Goal: Task Accomplishment & Management: Manage account settings

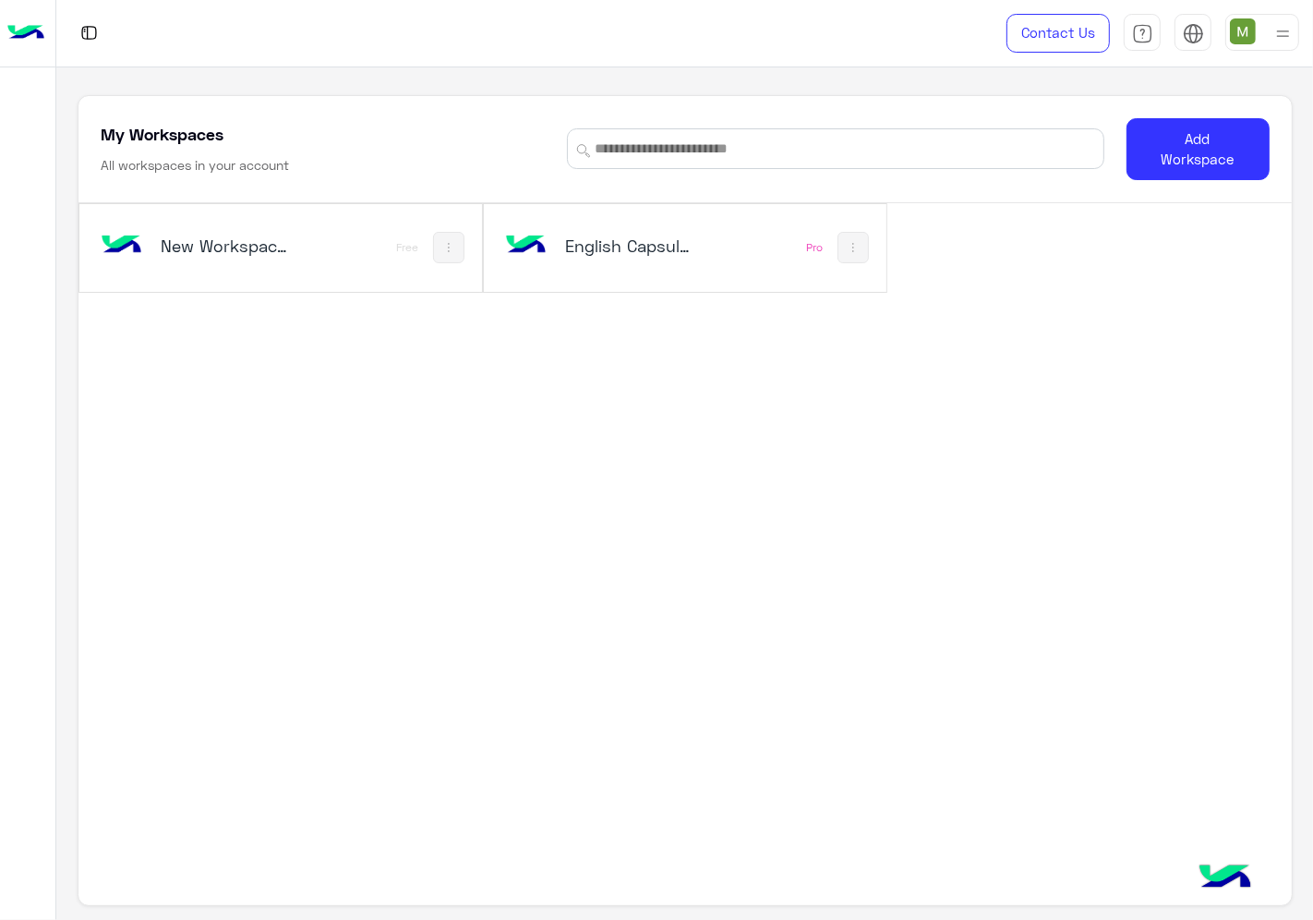
click at [617, 235] on h5 "English Capsules" at bounding box center [631, 246] width 132 height 22
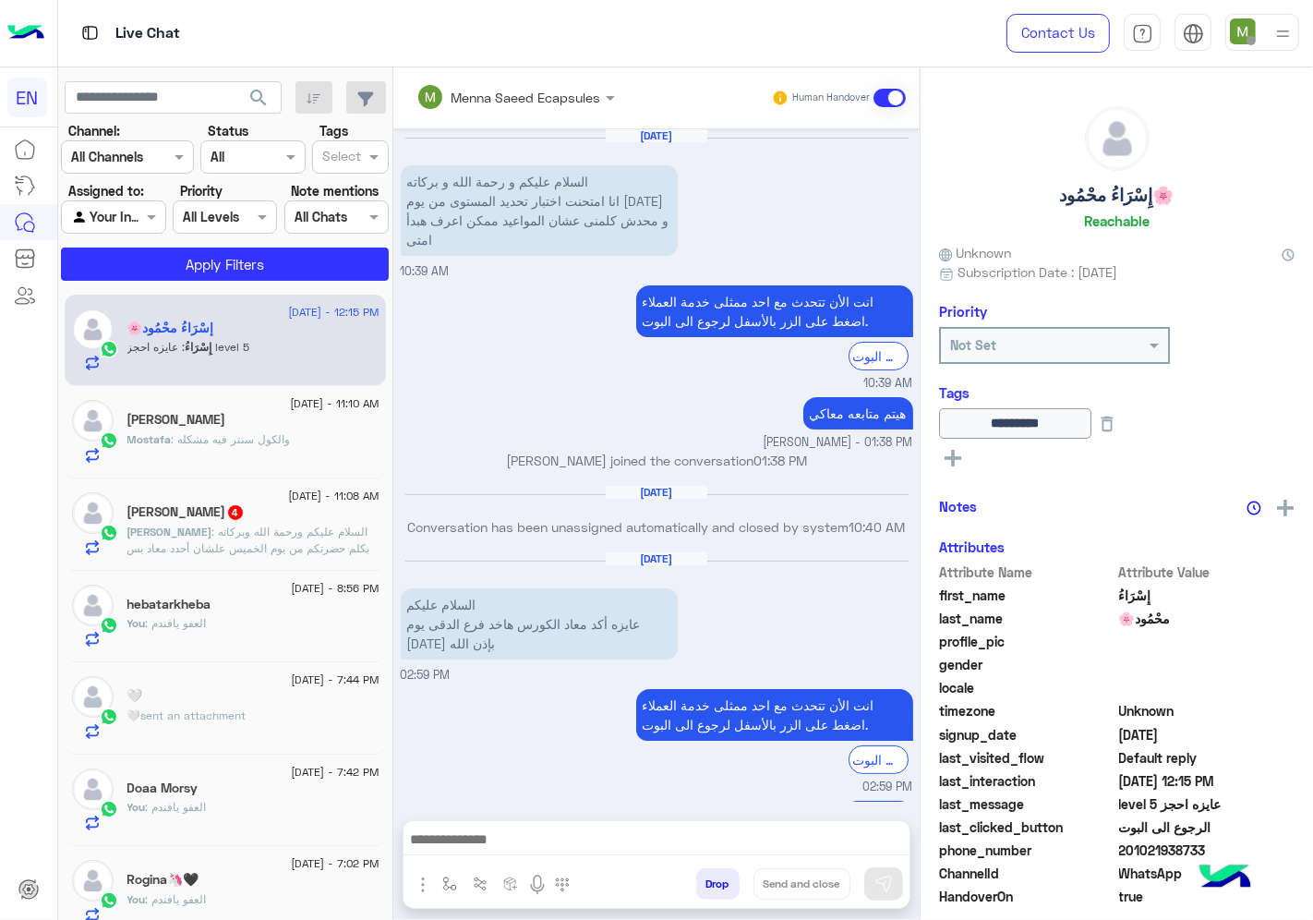
scroll to position [1517, 0]
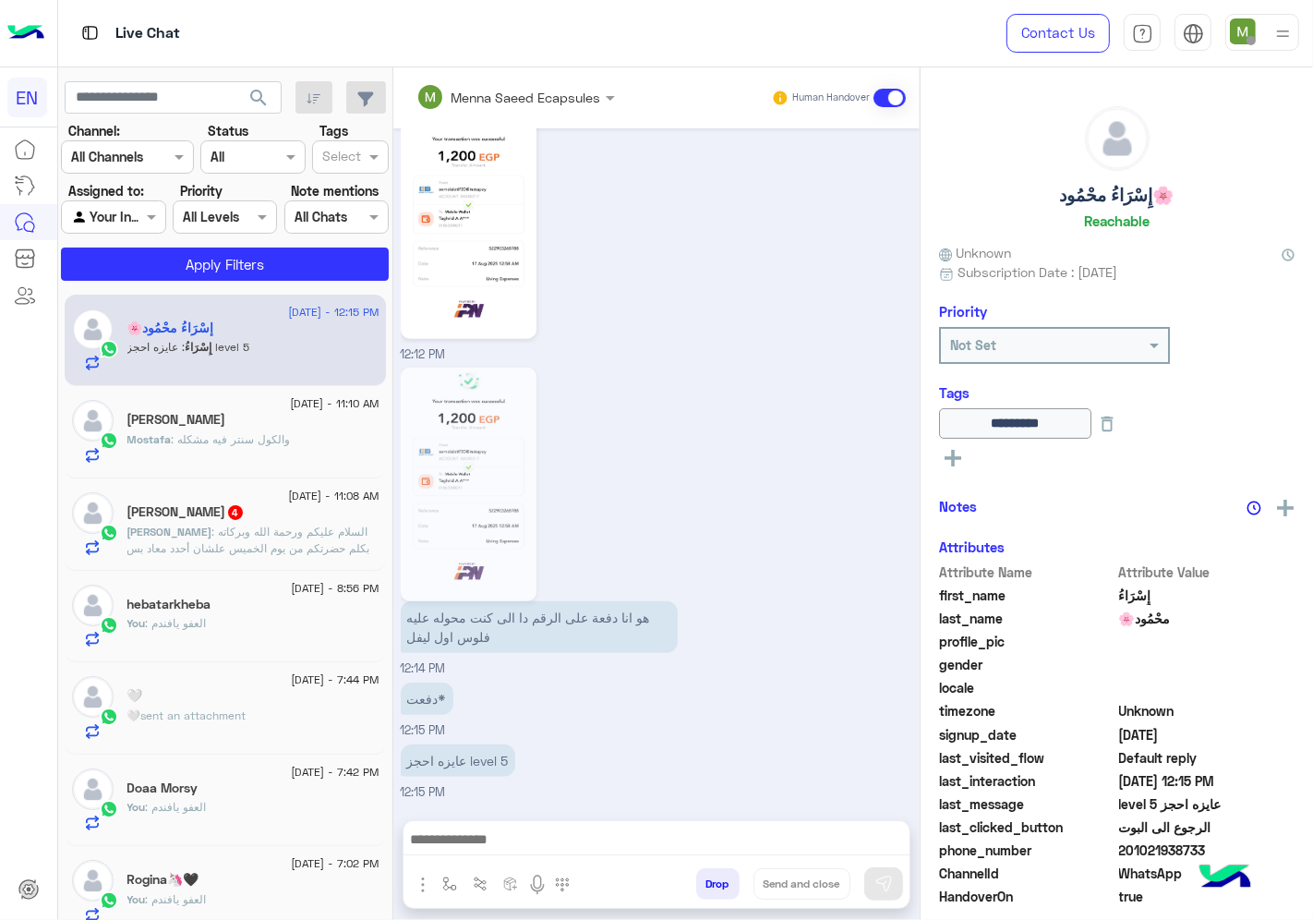
click at [139, 158] on input "text" at bounding box center [104, 157] width 67 height 19
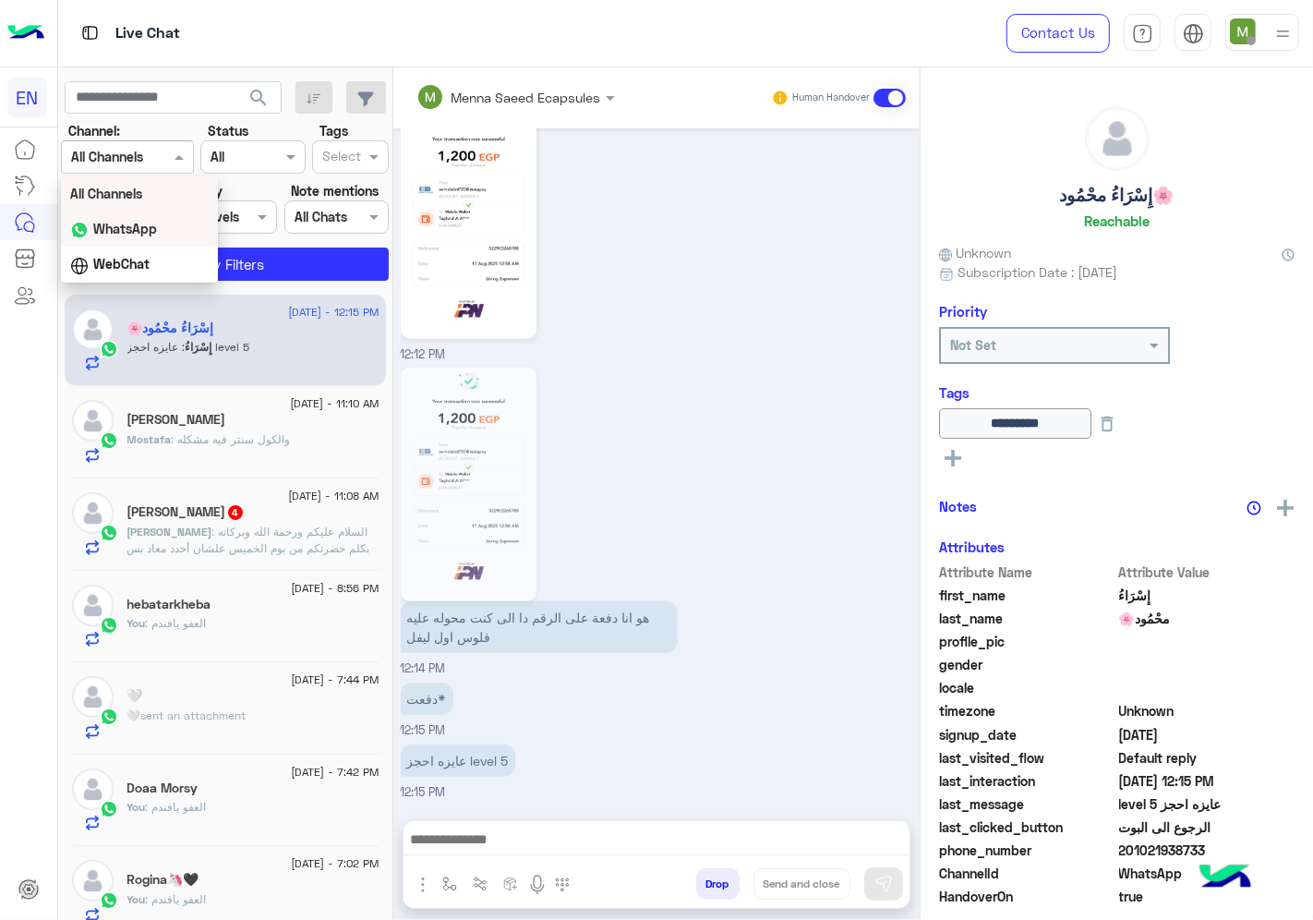
click at [152, 234] on b "WhatsApp" at bounding box center [125, 229] width 64 height 16
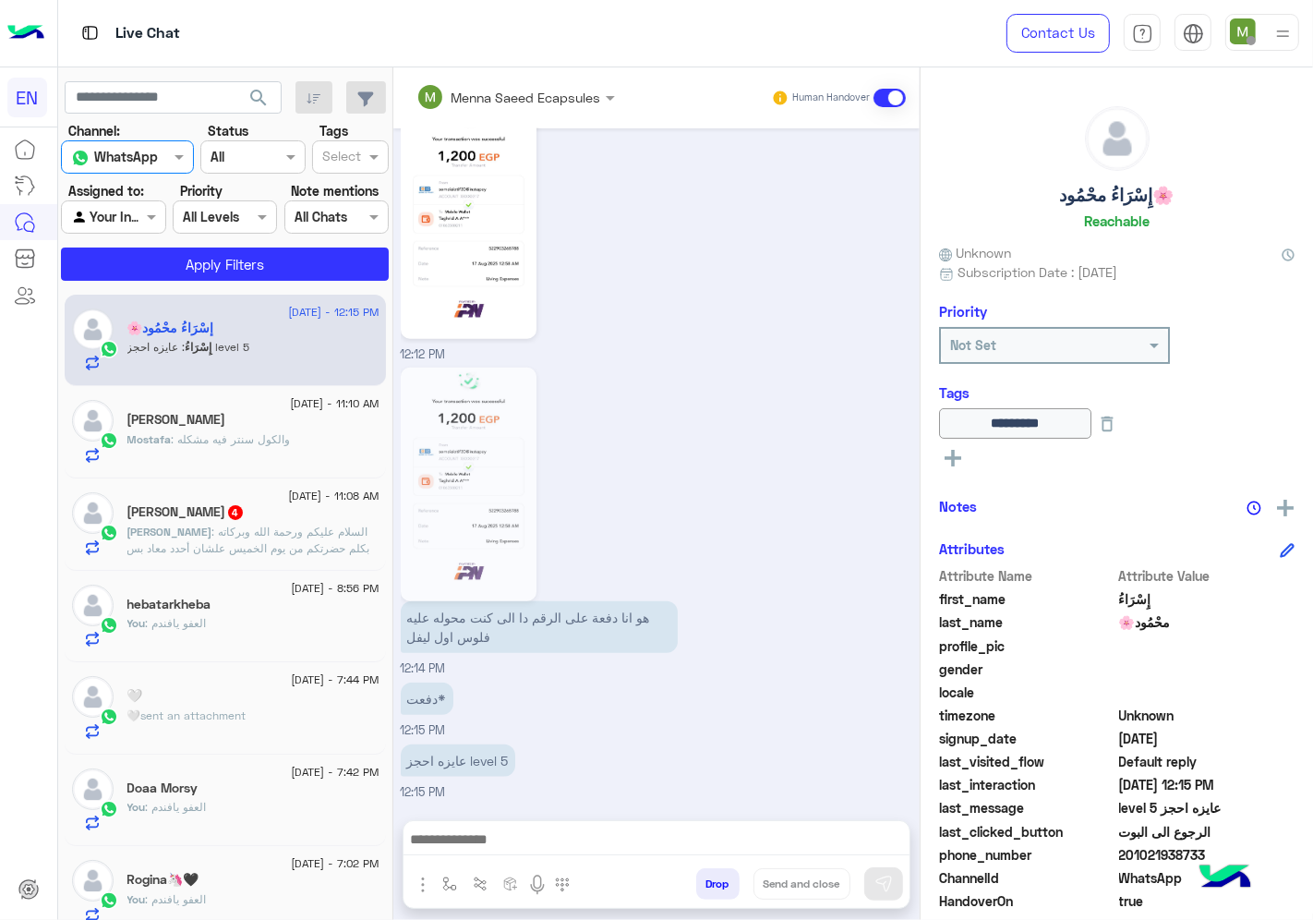
click at [134, 216] on div at bounding box center [113, 216] width 102 height 21
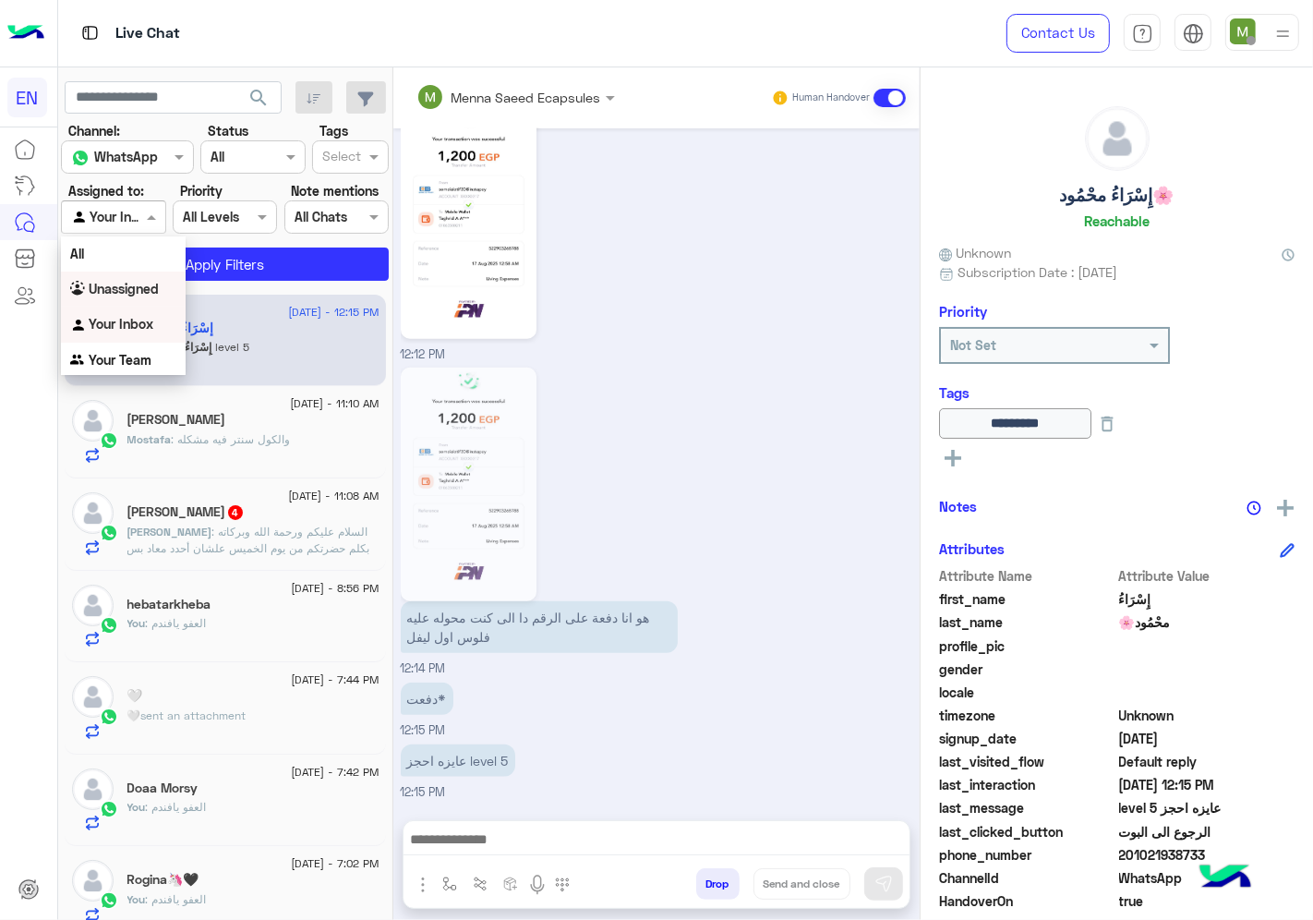
click at [134, 277] on div "Unassigned" at bounding box center [123, 289] width 124 height 36
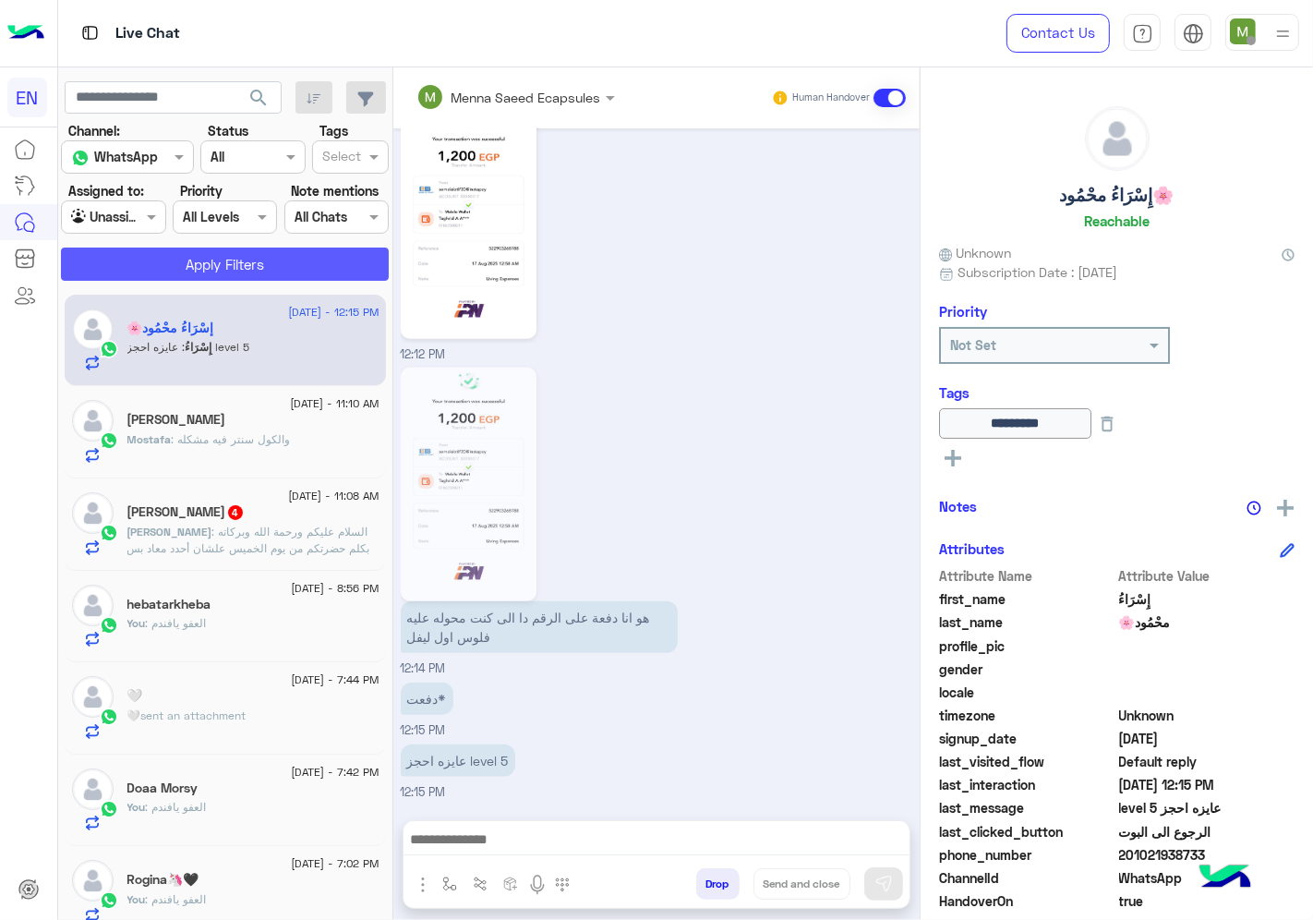
click at [190, 271] on button "Apply Filters" at bounding box center [225, 263] width 328 height 33
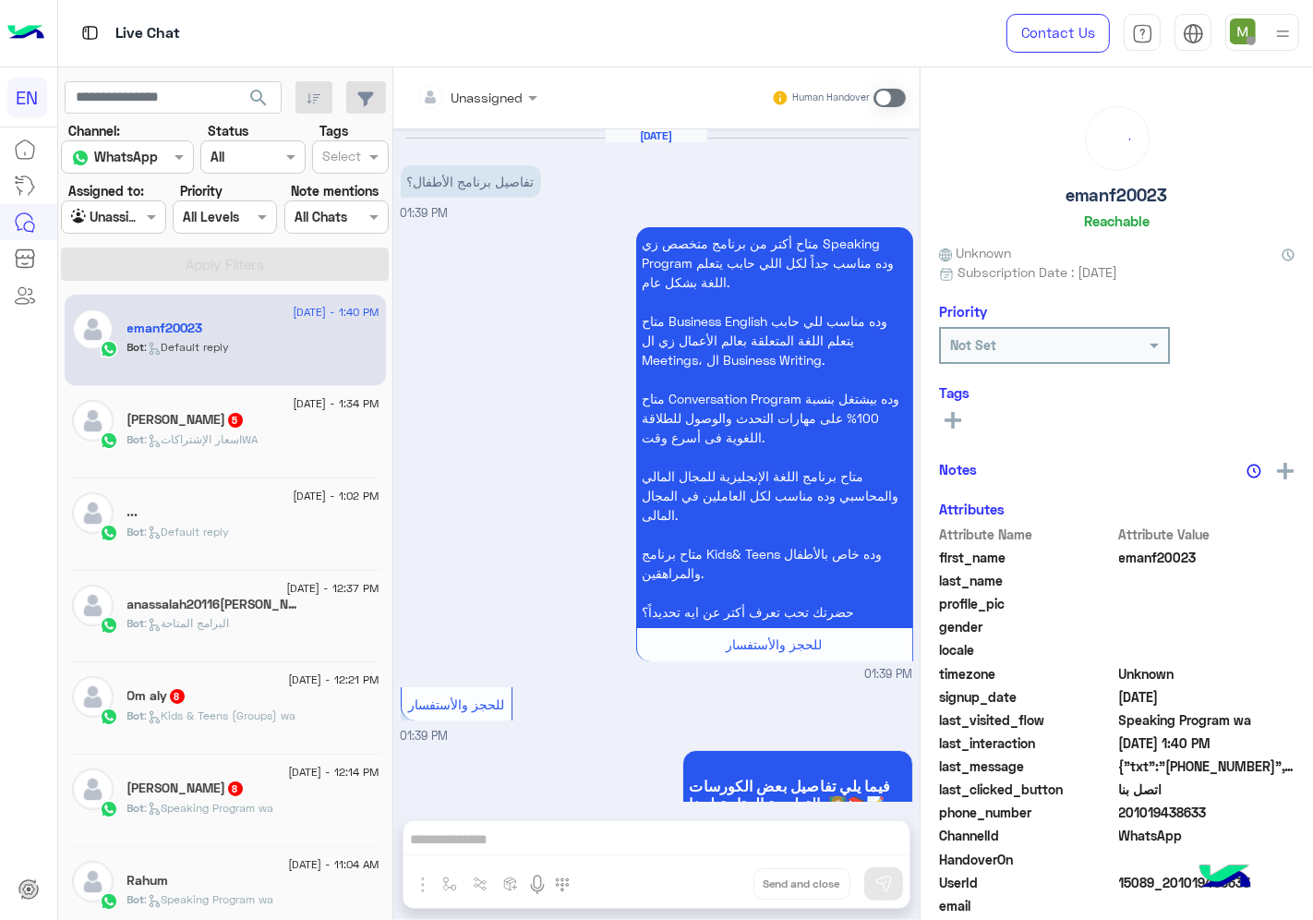
scroll to position [1082, 0]
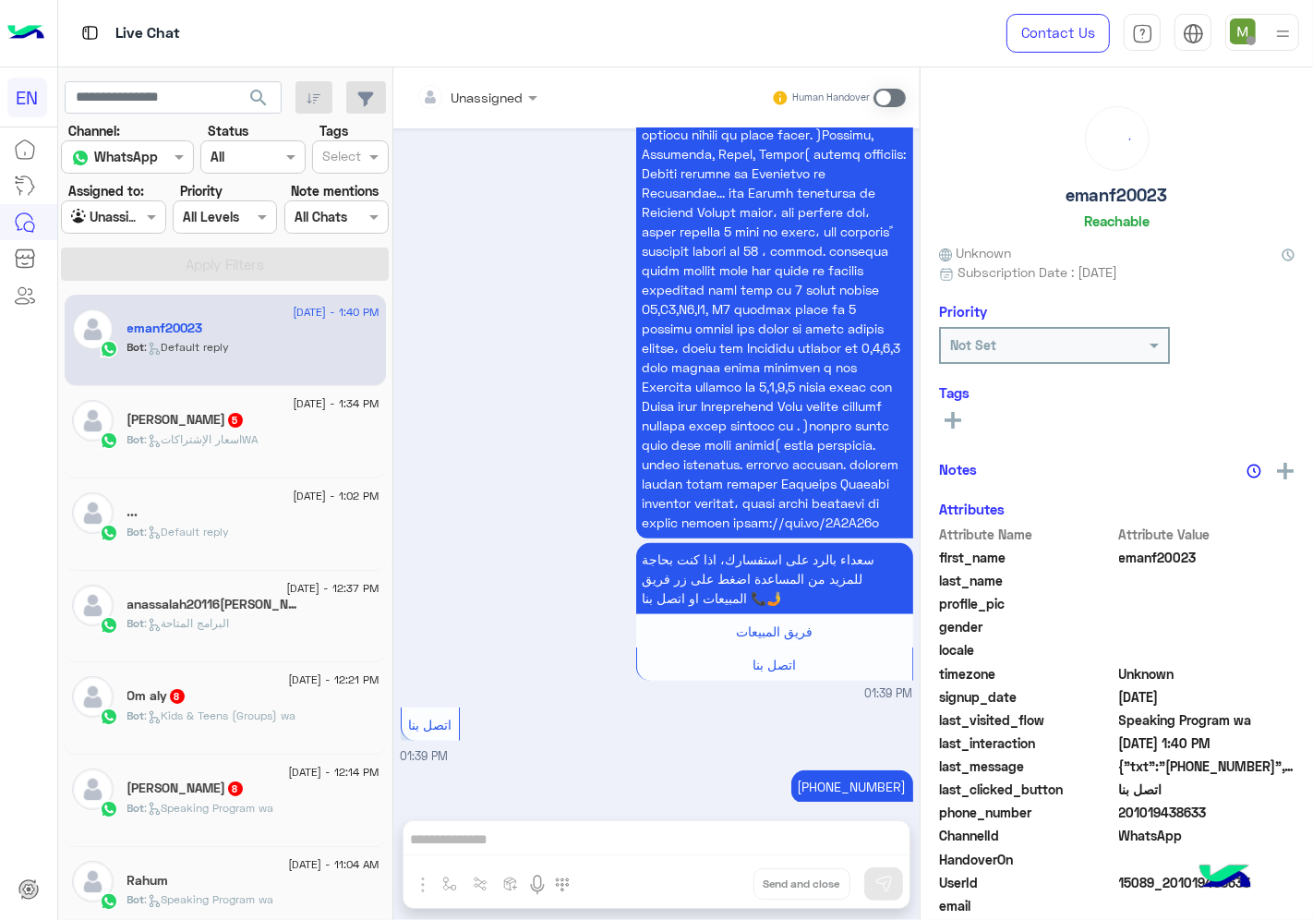
click at [134, 220] on div at bounding box center [113, 216] width 102 height 21
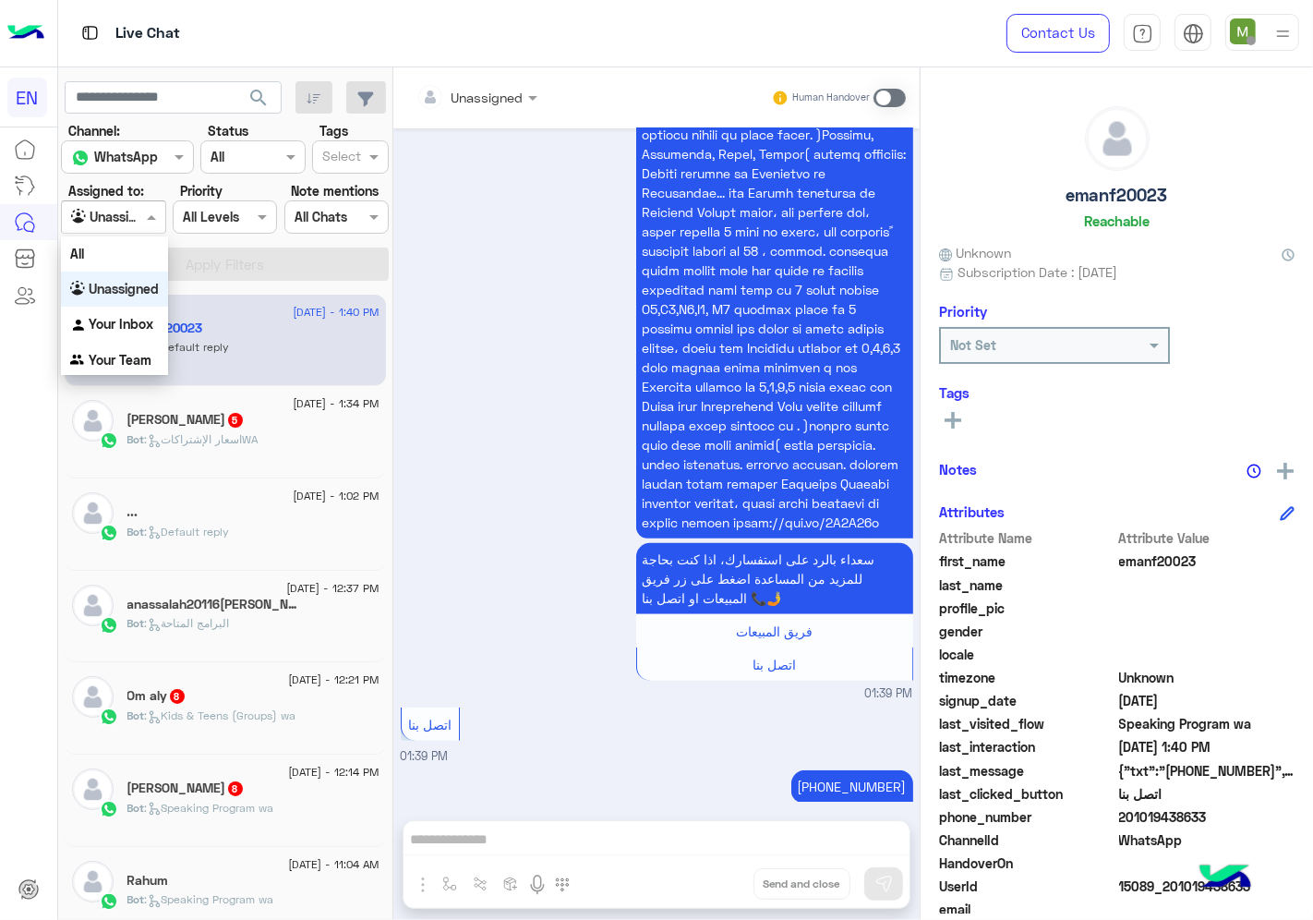
click at [157, 284] on b "Unassigned" at bounding box center [124, 289] width 70 height 16
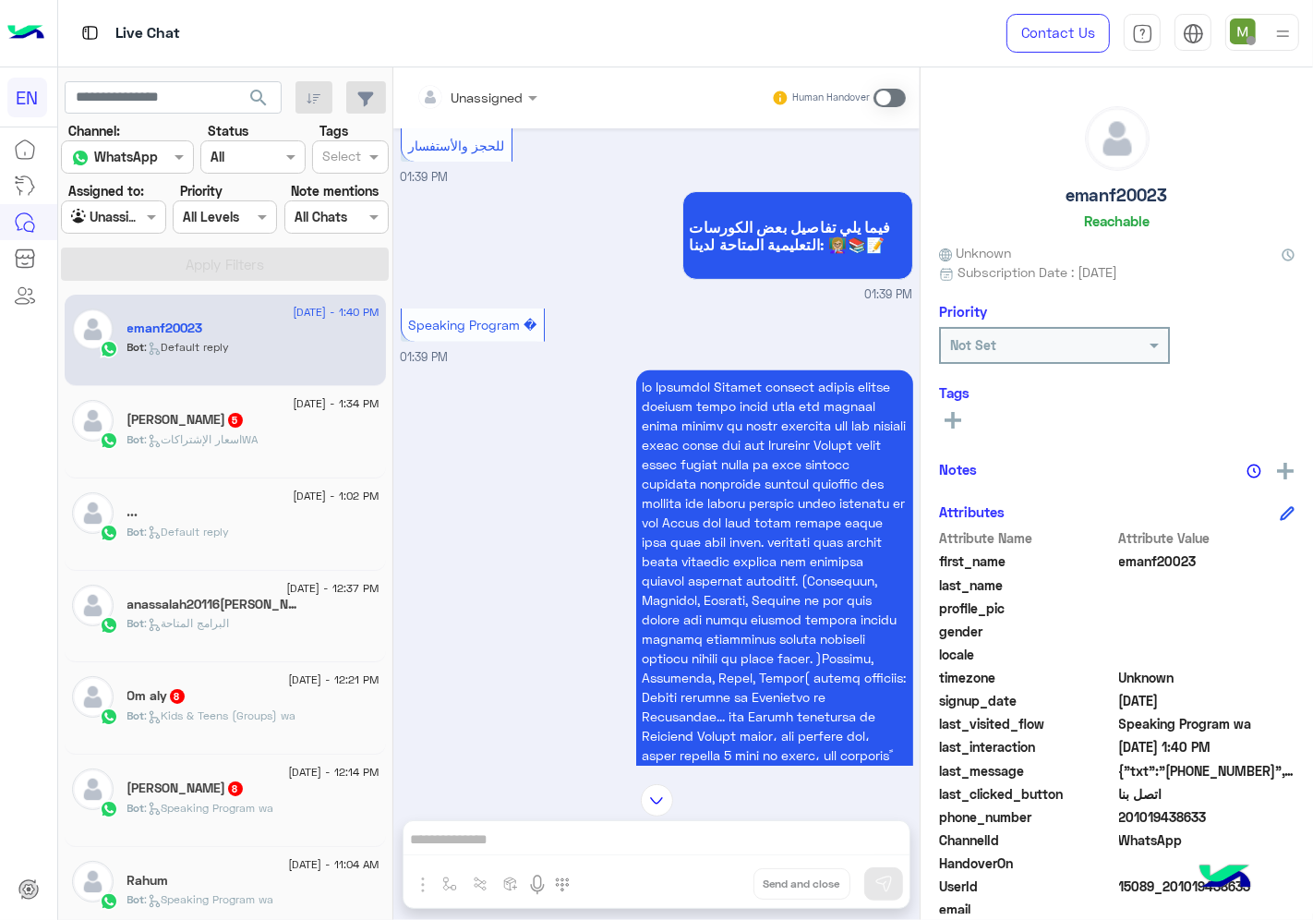
scroll to position [466, 0]
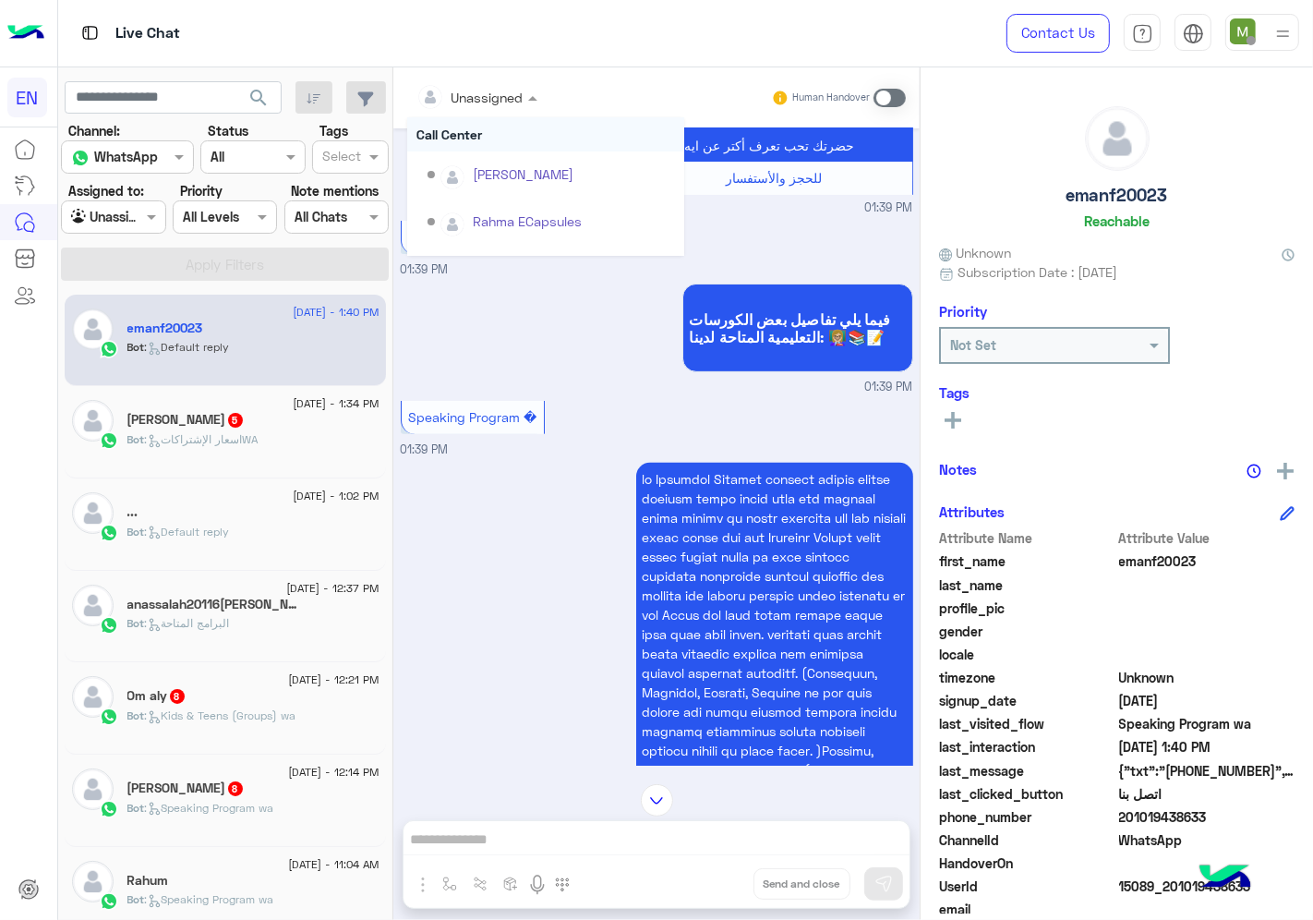
click at [496, 98] on div at bounding box center [476, 96] width 139 height 21
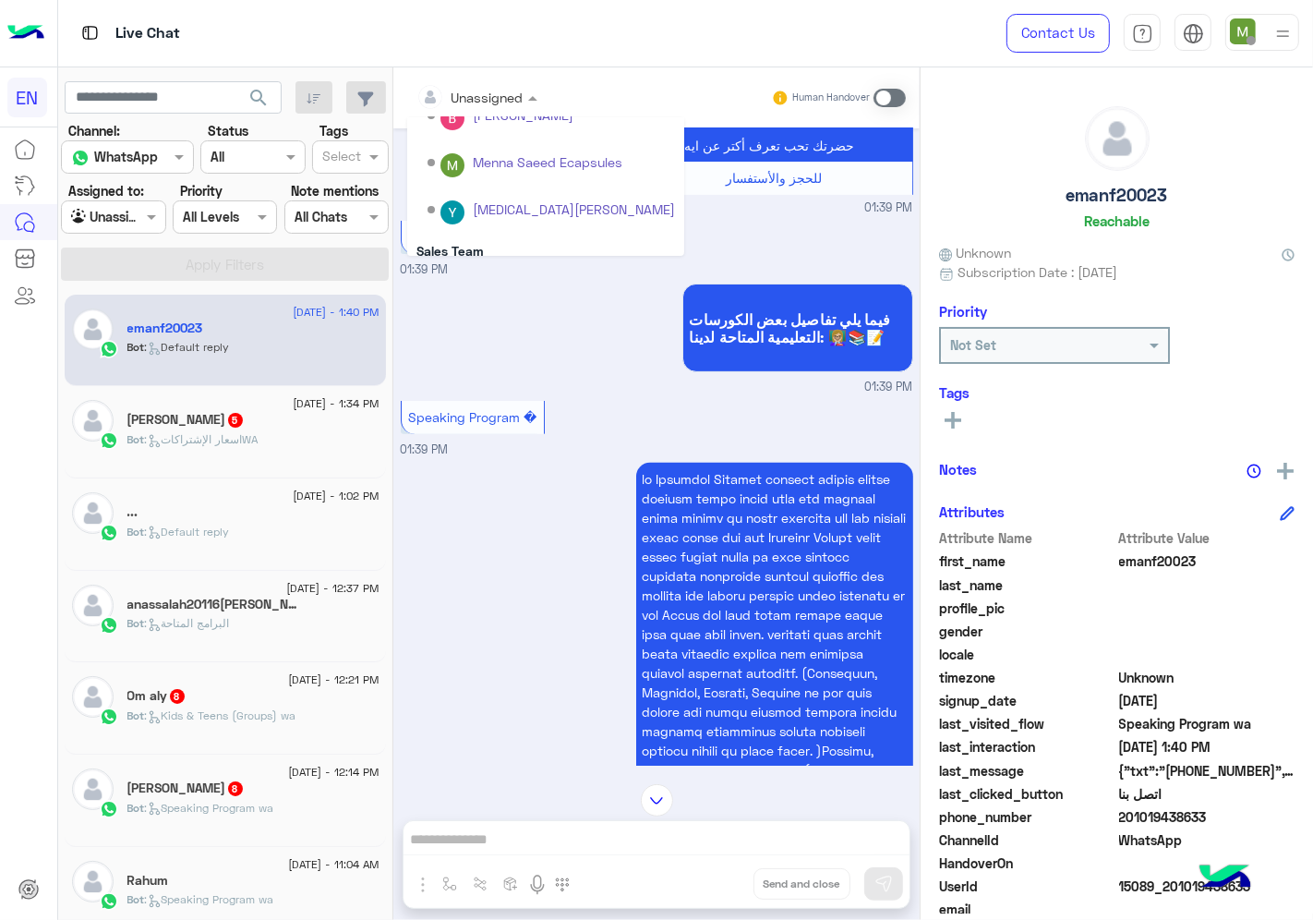
scroll to position [259, 0]
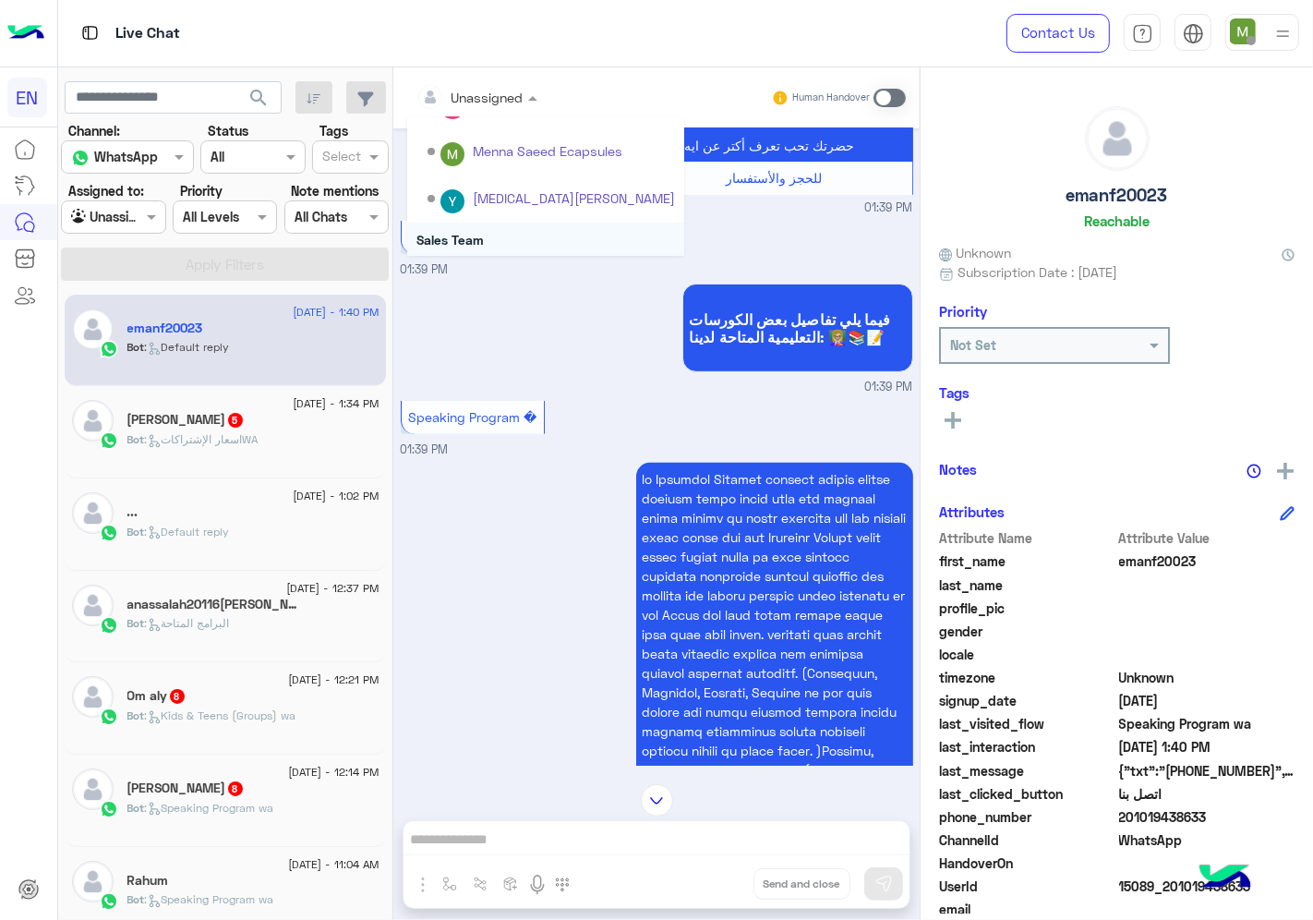
click at [482, 242] on div "Sales Team" at bounding box center [545, 240] width 277 height 34
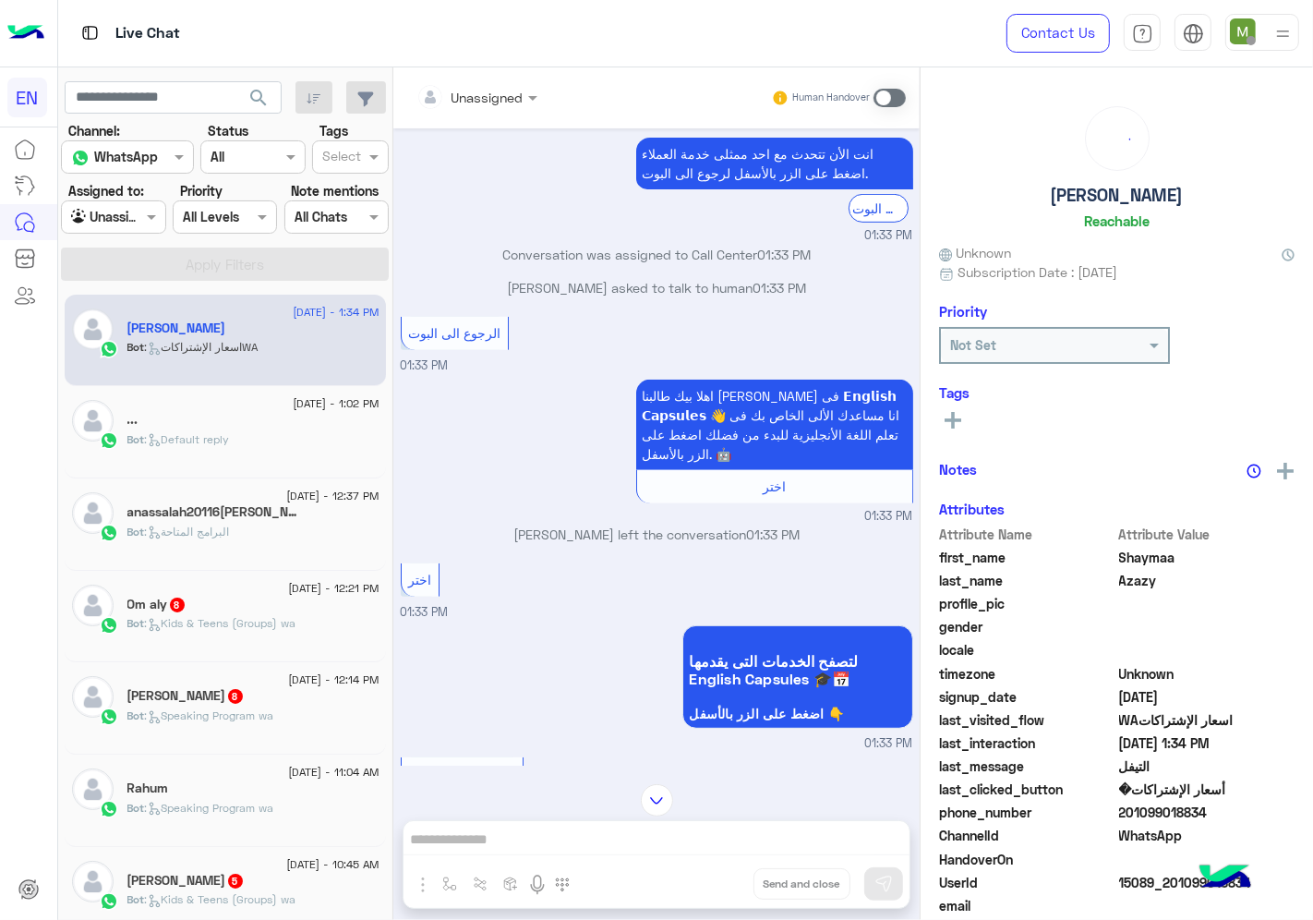
scroll to position [558, 0]
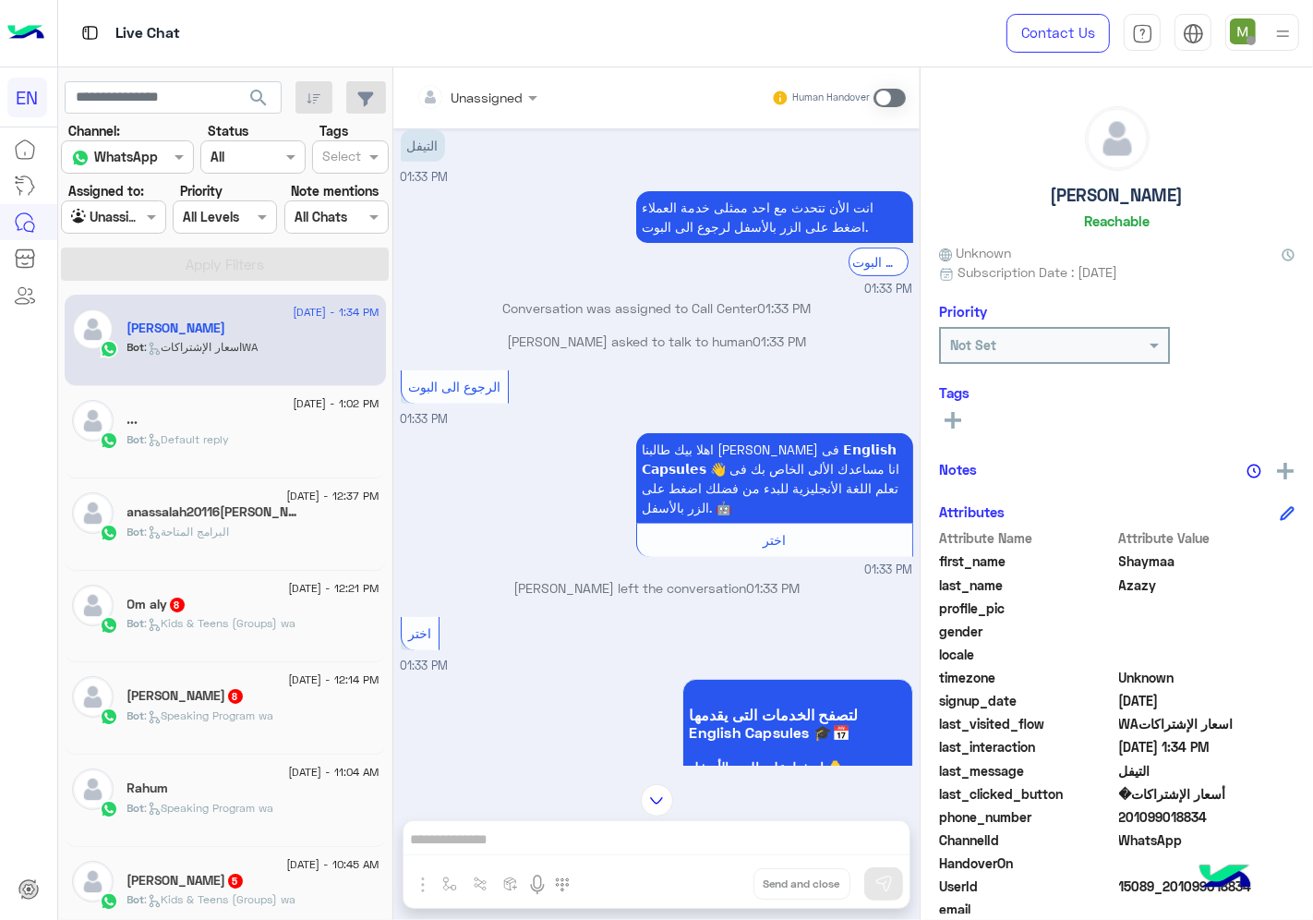
click at [502, 83] on div "Unassigned" at bounding box center [469, 96] width 107 height 37
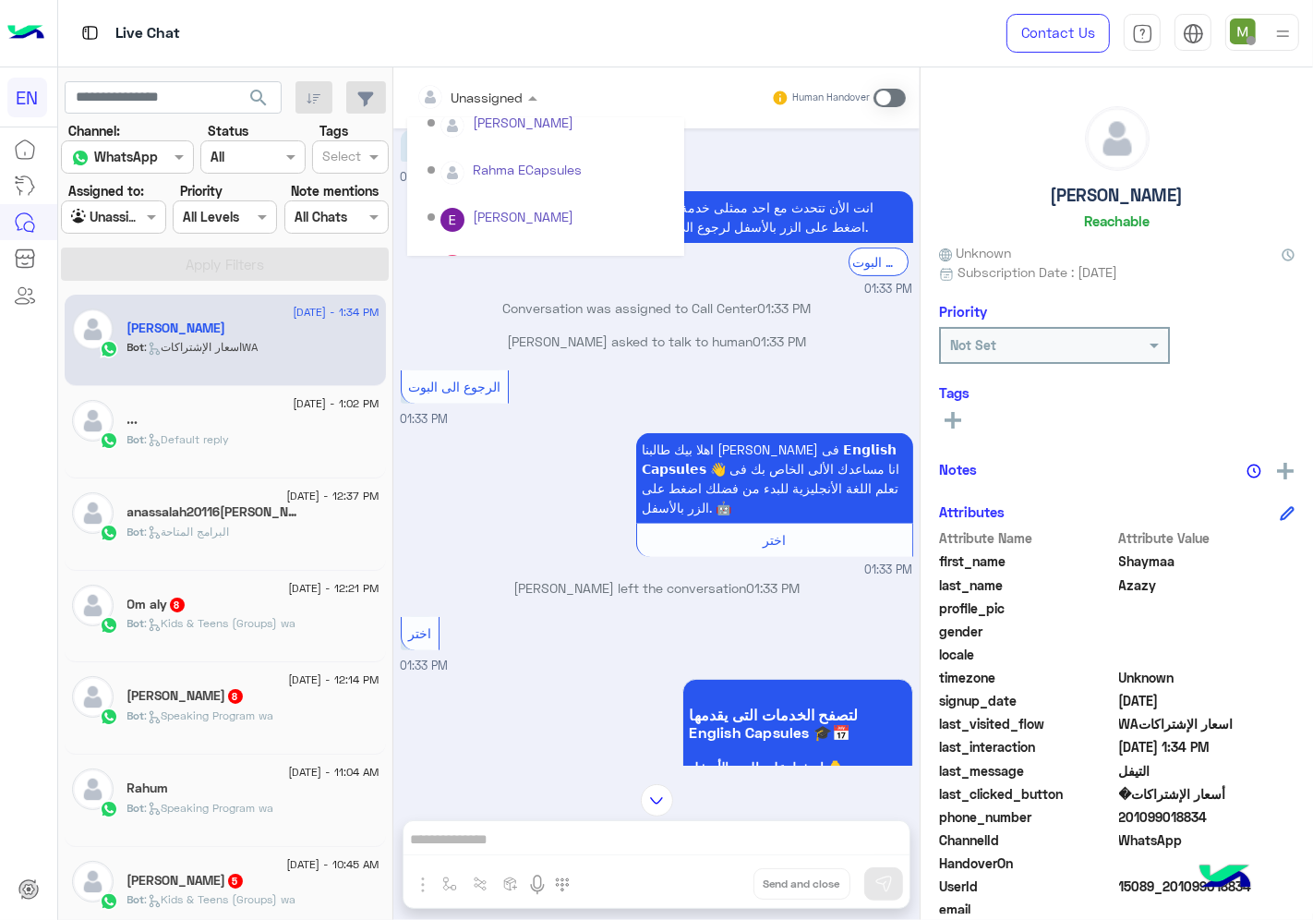
scroll to position [306, 0]
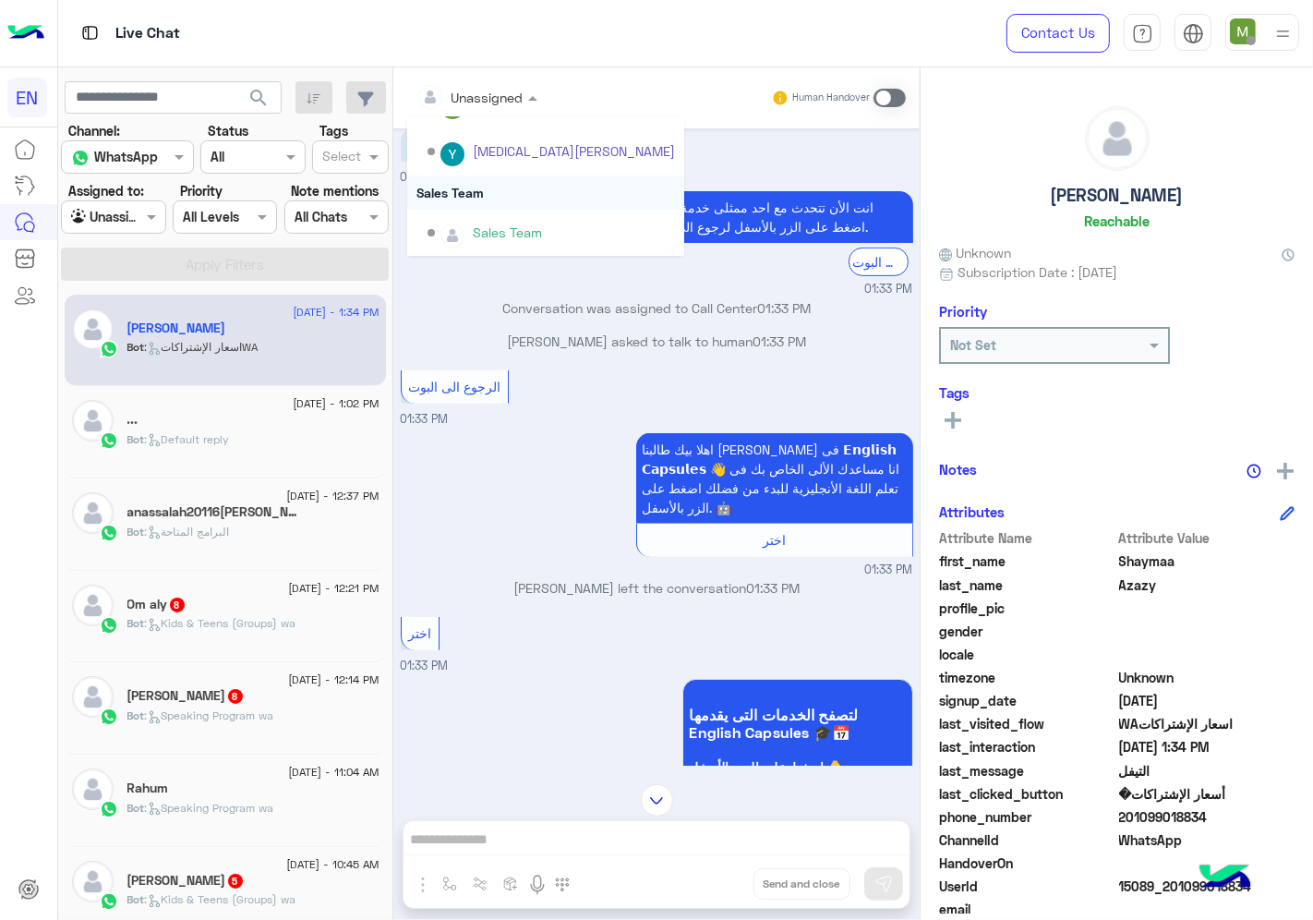
click at [491, 194] on div "Sales Team" at bounding box center [545, 192] width 277 height 34
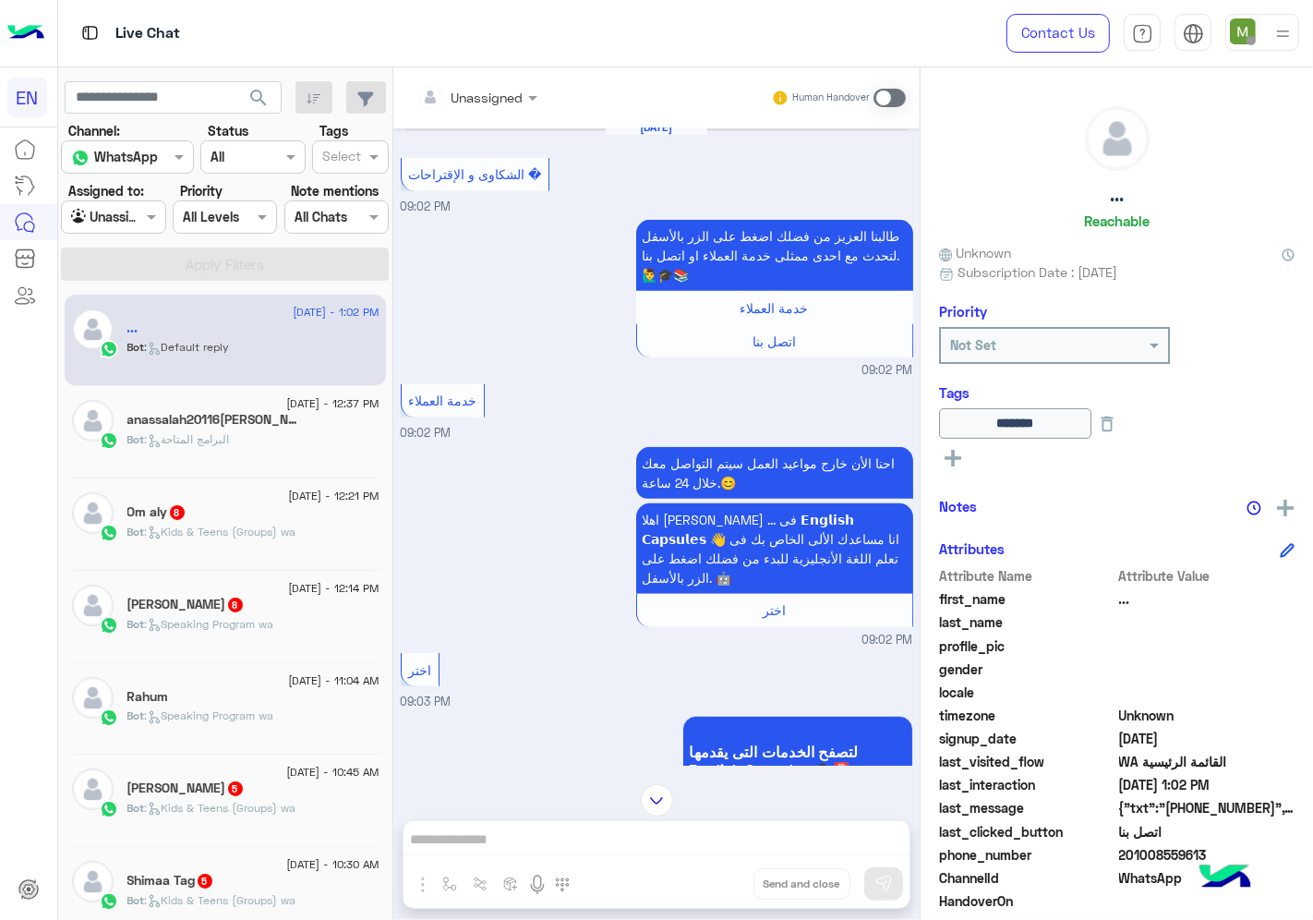
scroll to position [840, 0]
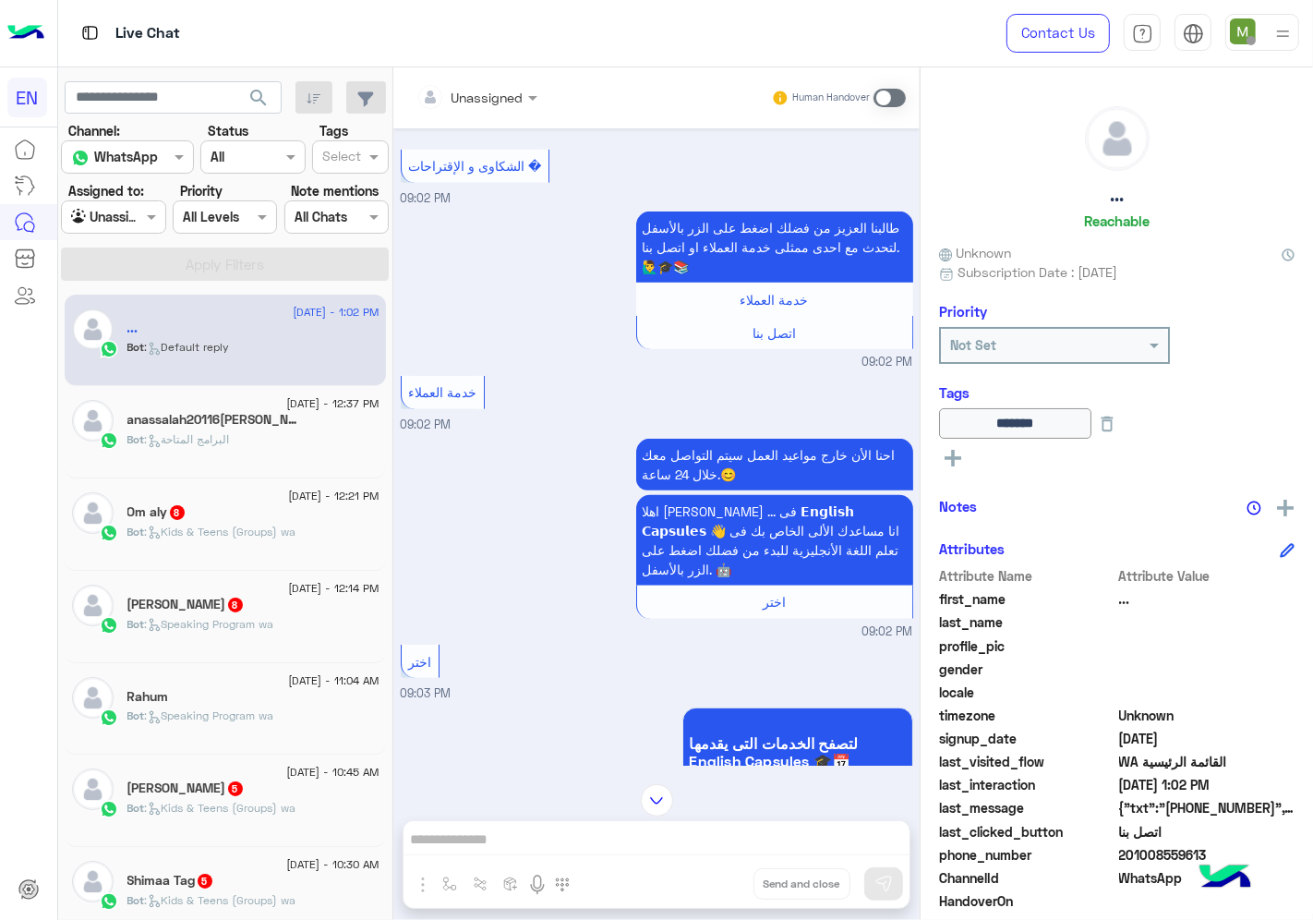
click at [1159, 855] on span "201008559613" at bounding box center [1207, 854] width 176 height 19
drag, startPoint x: 1159, startPoint y: 855, endPoint x: 1168, endPoint y: 851, distance: 9.9
click at [1168, 851] on span "201008559613" at bounding box center [1207, 854] width 176 height 19
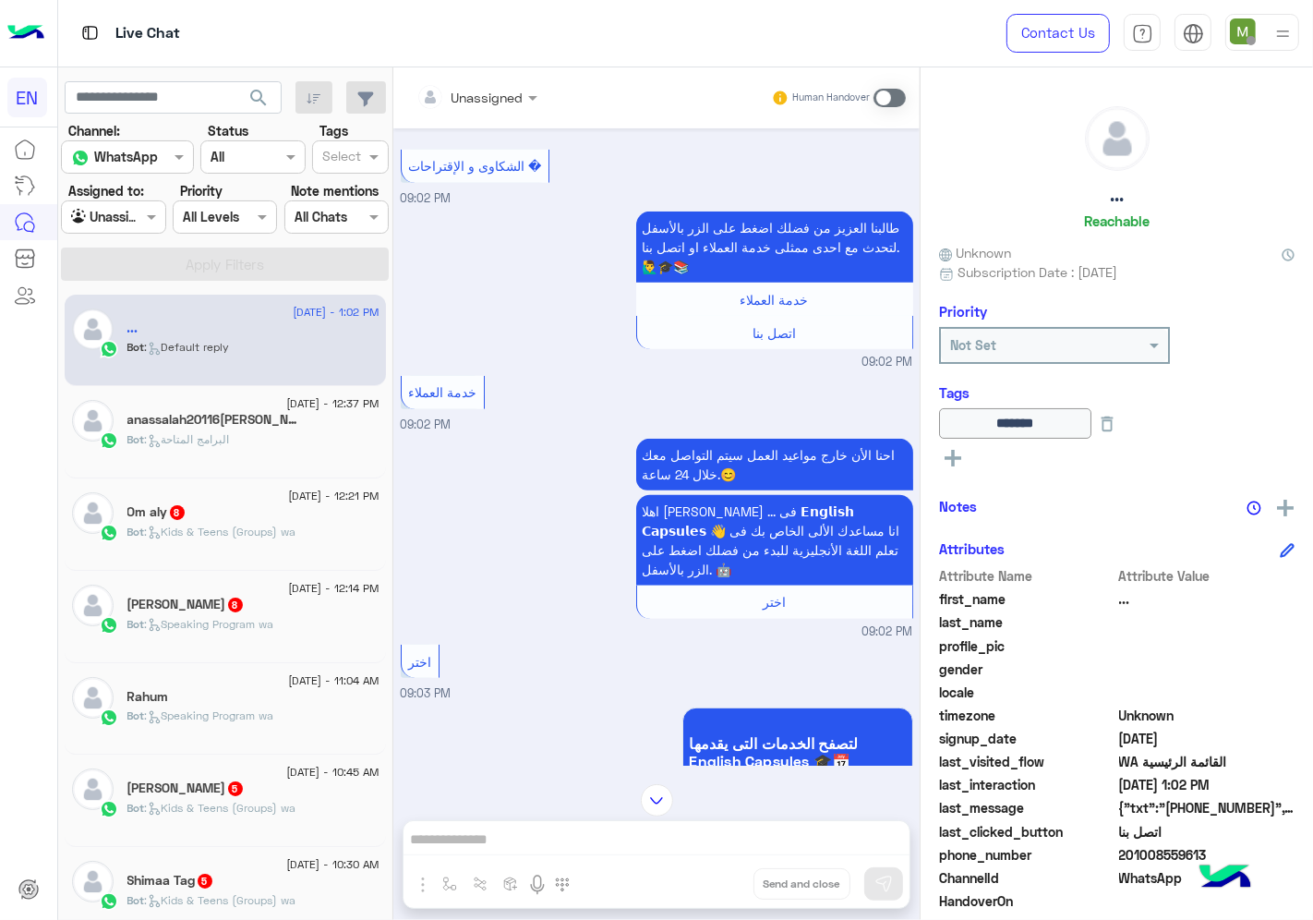
click at [1168, 851] on span "201008559613" at bounding box center [1207, 854] width 176 height 19
copy span "201008559613"
click at [236, 443] on div "Bot : البرامج المتاحة" at bounding box center [253, 447] width 252 height 32
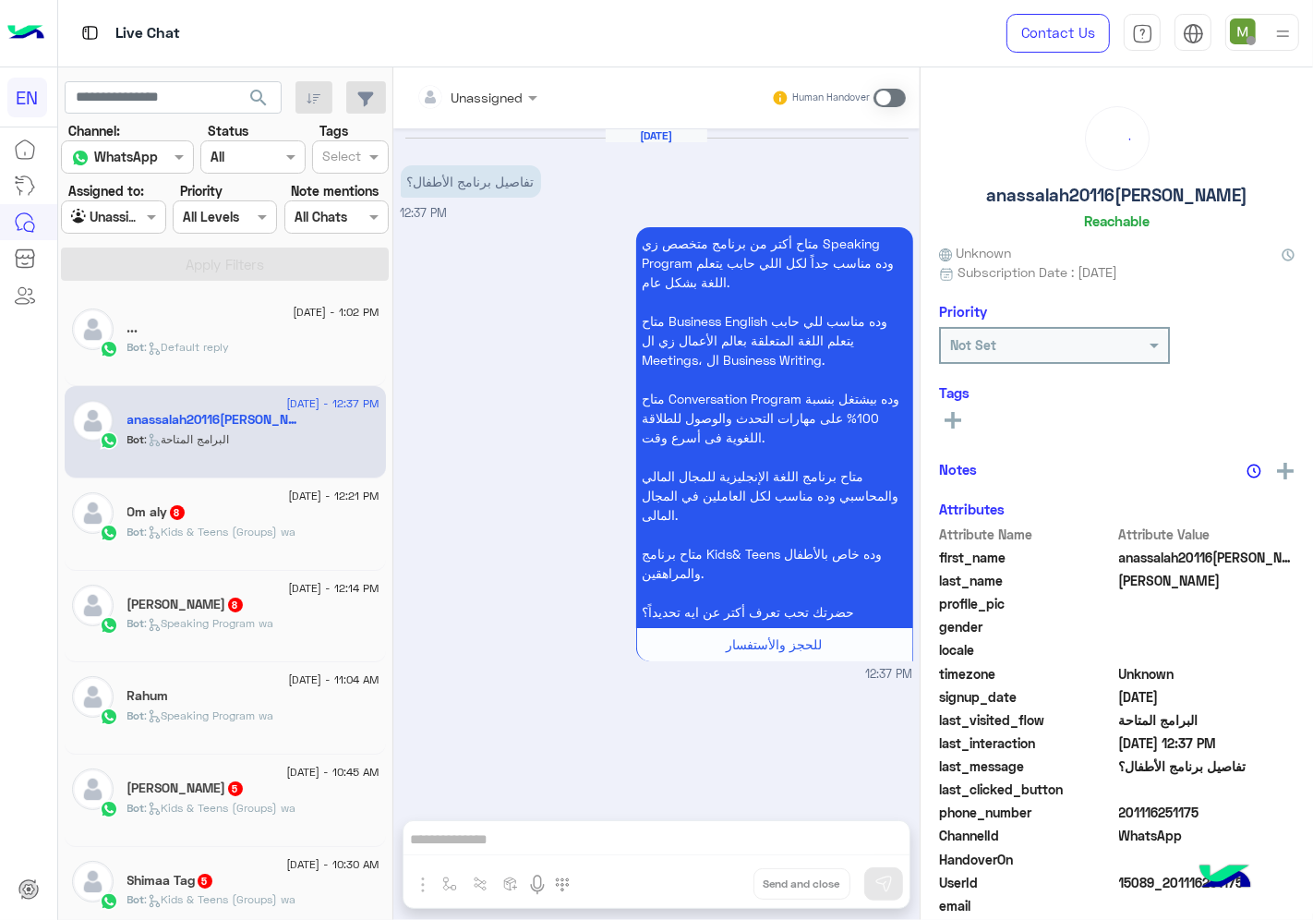
click at [492, 76] on div "Unassigned Human Handover" at bounding box center [656, 97] width 526 height 61
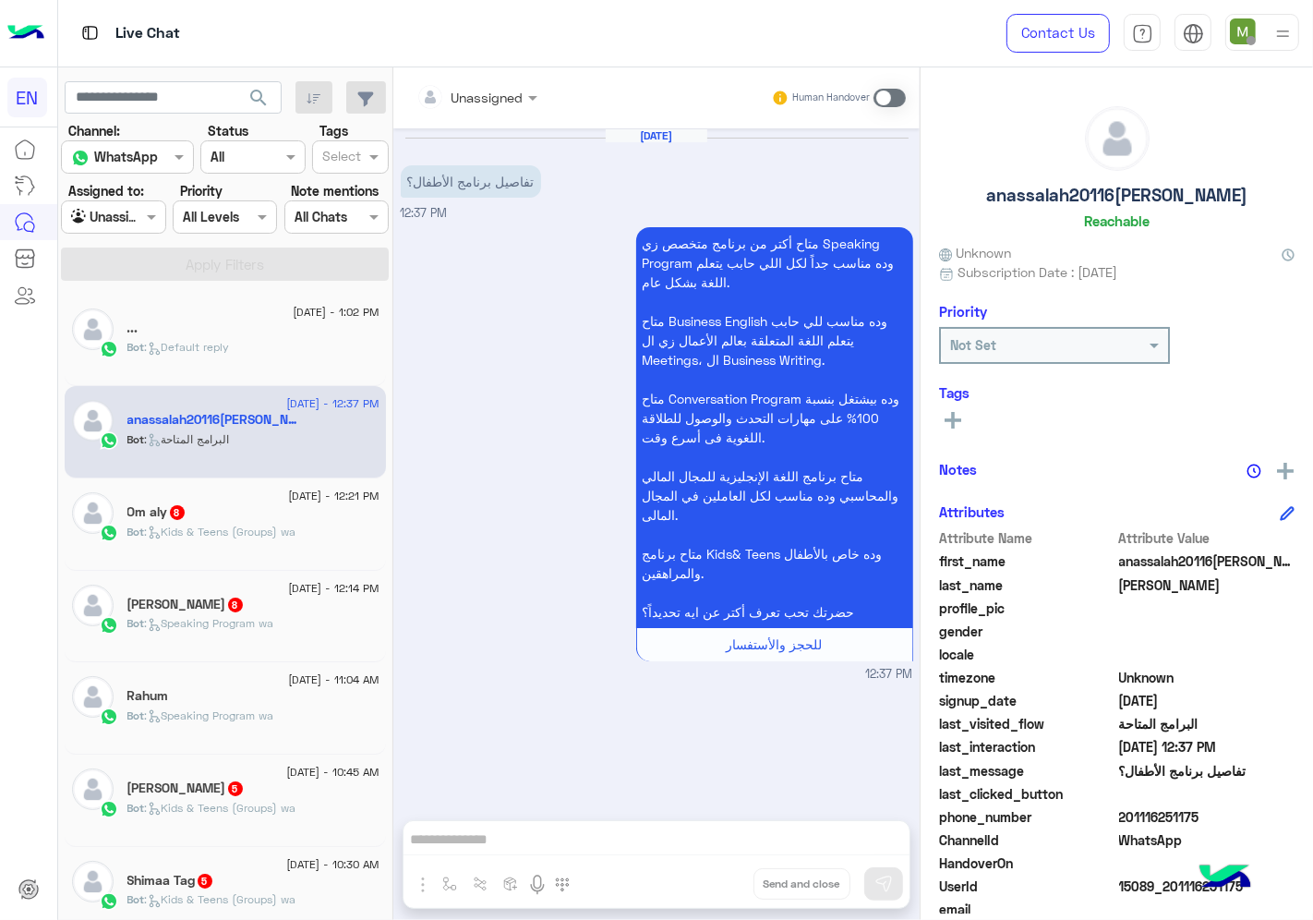
click at [489, 95] on input "text" at bounding box center [453, 97] width 75 height 19
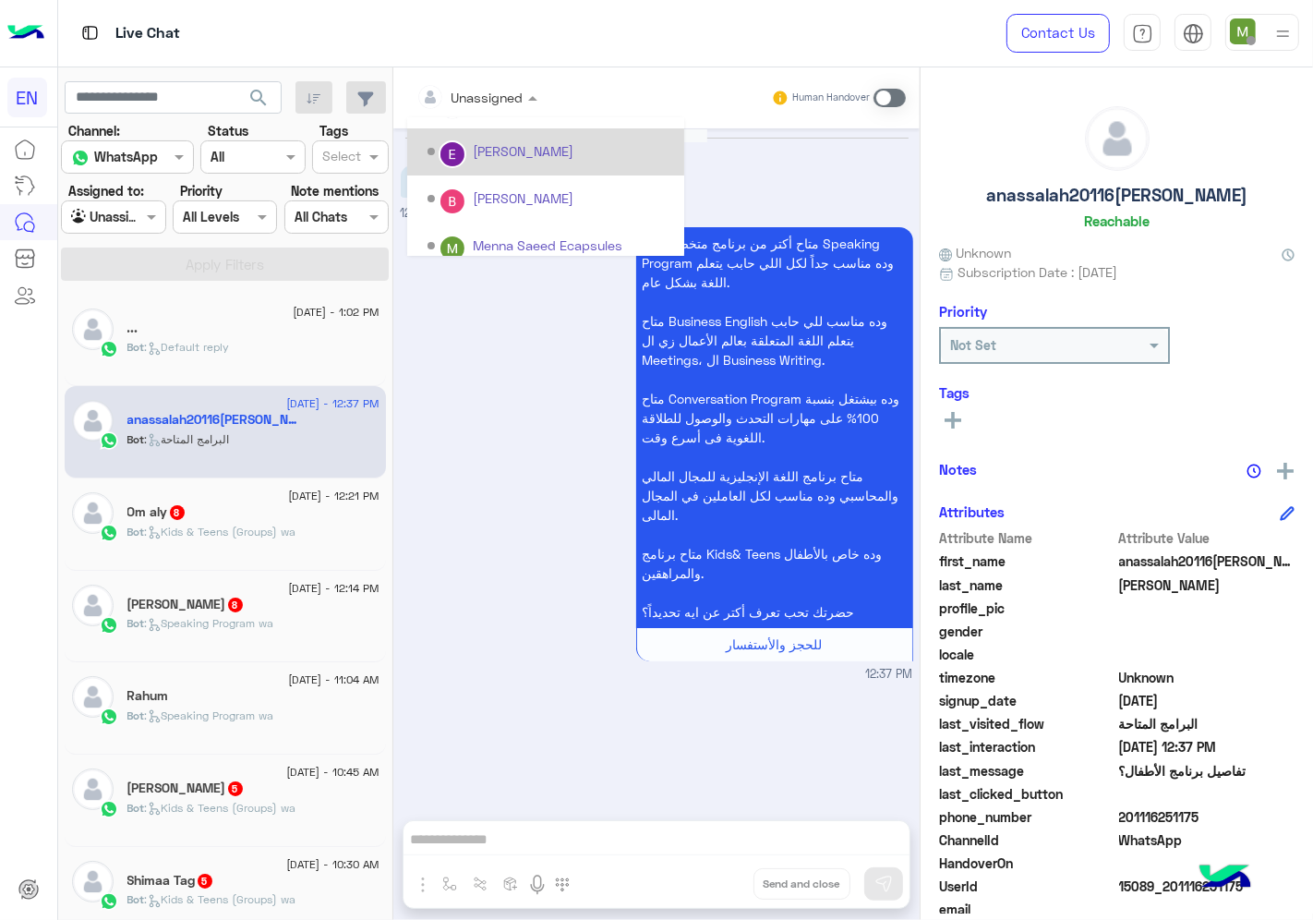
scroll to position [306, 0]
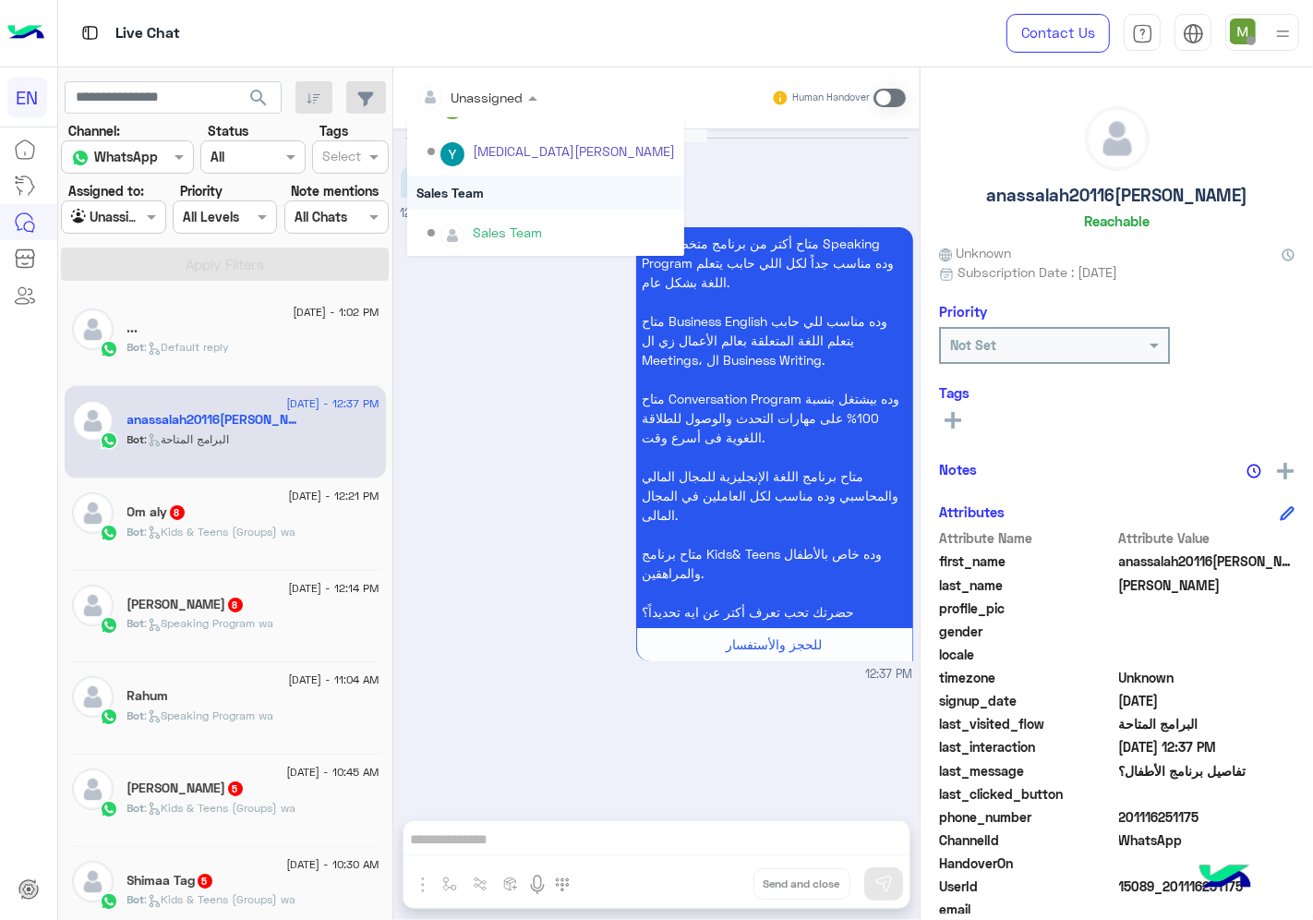
click at [475, 194] on div "Sales Team" at bounding box center [545, 192] width 277 height 34
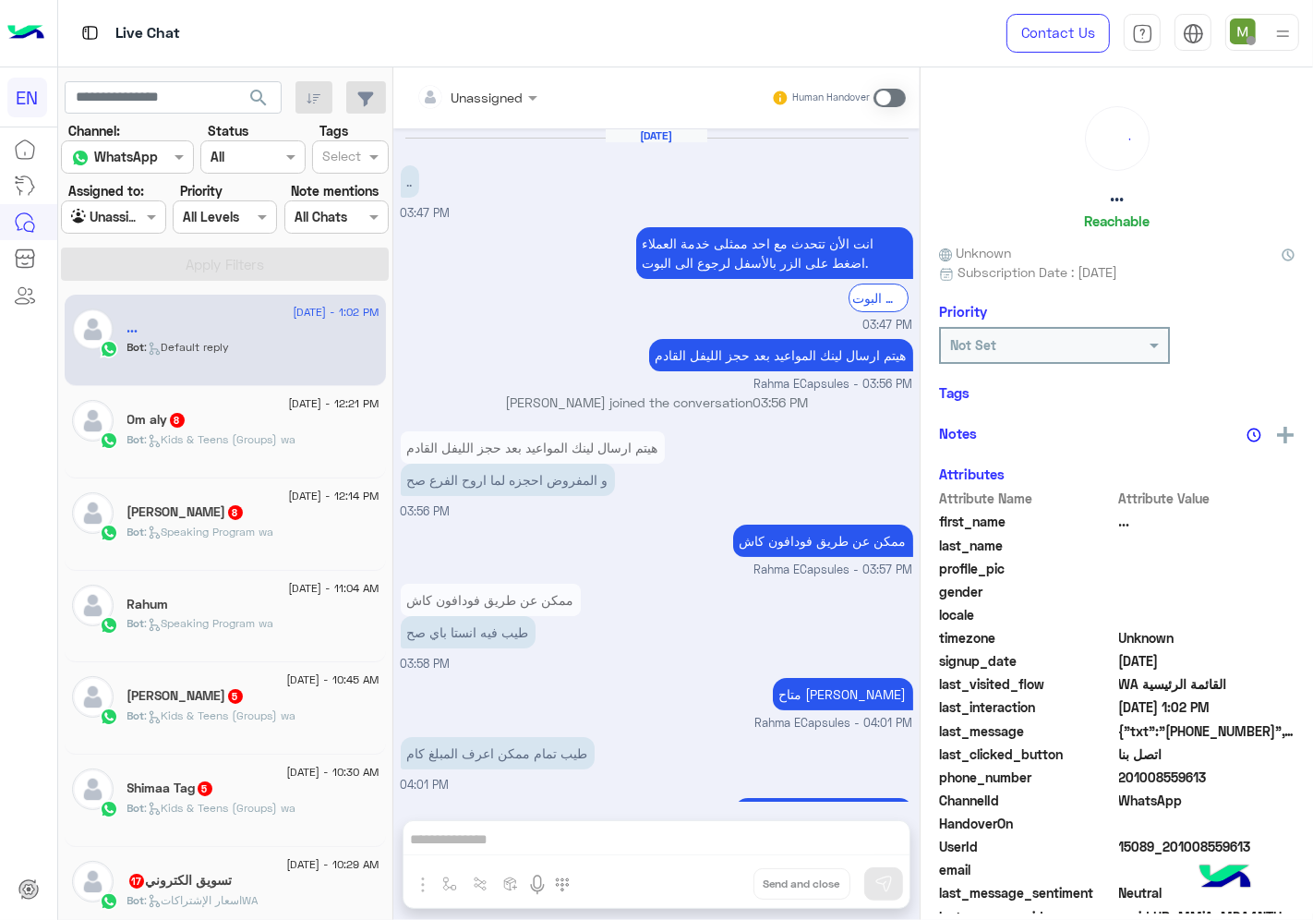
scroll to position [1045, 0]
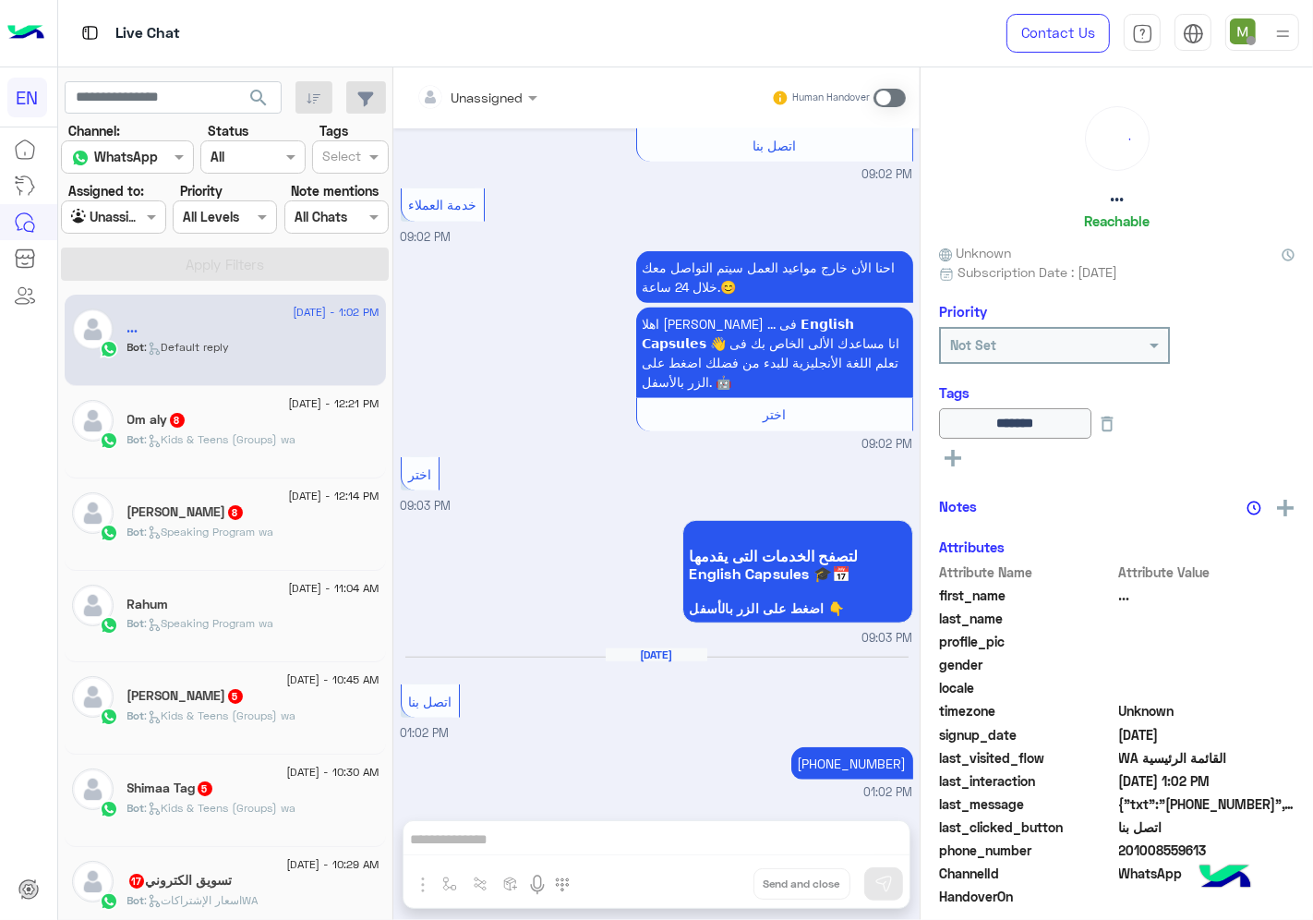
click at [260, 445] on span ": Kids & Teens (Groups) wa" at bounding box center [220, 439] width 151 height 14
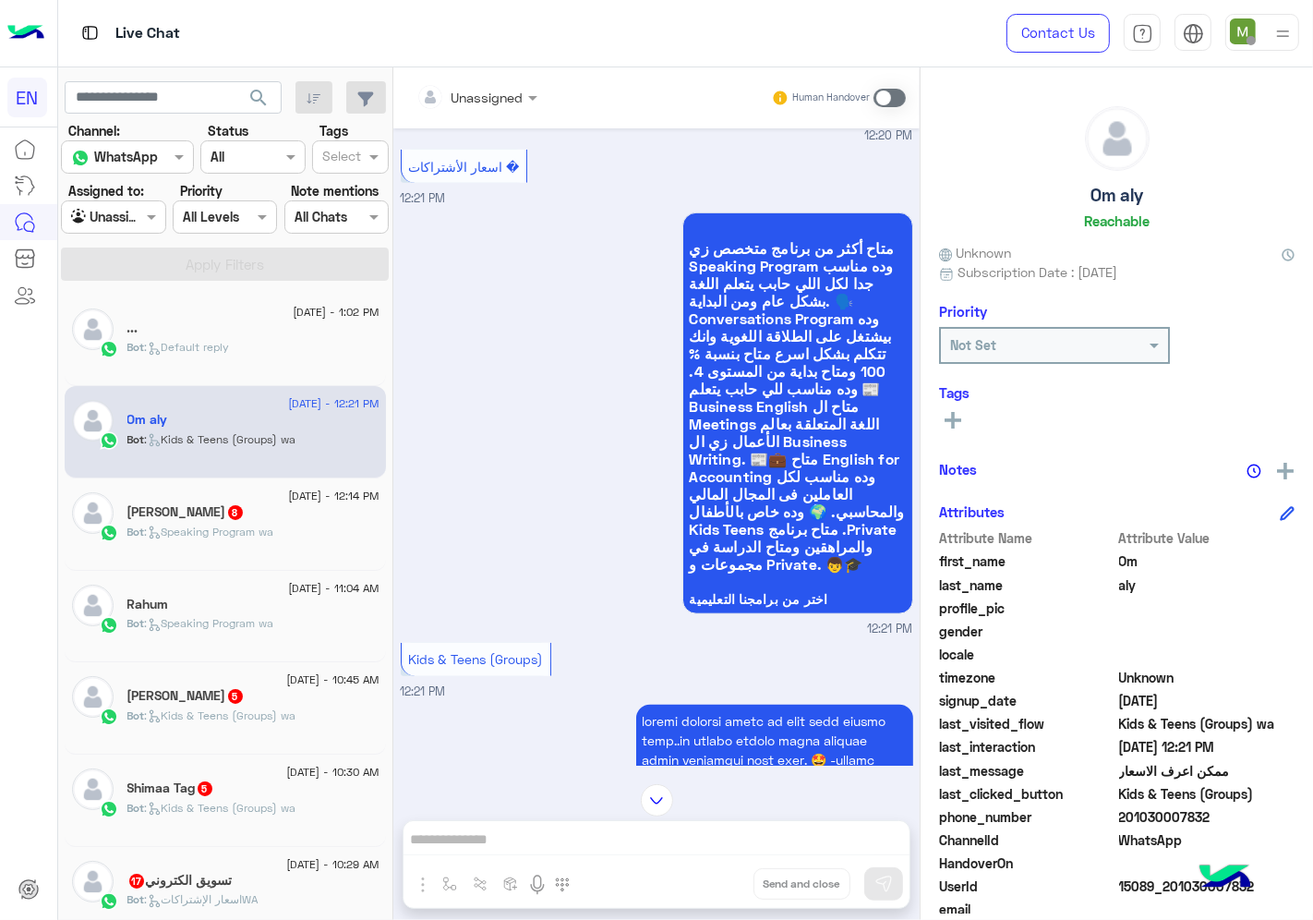
scroll to position [1174, 0]
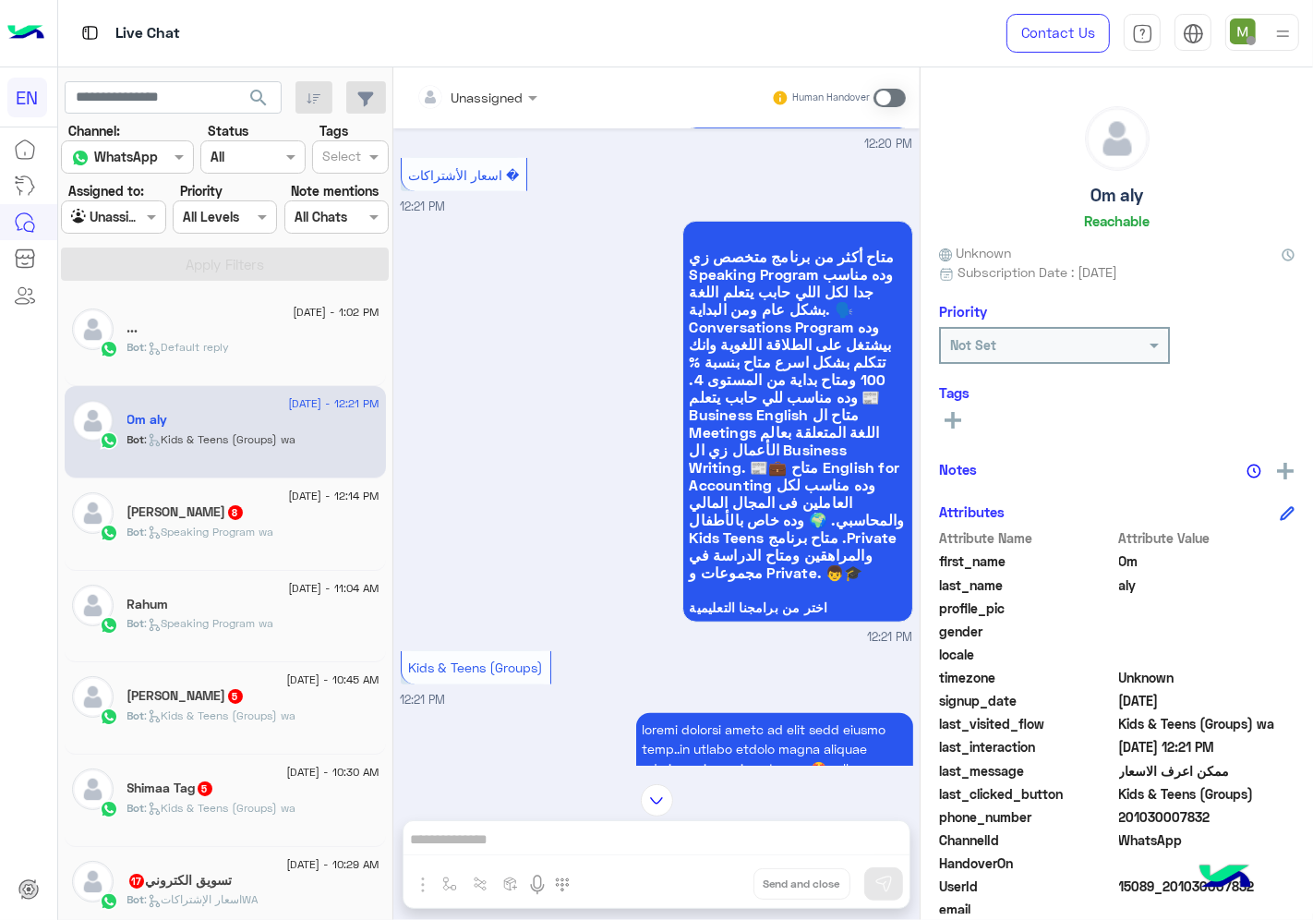
click at [481, 115] on div "Unassigned Human Handover" at bounding box center [656, 97] width 526 height 61
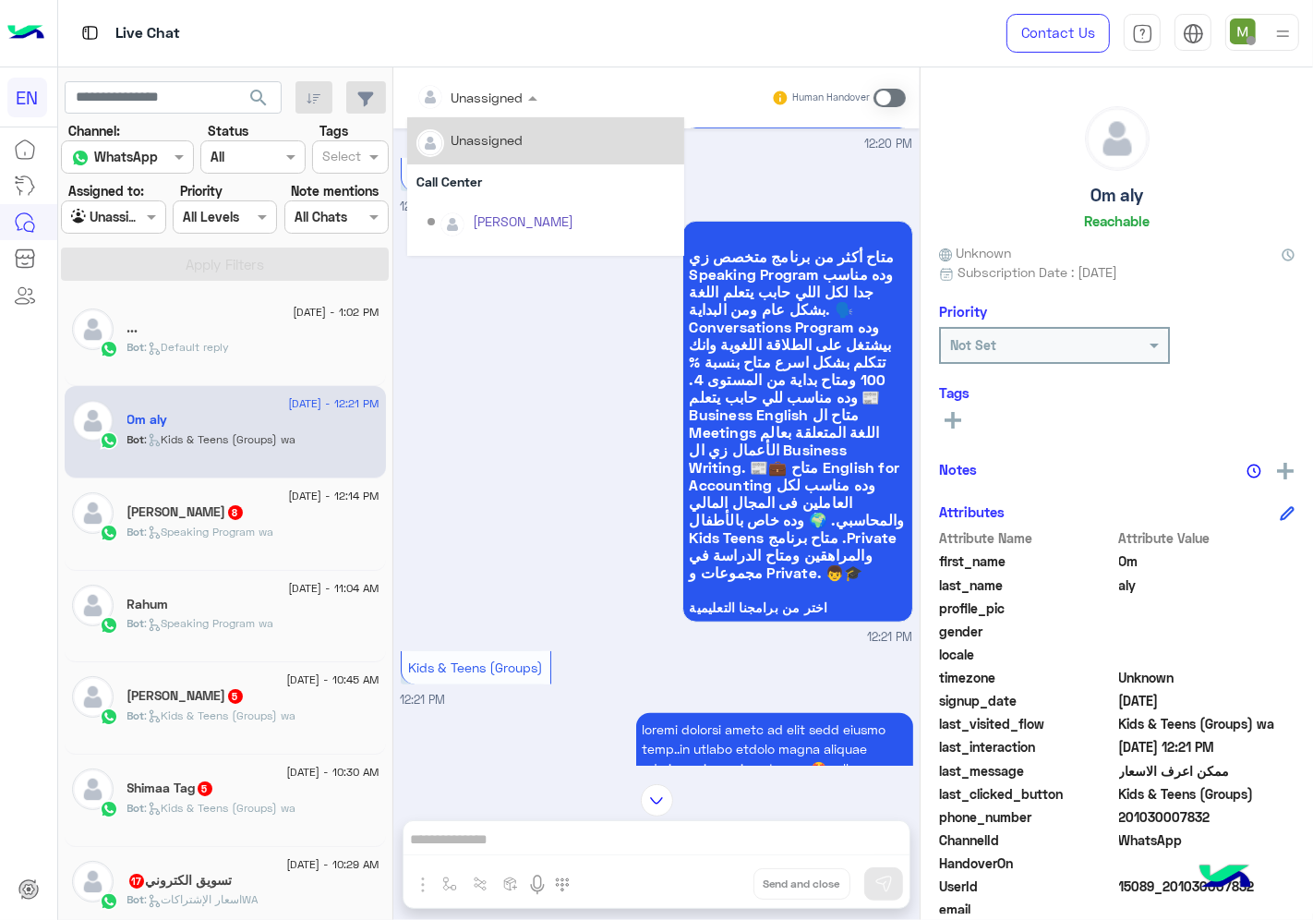
click at [493, 104] on div at bounding box center [476, 96] width 139 height 21
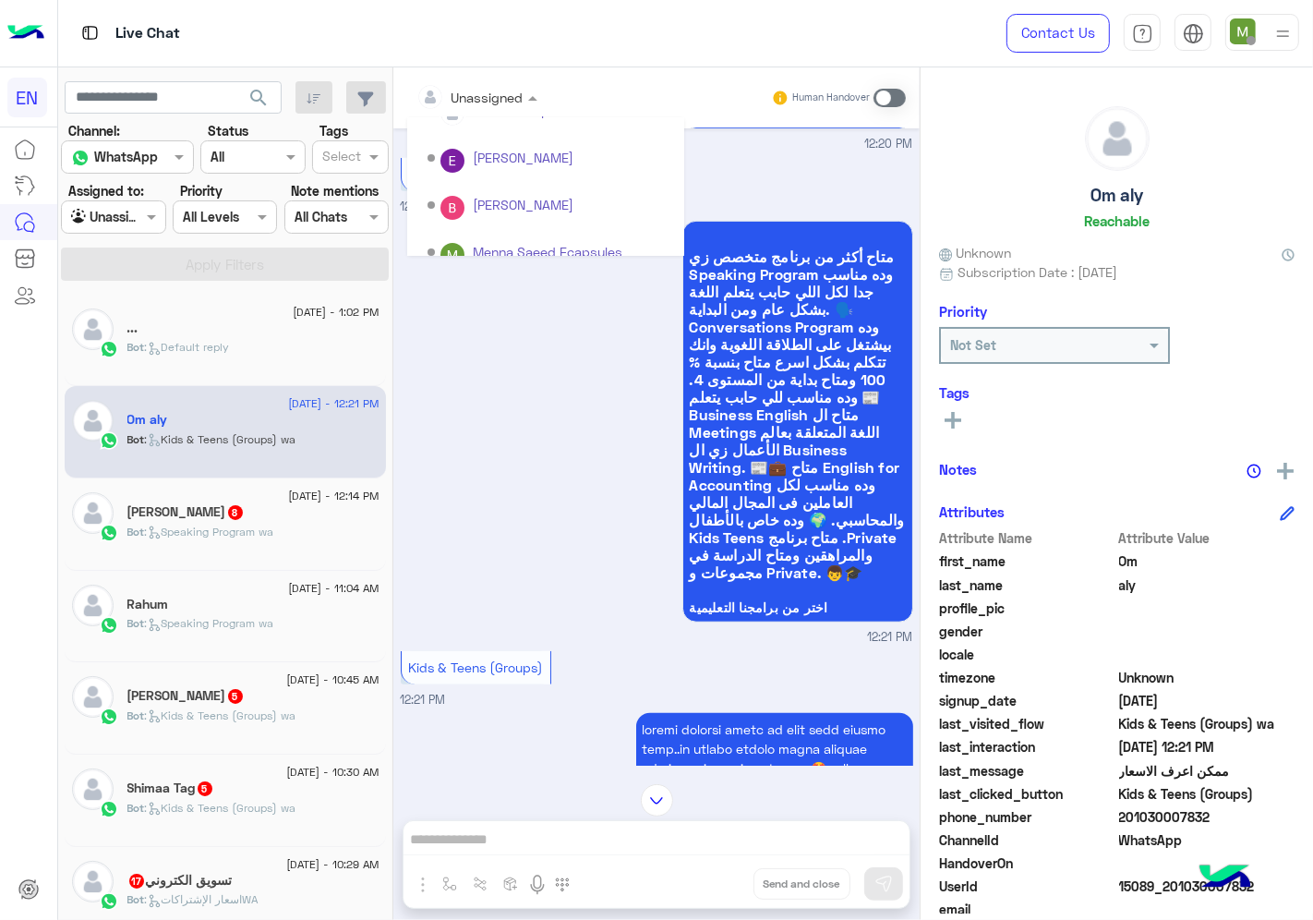
scroll to position [306, 0]
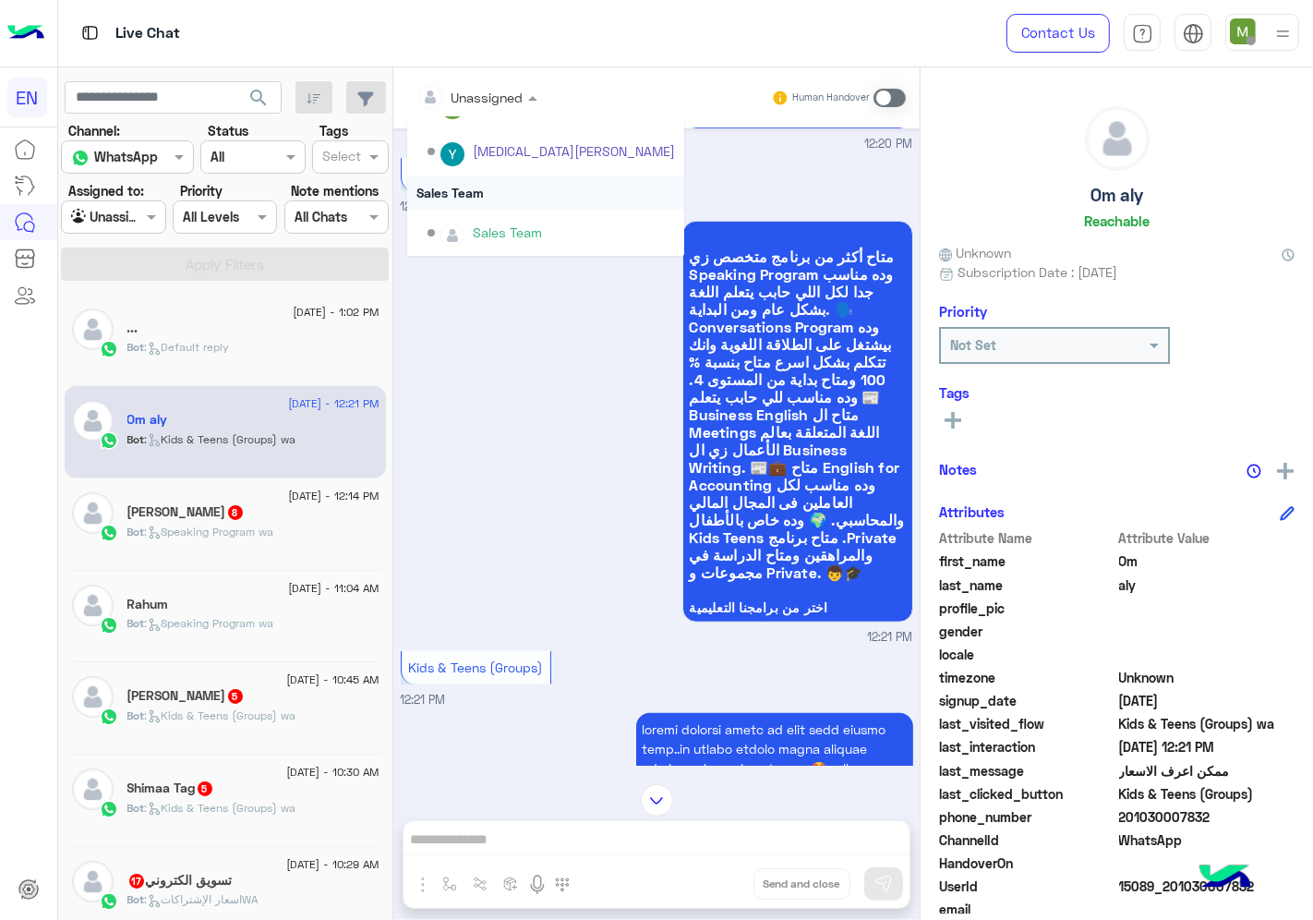
click at [471, 192] on div "Sales Team" at bounding box center [545, 192] width 277 height 34
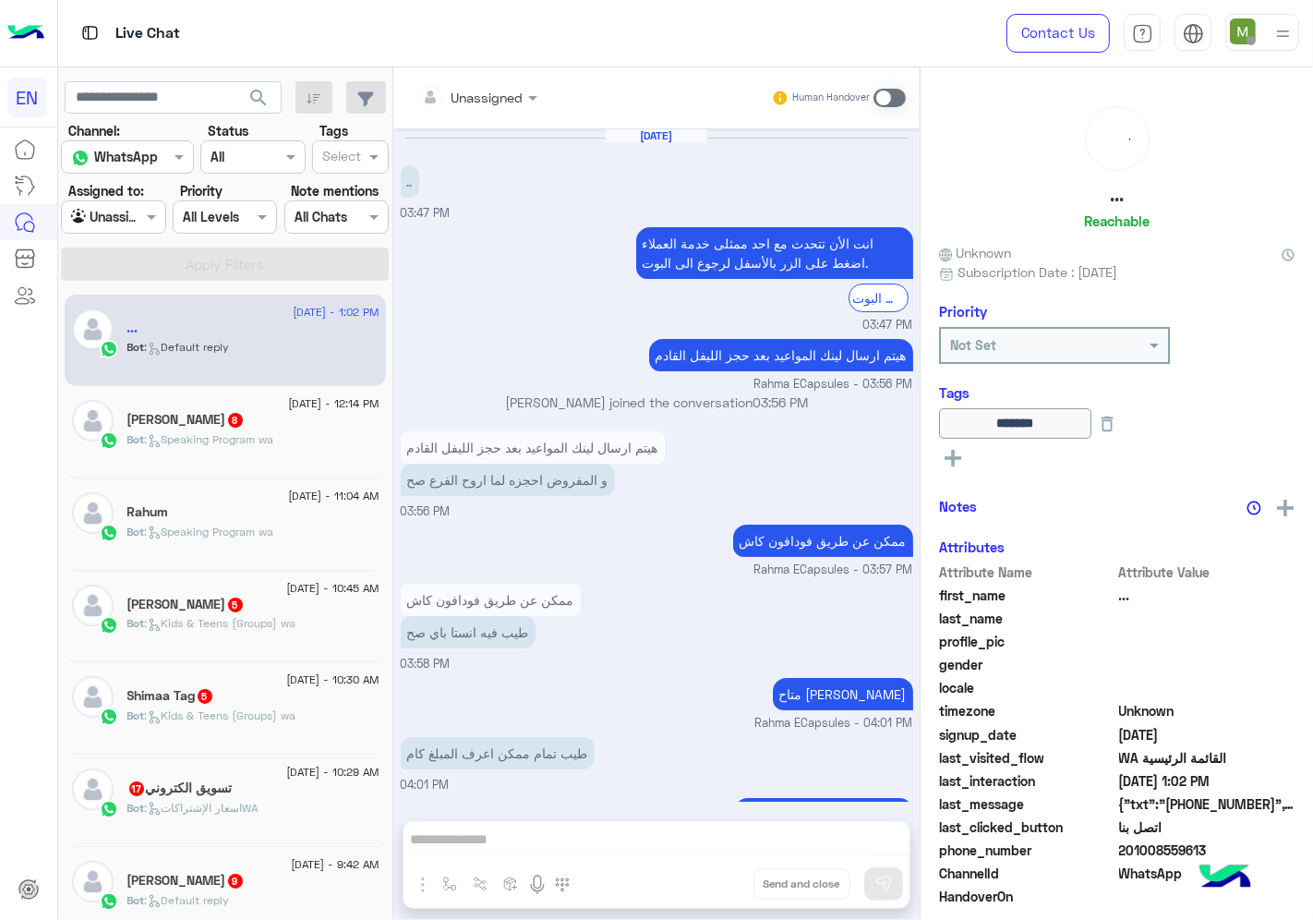
scroll to position [1045, 0]
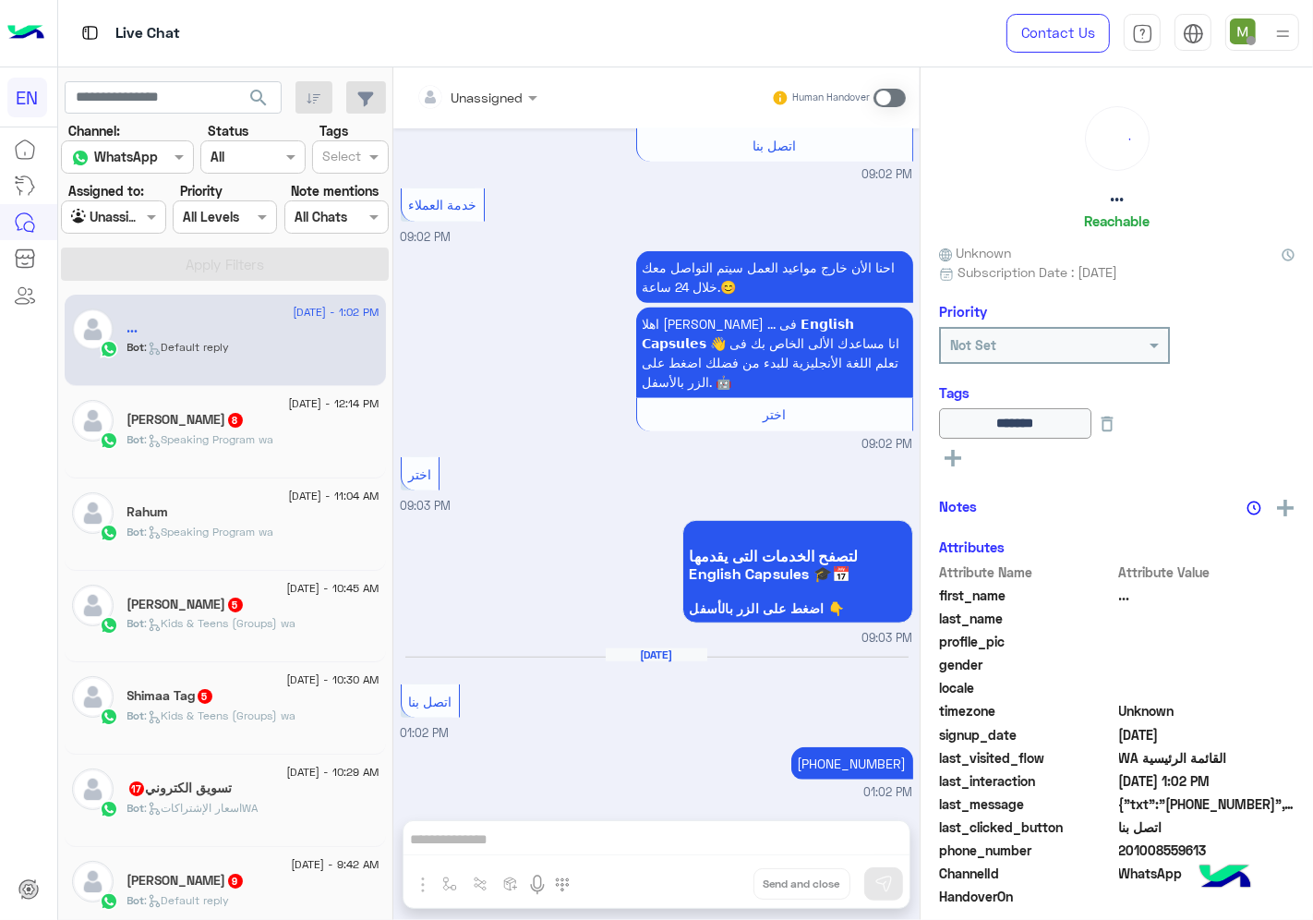
click at [296, 446] on div "Bot : Speaking Program wa" at bounding box center [253, 447] width 252 height 32
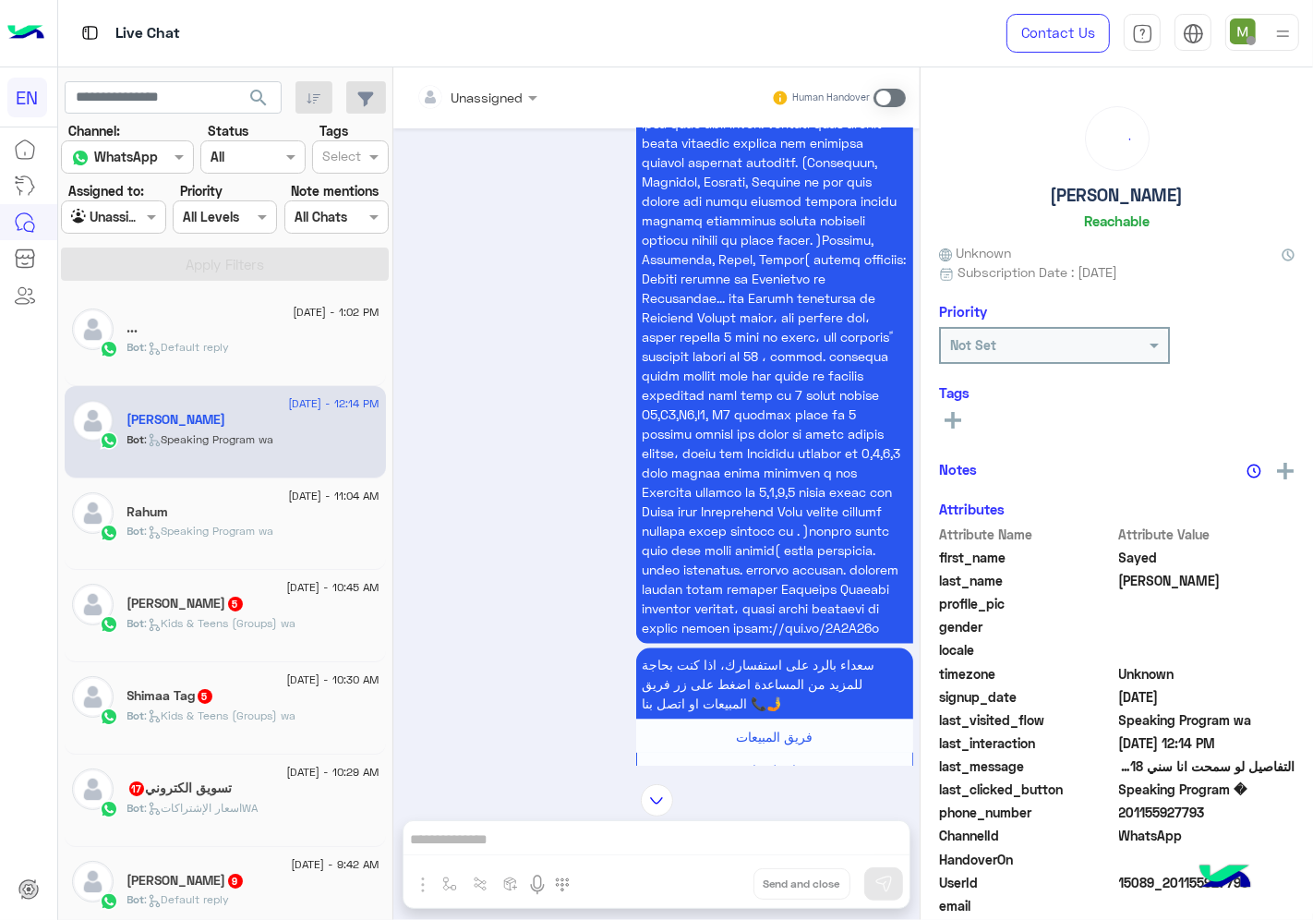
scroll to position [1897, 0]
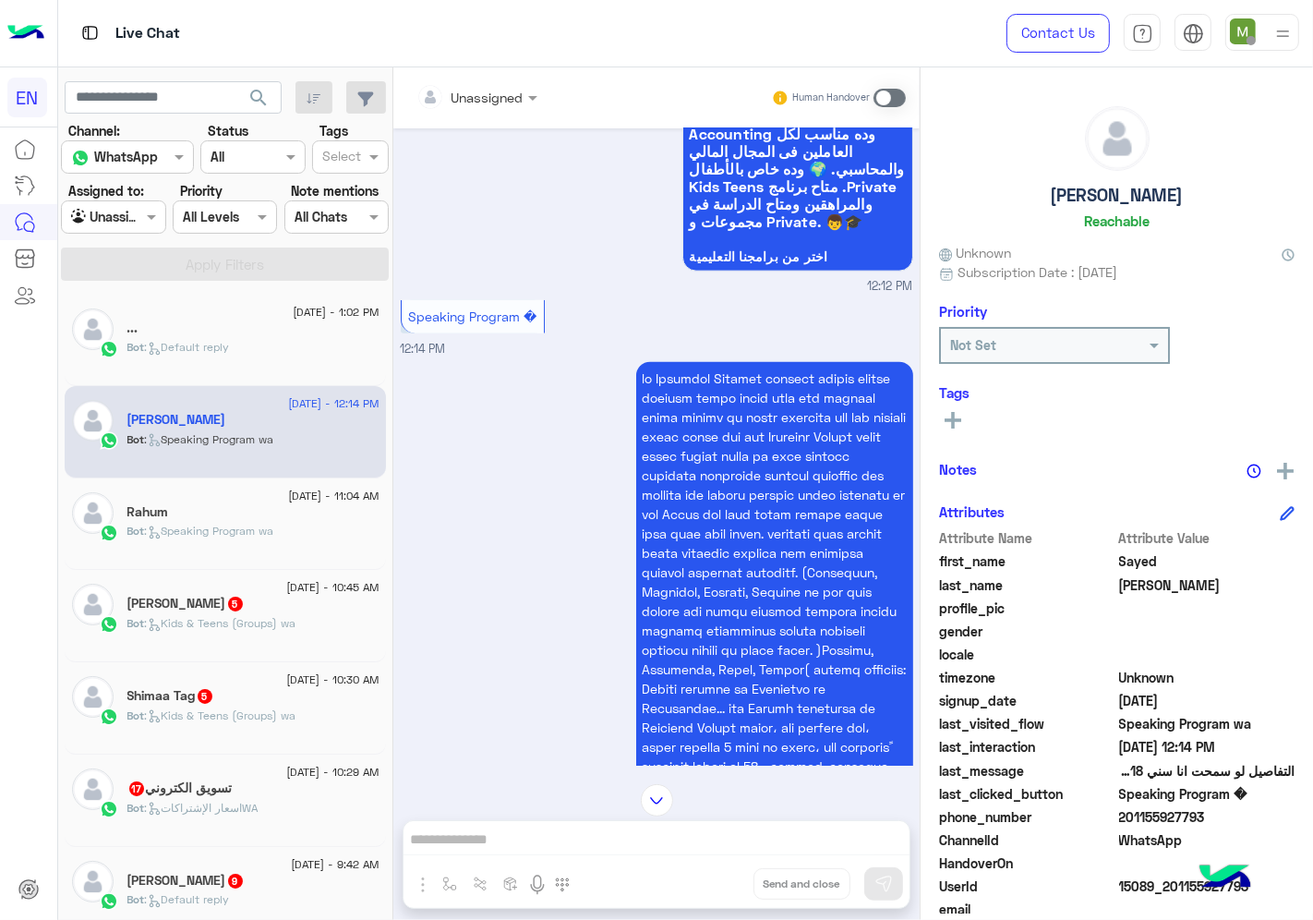
click at [496, 96] on div at bounding box center [476, 96] width 139 height 21
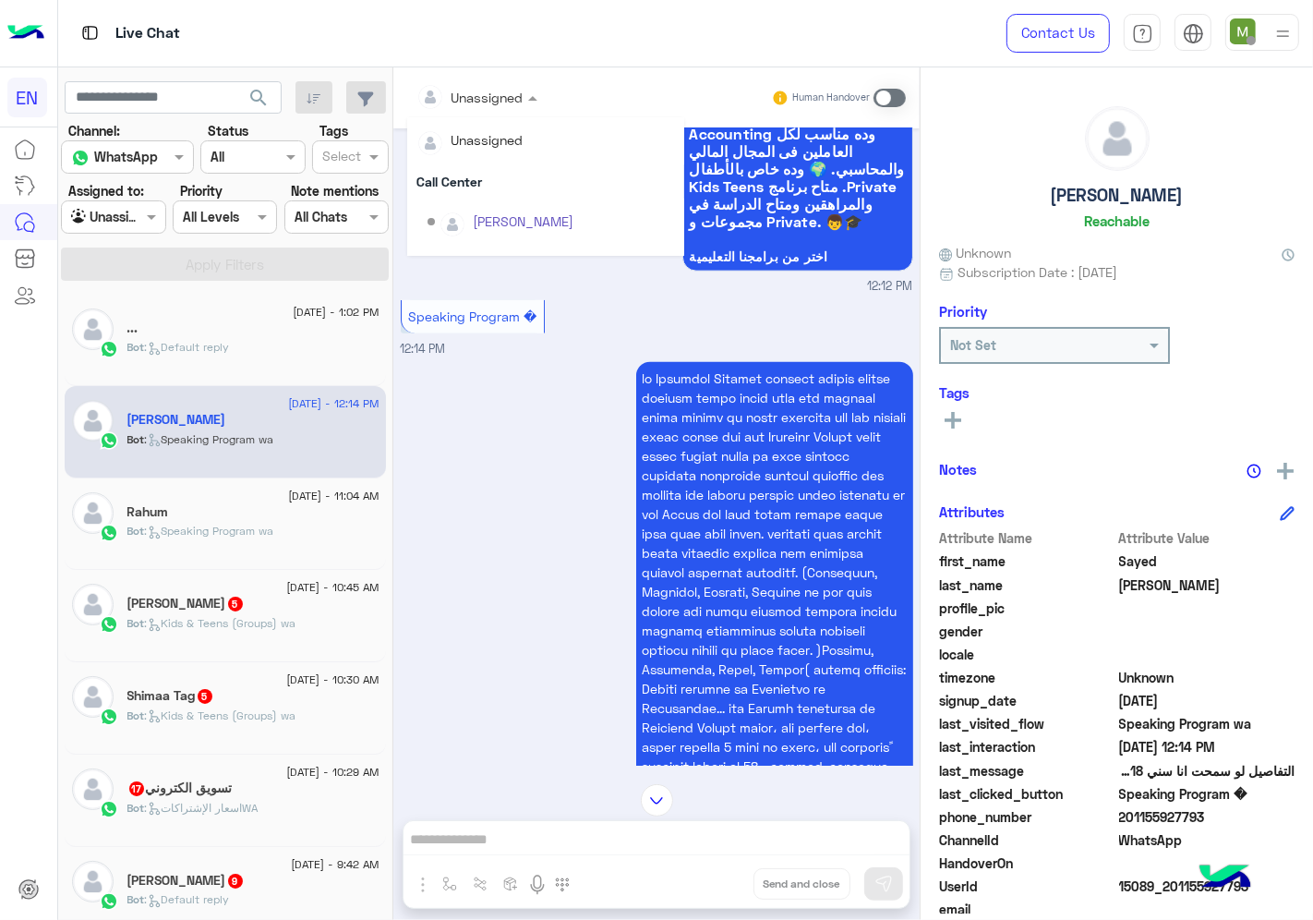
scroll to position [306, 0]
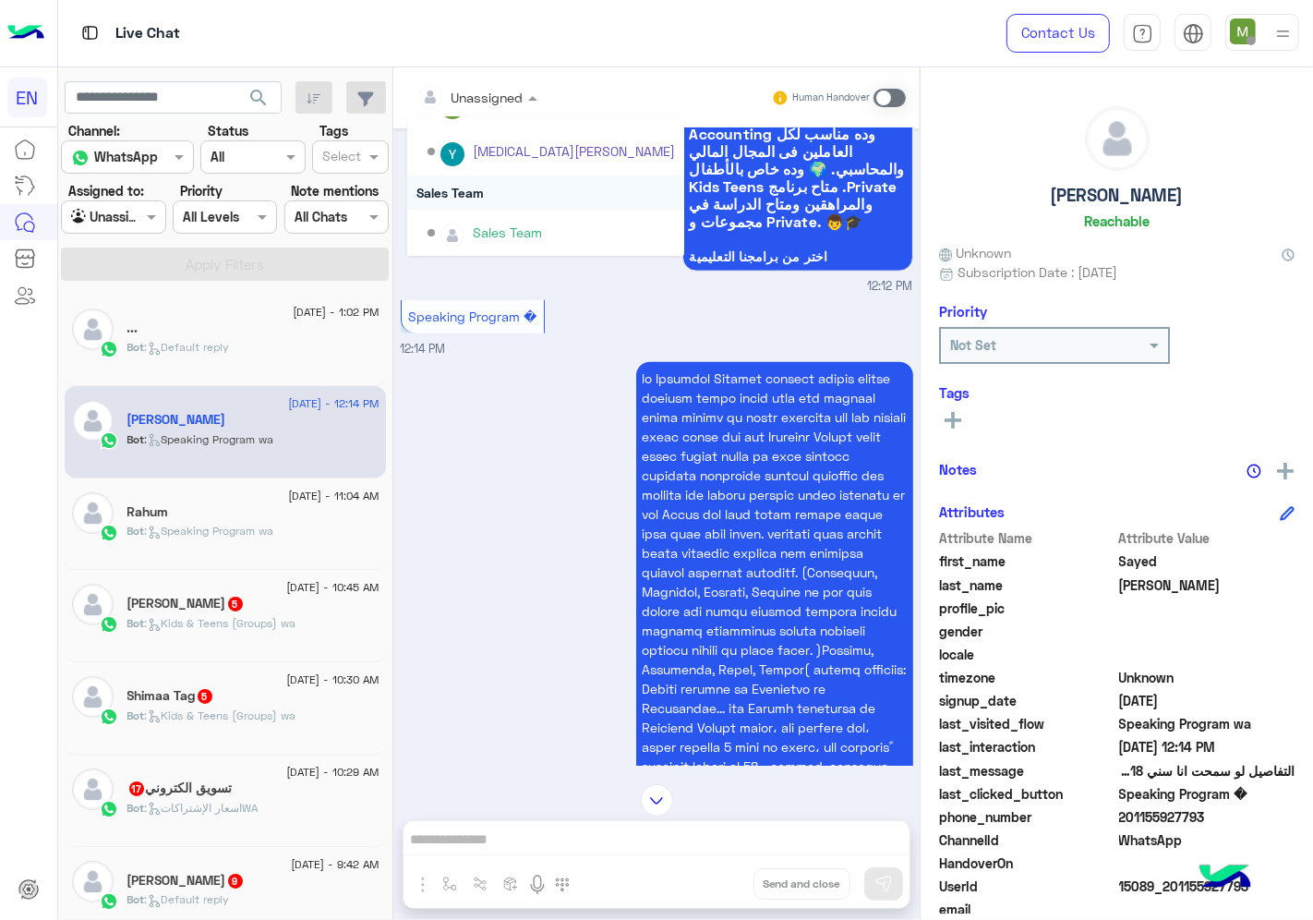
click at [482, 183] on div "Sales Team" at bounding box center [545, 192] width 277 height 34
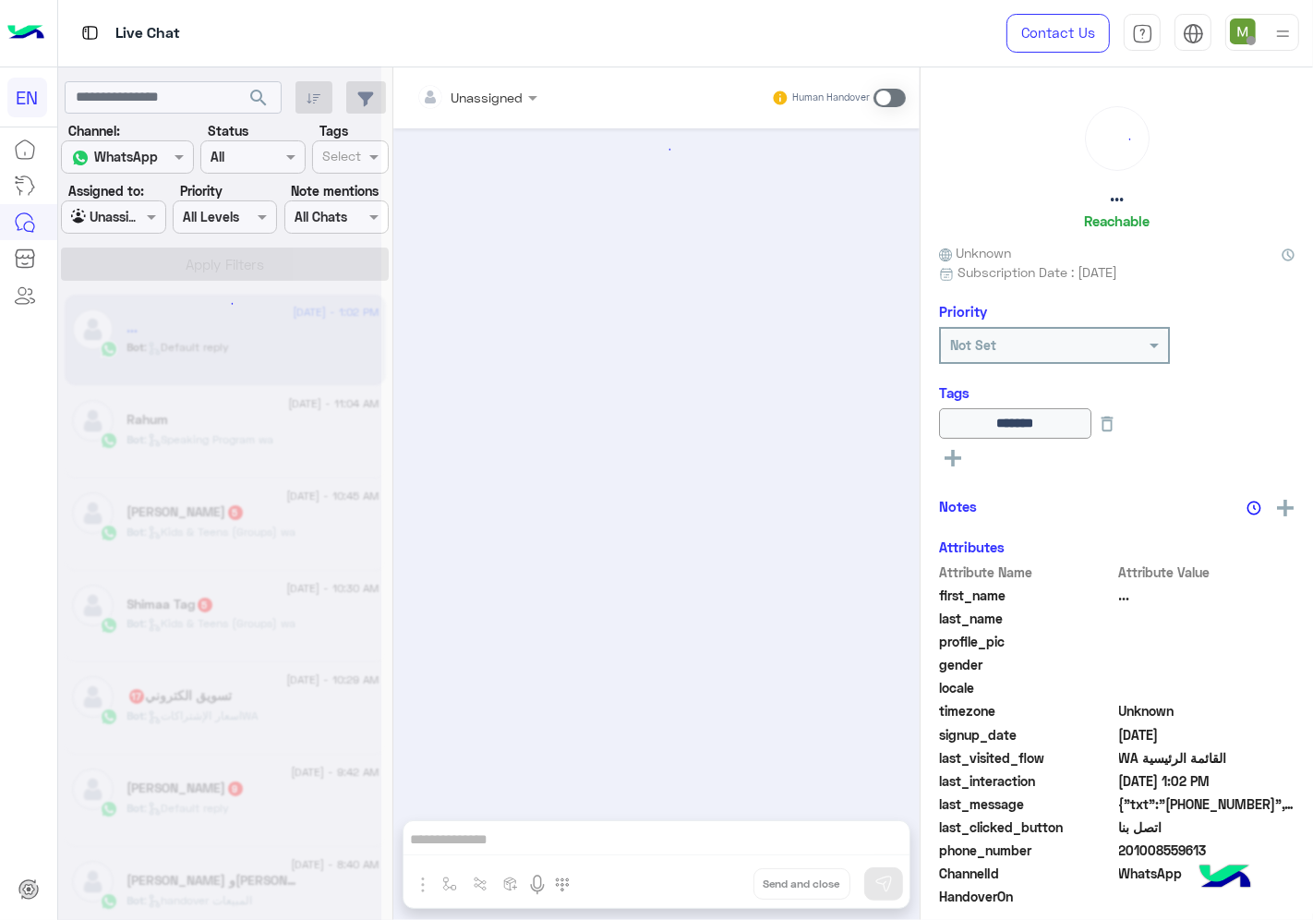
scroll to position [1045, 0]
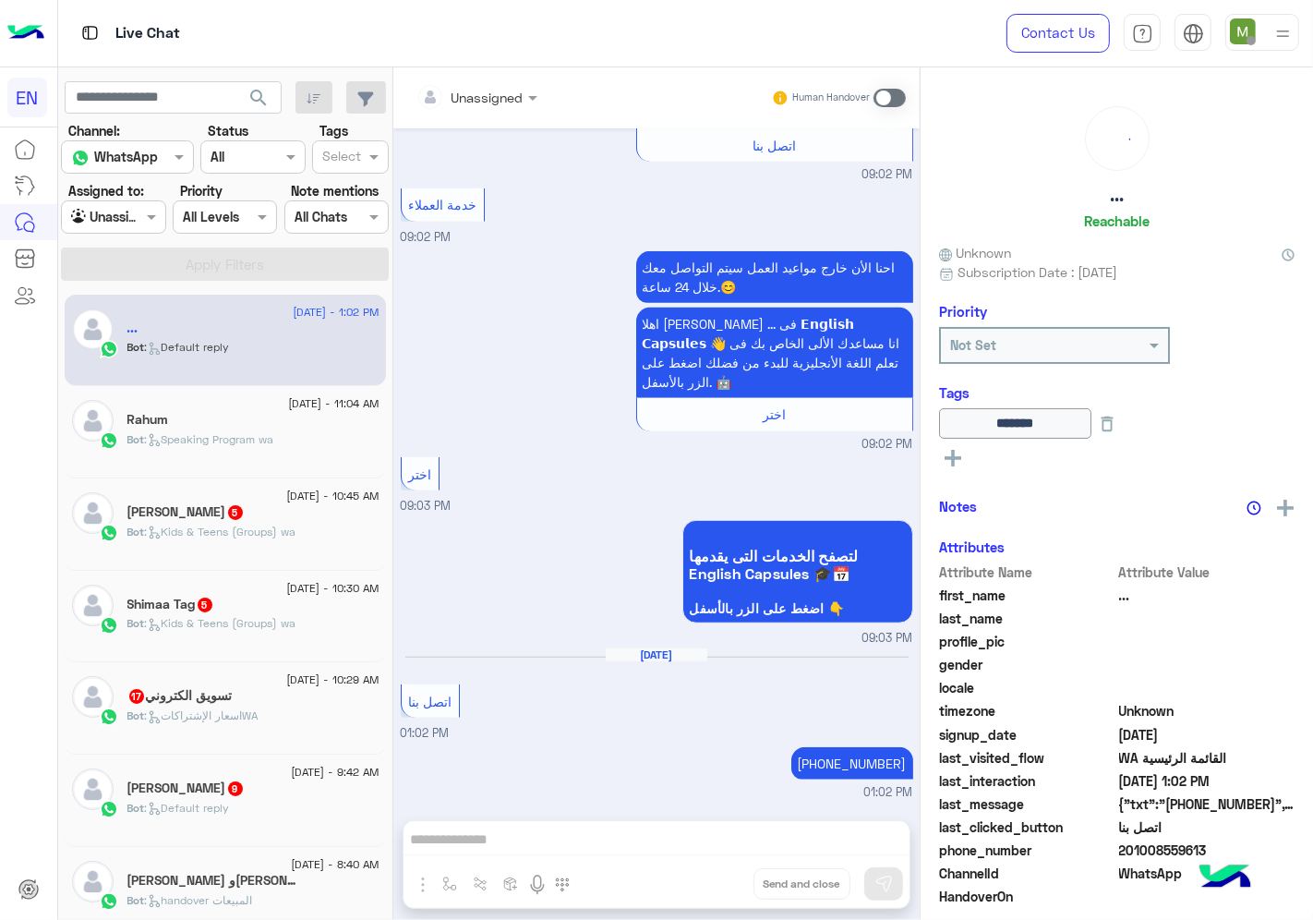
click at [249, 432] on span ": Speaking Program wa" at bounding box center [209, 439] width 129 height 14
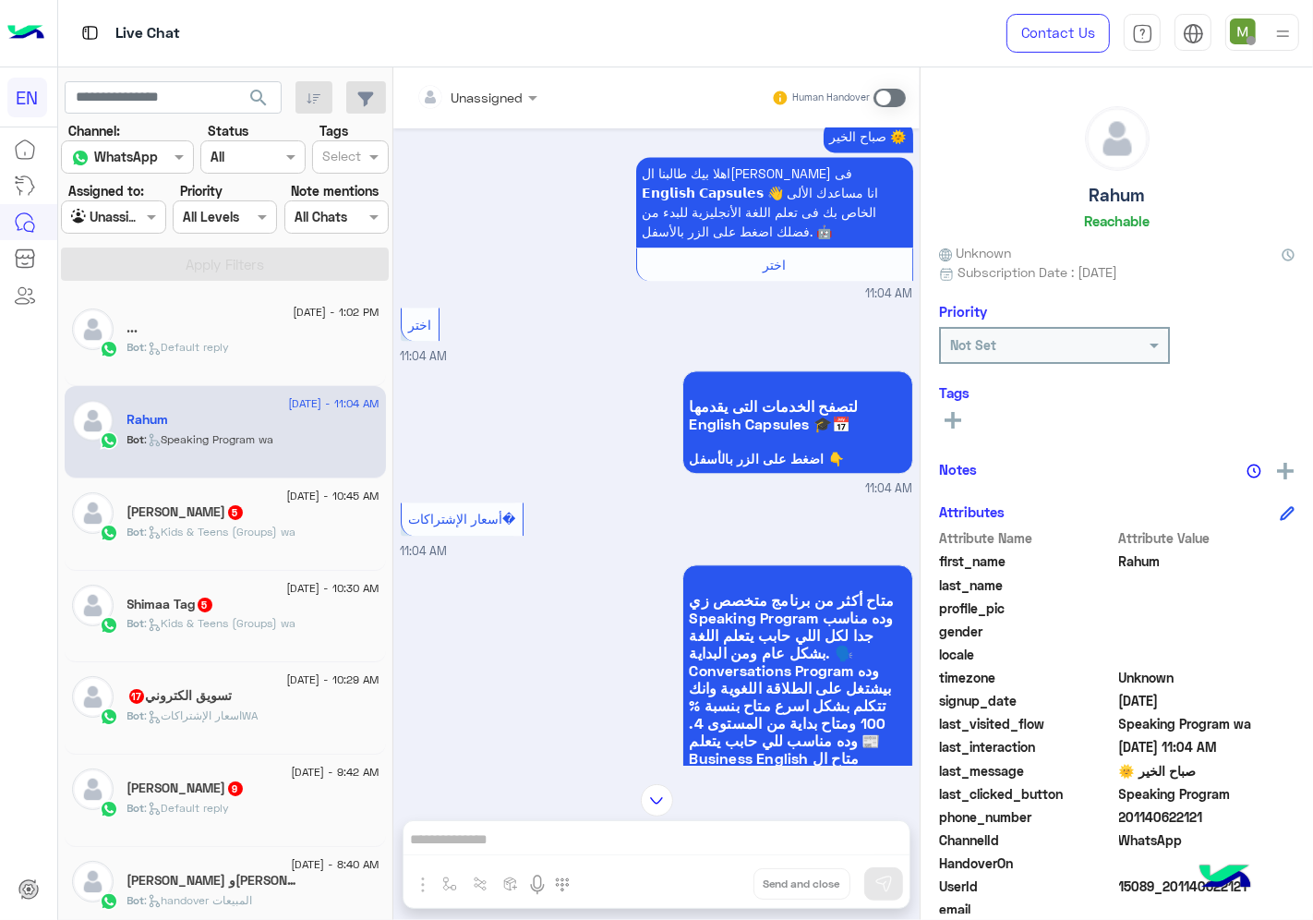
scroll to position [3527, 0]
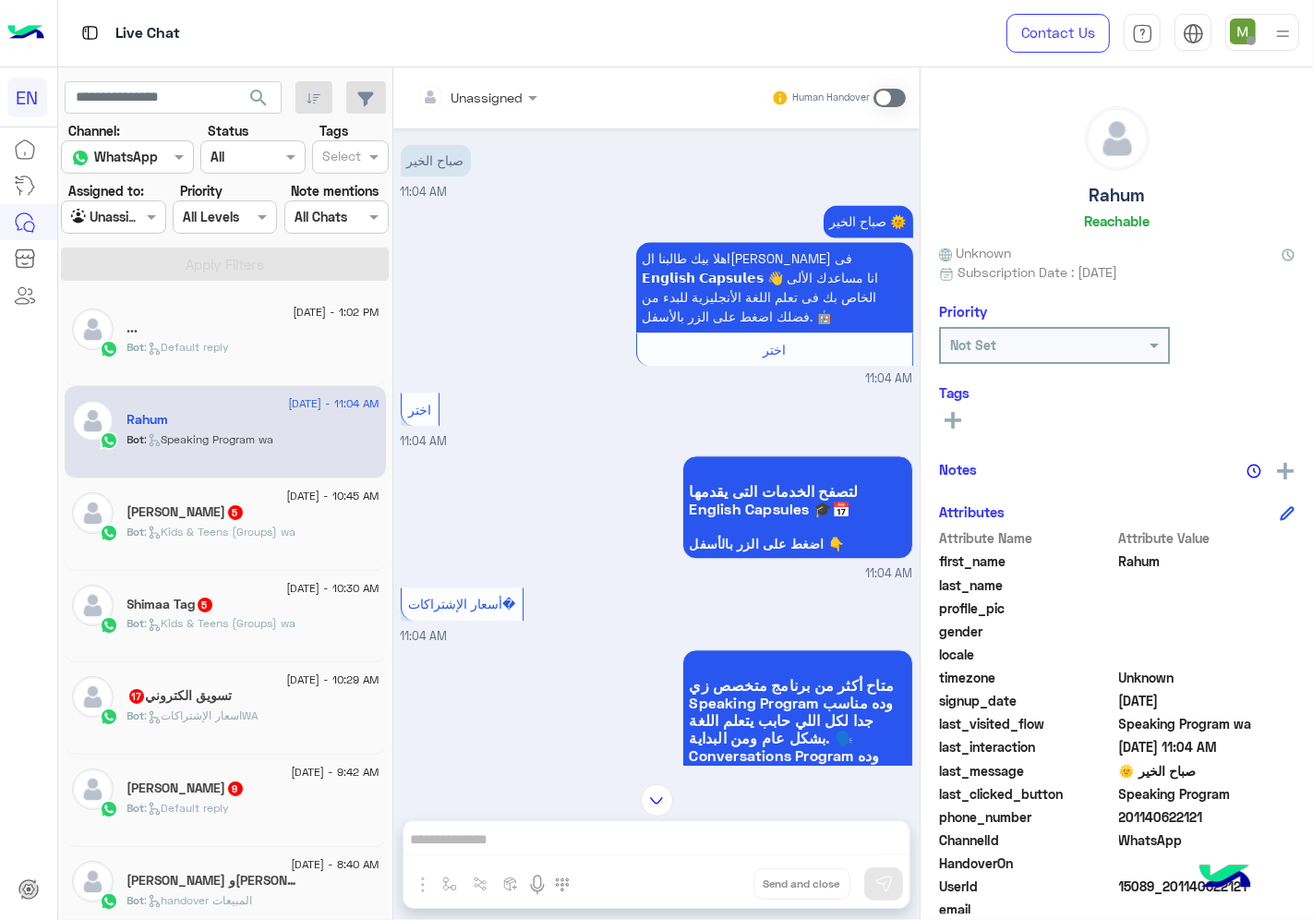
click at [488, 95] on input "text" at bounding box center [453, 97] width 75 height 19
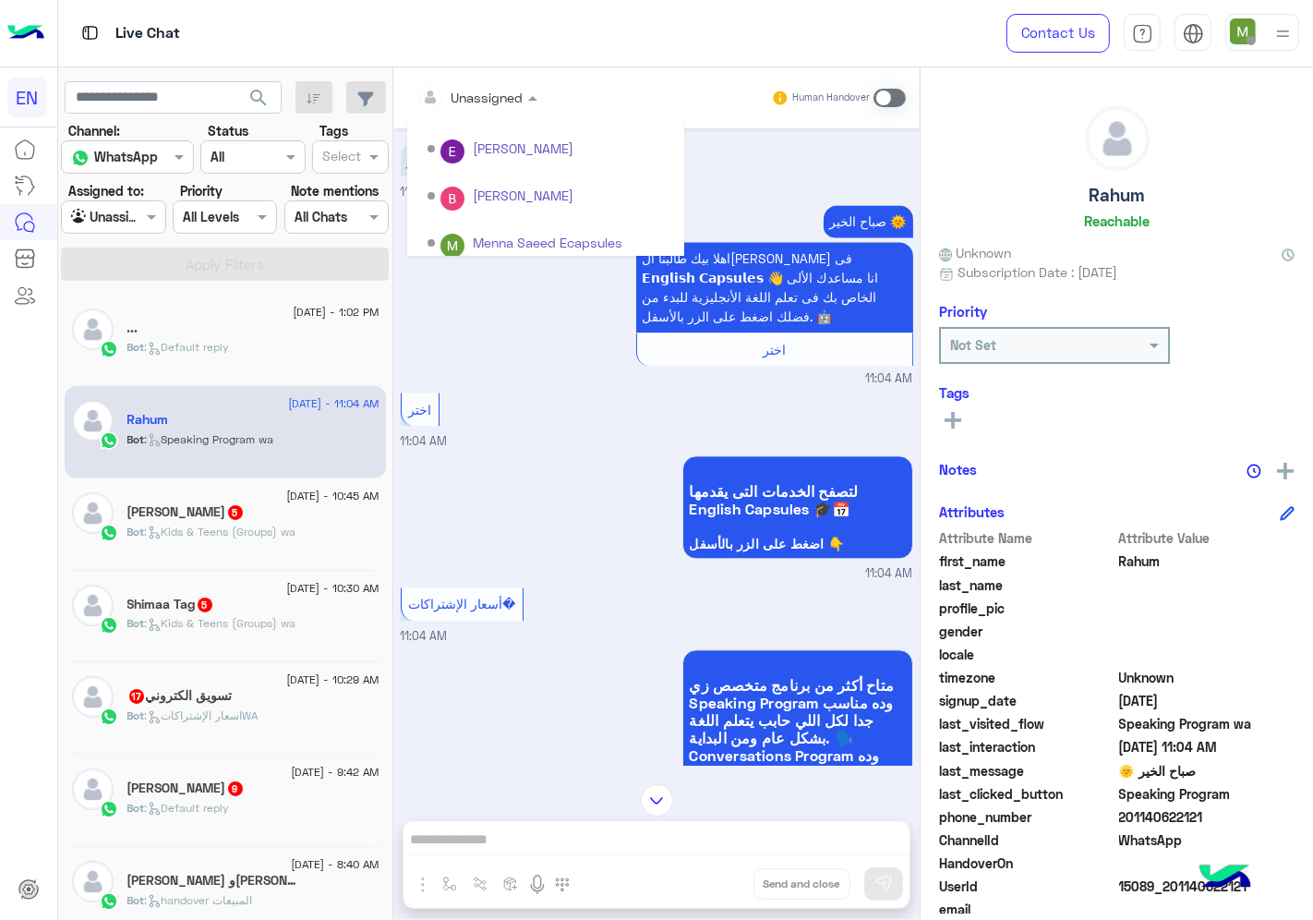
scroll to position [306, 0]
click at [484, 198] on div "Sales Team" at bounding box center [545, 192] width 277 height 34
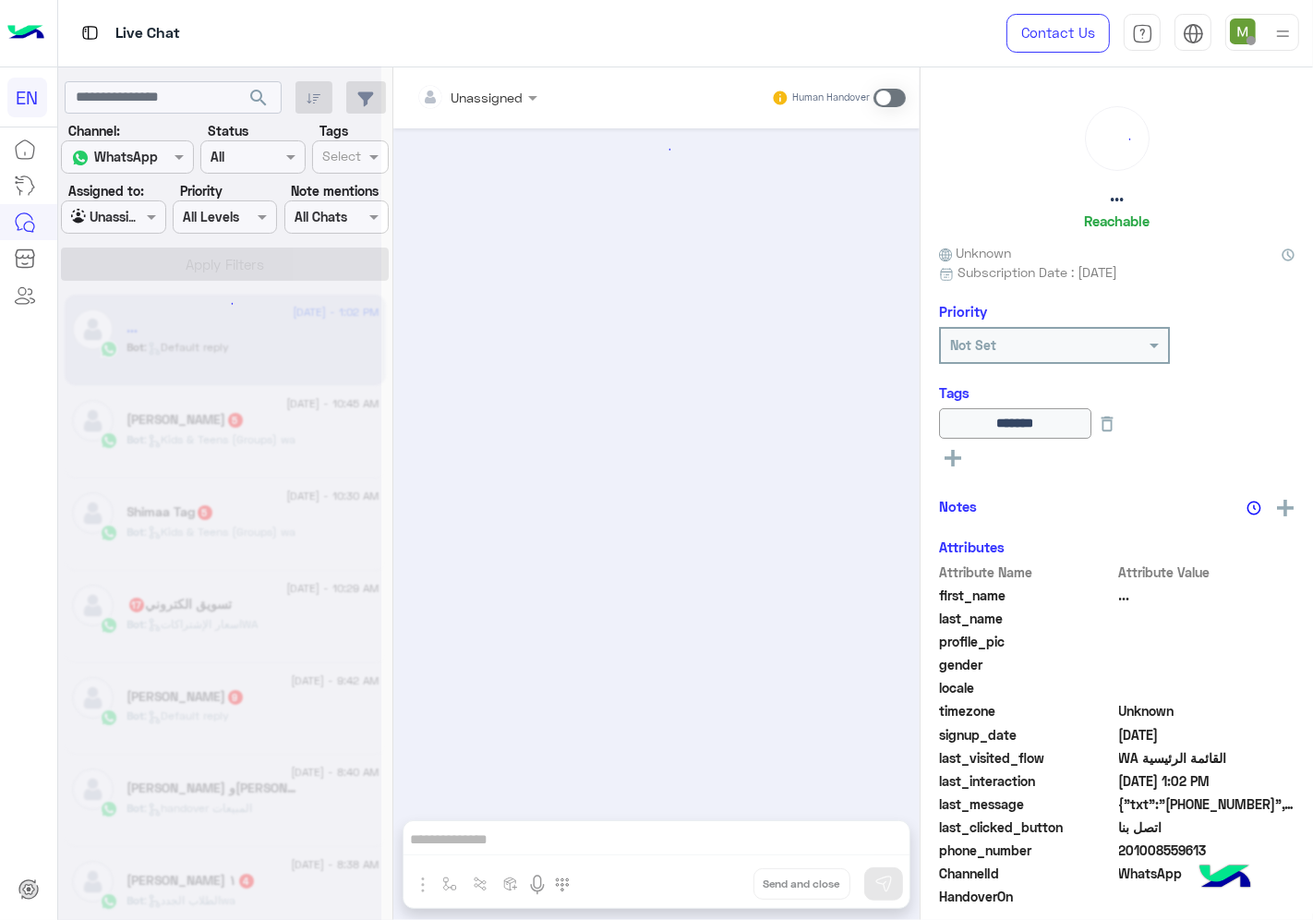
scroll to position [1045, 0]
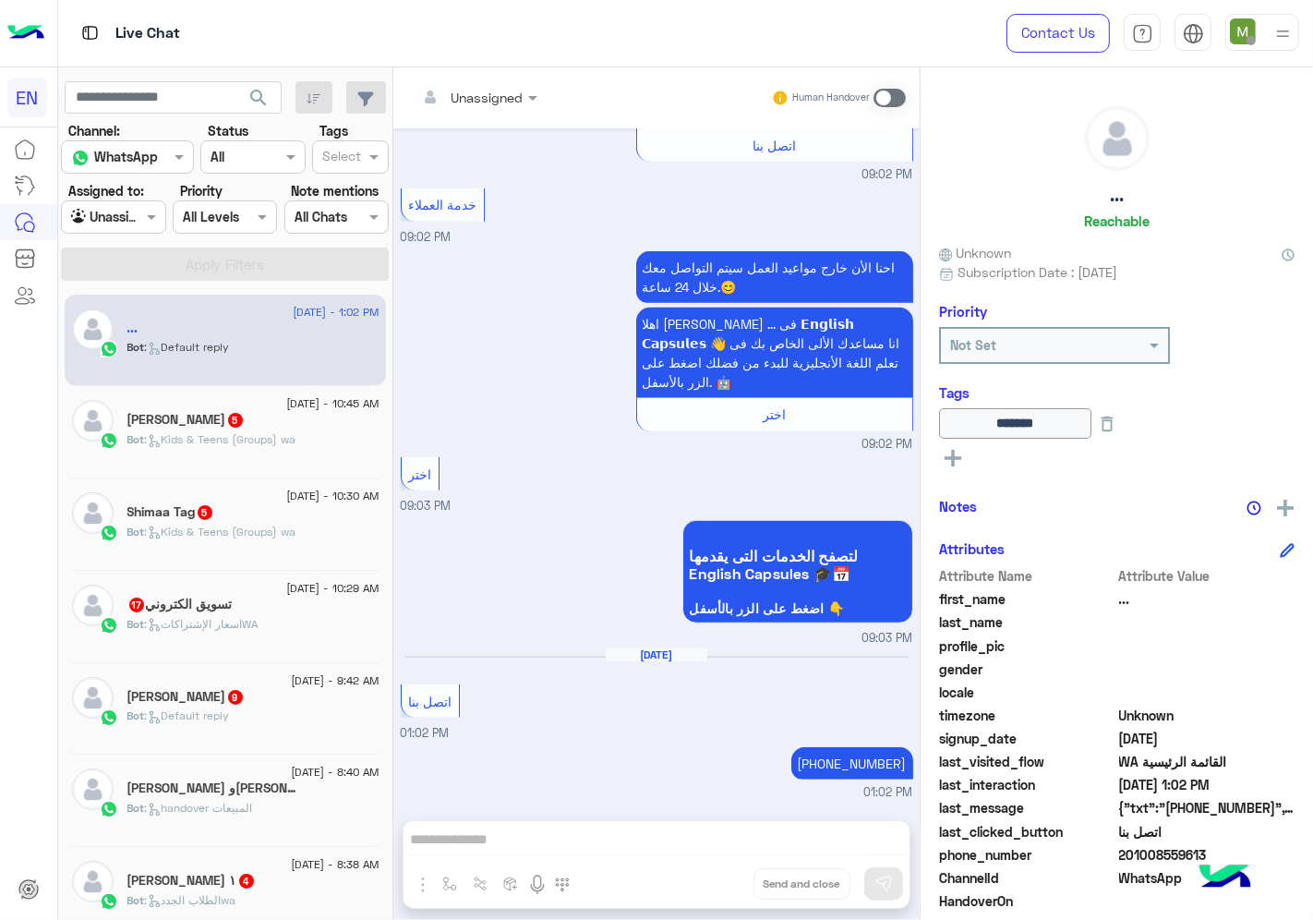
click at [243, 421] on div "[PERSON_NAME] 5" at bounding box center [253, 421] width 252 height 19
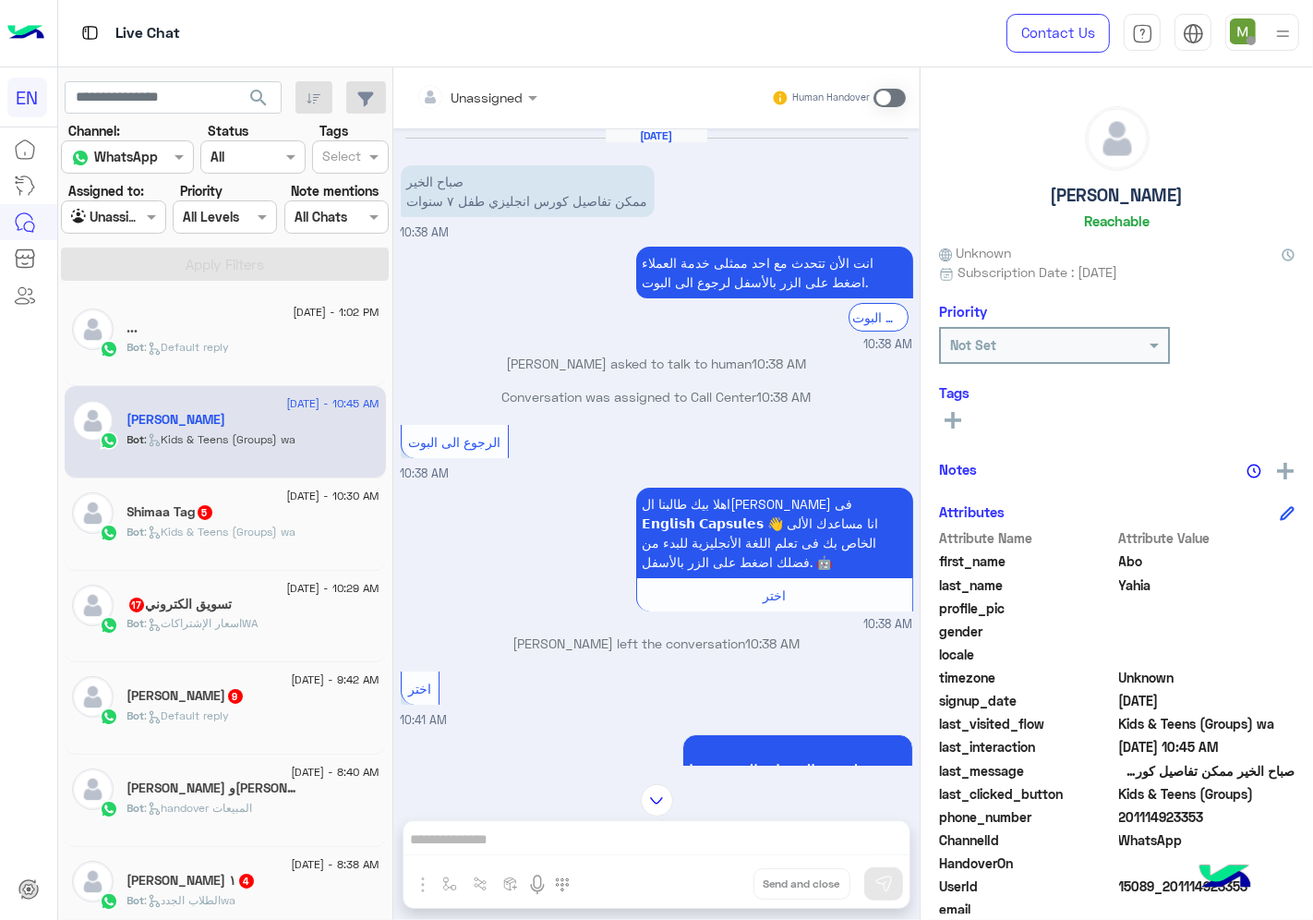
click at [502, 89] on div at bounding box center [476, 96] width 139 height 21
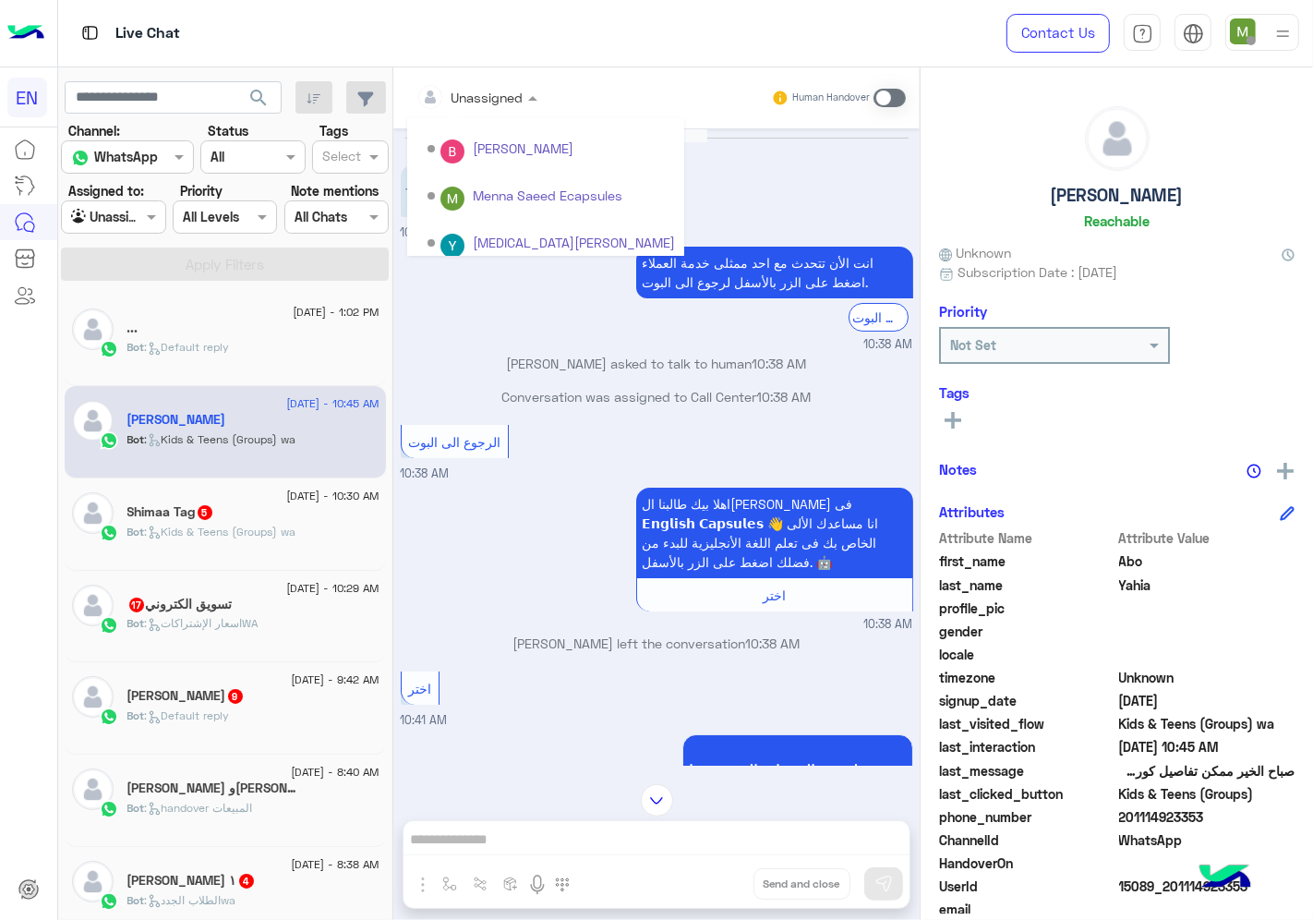
scroll to position [306, 0]
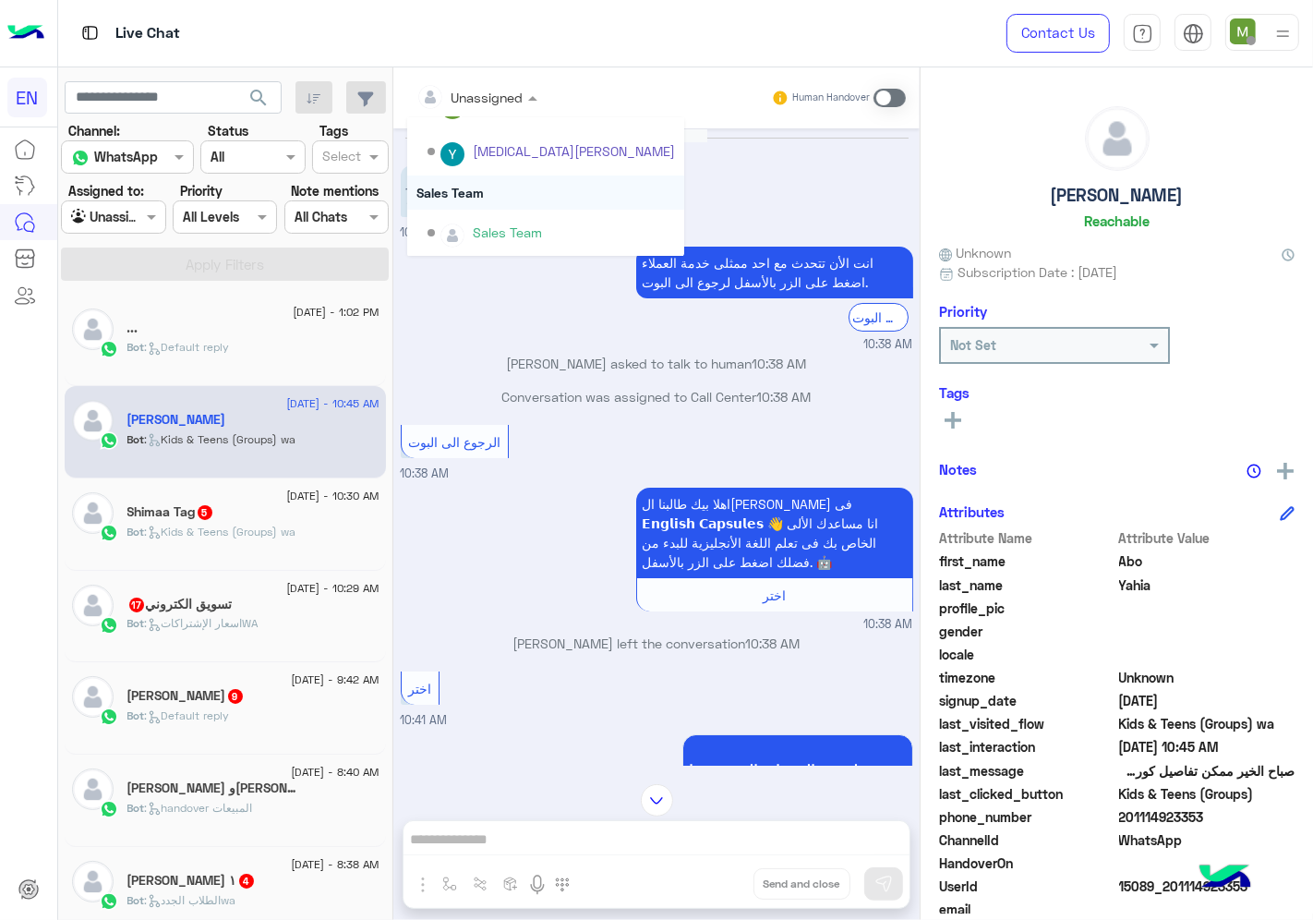
click at [476, 188] on div "Sales Team" at bounding box center [545, 192] width 277 height 34
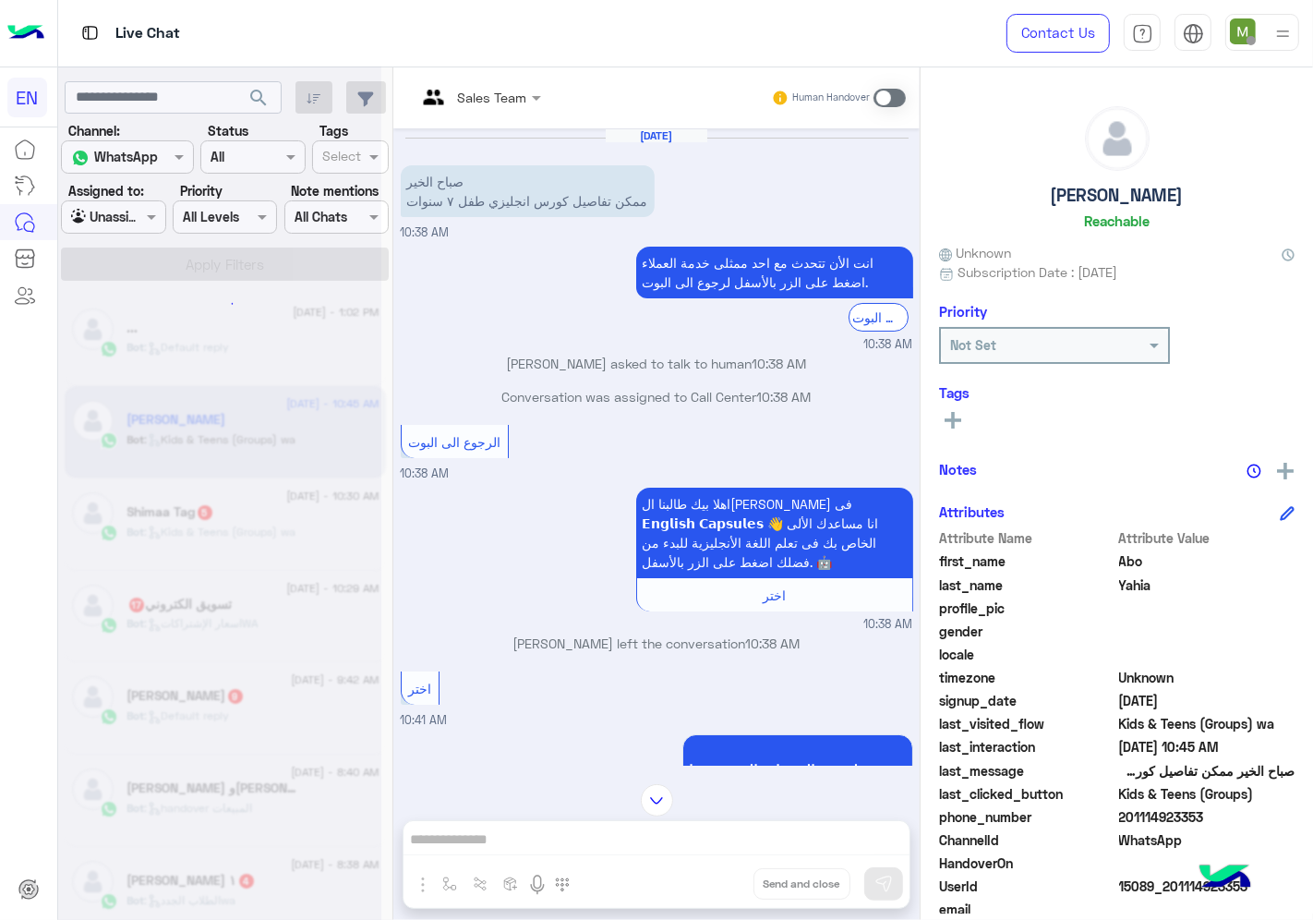
scroll to position [1272, 0]
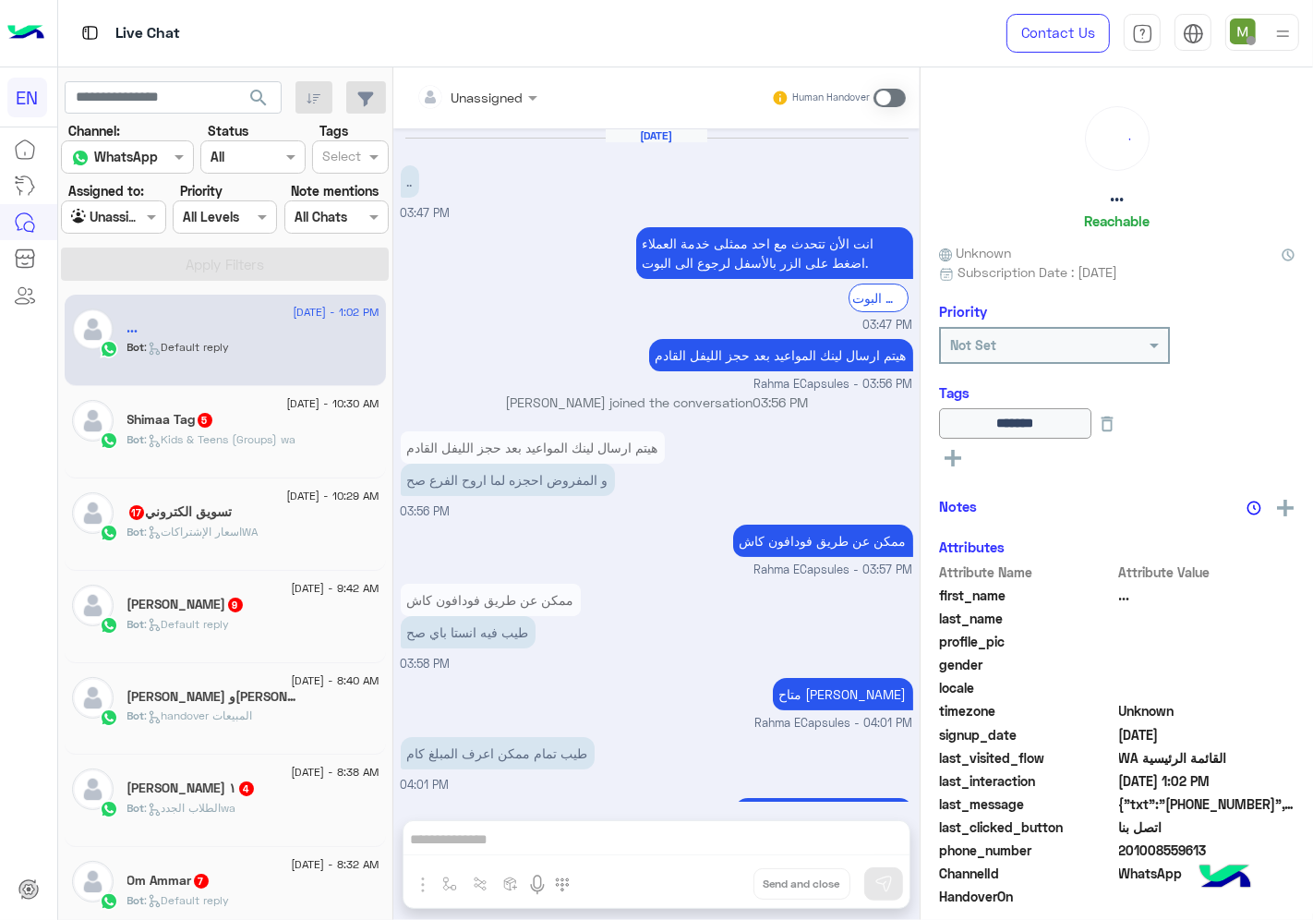
scroll to position [1045, 0]
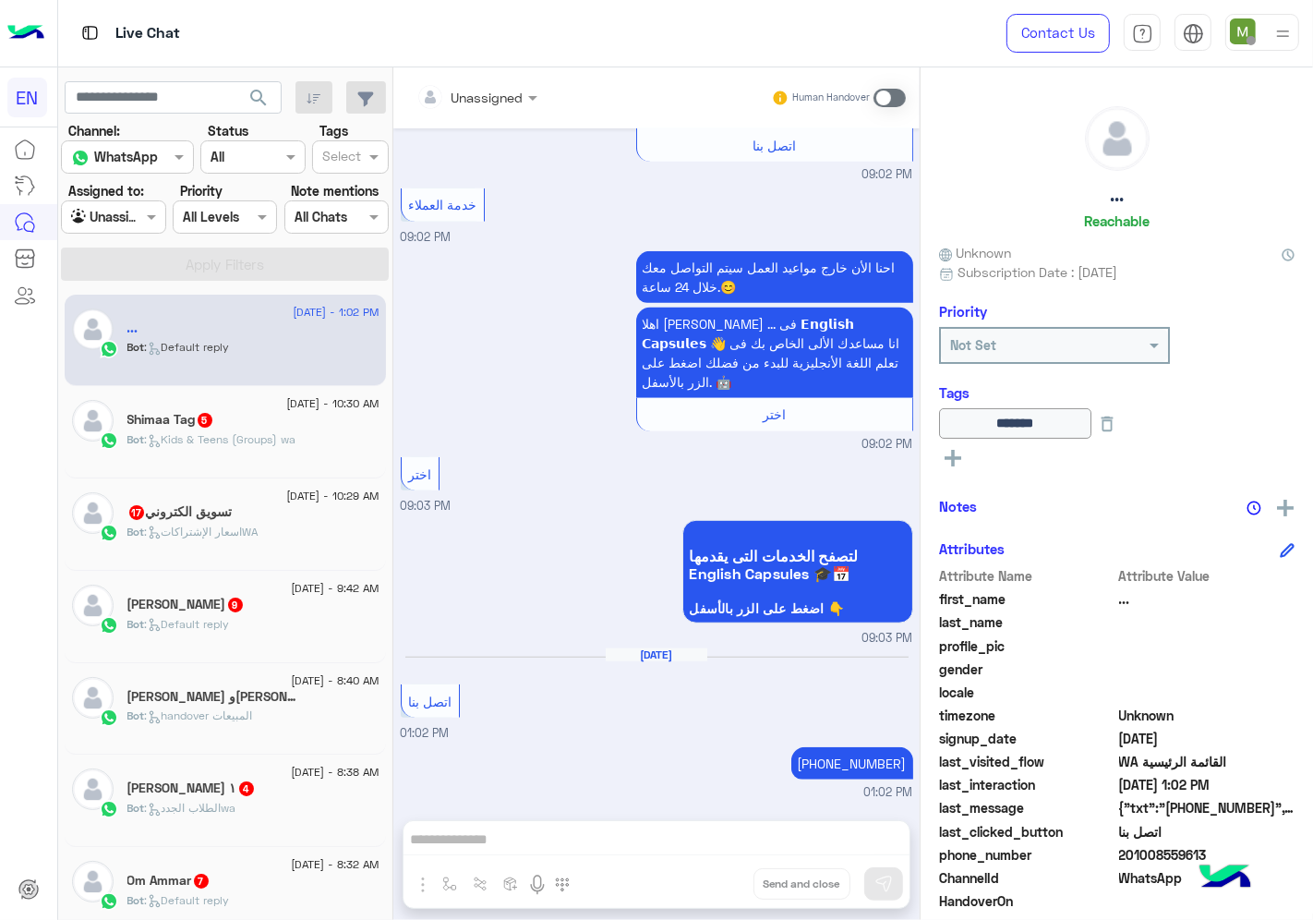
click at [278, 412] on div "Shimaa Tag 5" at bounding box center [253, 421] width 252 height 19
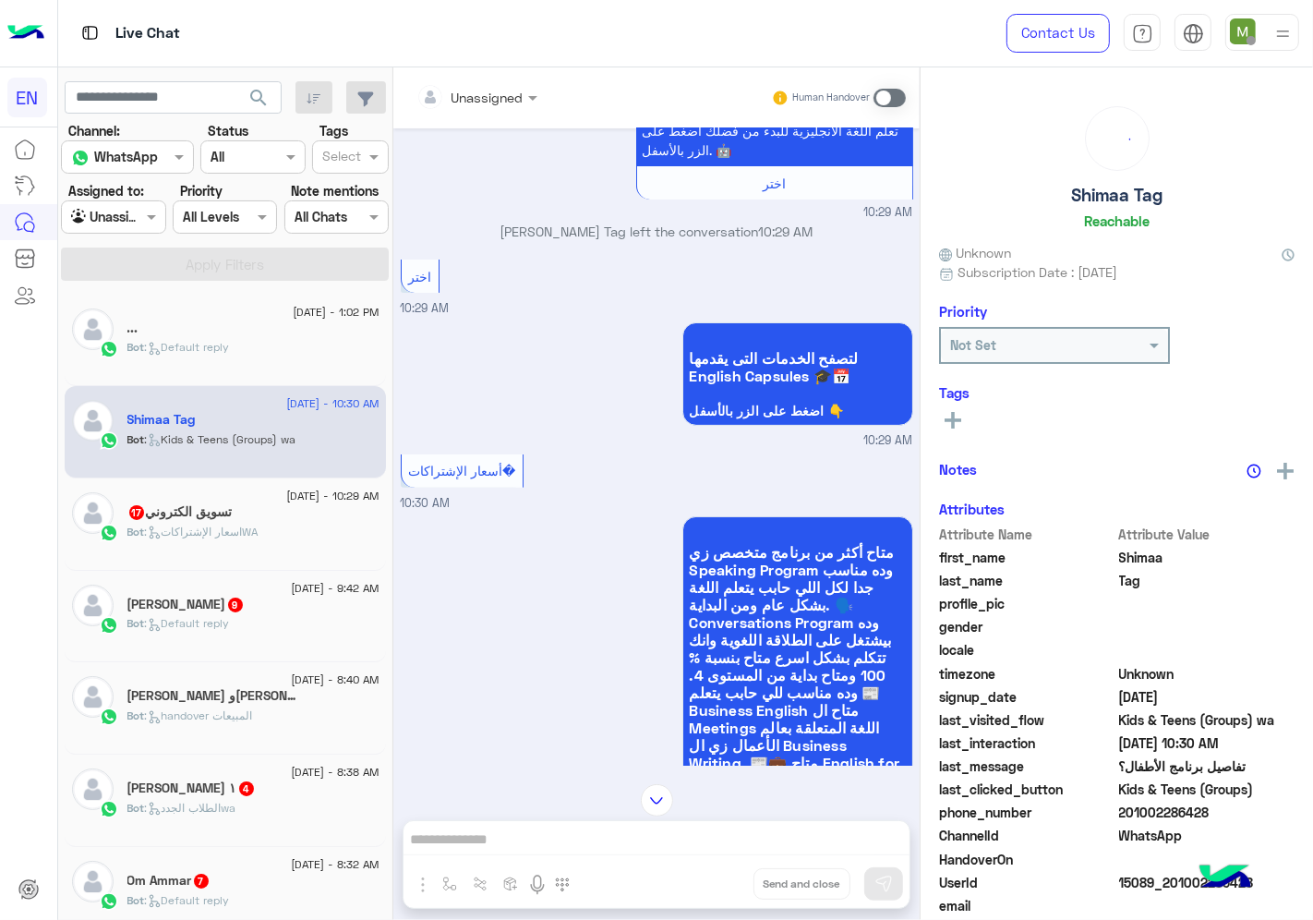
scroll to position [90, 0]
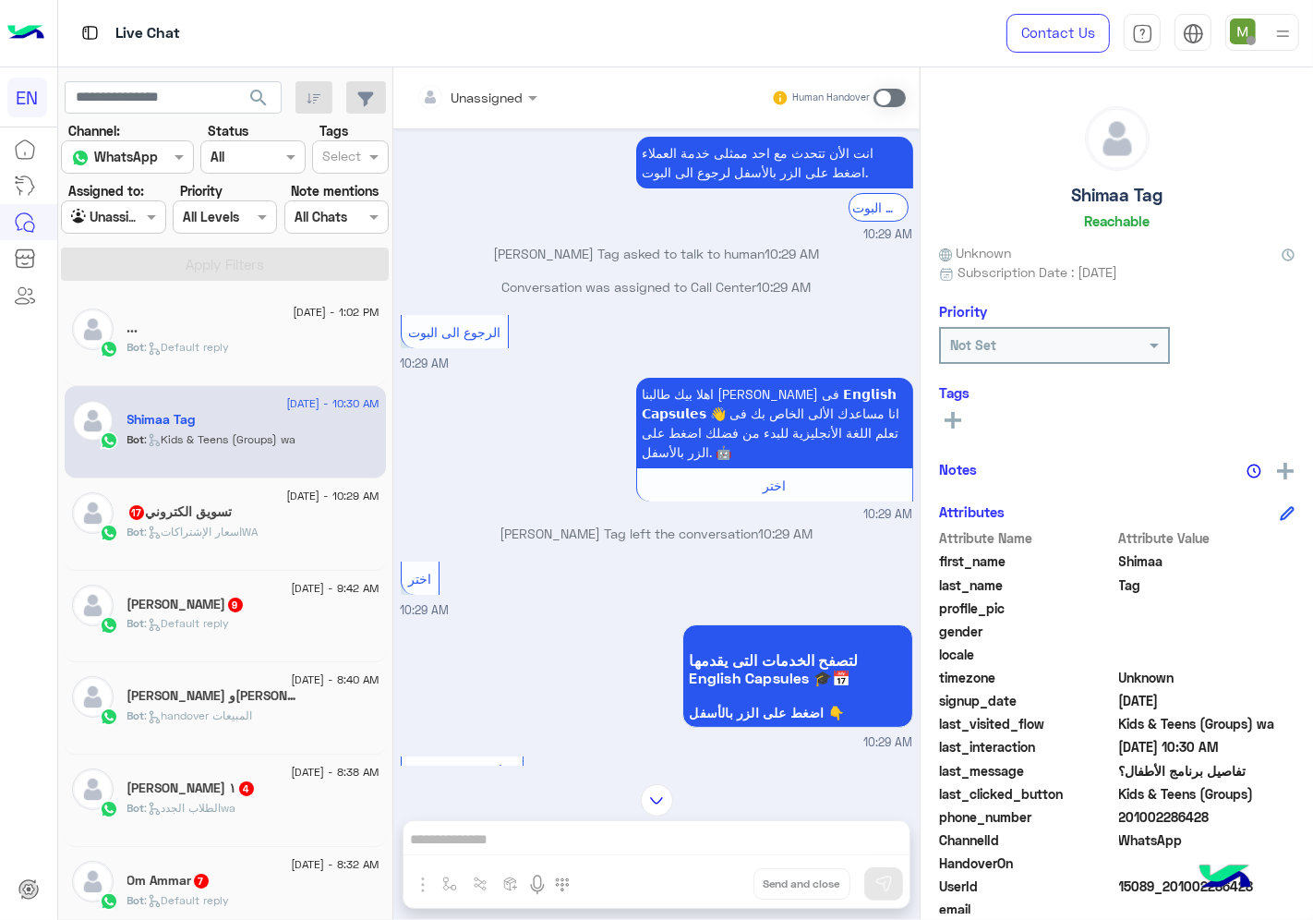
click at [505, 98] on div at bounding box center [476, 96] width 139 height 21
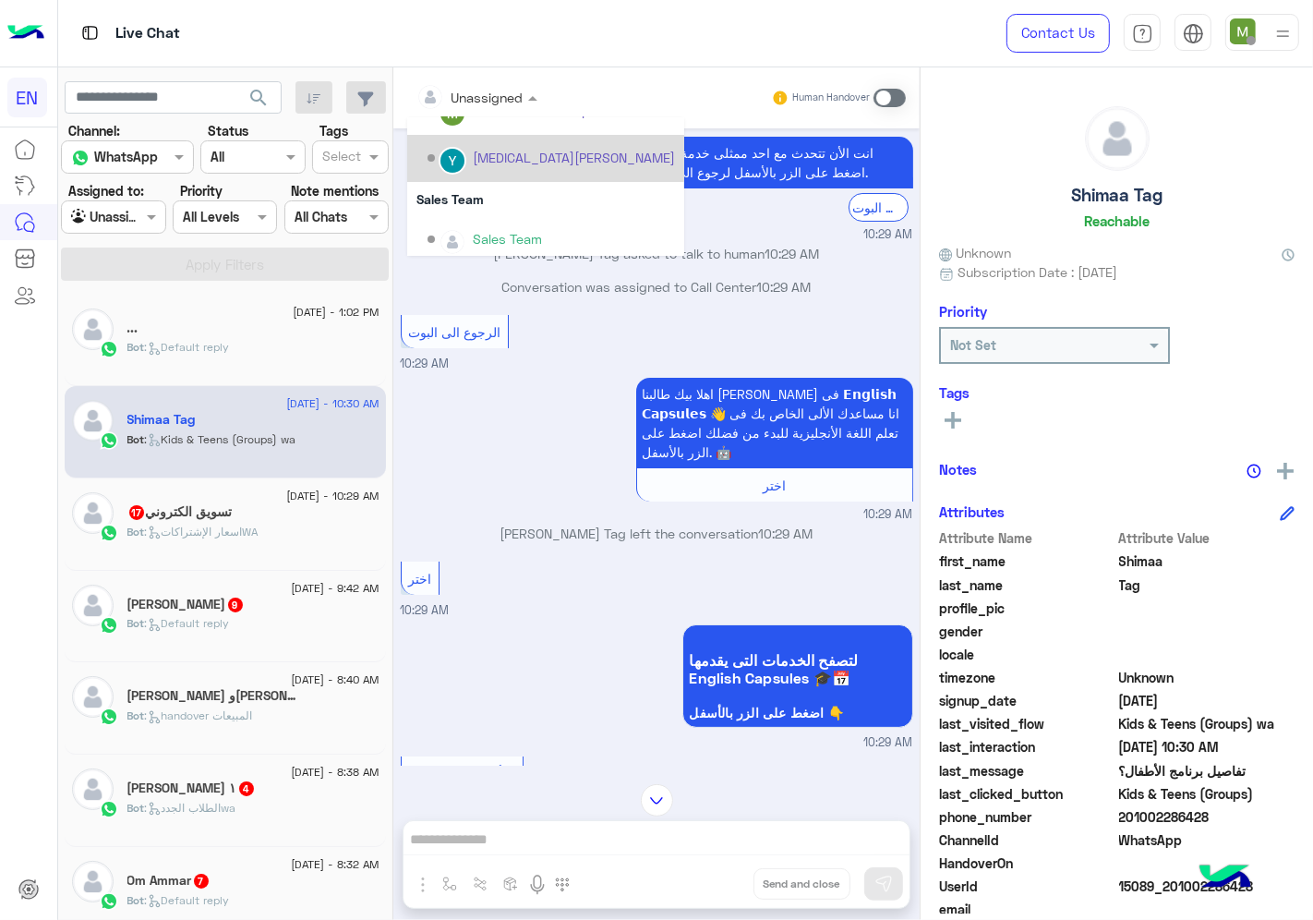
scroll to position [306, 0]
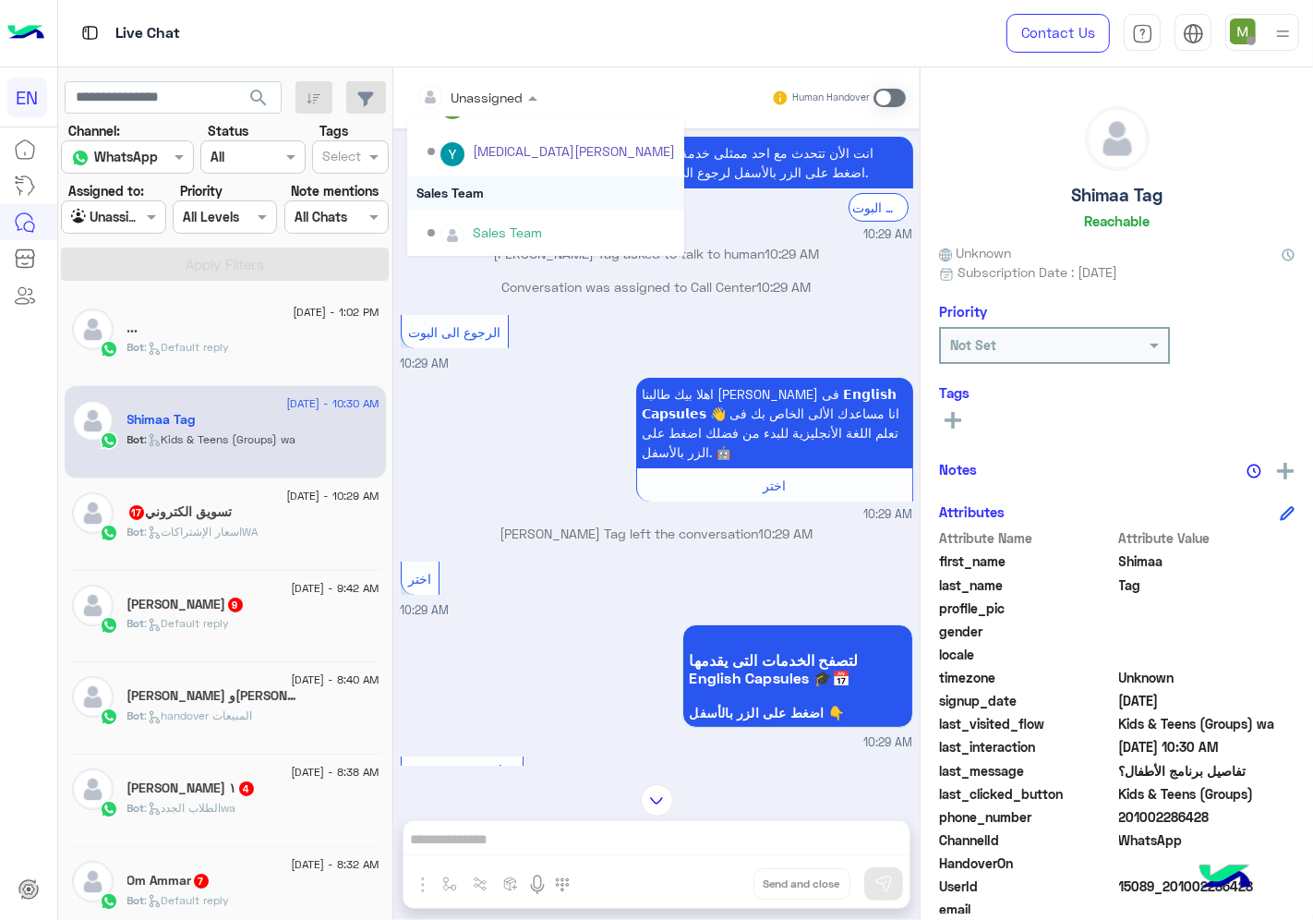
click at [478, 187] on div "Sales Team" at bounding box center [545, 192] width 277 height 34
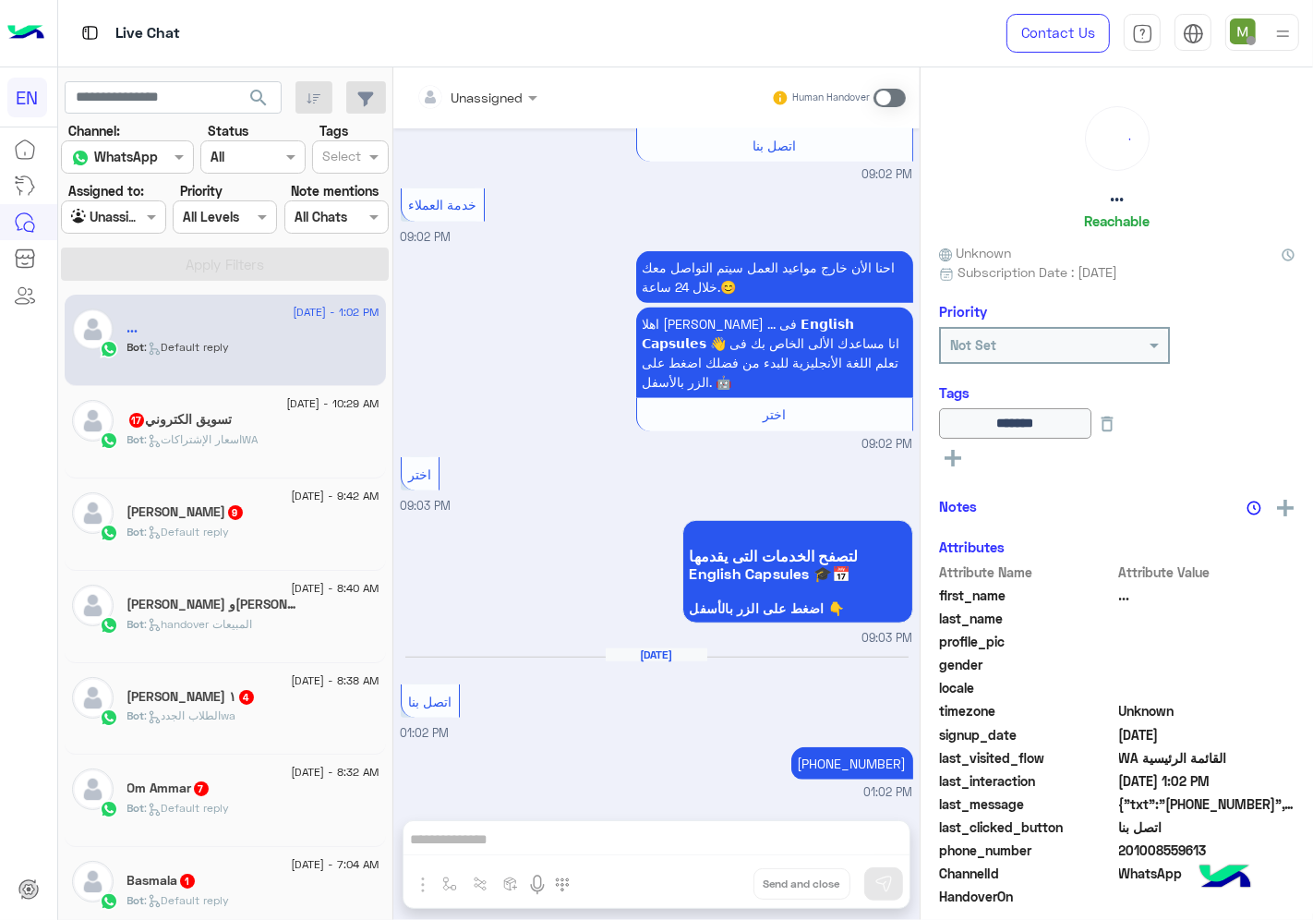
click at [295, 431] on div "Bot : اسعار الإشتراكاتWA" at bounding box center [253, 447] width 252 height 32
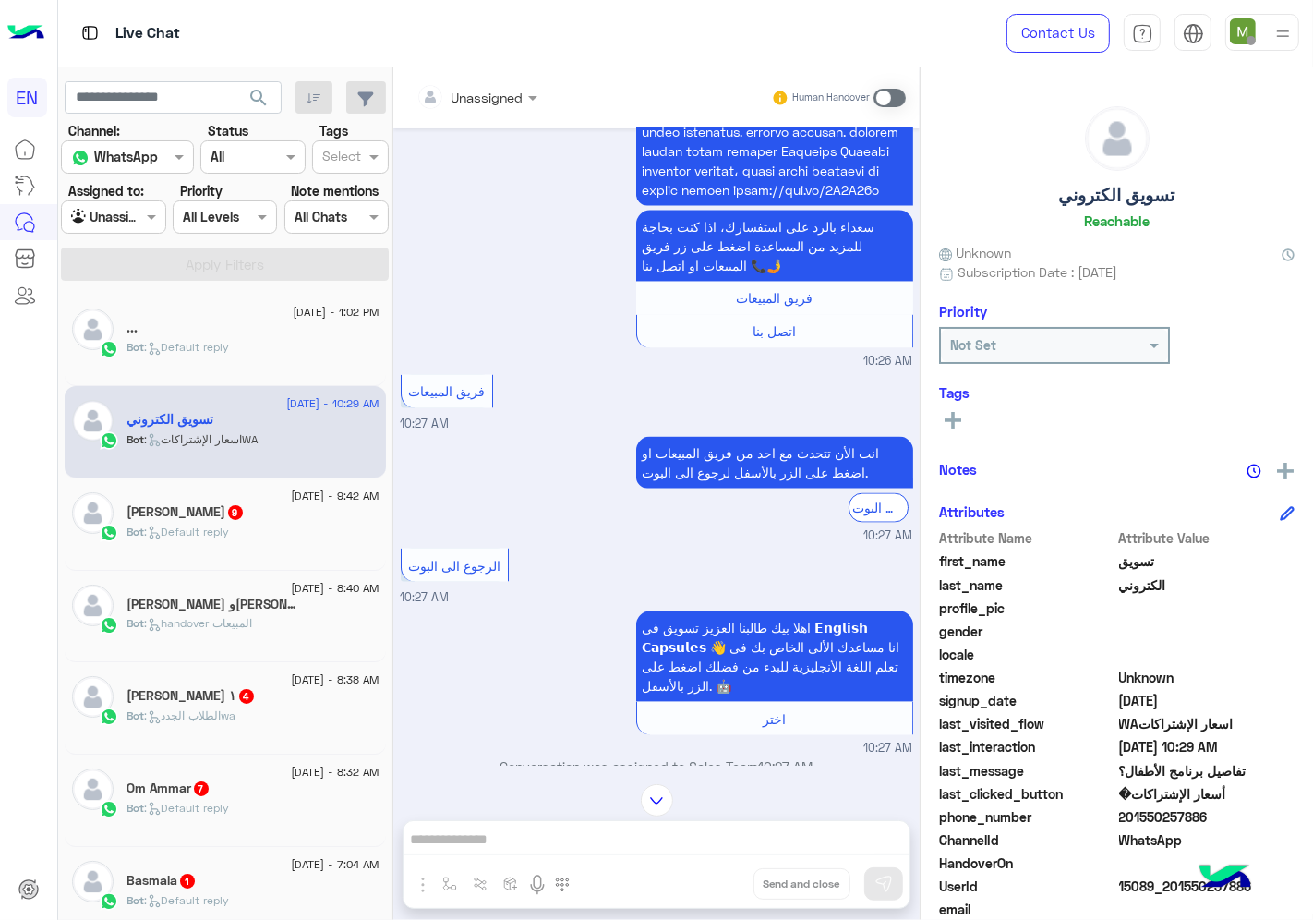
click at [476, 102] on input "text" at bounding box center [453, 97] width 75 height 19
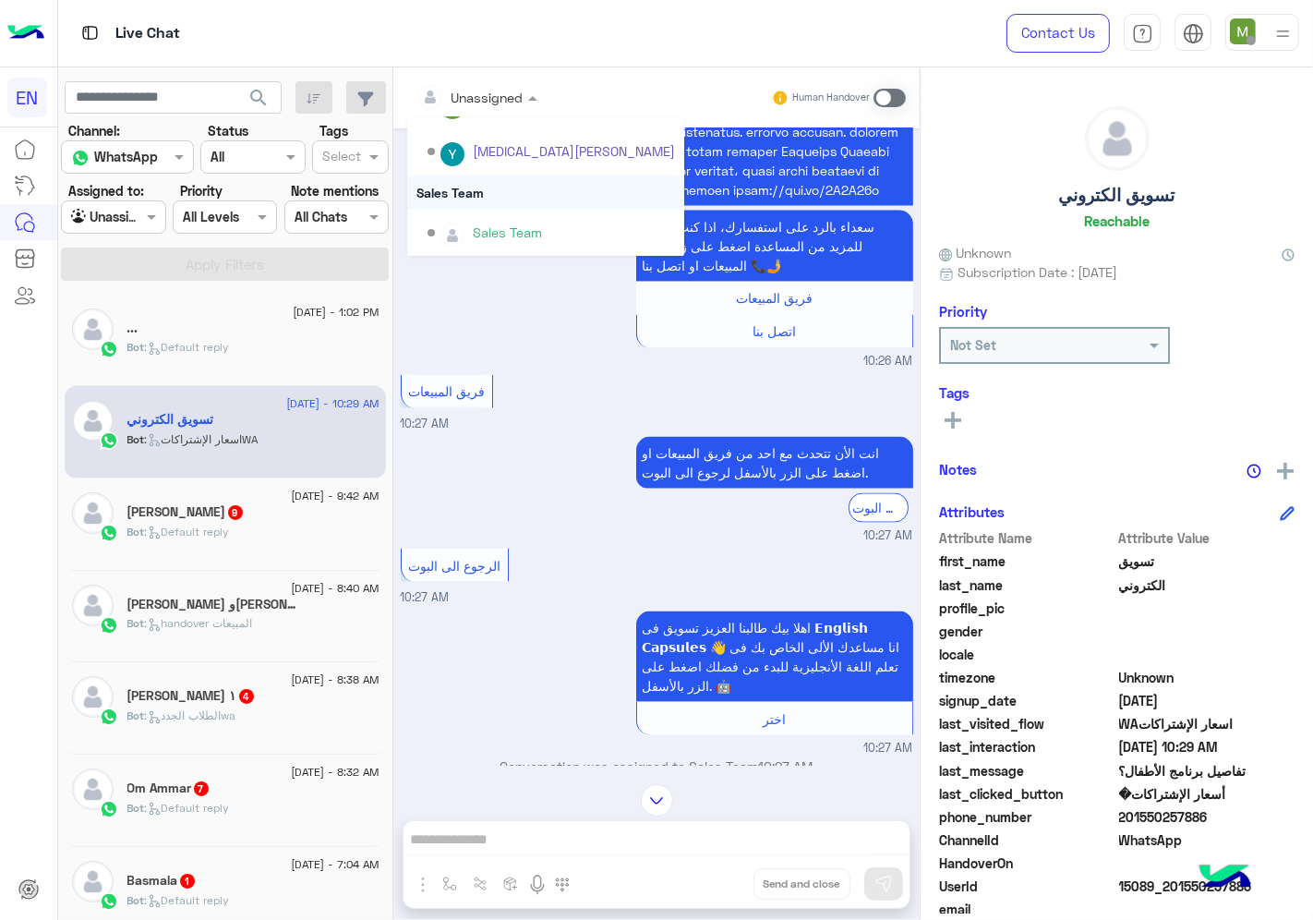
click at [481, 187] on div "Sales Team" at bounding box center [545, 192] width 277 height 34
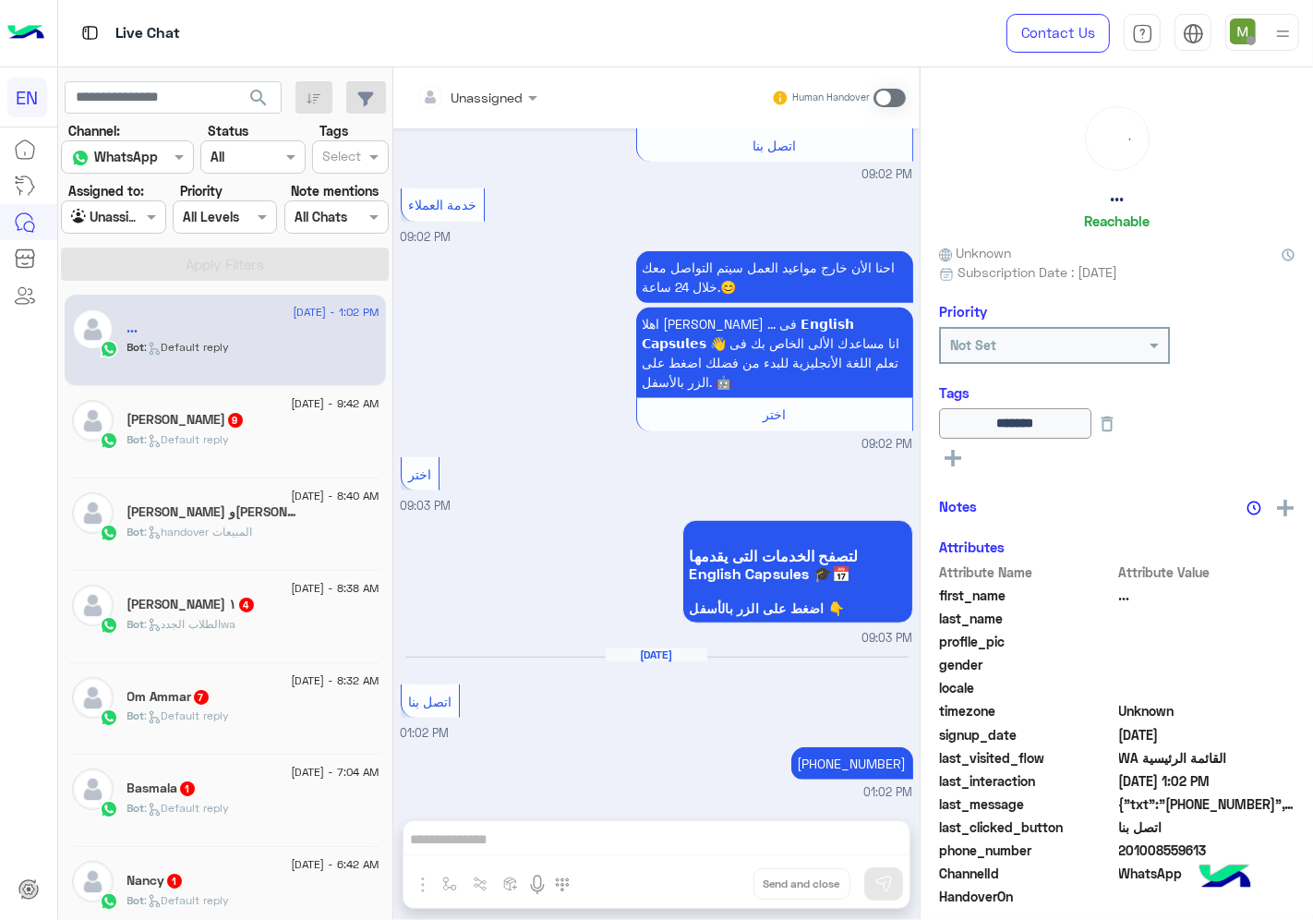
click at [321, 416] on div "[PERSON_NAME] 9" at bounding box center [253, 421] width 252 height 19
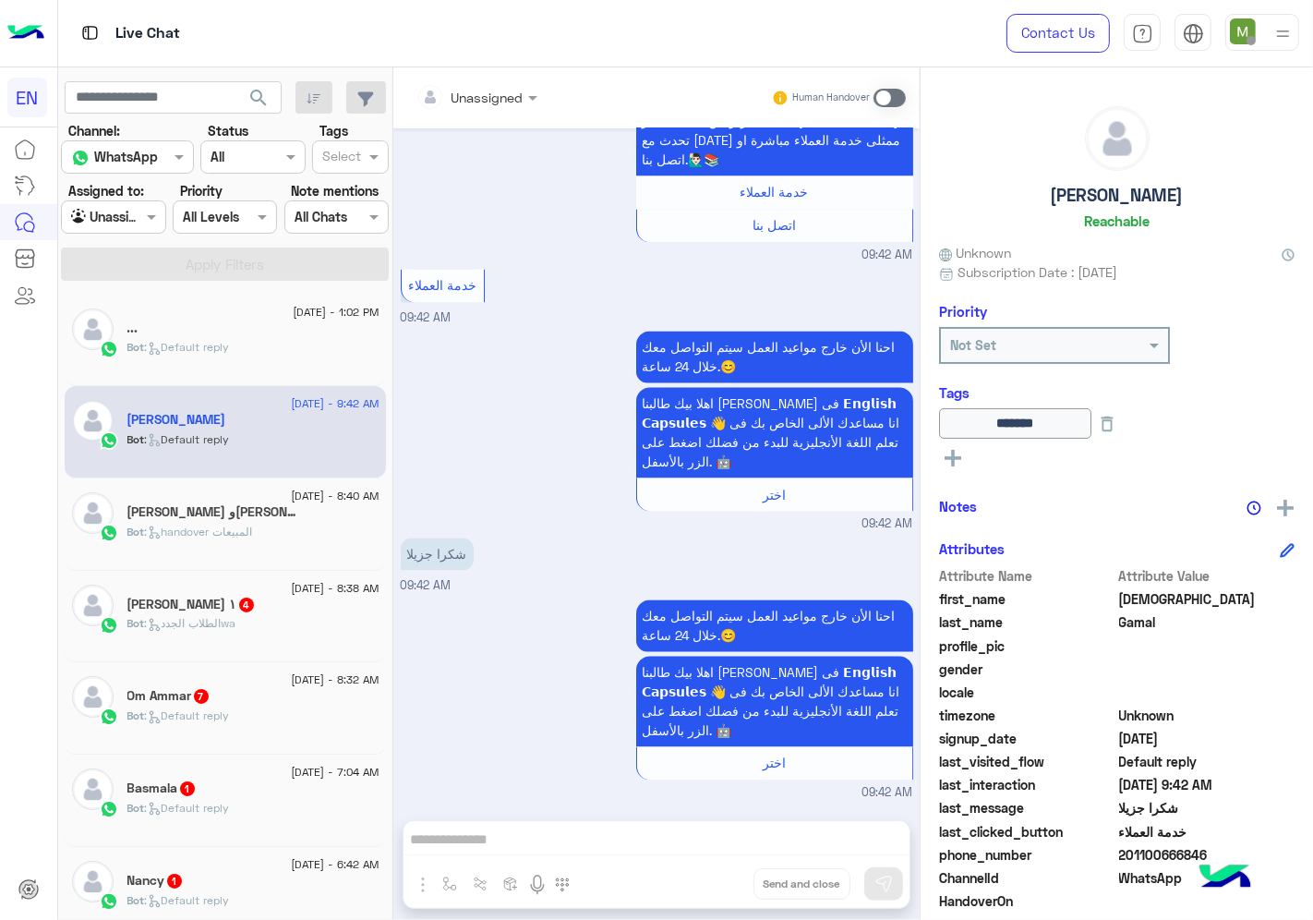
click at [1178, 853] on span "201100666846" at bounding box center [1207, 854] width 176 height 19
copy span "201100666846"
click at [261, 532] on div "Bot : handover المبيعات" at bounding box center [253, 540] width 252 height 32
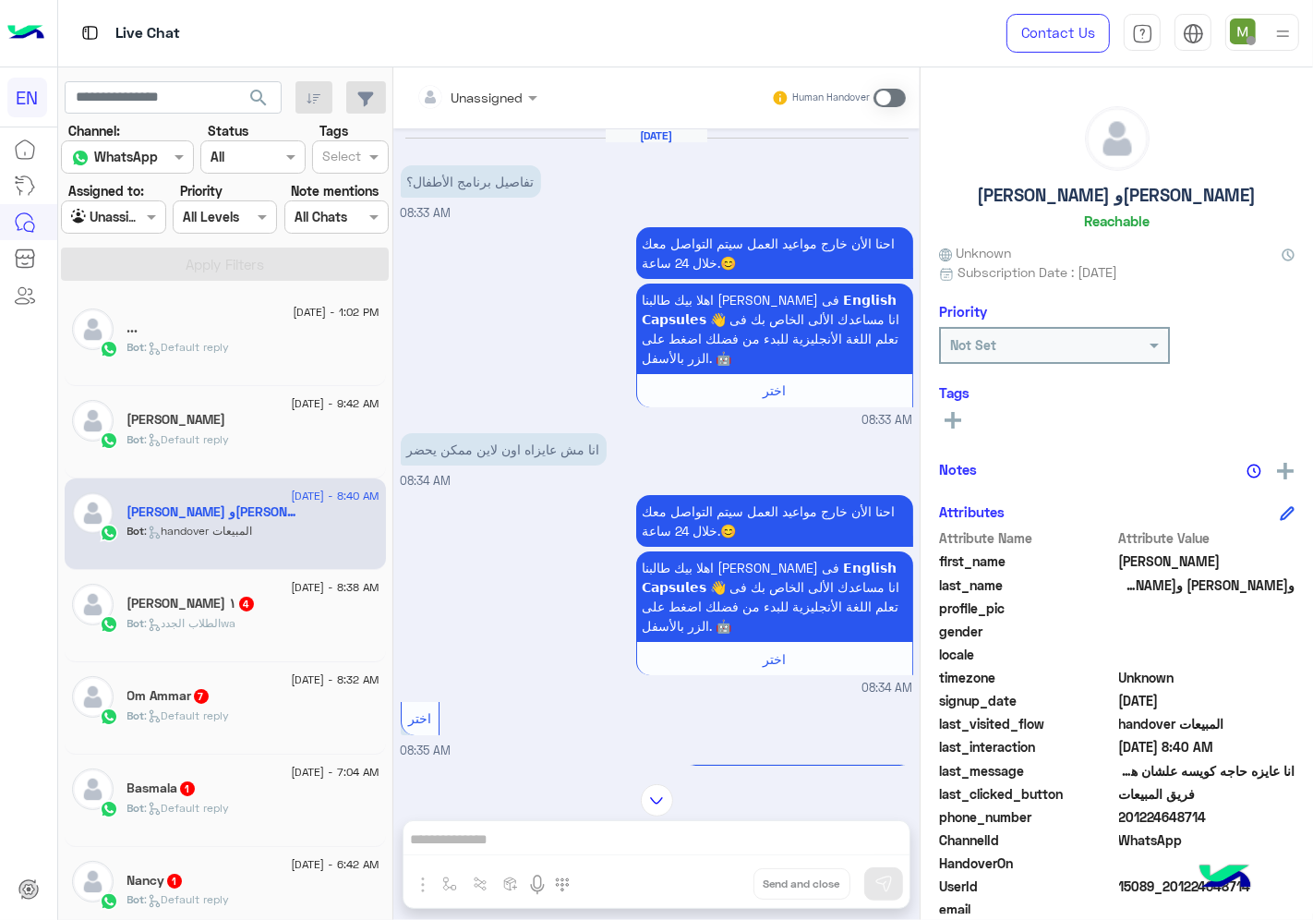
click at [486, 94] on input "text" at bounding box center [453, 97] width 75 height 19
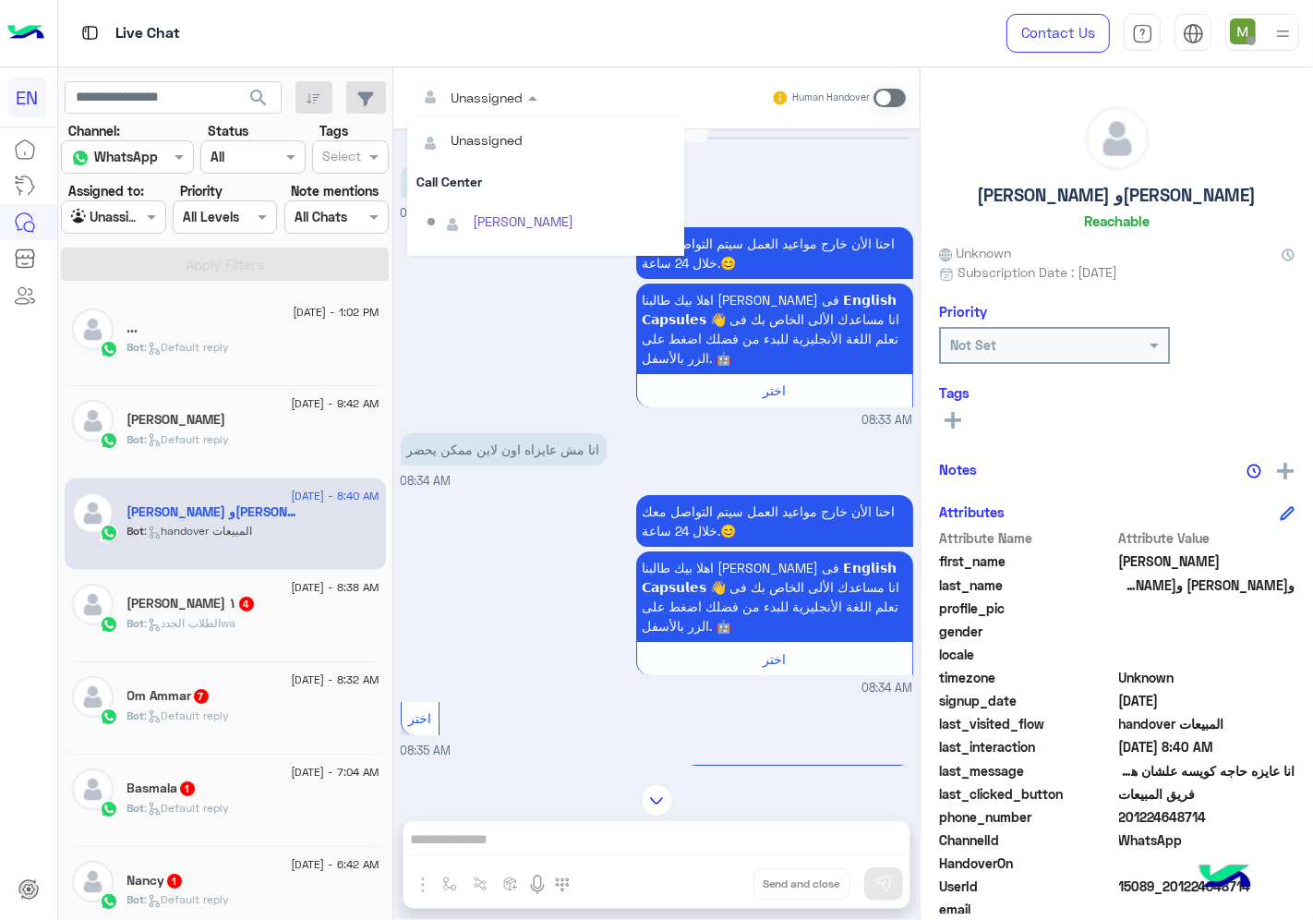
scroll to position [306, 0]
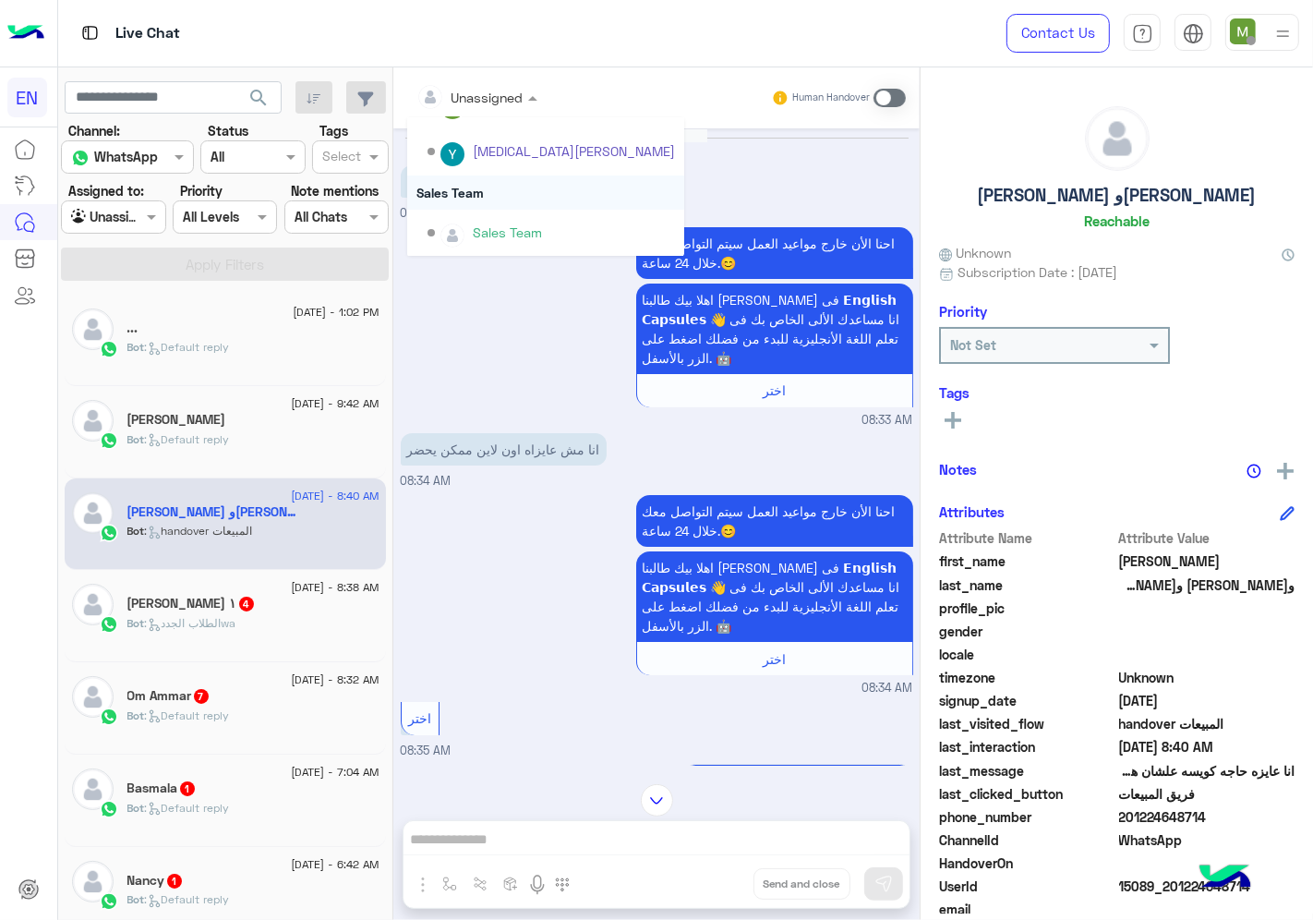
click at [481, 192] on div "Sales Team" at bounding box center [545, 192] width 277 height 34
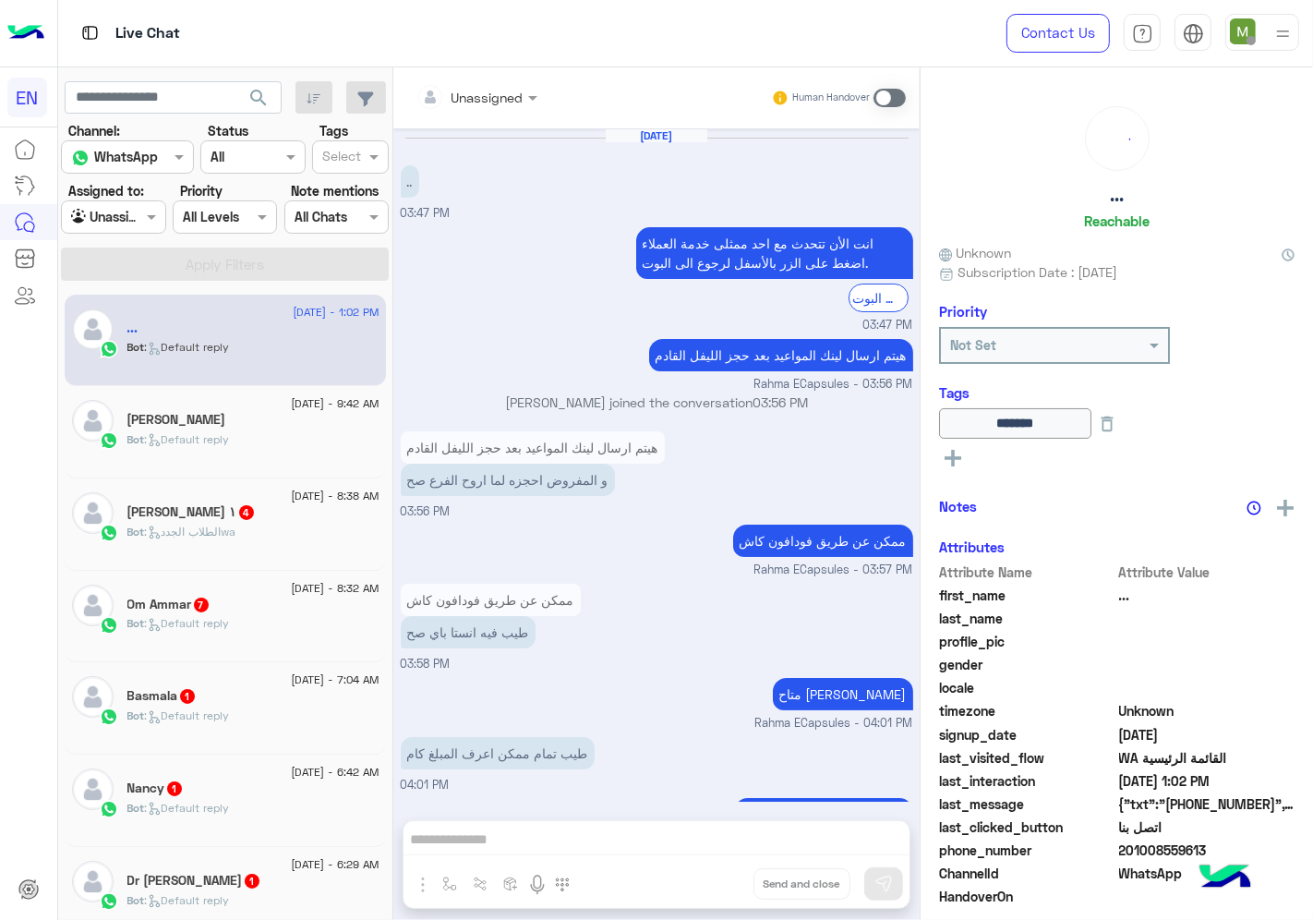
scroll to position [1045, 0]
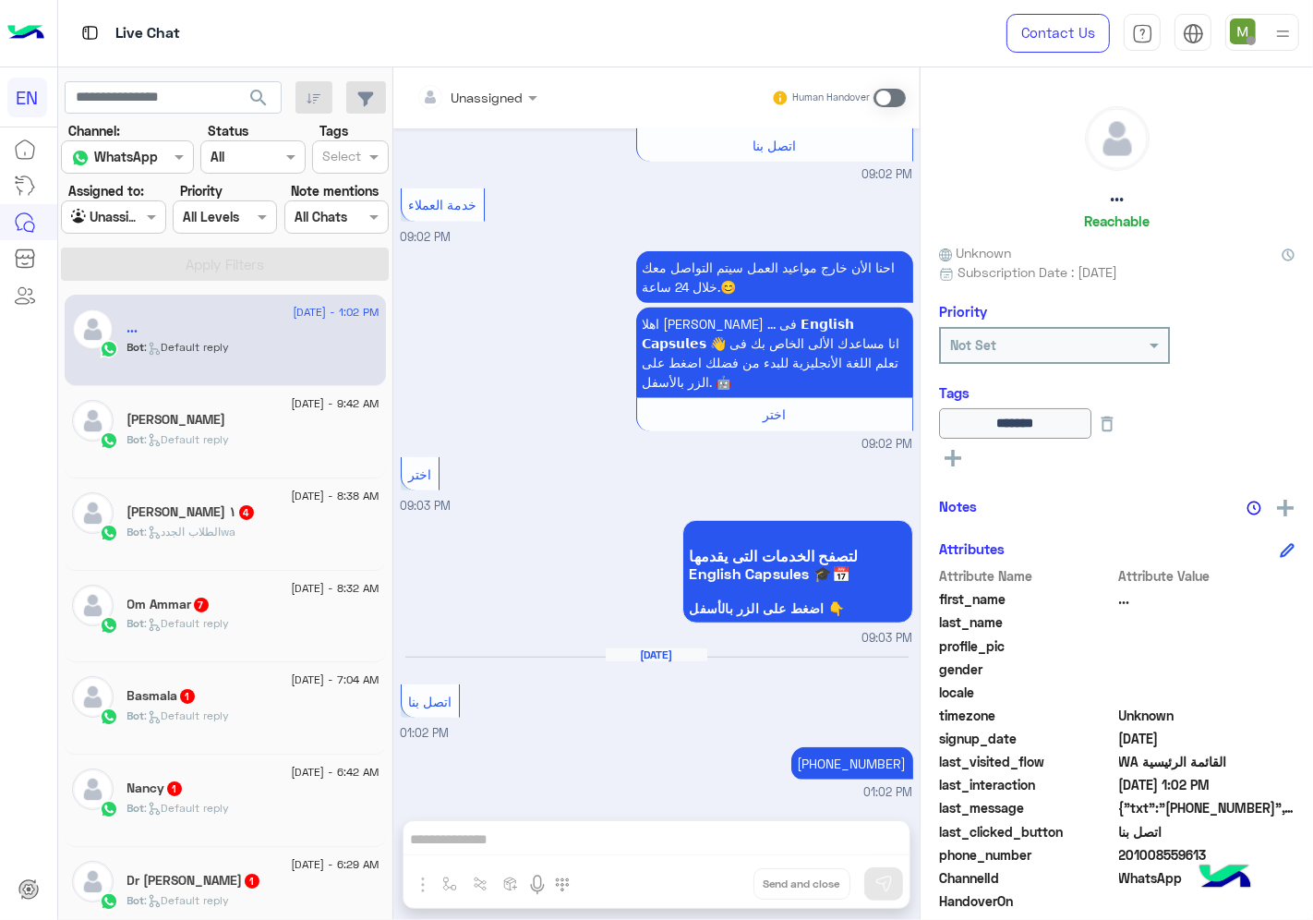
click at [279, 437] on div "Bot : Default reply" at bounding box center [253, 447] width 252 height 32
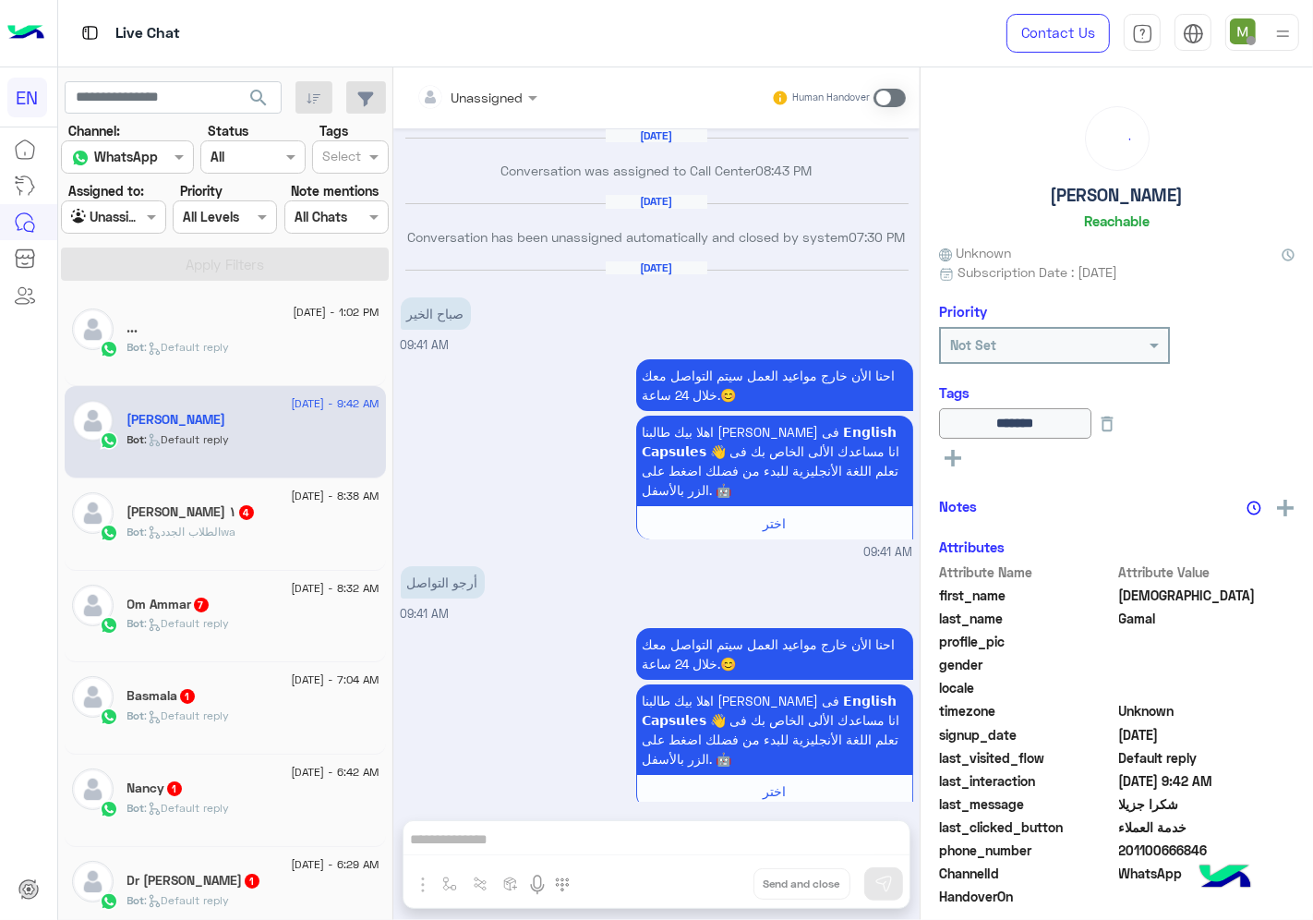
scroll to position [1545, 0]
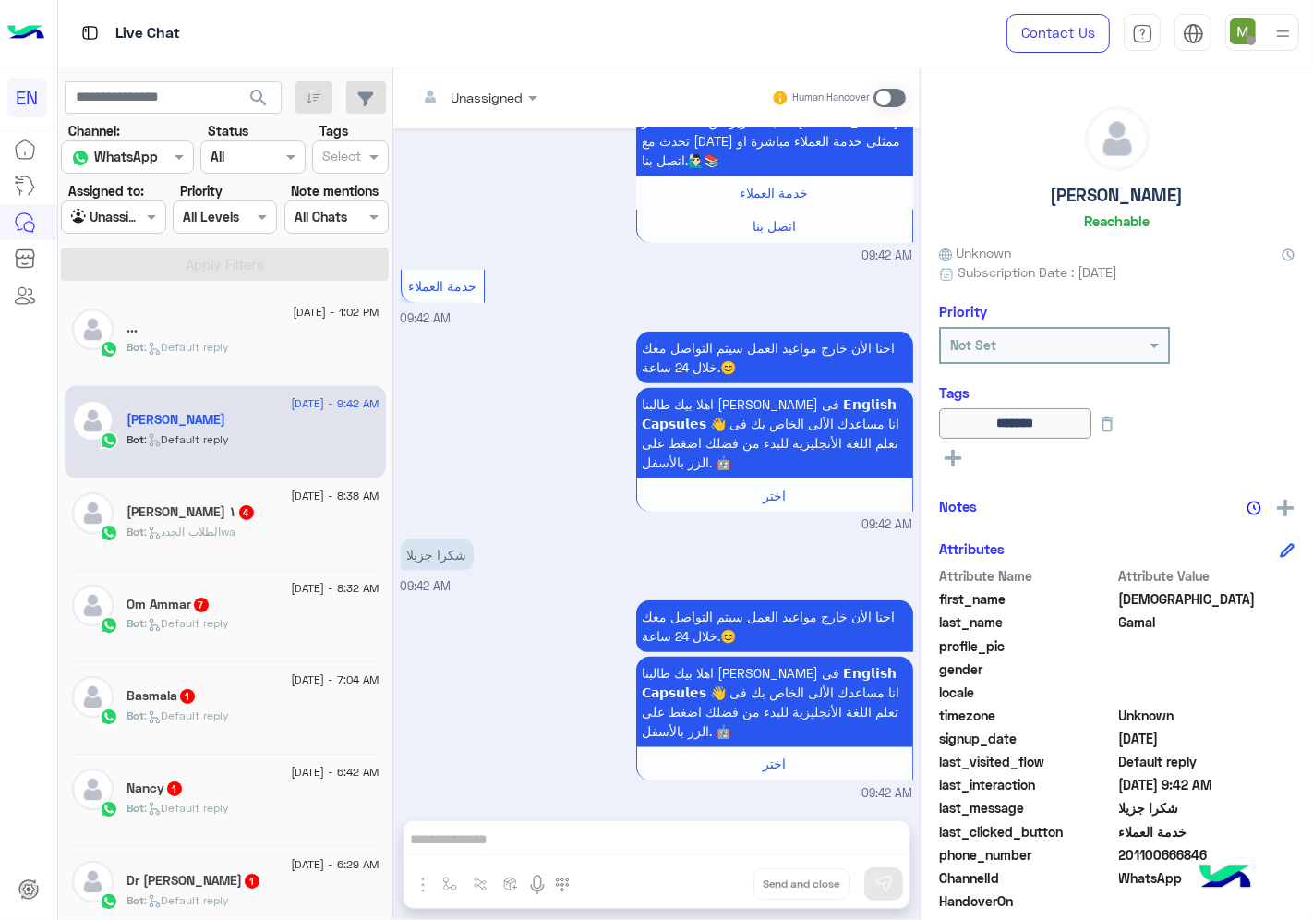
click at [1156, 854] on span "201100666846" at bounding box center [1207, 854] width 176 height 19
copy span "201100666846"
click at [247, 539] on div "Bot : الطلاب الجددwa" at bounding box center [253, 540] width 252 height 32
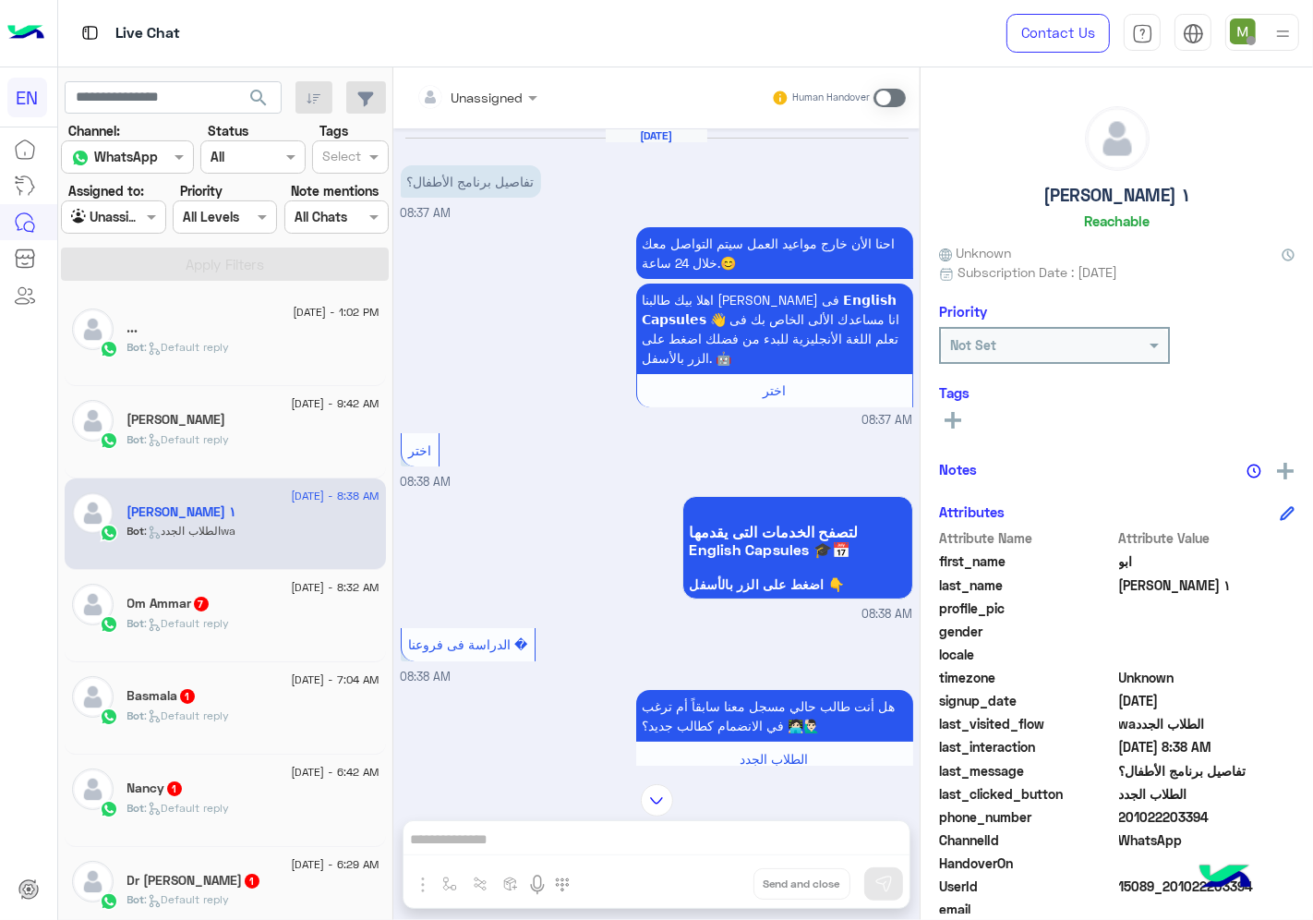
click at [500, 113] on div "Unassigned" at bounding box center [469, 96] width 107 height 37
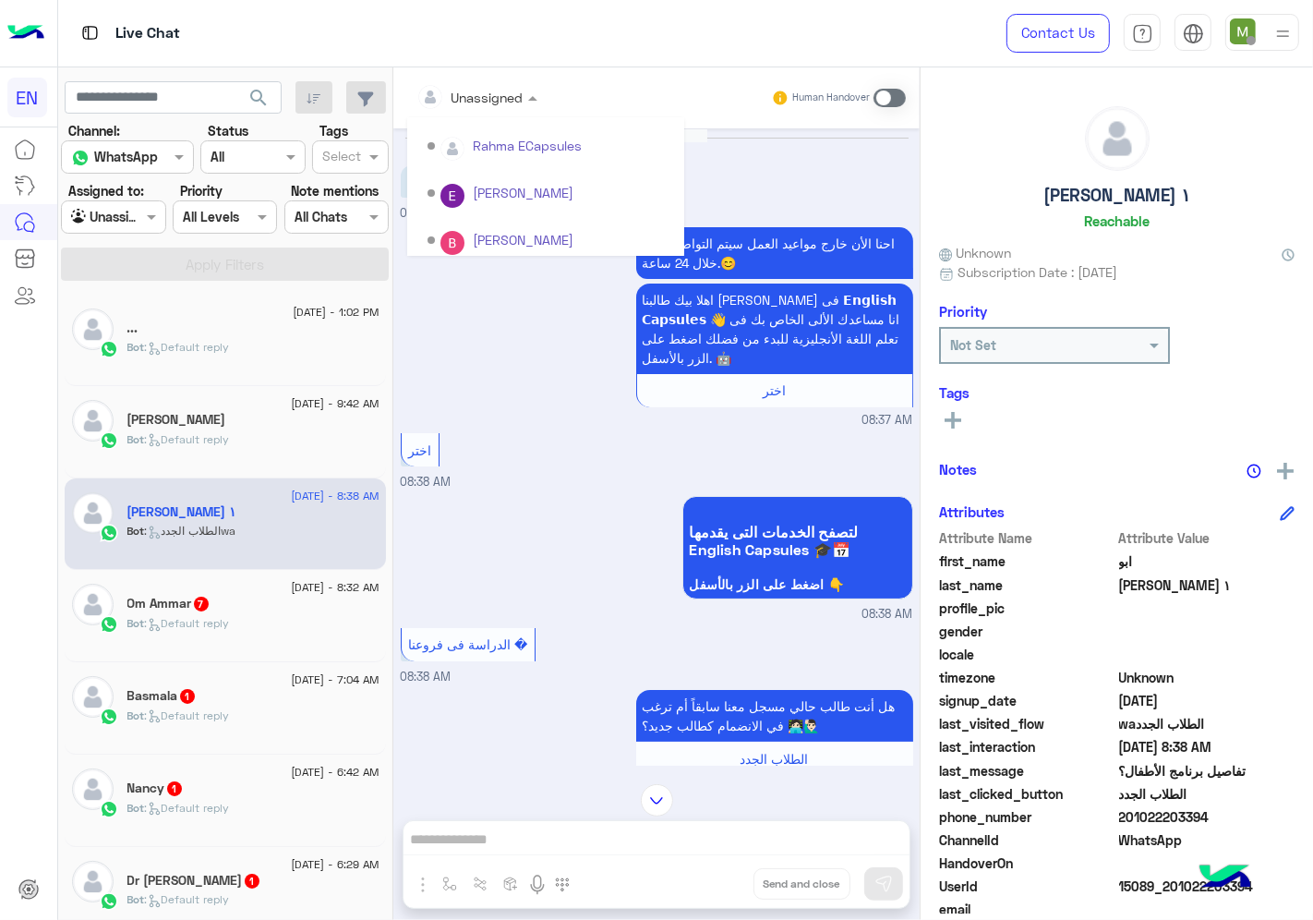
scroll to position [306, 0]
click at [472, 194] on div "Sales Team" at bounding box center [545, 192] width 277 height 34
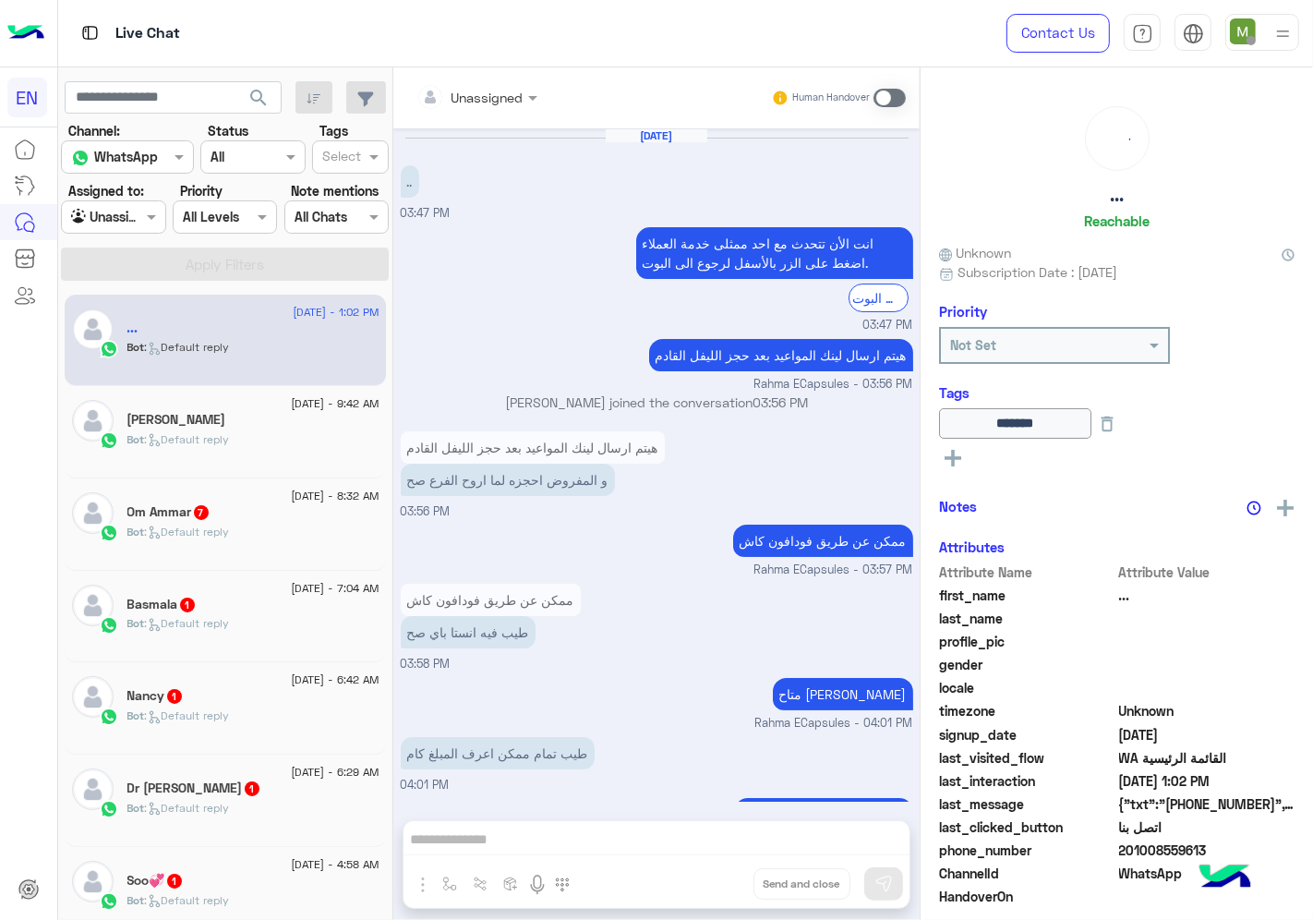
scroll to position [1045, 0]
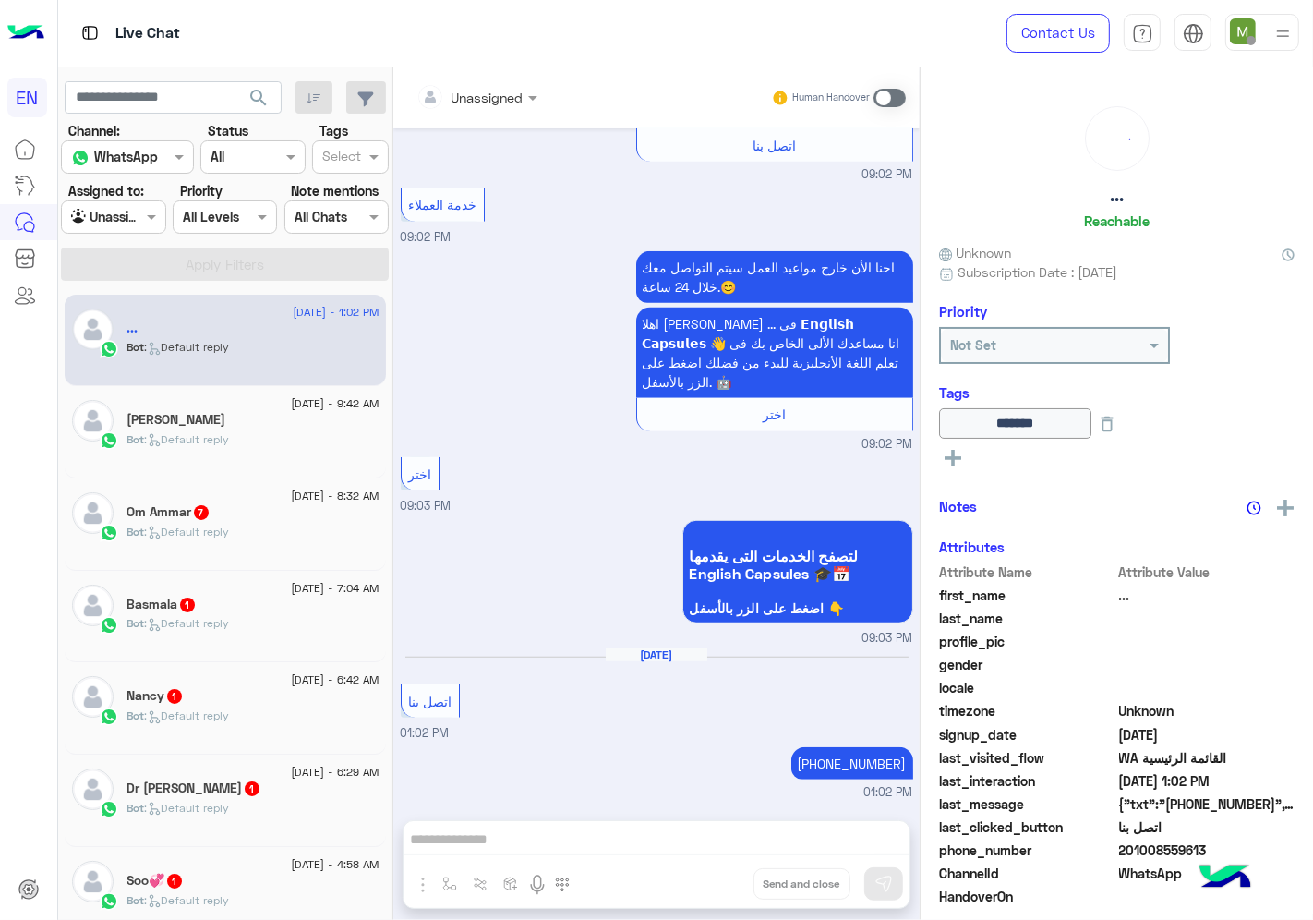
click at [282, 517] on div "Om Ammar 7" at bounding box center [253, 513] width 252 height 19
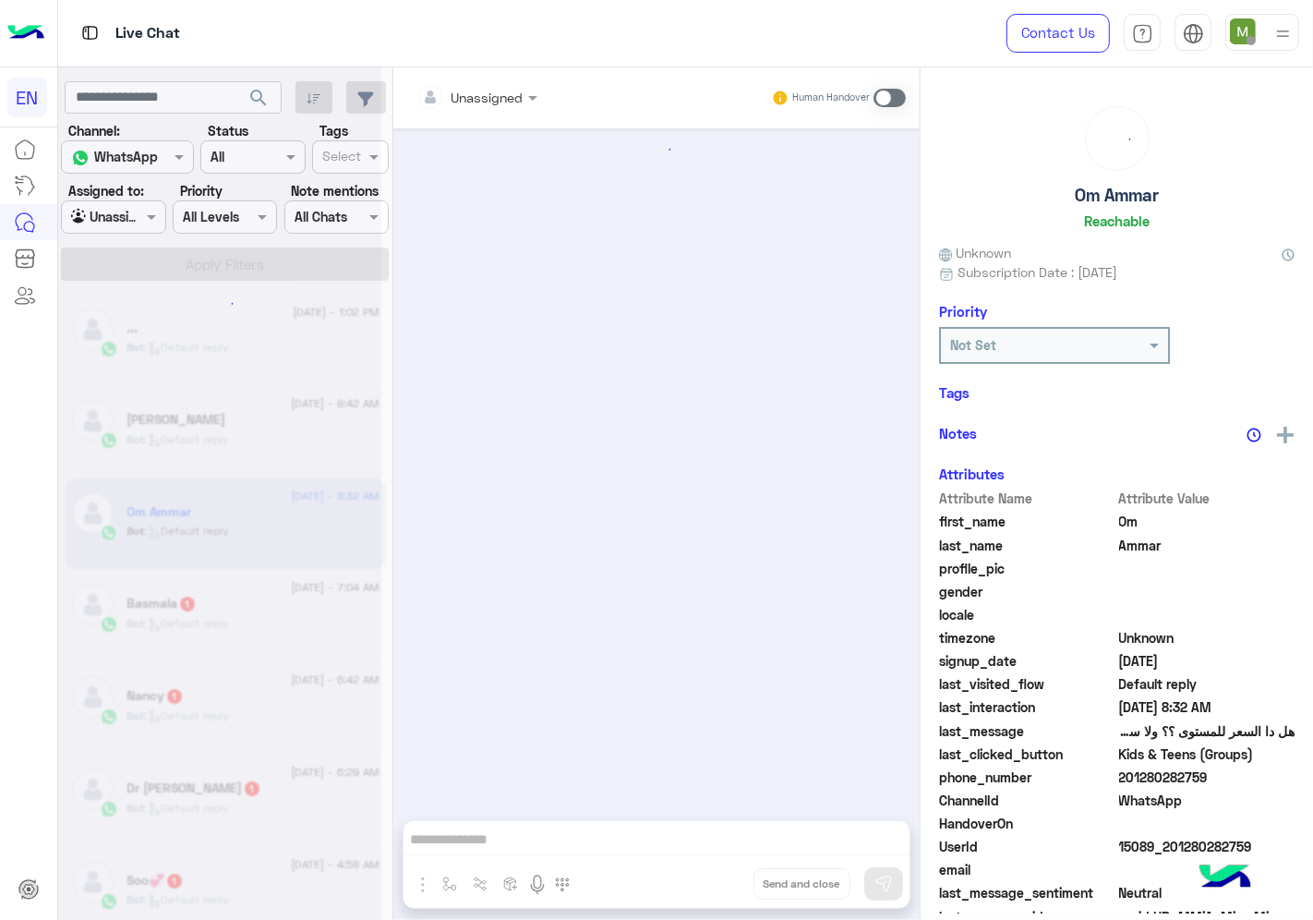
scroll to position [1432, 0]
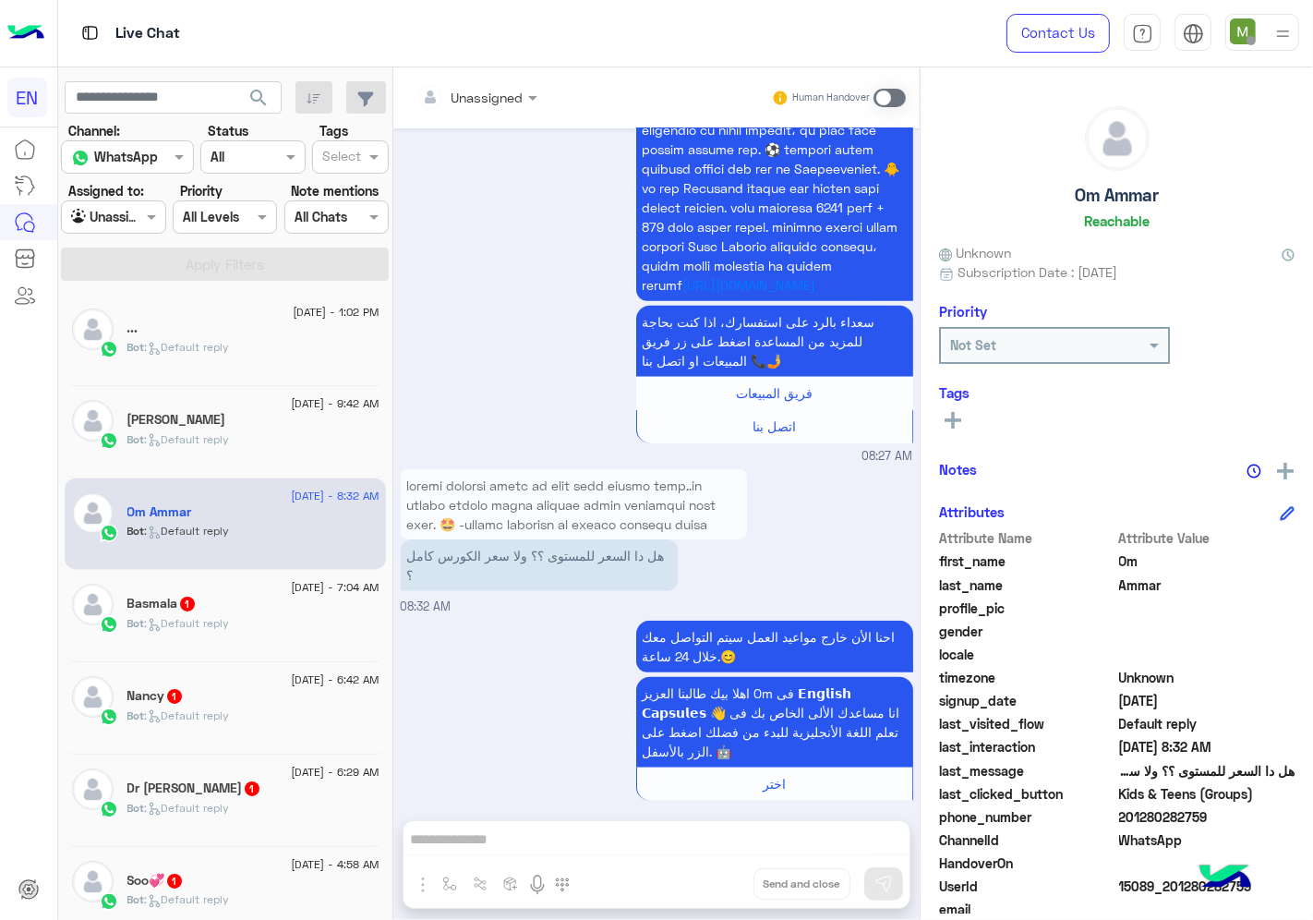
click at [487, 94] on input "text" at bounding box center [453, 97] width 75 height 19
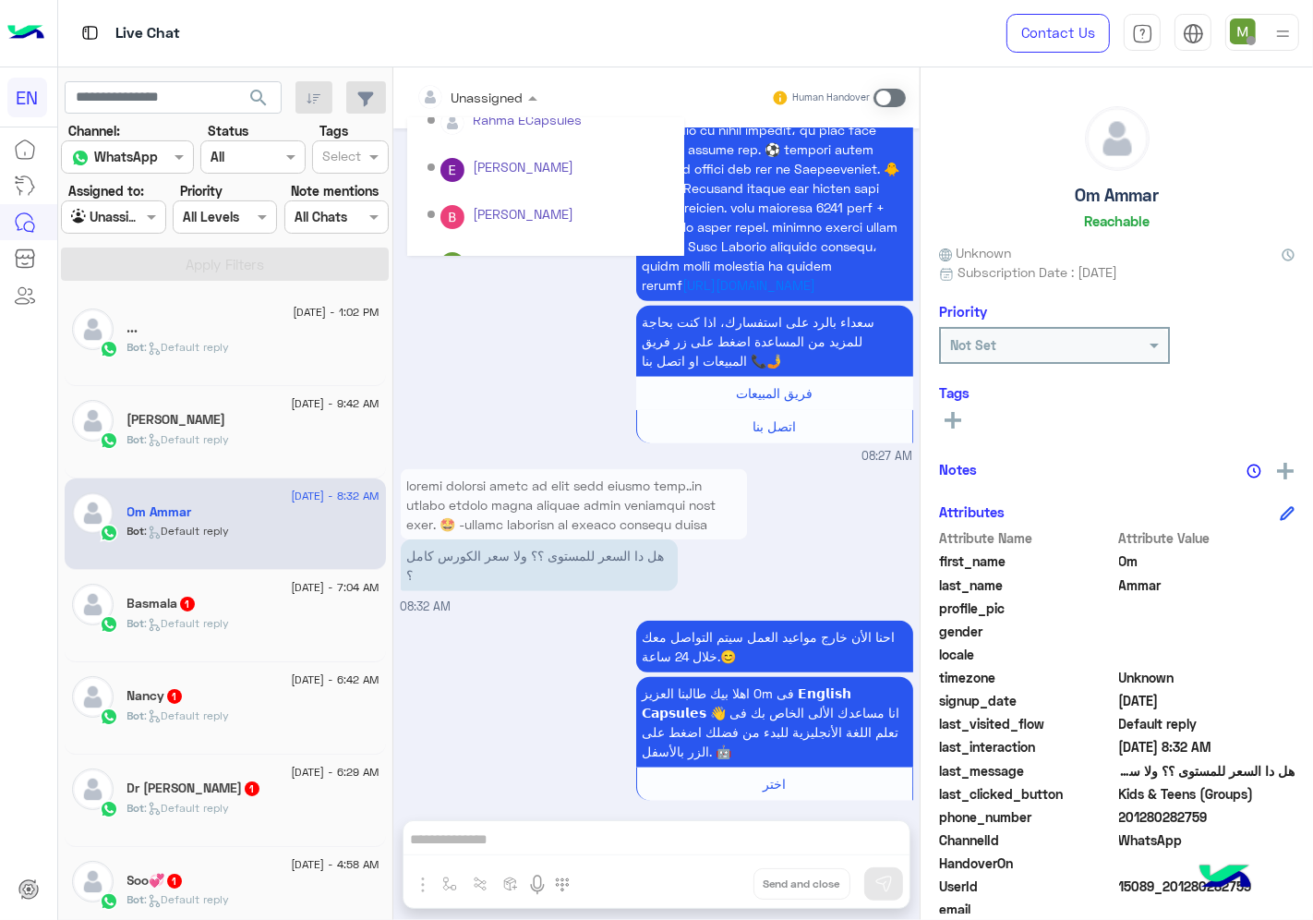
scroll to position [306, 0]
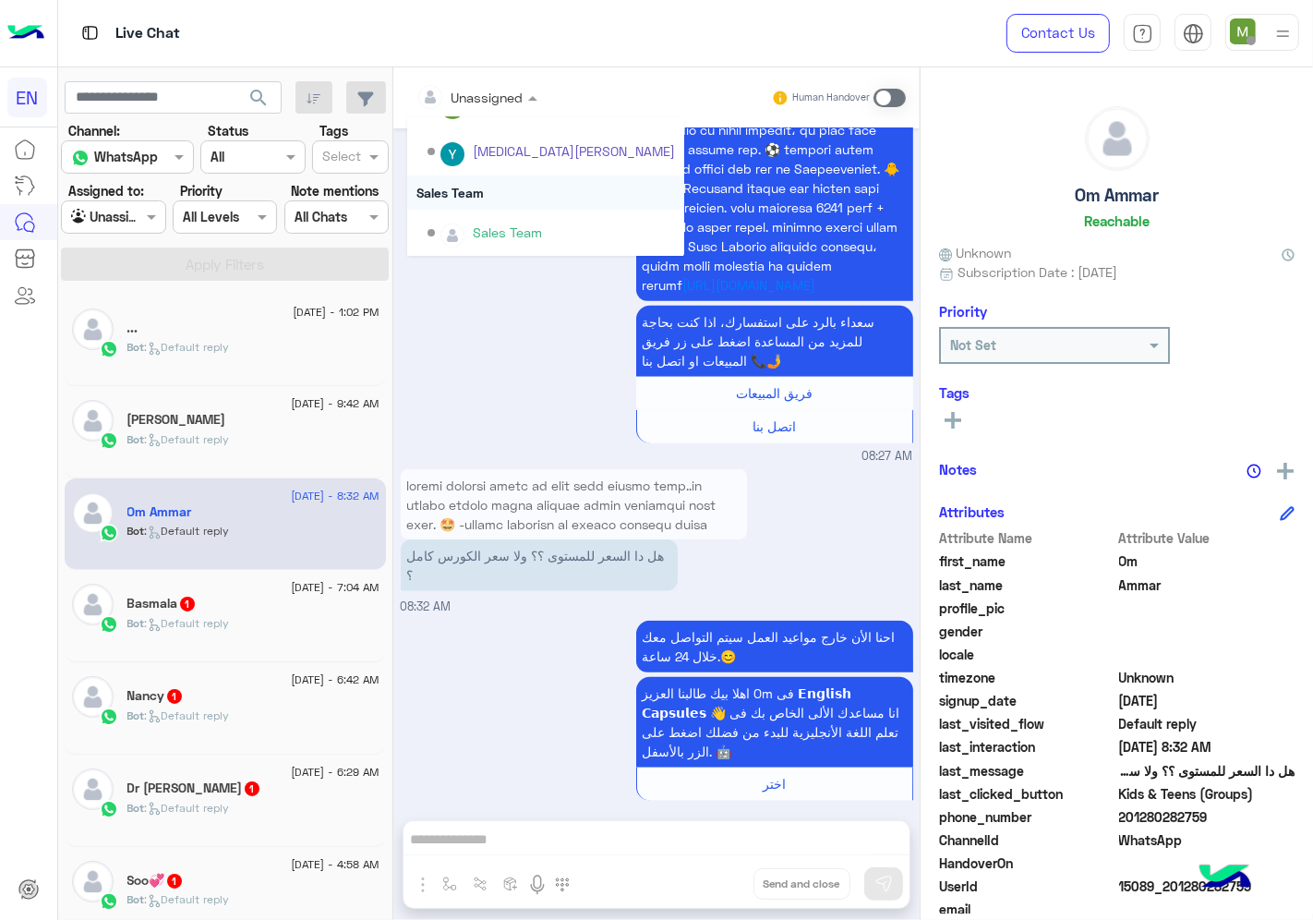
click at [452, 192] on div "Sales Team" at bounding box center [545, 192] width 277 height 34
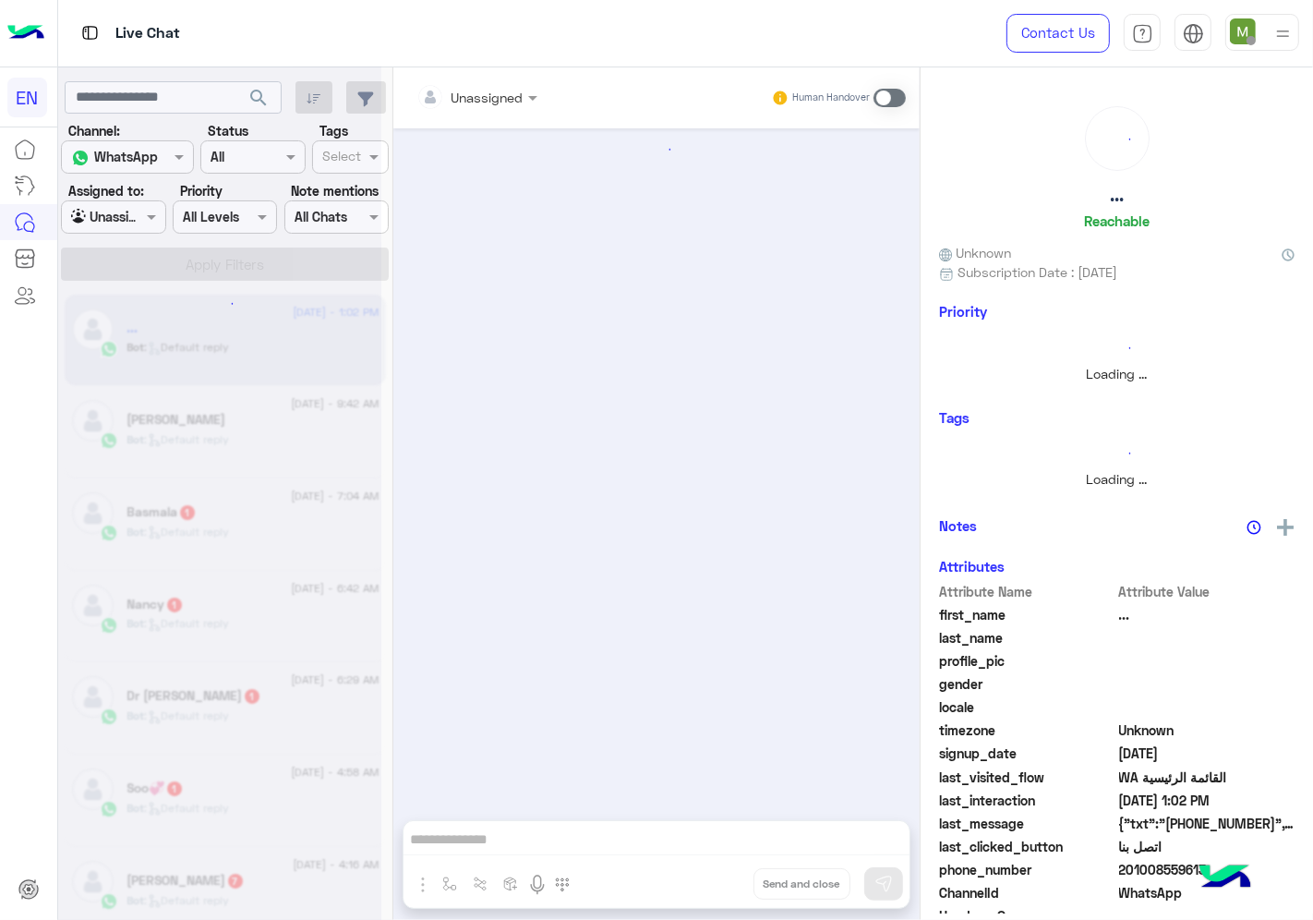
scroll to position [1045, 0]
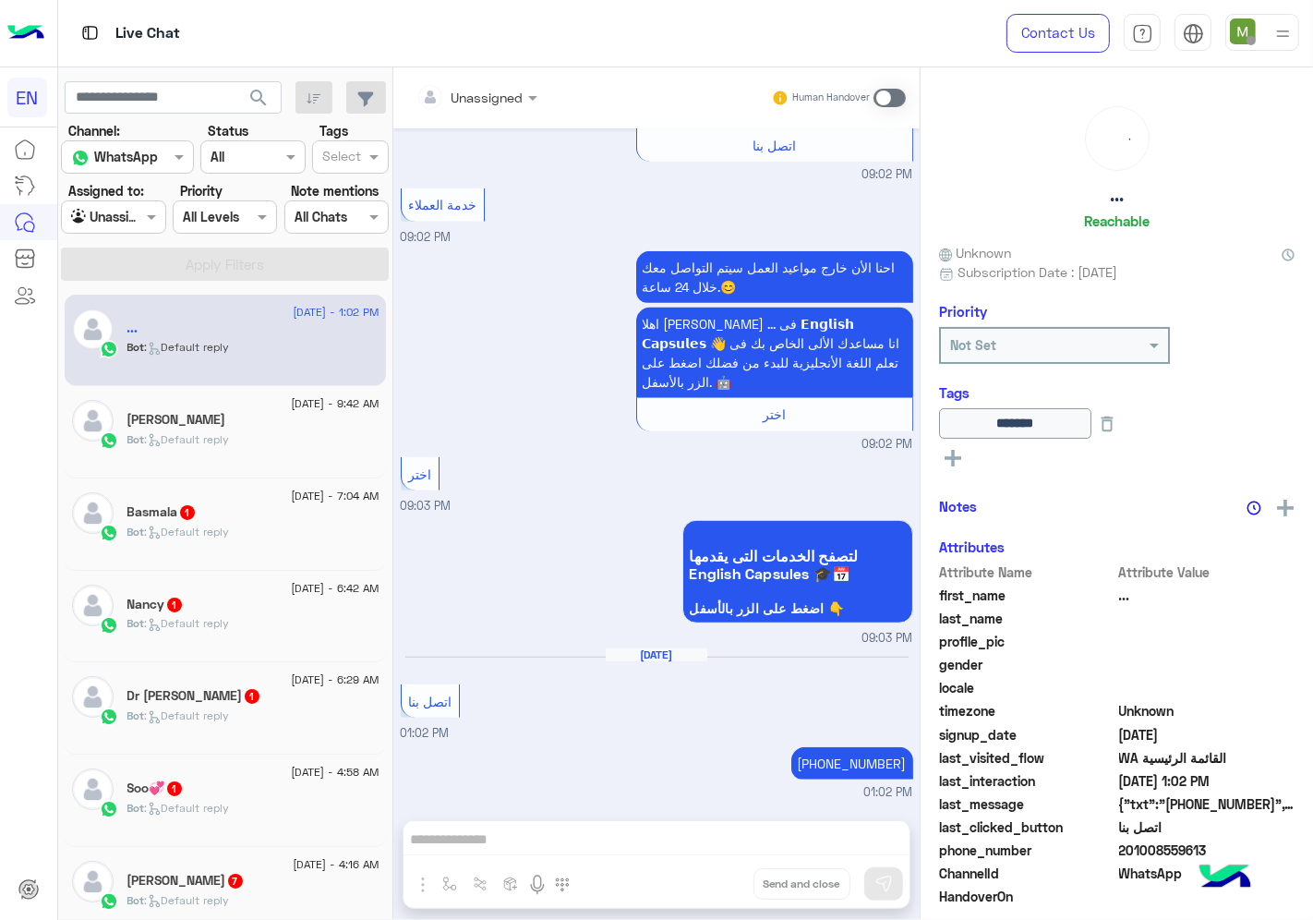
click at [299, 537] on div "Bot : Default reply" at bounding box center [253, 540] width 252 height 32
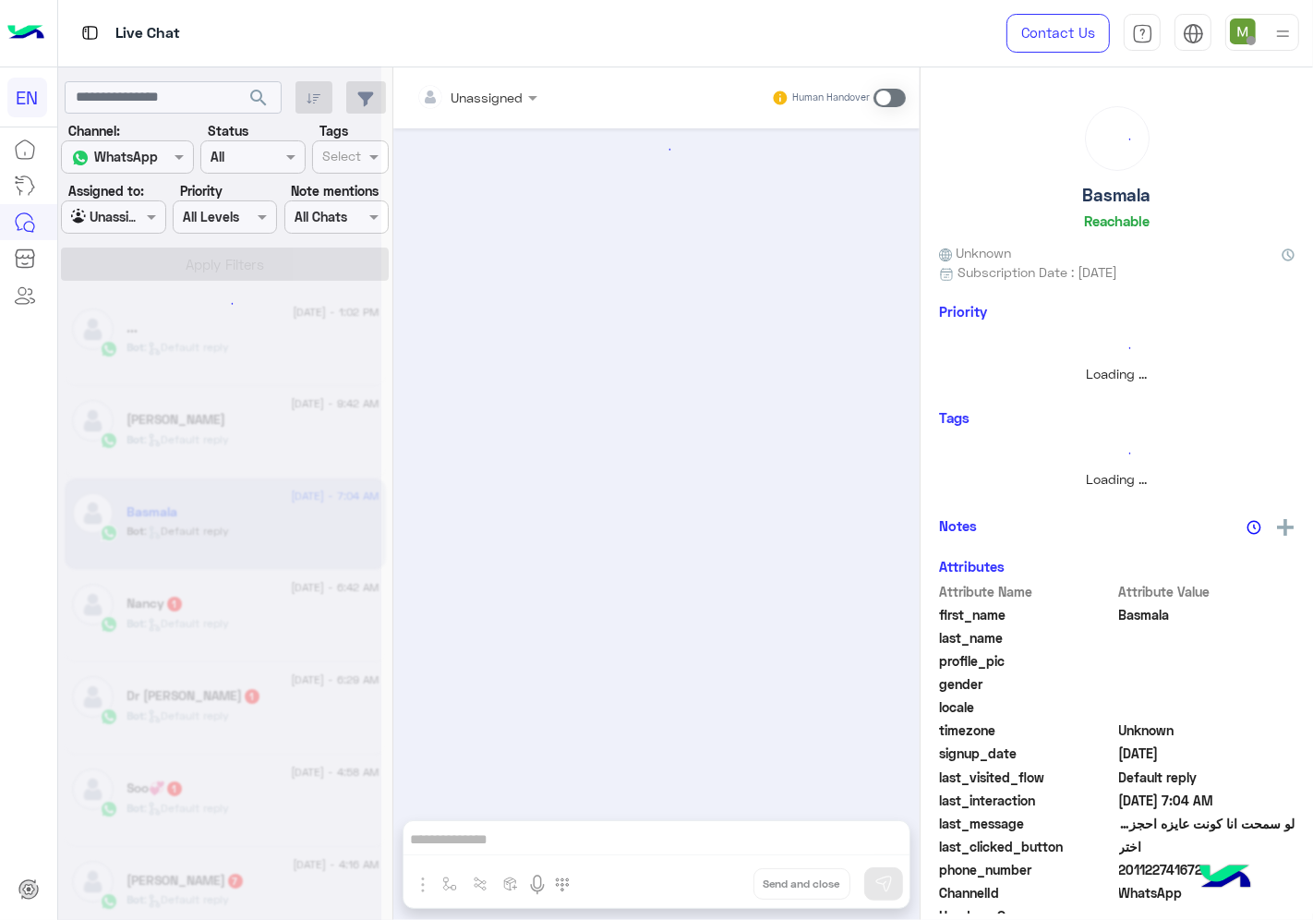
scroll to position [1058, 0]
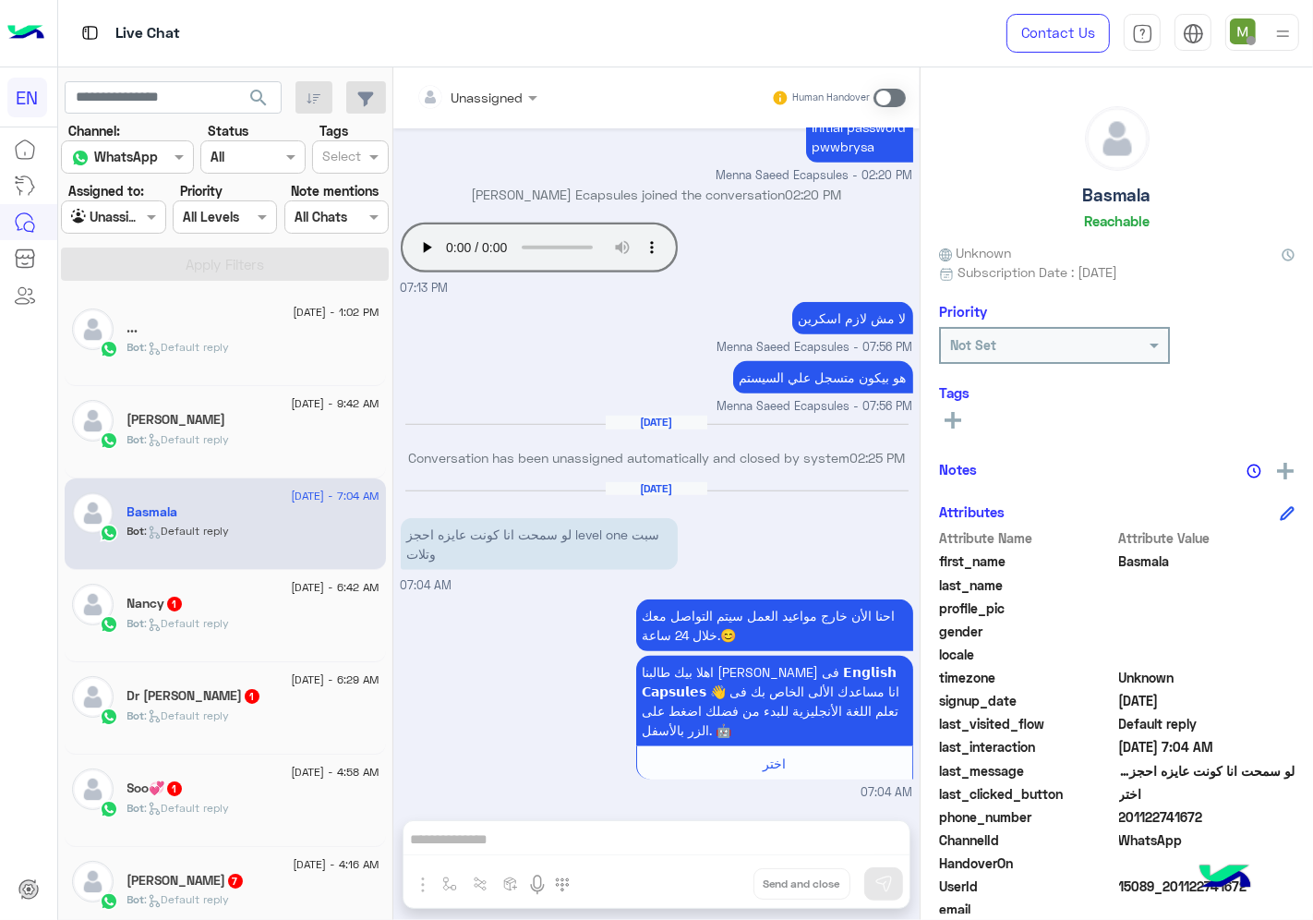
click at [483, 90] on input "text" at bounding box center [453, 97] width 75 height 19
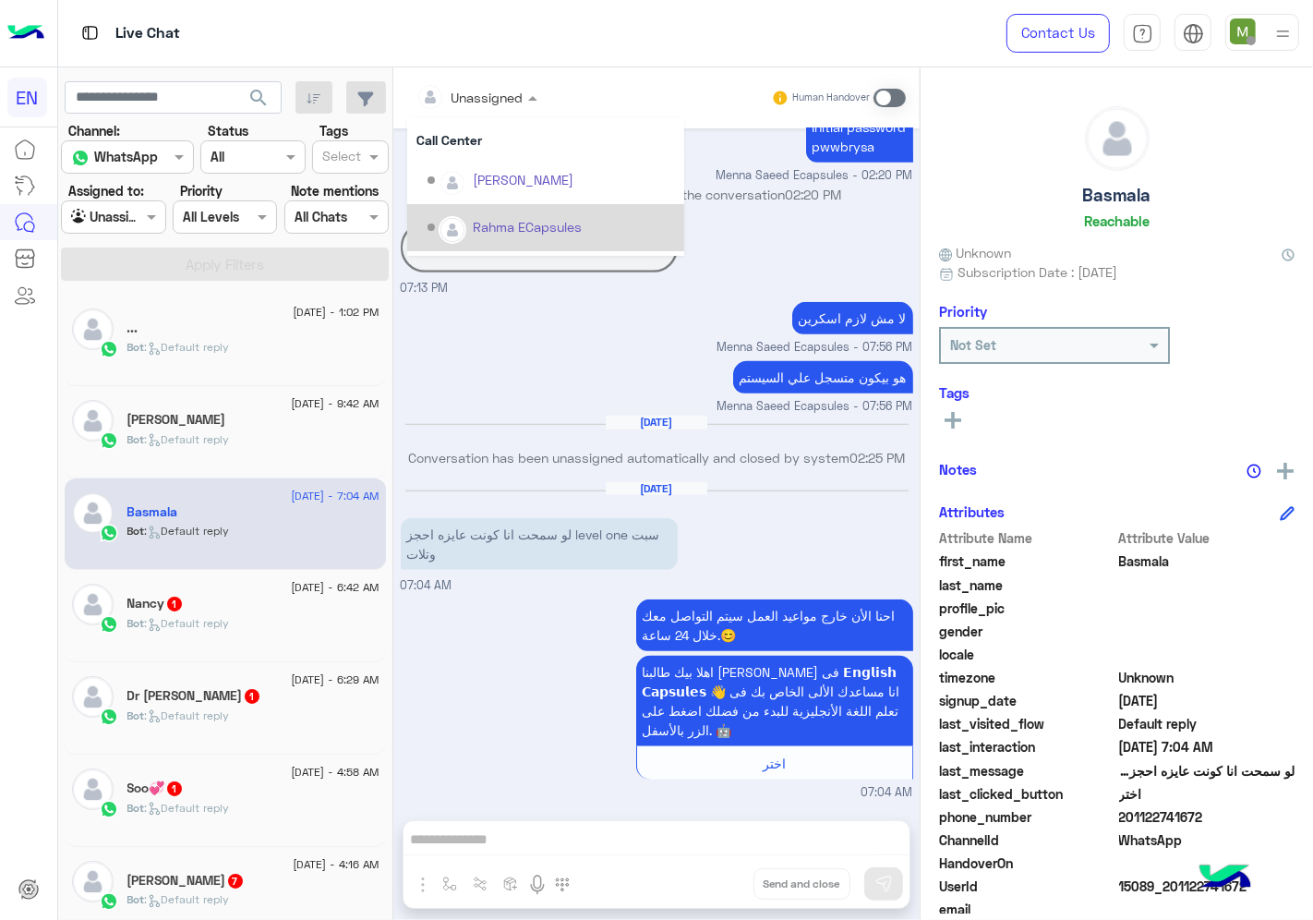
scroll to position [0, 0]
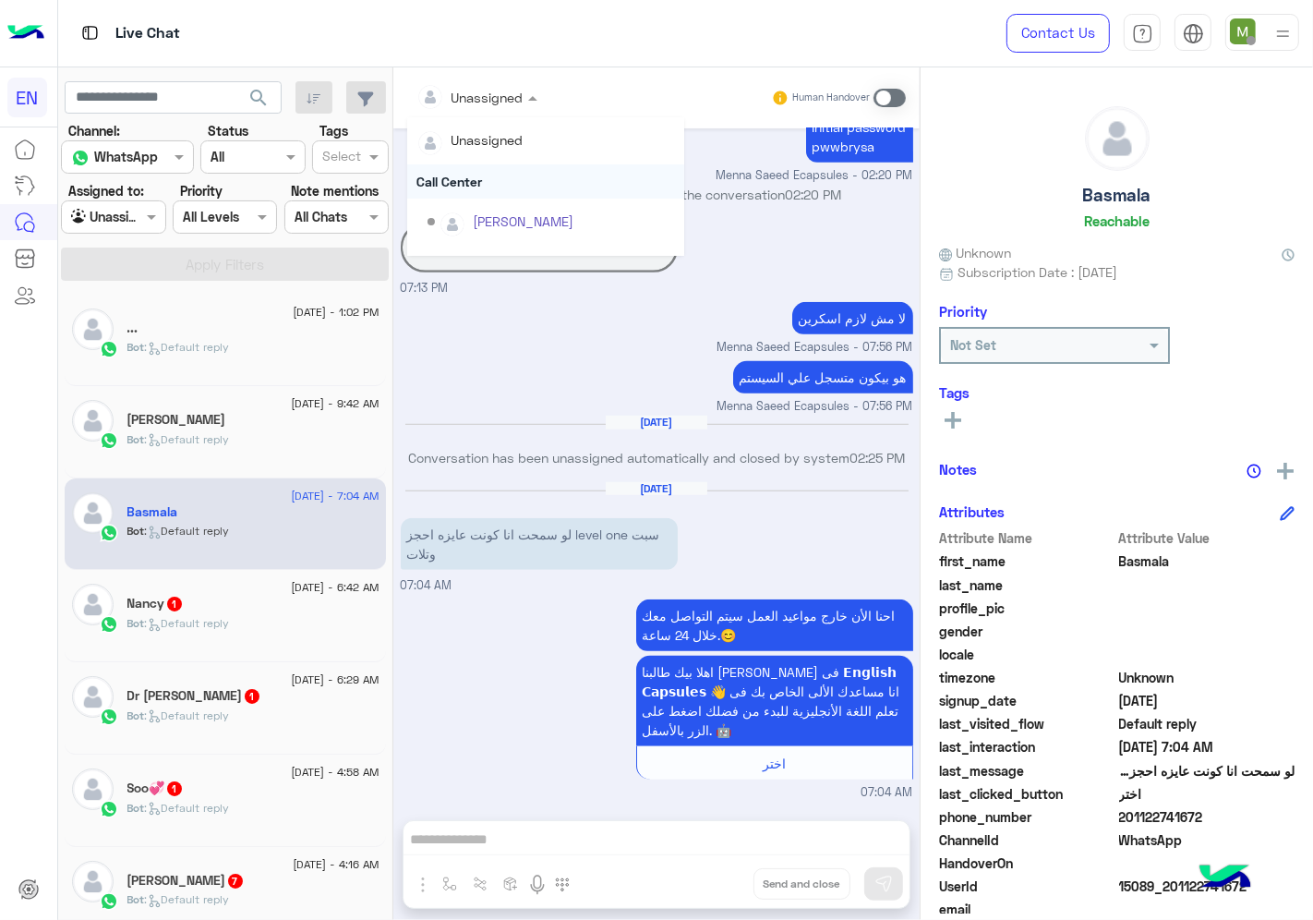
click at [460, 178] on div "Call Center" at bounding box center [545, 181] width 277 height 34
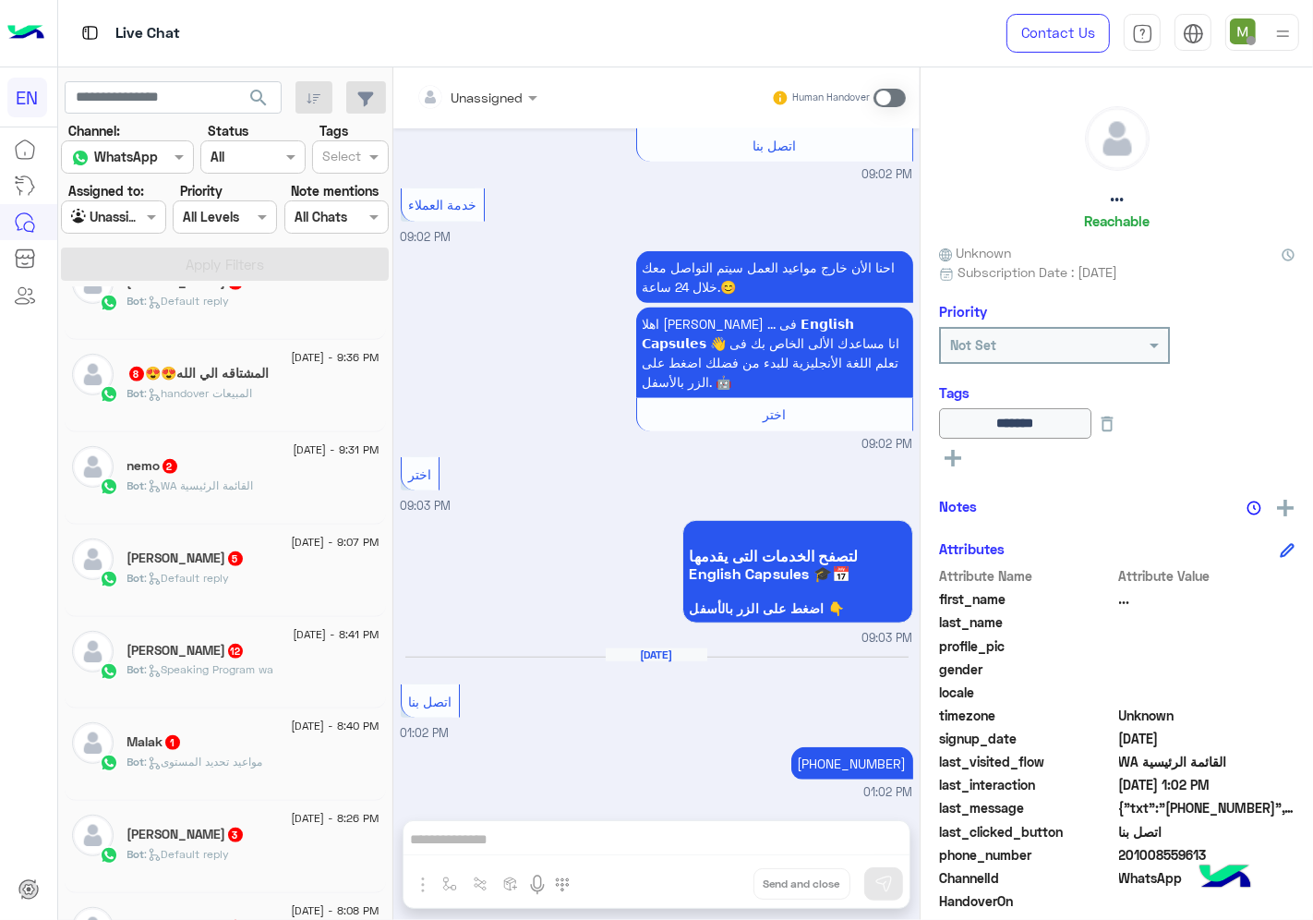
scroll to position [1035, 0]
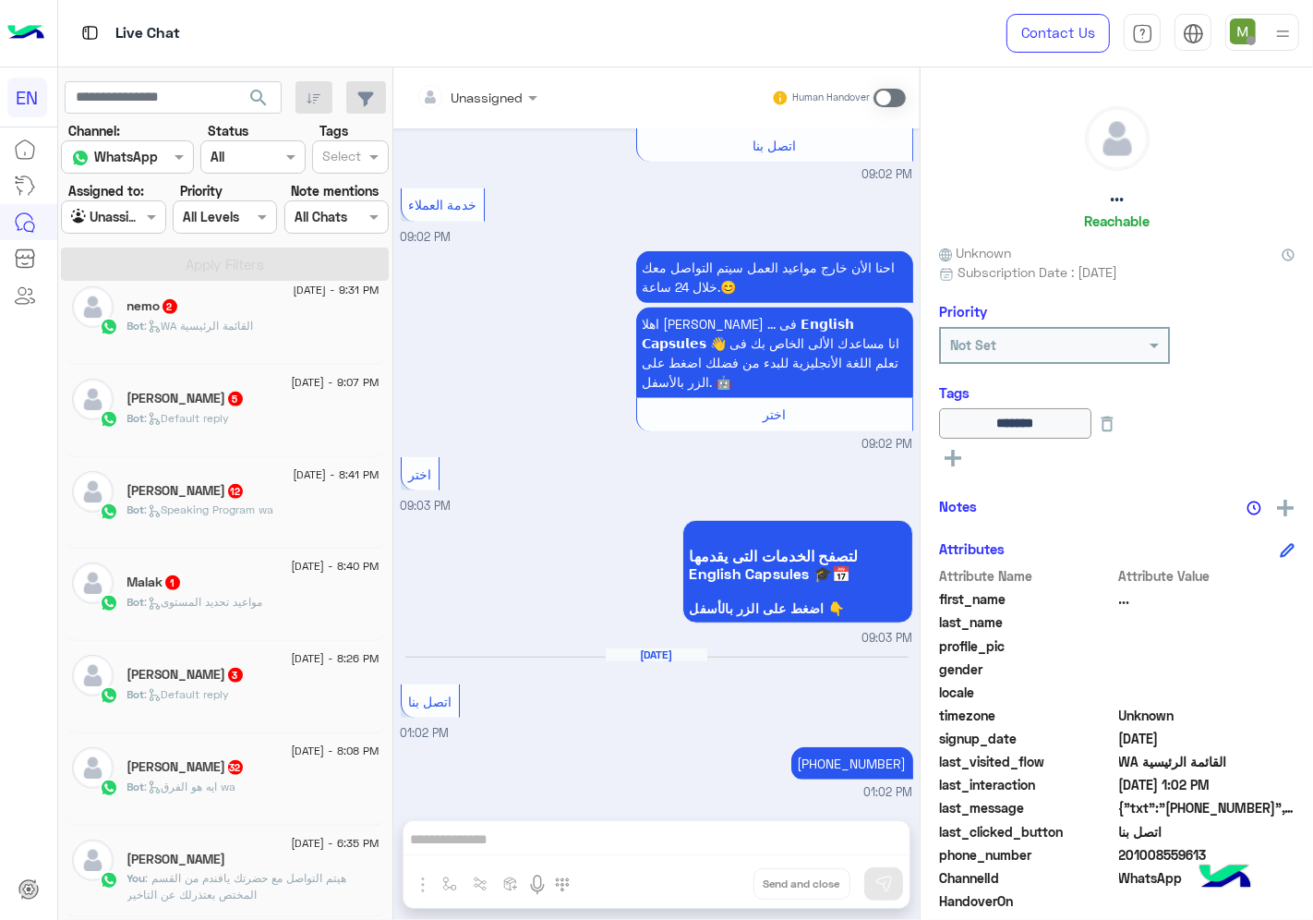
click at [245, 774] on h5 "[PERSON_NAME] 32" at bounding box center [185, 767] width 117 height 16
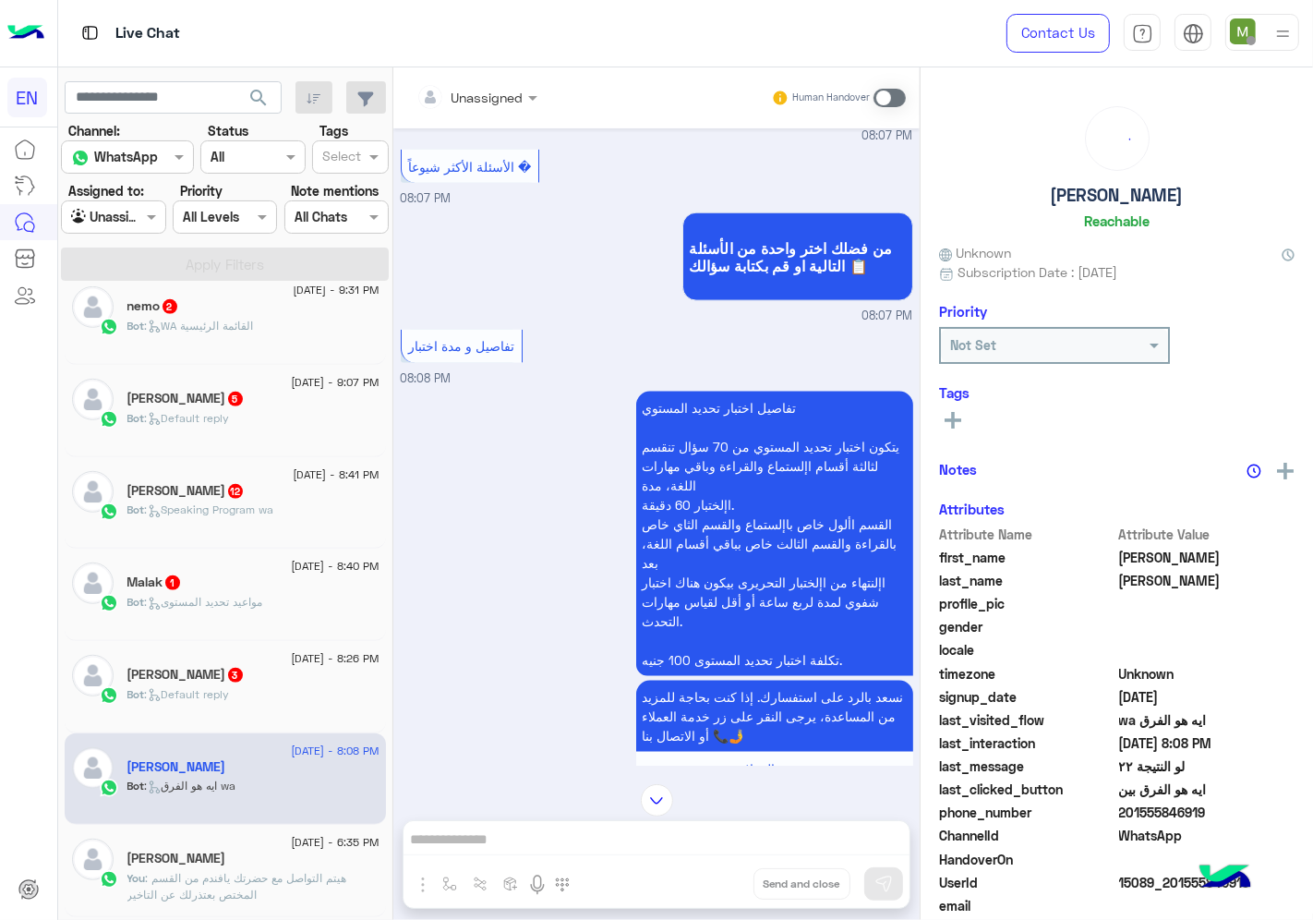
scroll to position [1579, 0]
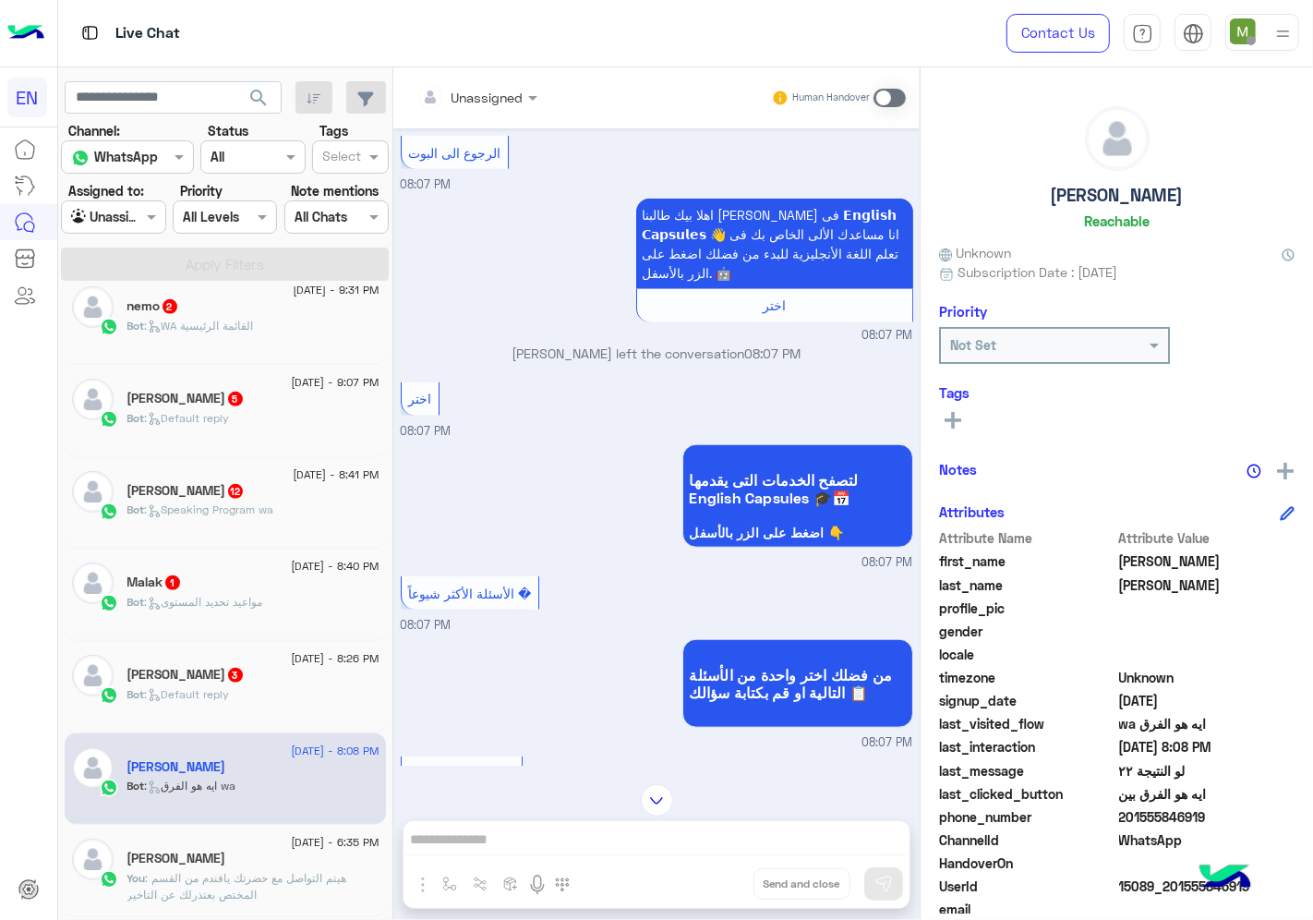
click at [520, 100] on div at bounding box center [476, 96] width 139 height 21
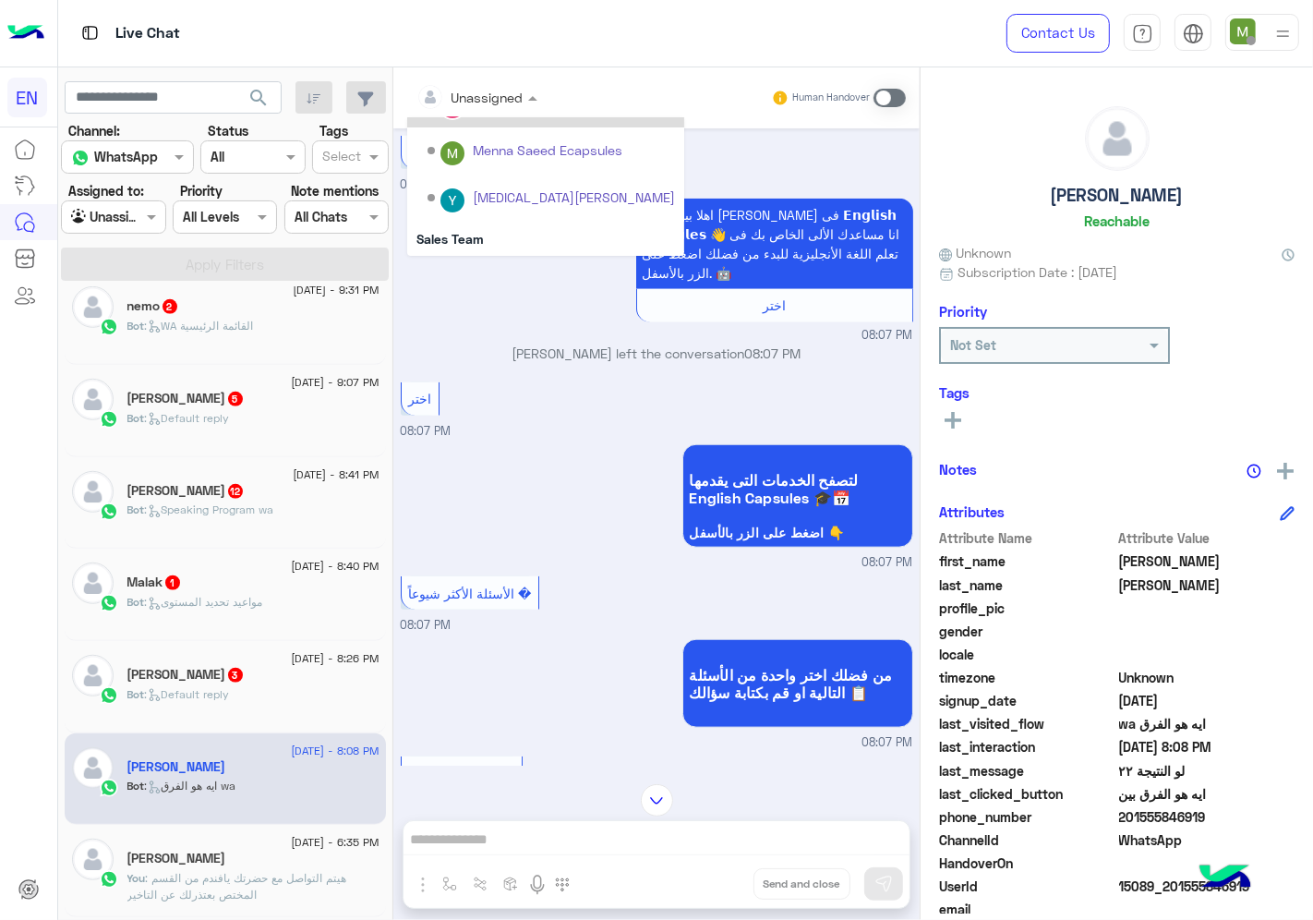
scroll to position [306, 0]
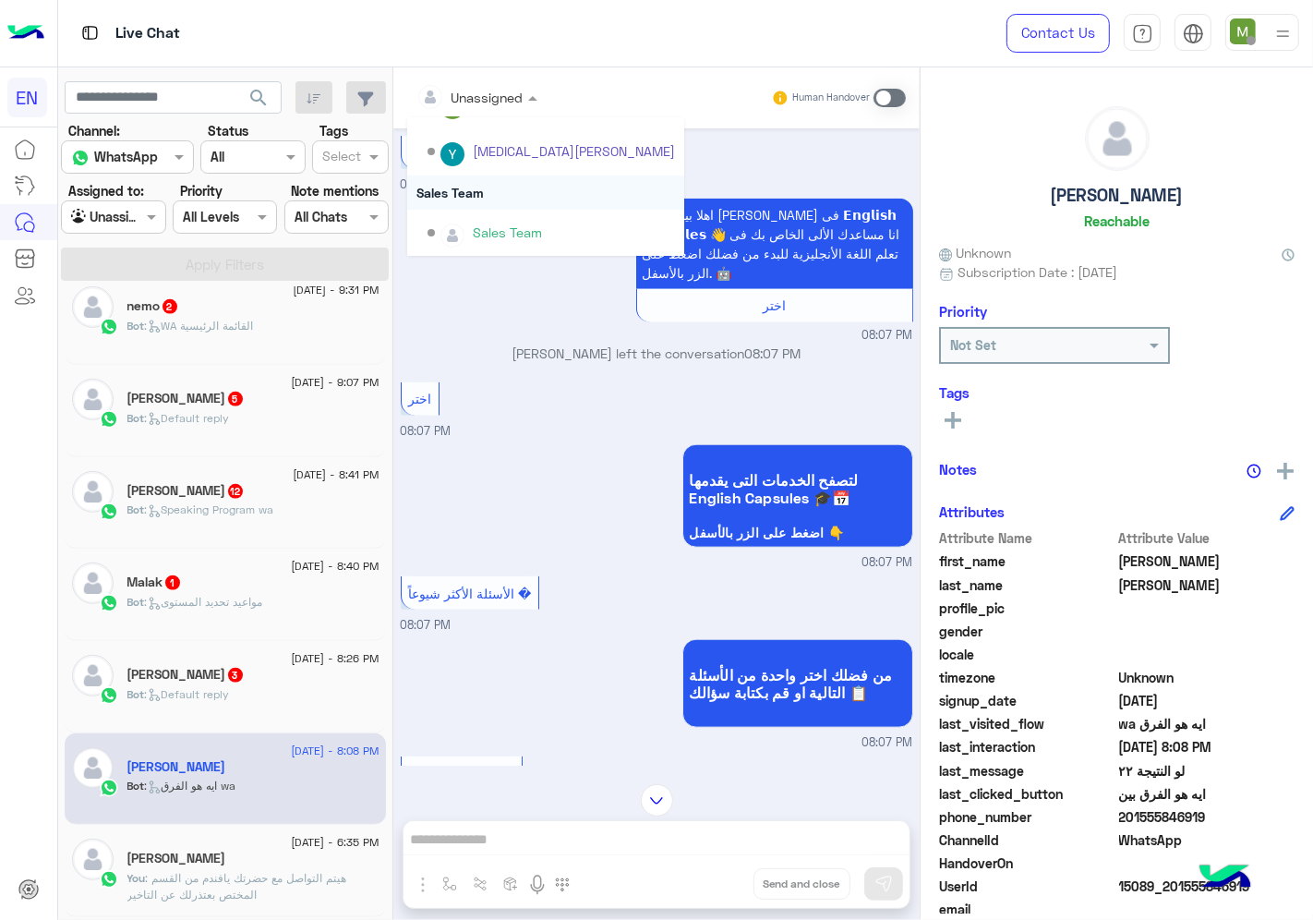
click at [456, 185] on div "Sales Team" at bounding box center [545, 192] width 277 height 34
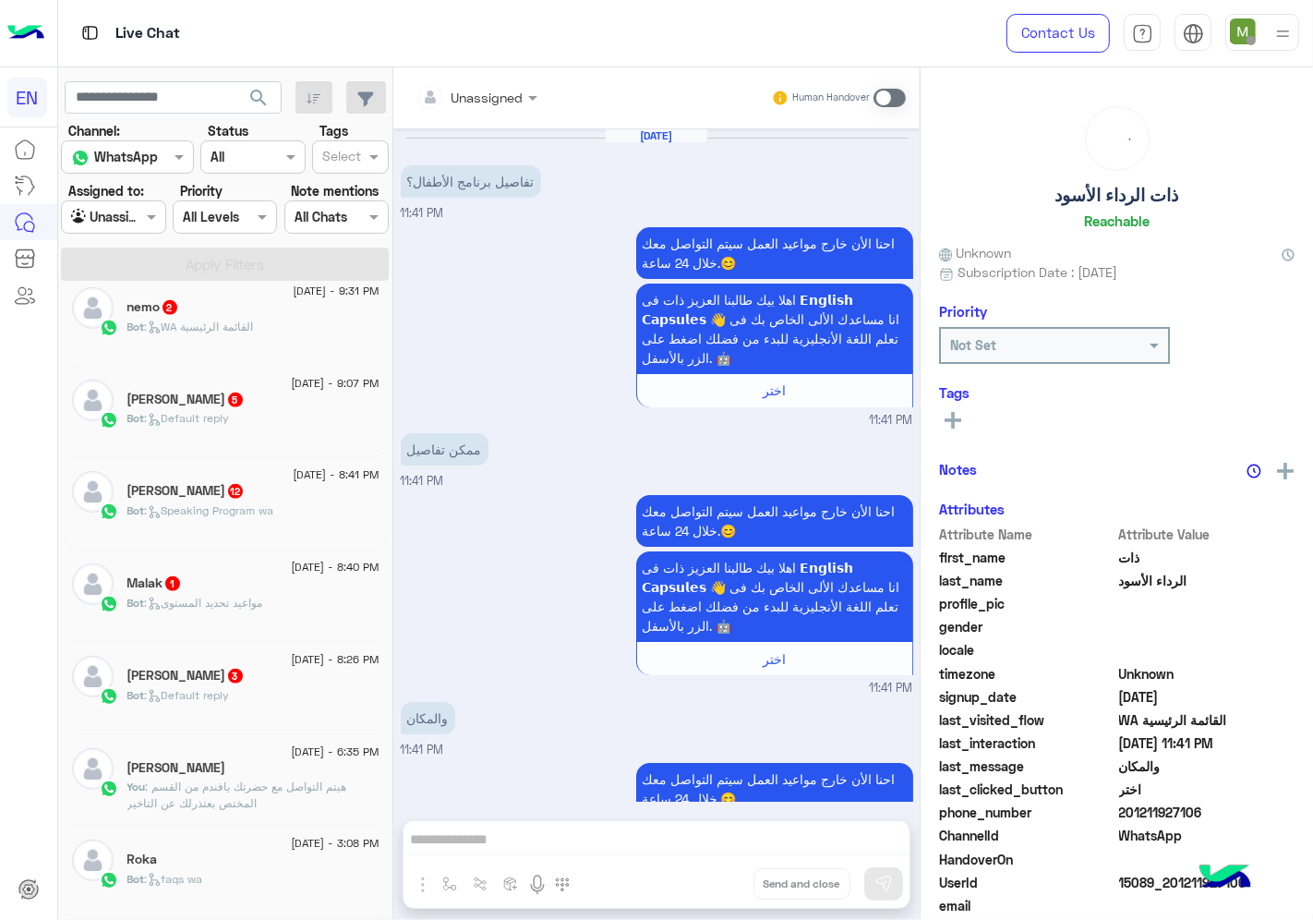
scroll to position [356, 0]
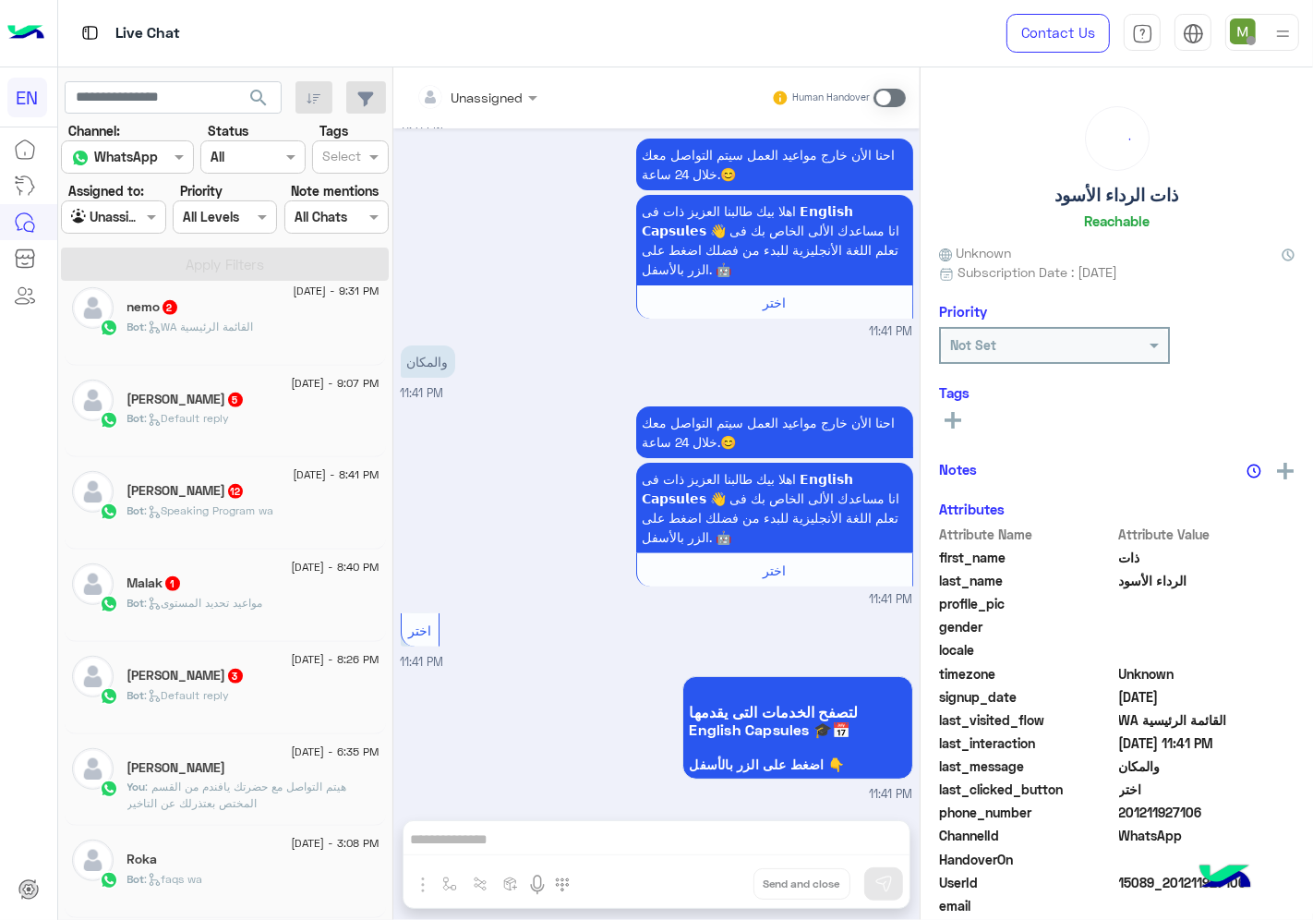
click at [240, 700] on div "Bot : Default reply" at bounding box center [253, 703] width 252 height 32
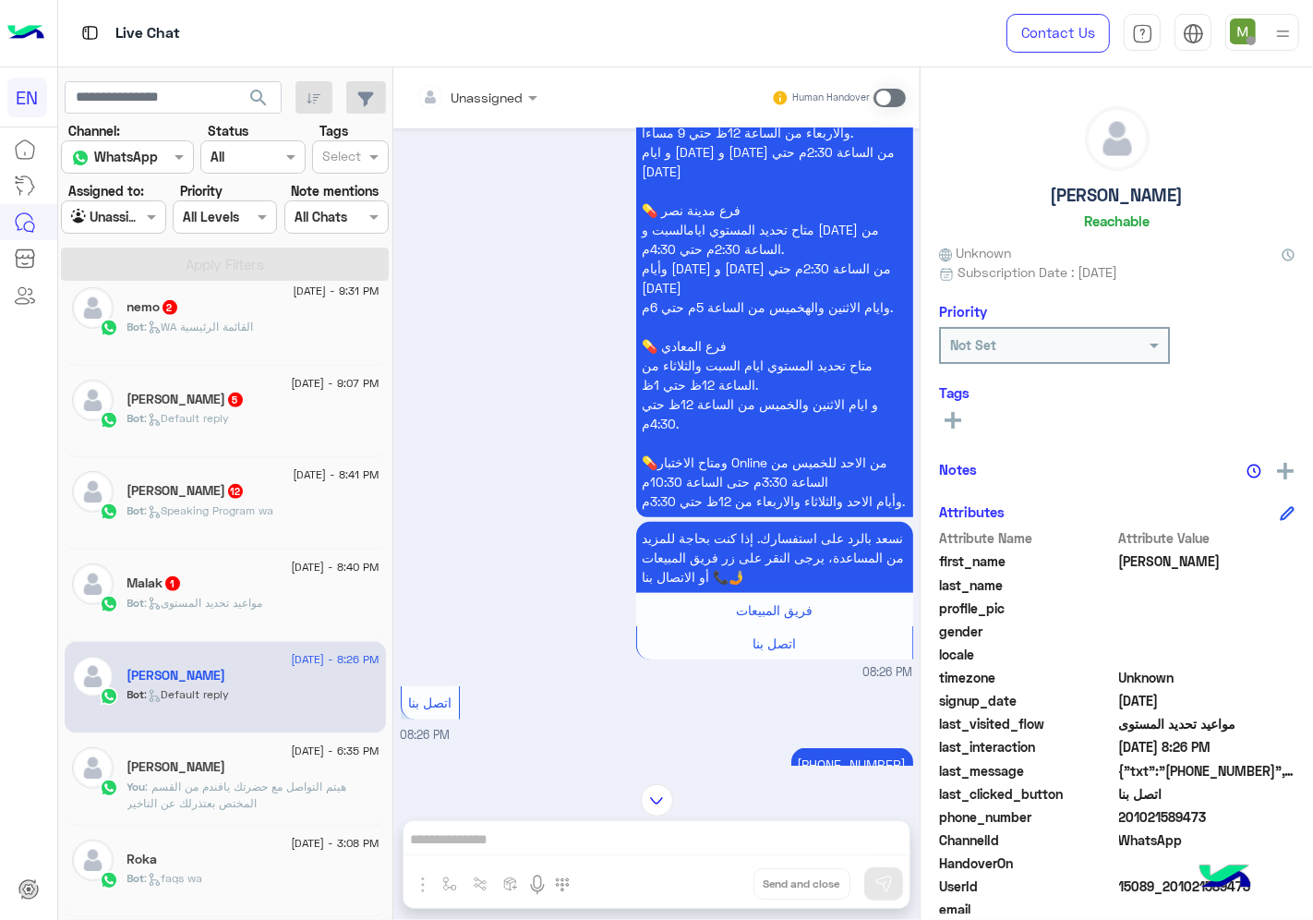
scroll to position [229, 0]
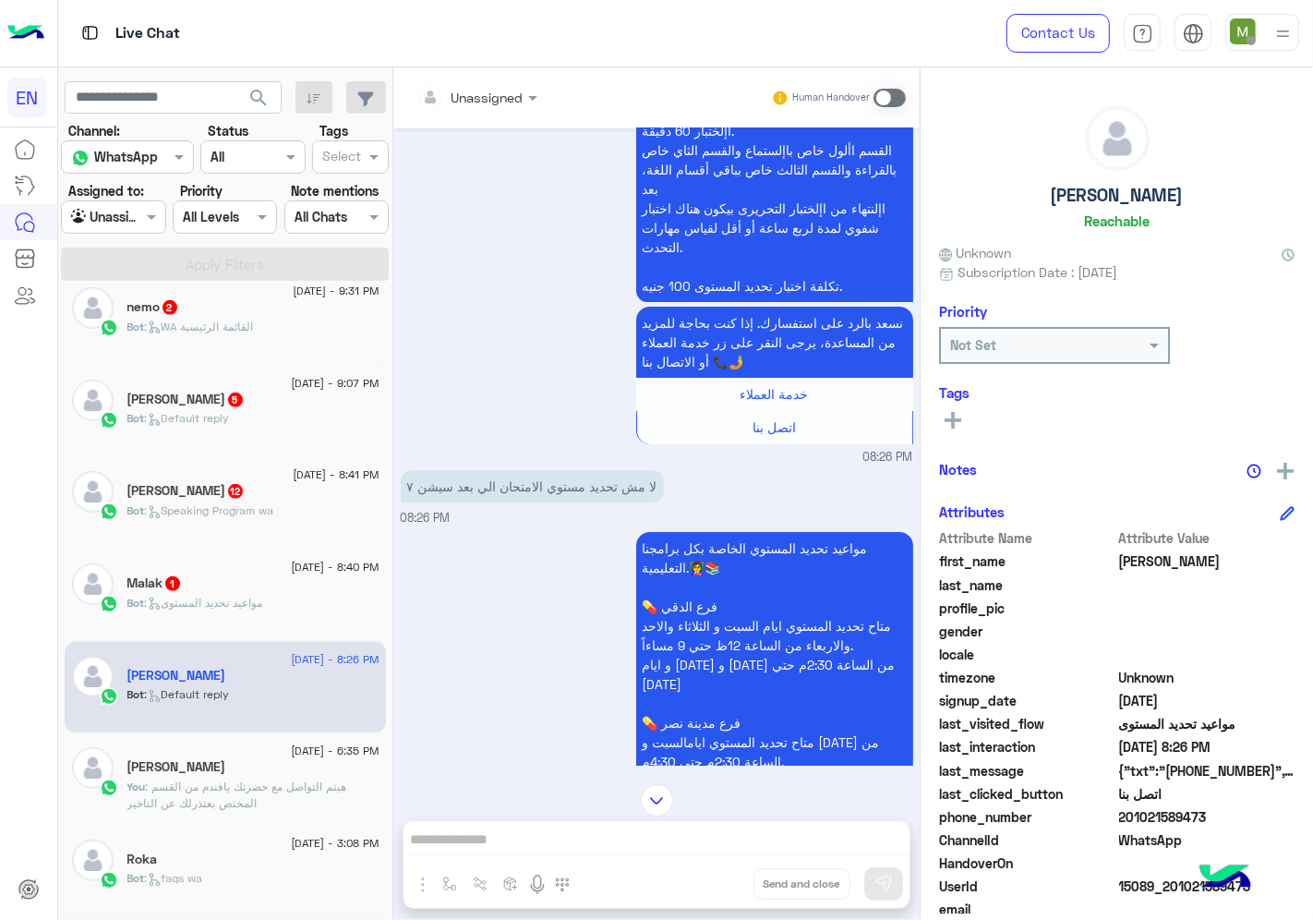
click at [506, 102] on div at bounding box center [476, 96] width 139 height 21
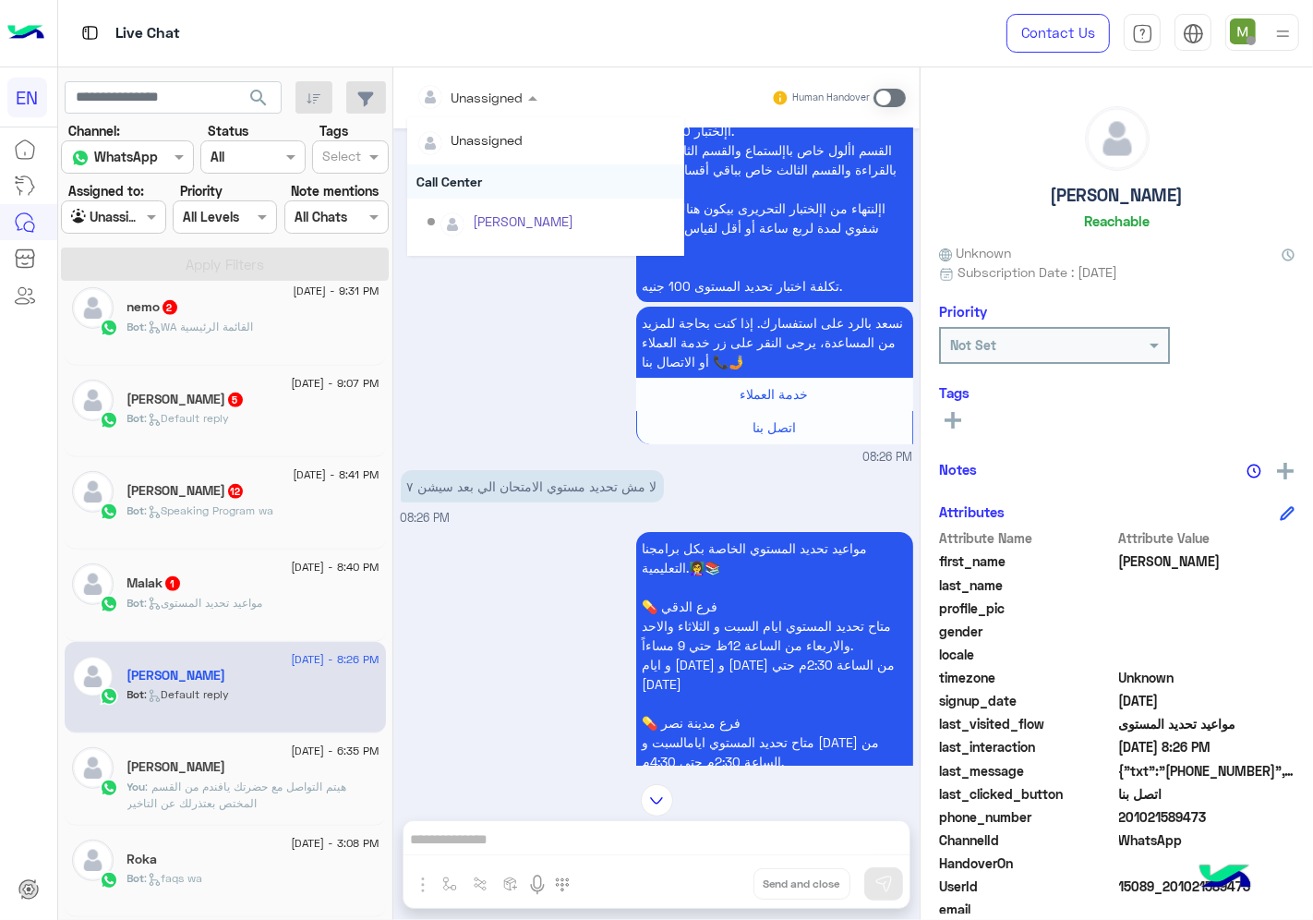
scroll to position [306, 0]
click at [468, 189] on div "Sales Team" at bounding box center [545, 192] width 277 height 34
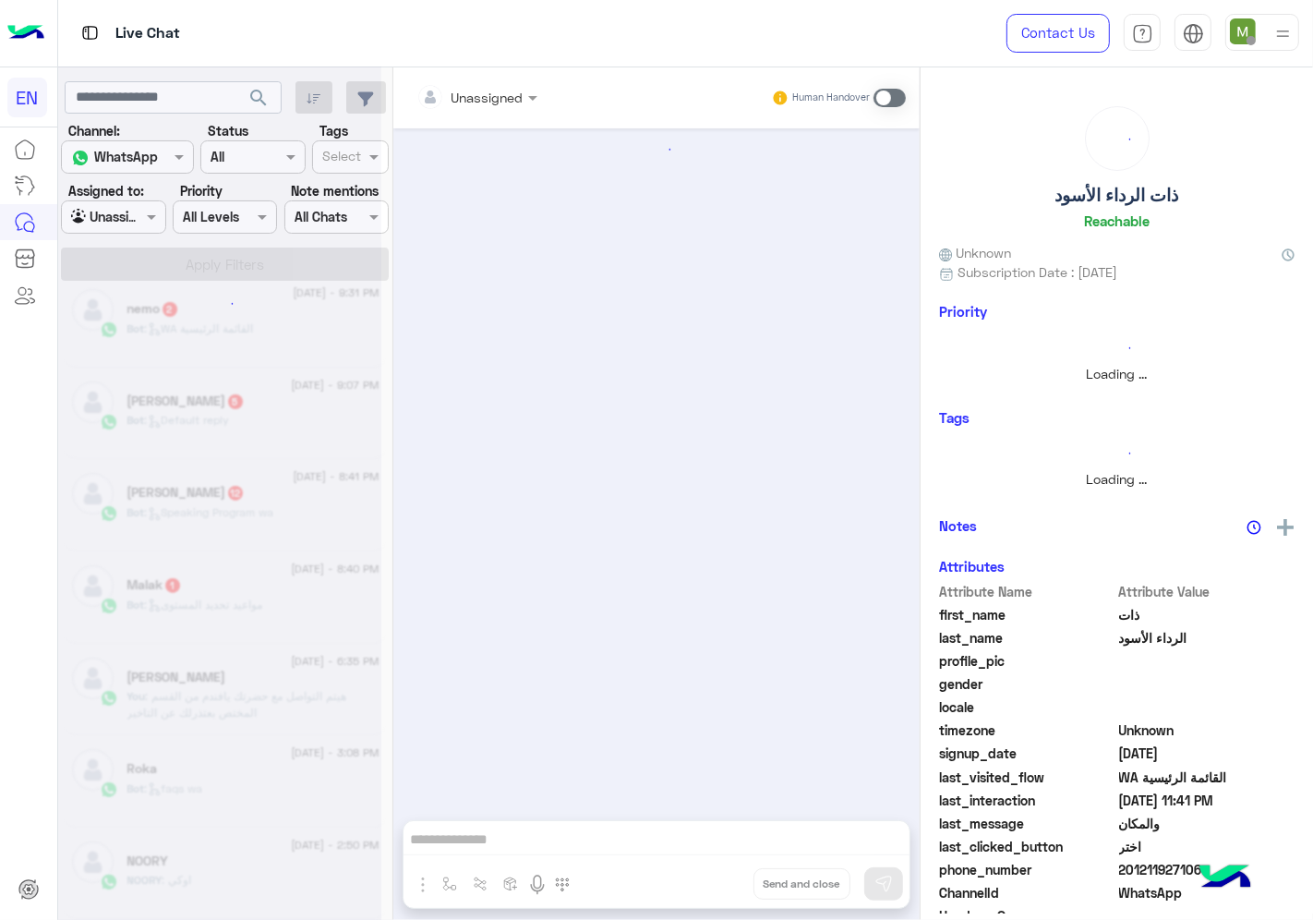
scroll to position [356, 0]
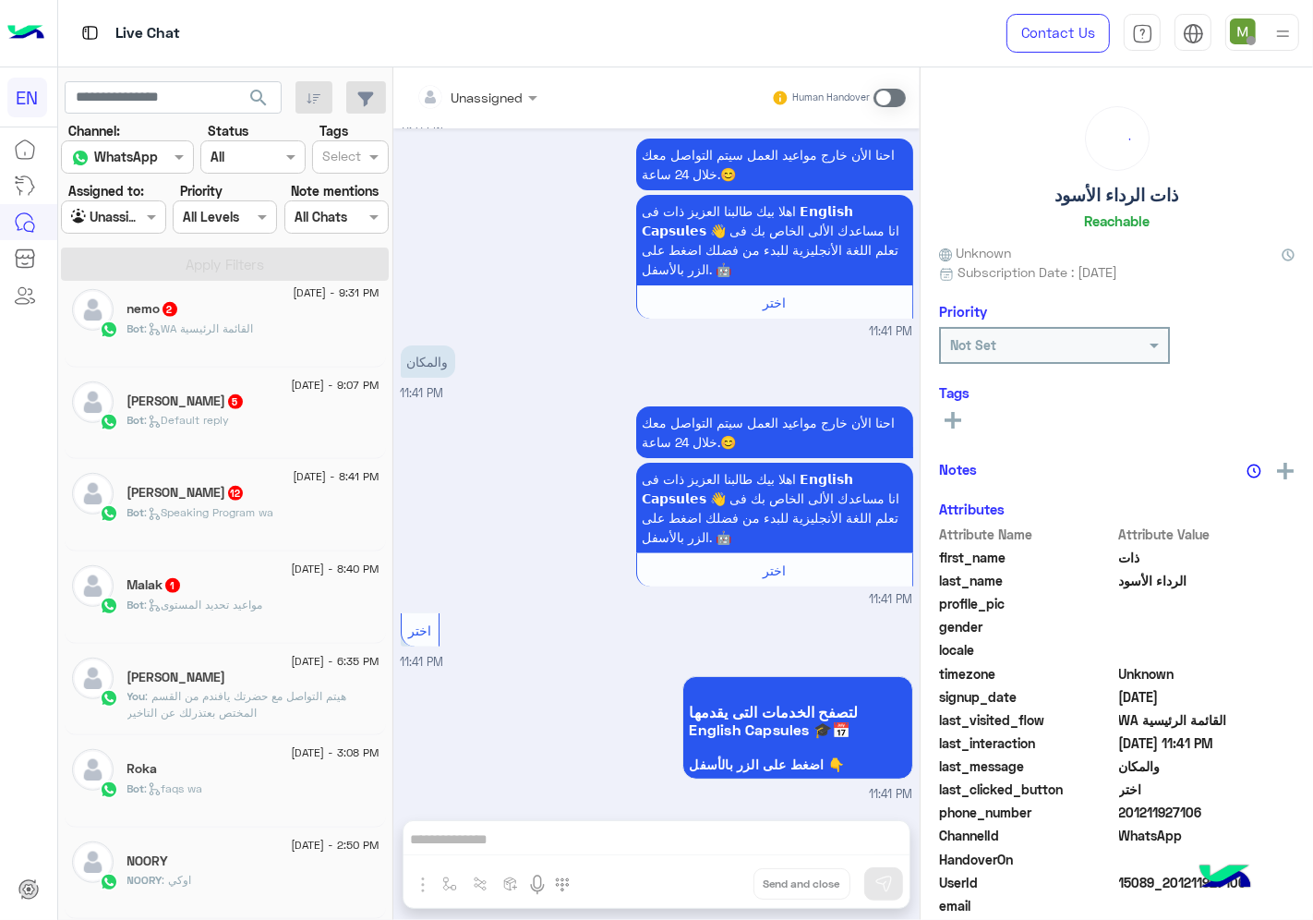
click at [492, 92] on div at bounding box center [476, 96] width 139 height 21
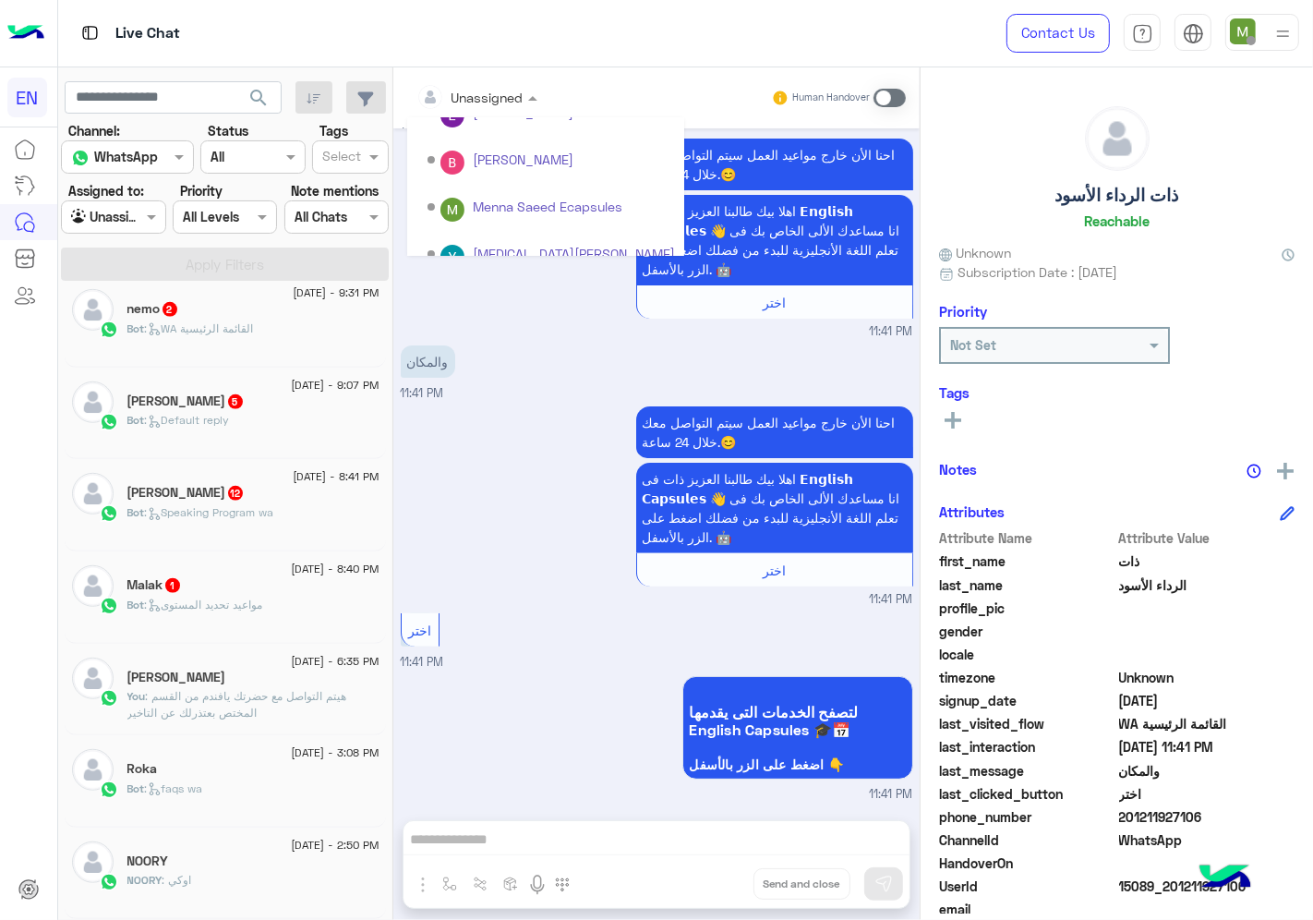
scroll to position [306, 0]
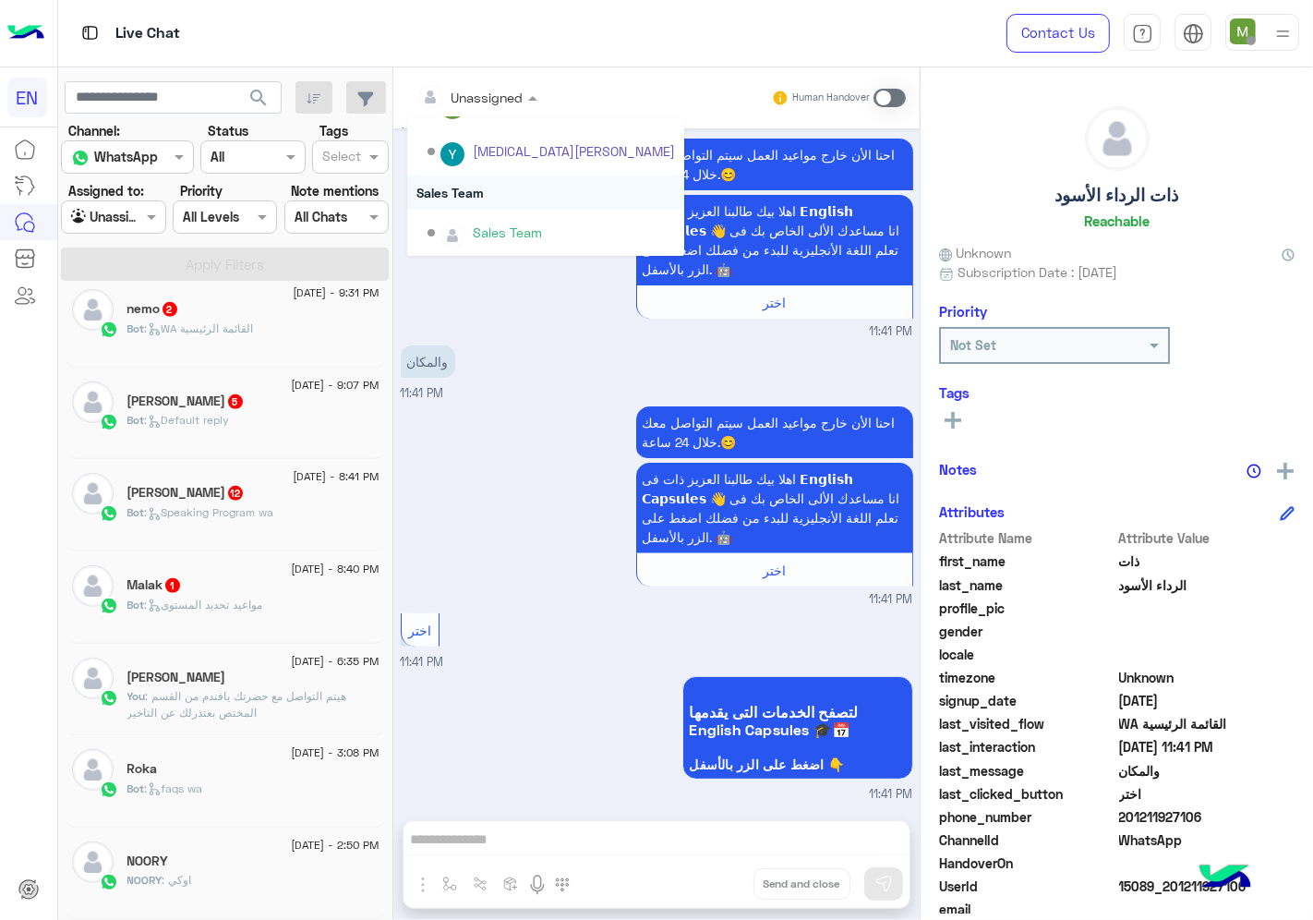
click at [465, 186] on div "Sales Team" at bounding box center [545, 192] width 277 height 34
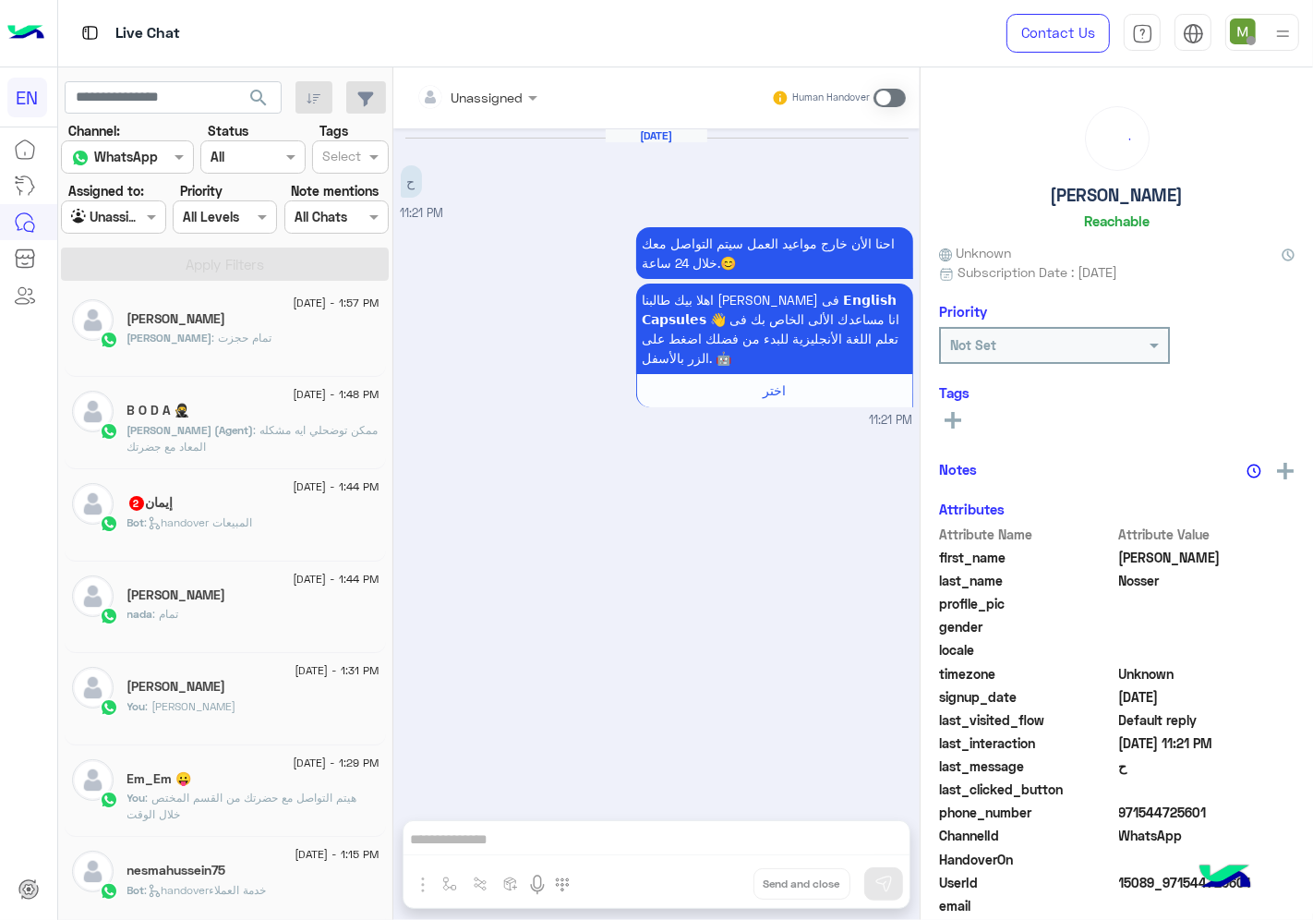
click at [493, 93] on div at bounding box center [476, 96] width 139 height 21
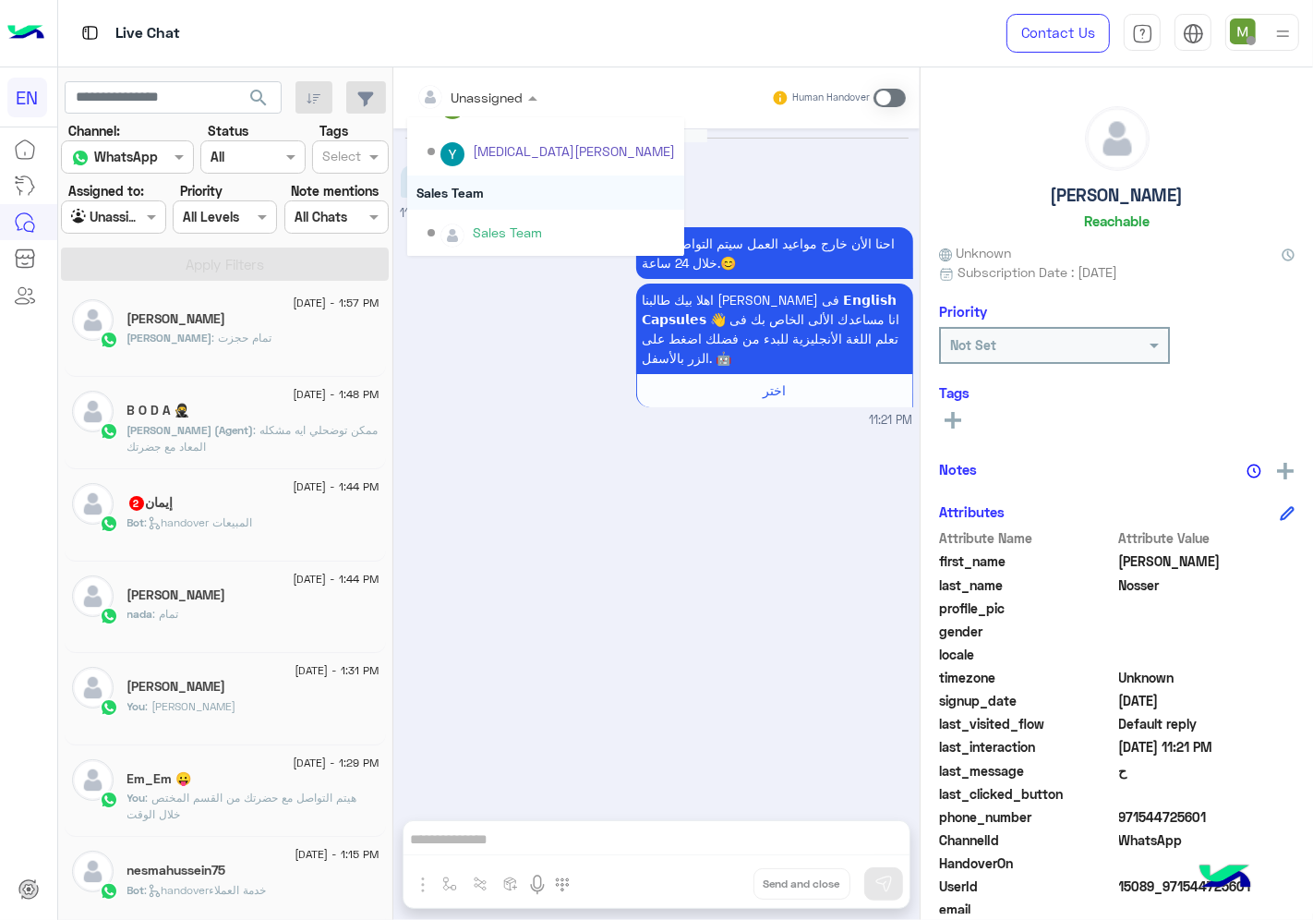
click at [465, 188] on div "Sales Team" at bounding box center [545, 192] width 277 height 34
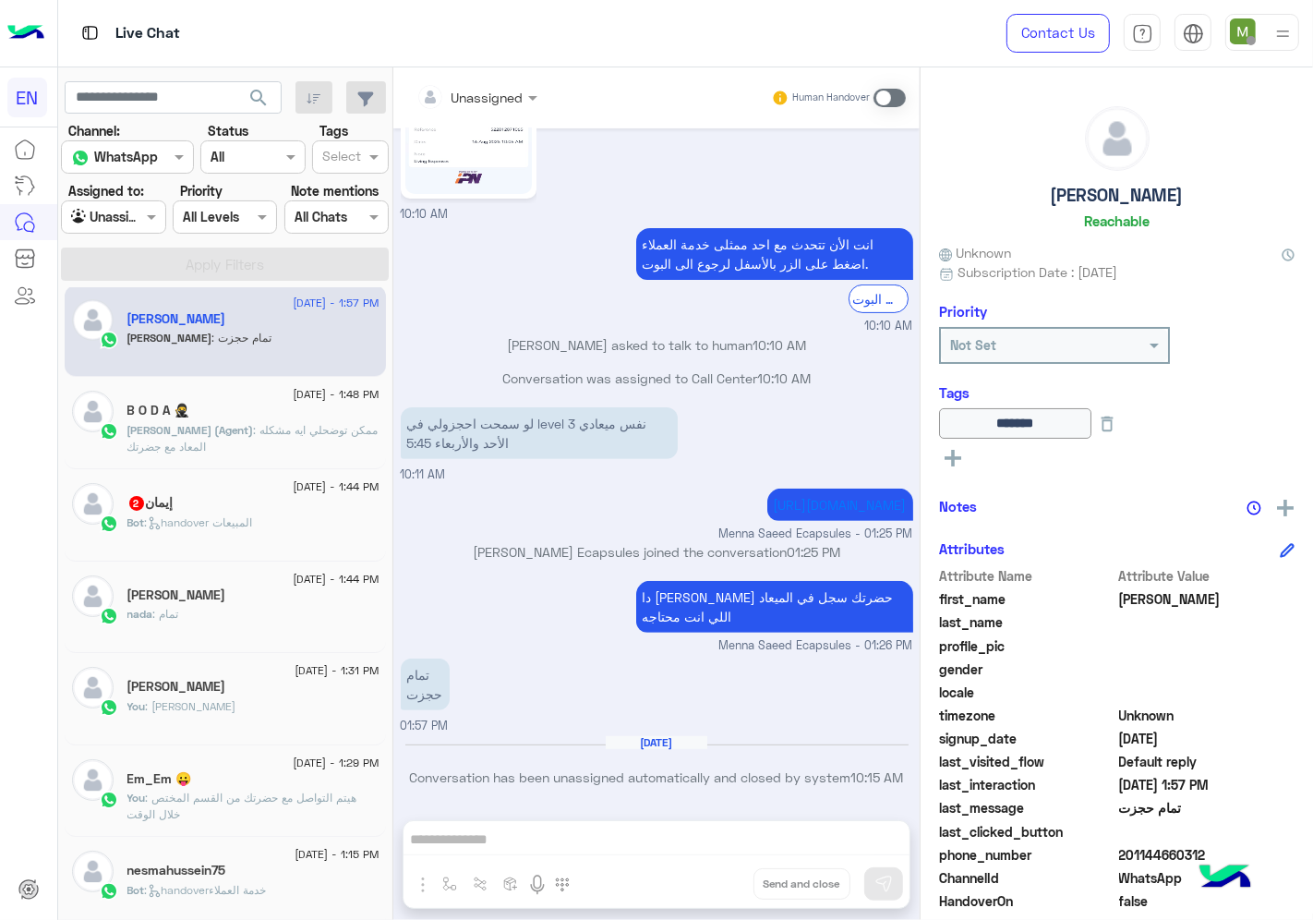
click at [246, 515] on span ": handover المبيعات" at bounding box center [199, 522] width 108 height 14
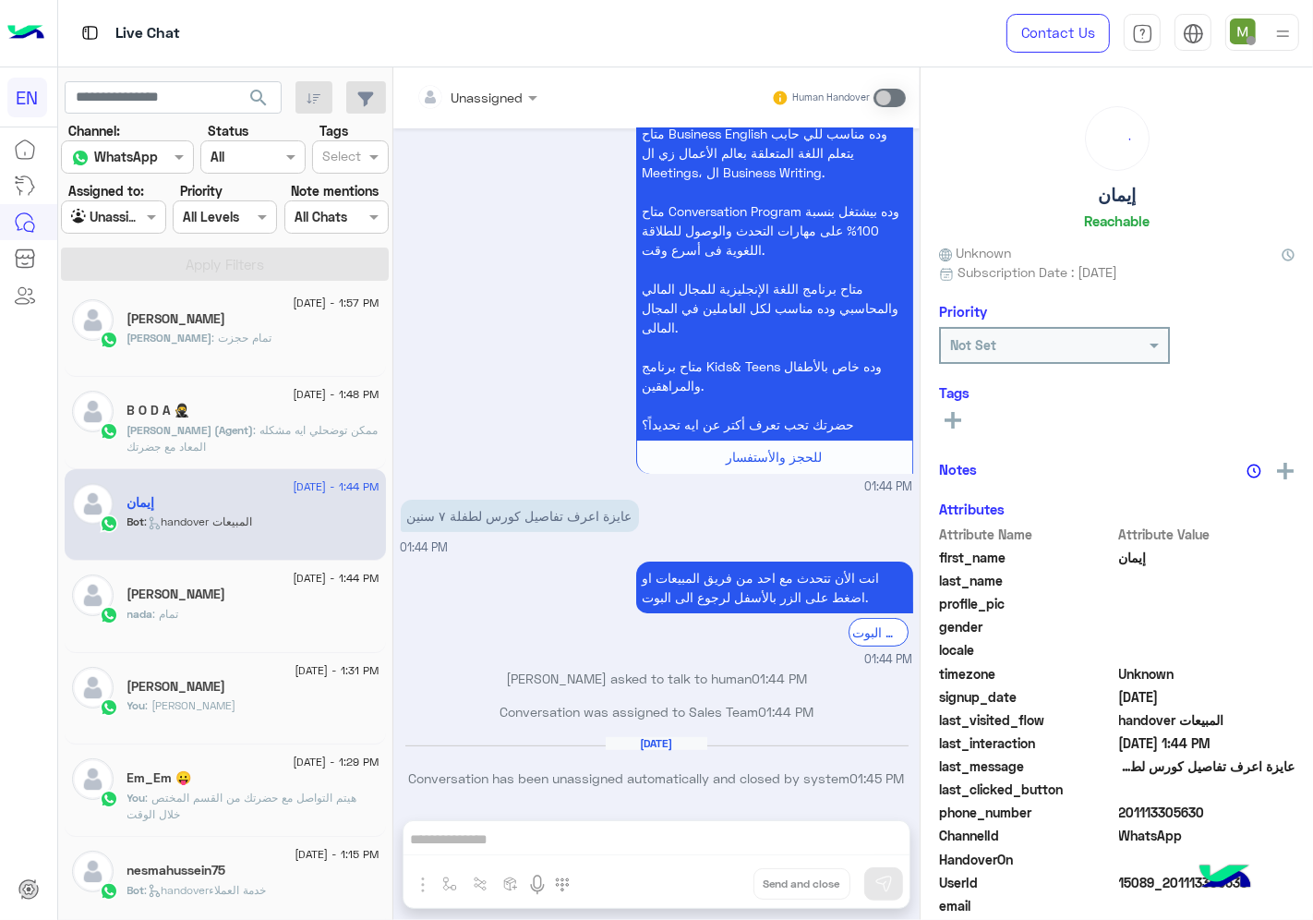
click at [517, 95] on div at bounding box center [476, 96] width 139 height 21
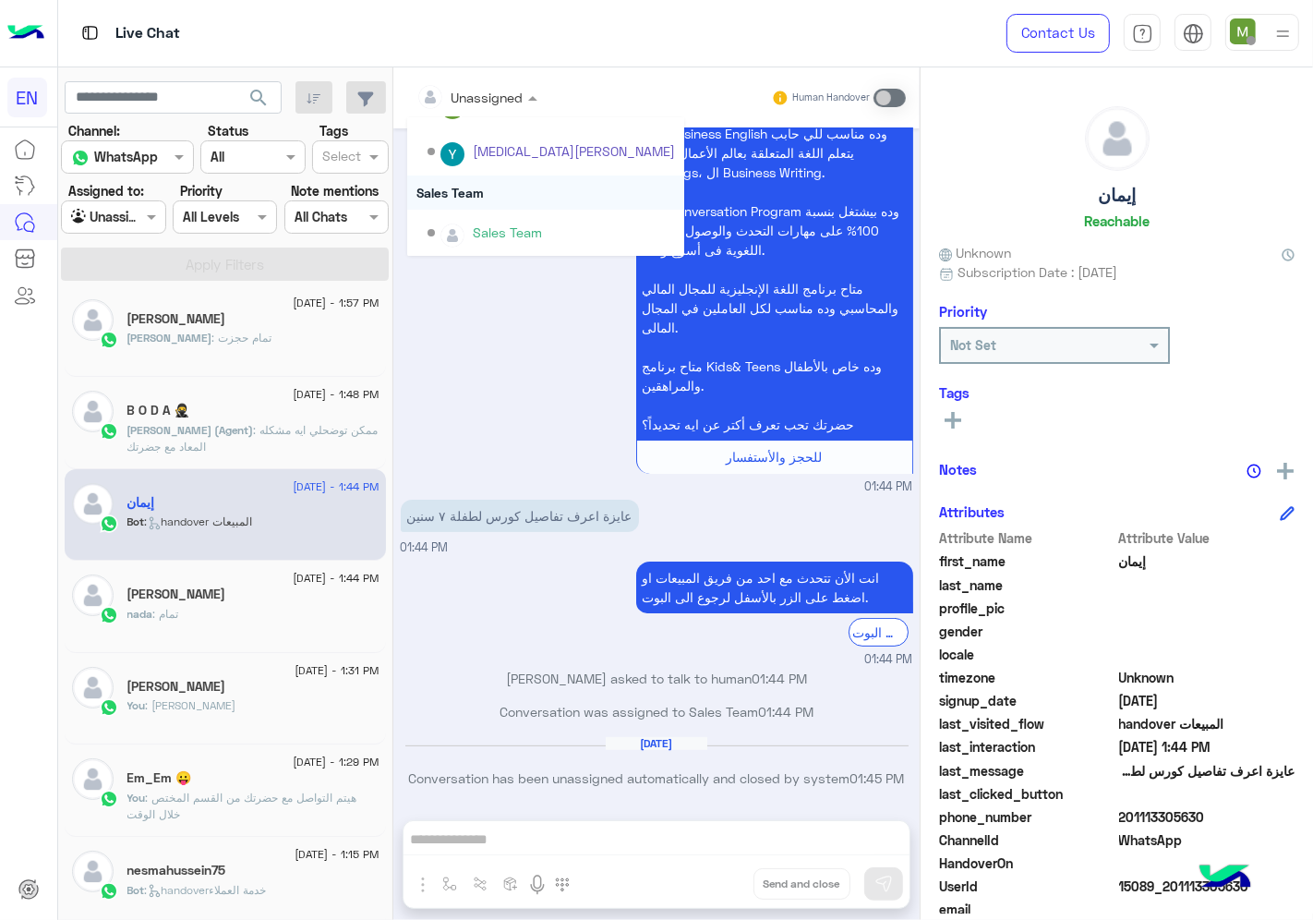
click at [482, 186] on div "Sales Team" at bounding box center [545, 192] width 277 height 34
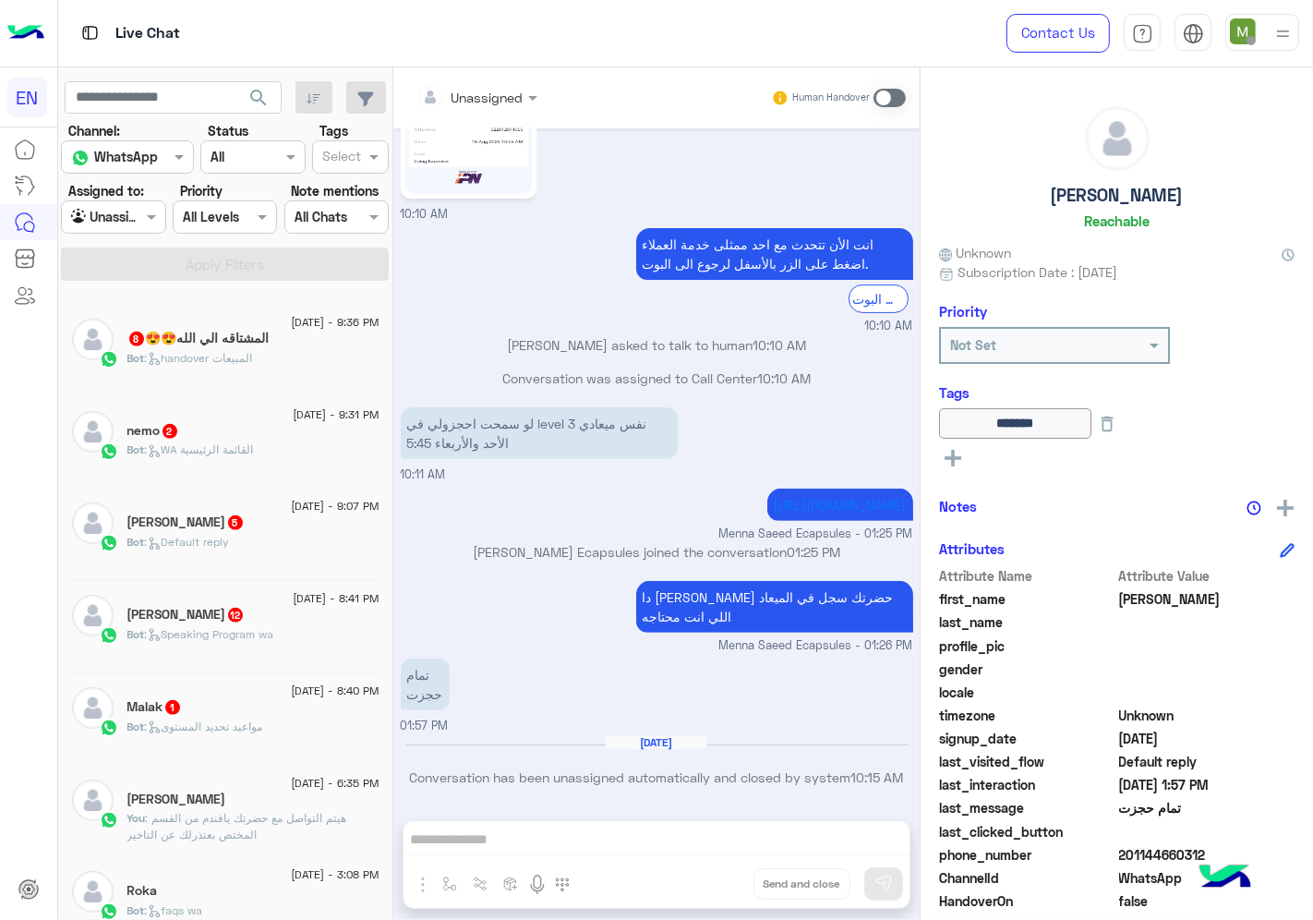
click at [225, 724] on span ": مواعيد تحديد المستوى" at bounding box center [204, 726] width 118 height 14
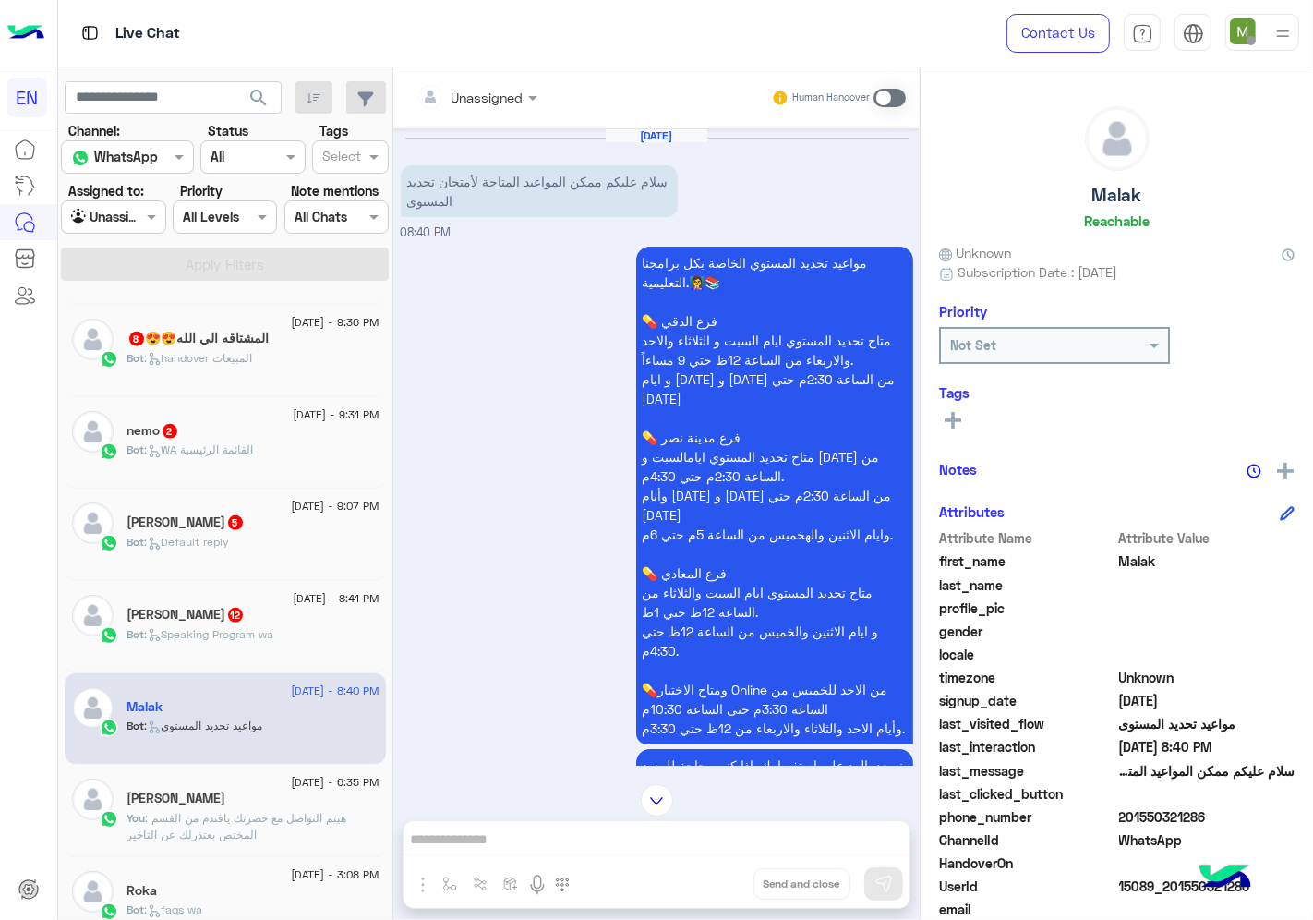
click at [1177, 818] on span "201550321286" at bounding box center [1207, 816] width 176 height 19
copy span "201550321286"
click at [484, 97] on input "text" at bounding box center [453, 97] width 75 height 19
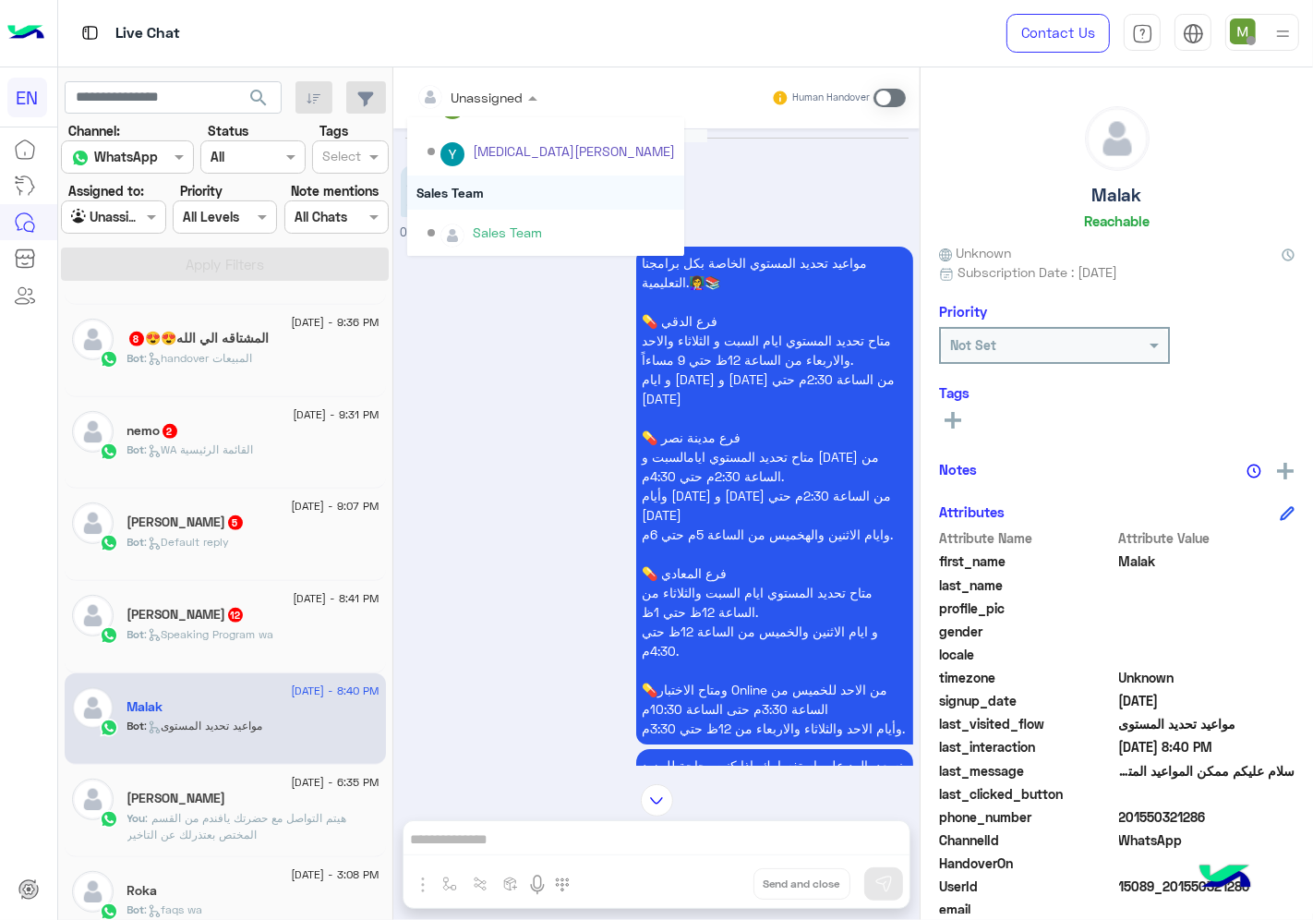
click at [488, 191] on div "Sales Team" at bounding box center [545, 192] width 277 height 34
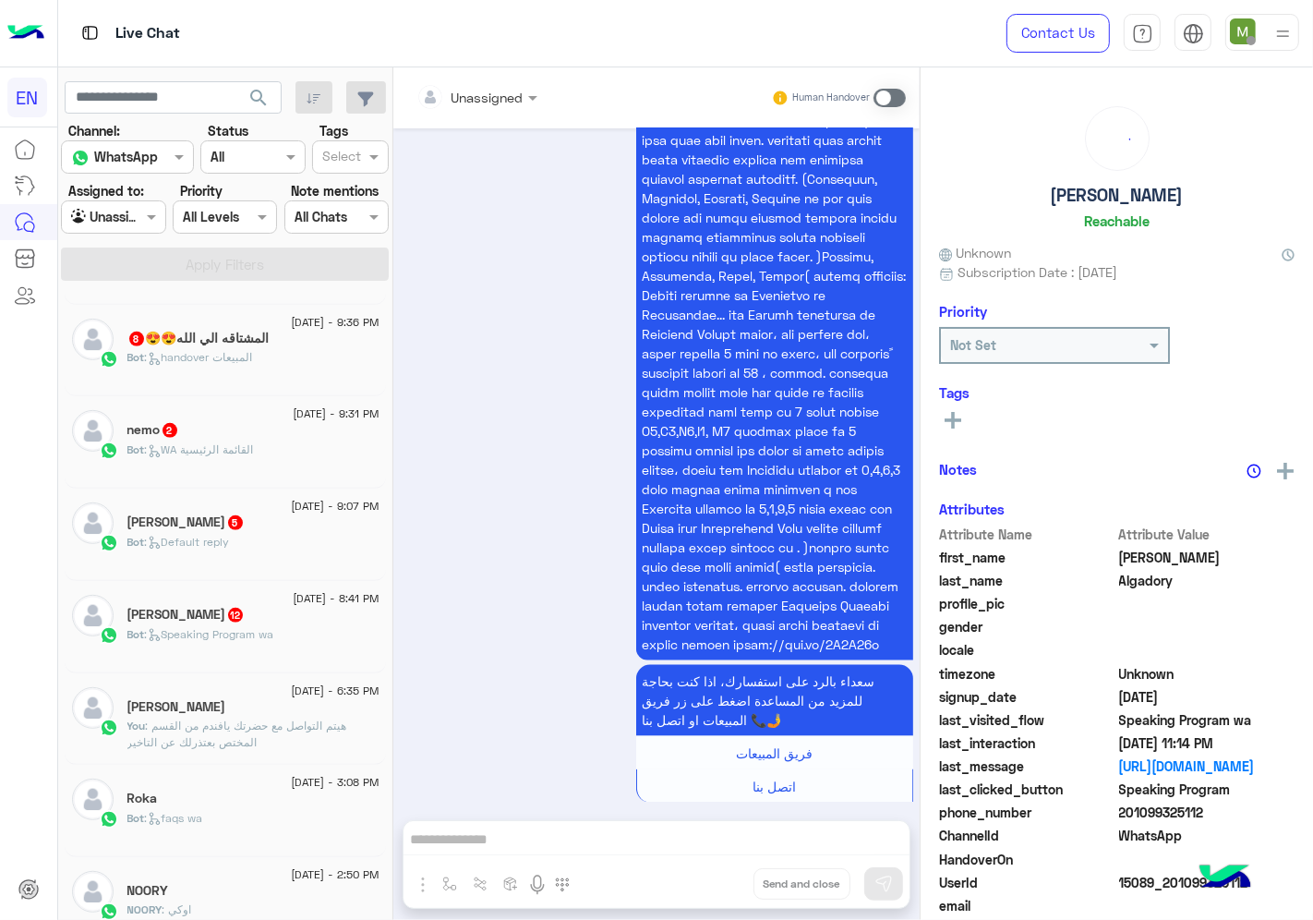
click at [208, 624] on div "[PERSON_NAME] 12" at bounding box center [253, 616] width 252 height 19
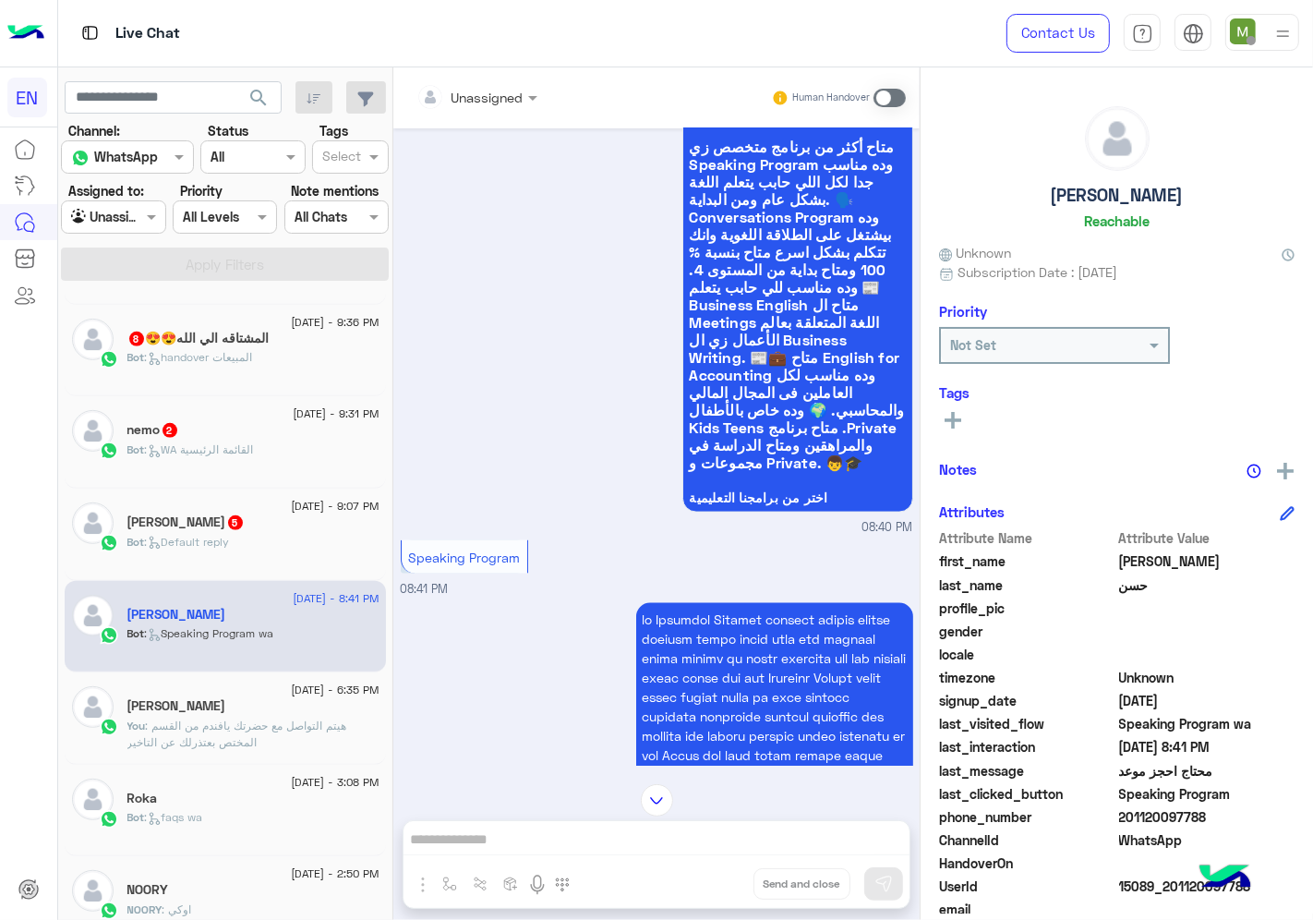
click at [496, 99] on div at bounding box center [476, 96] width 139 height 21
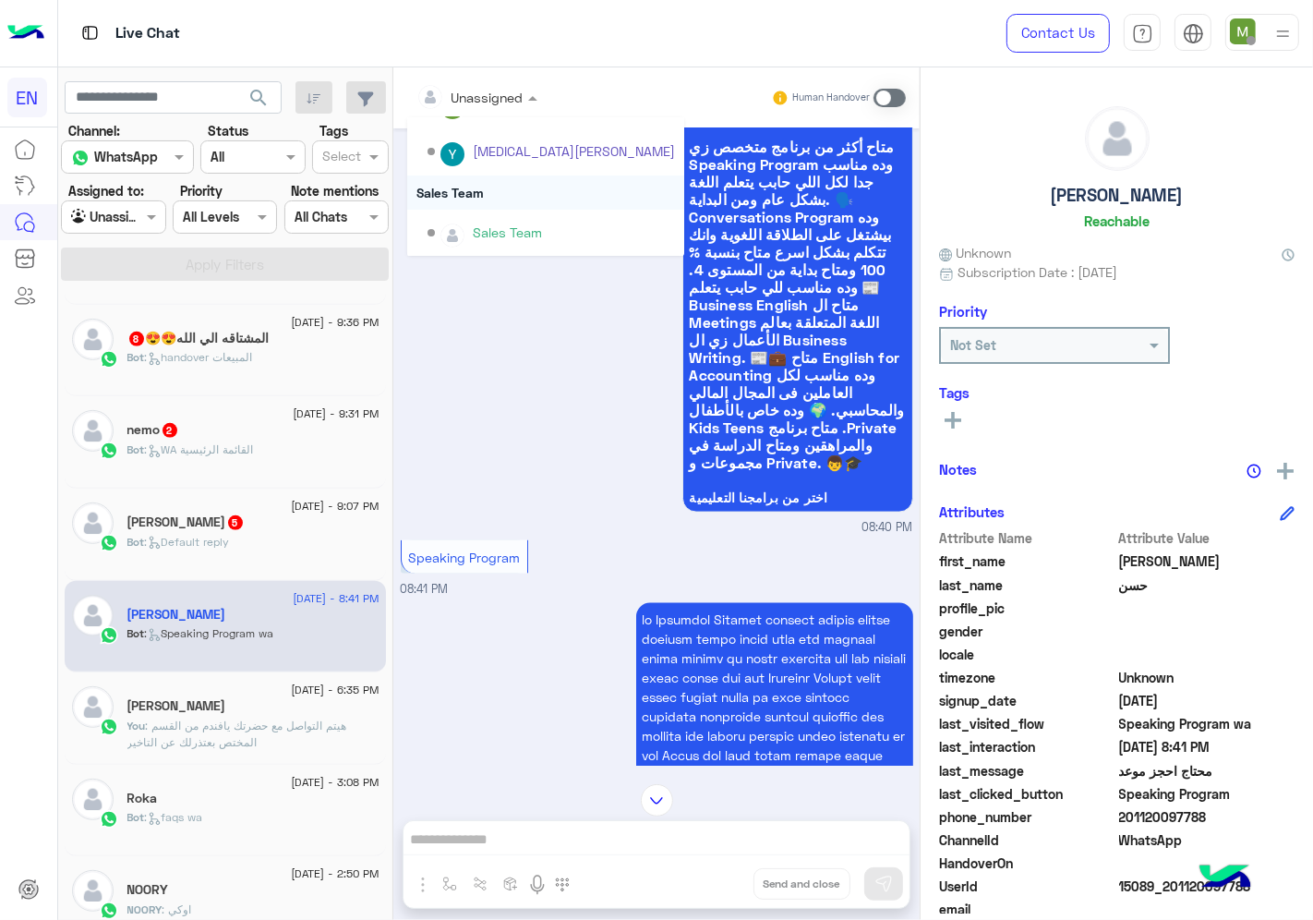
click at [465, 188] on div "Sales Team" at bounding box center [545, 192] width 277 height 34
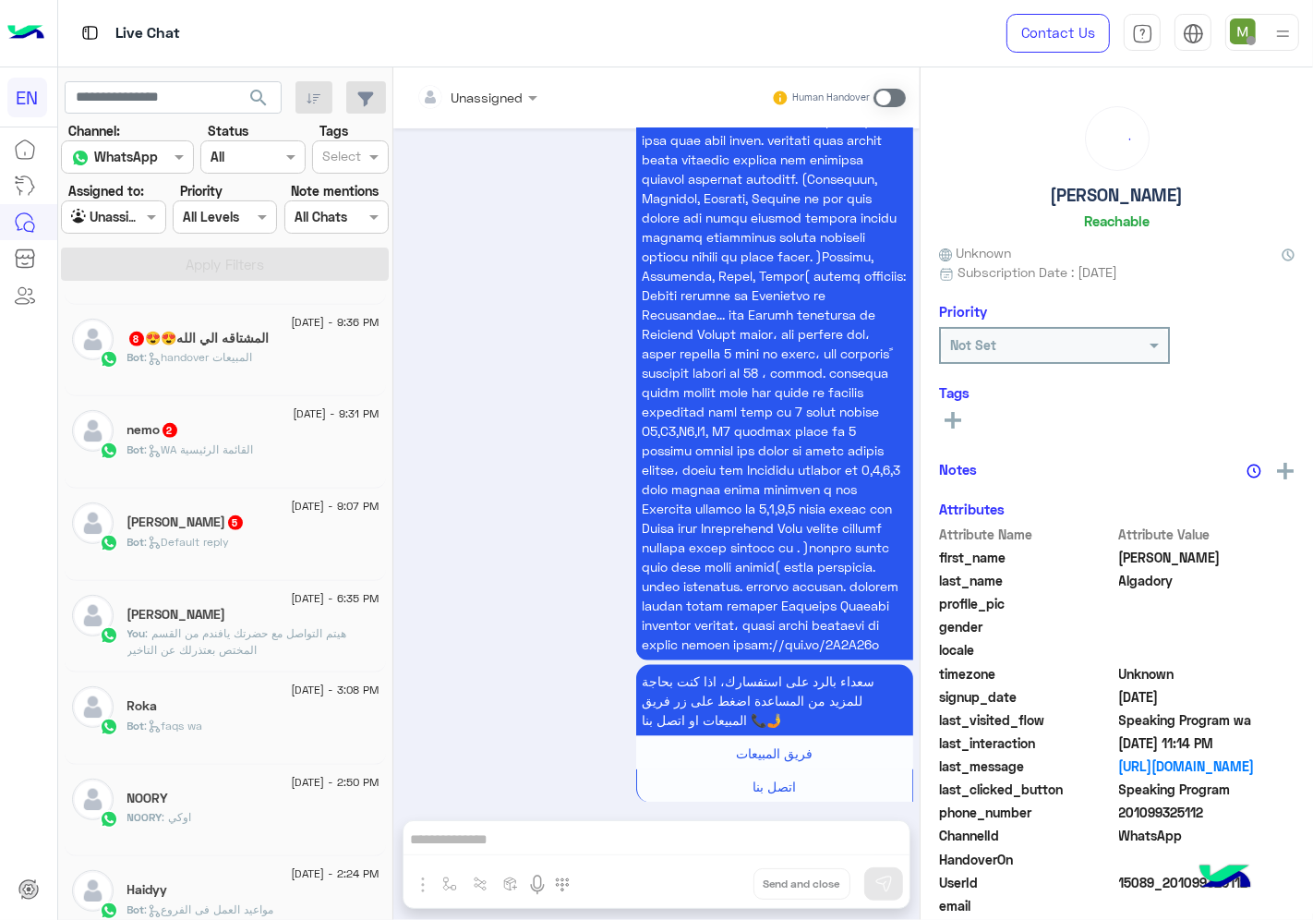
click at [303, 513] on span "[DATE] - 9:07 PM" at bounding box center [335, 506] width 88 height 17
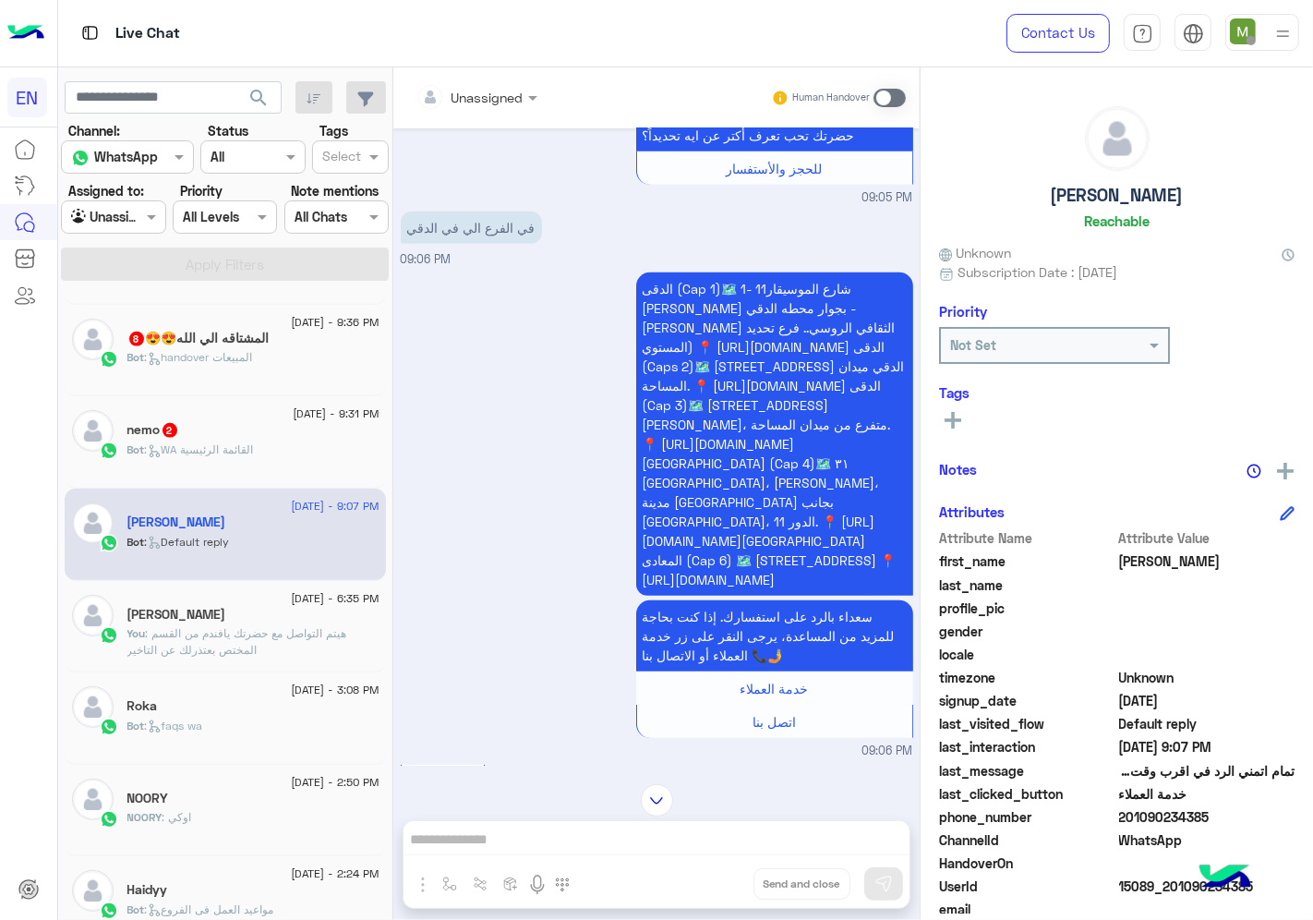
click at [484, 90] on input "text" at bounding box center [453, 97] width 75 height 19
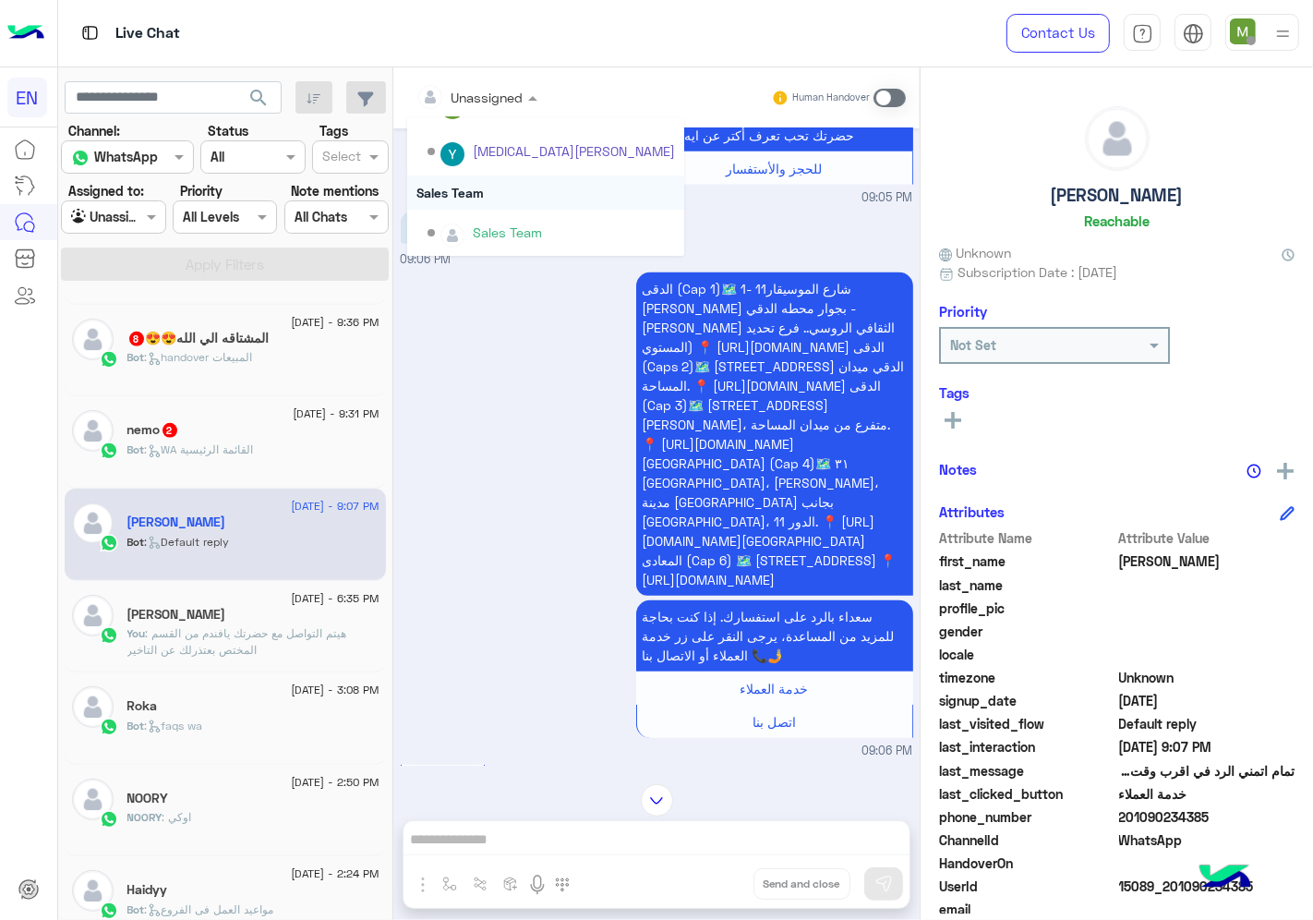
click at [473, 183] on div "Sales Team" at bounding box center [545, 192] width 277 height 34
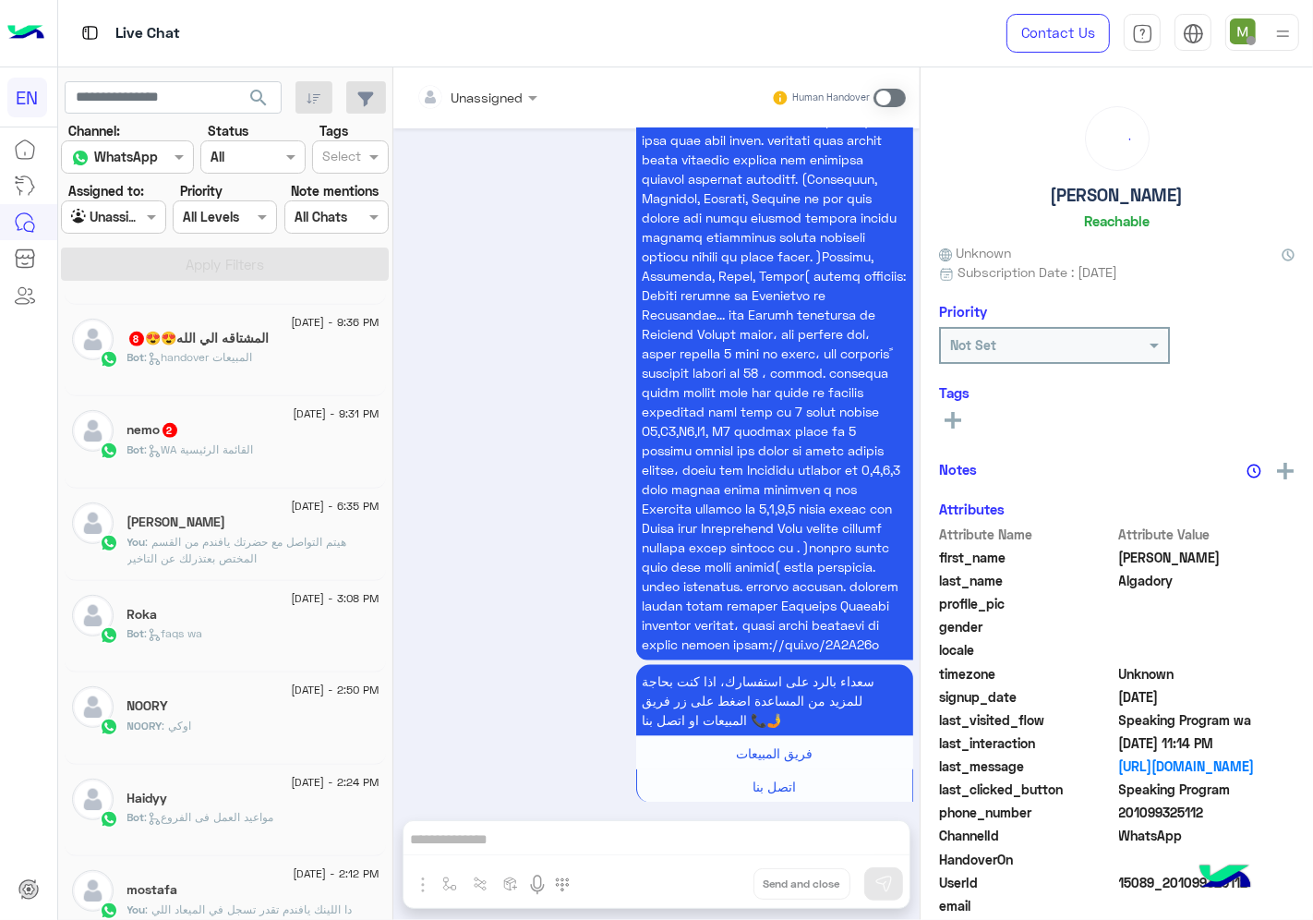
click at [288, 441] on div "Bot : WA القائمة الرئيسية" at bounding box center [253, 457] width 252 height 32
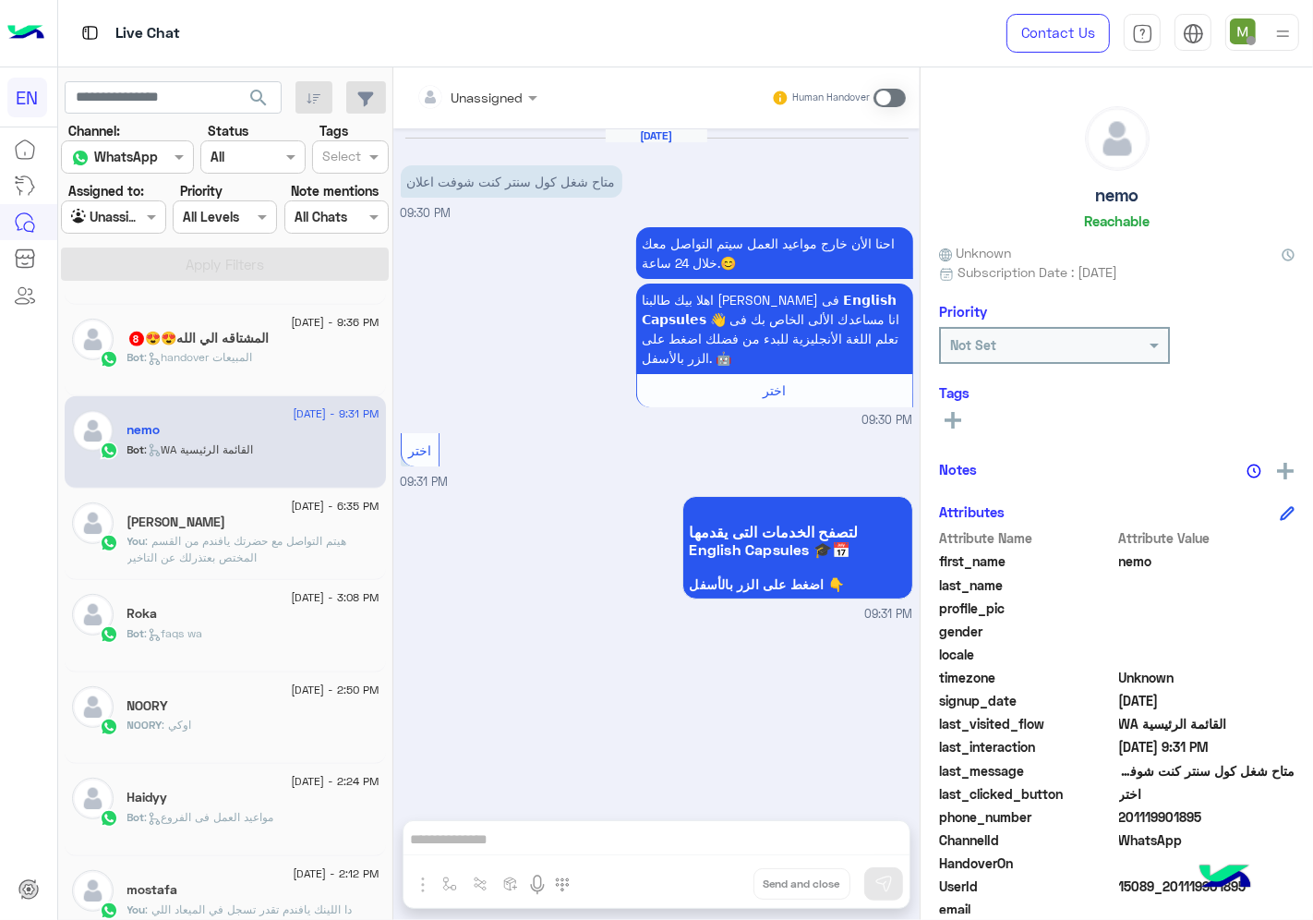
click at [499, 90] on div at bounding box center [476, 96] width 139 height 21
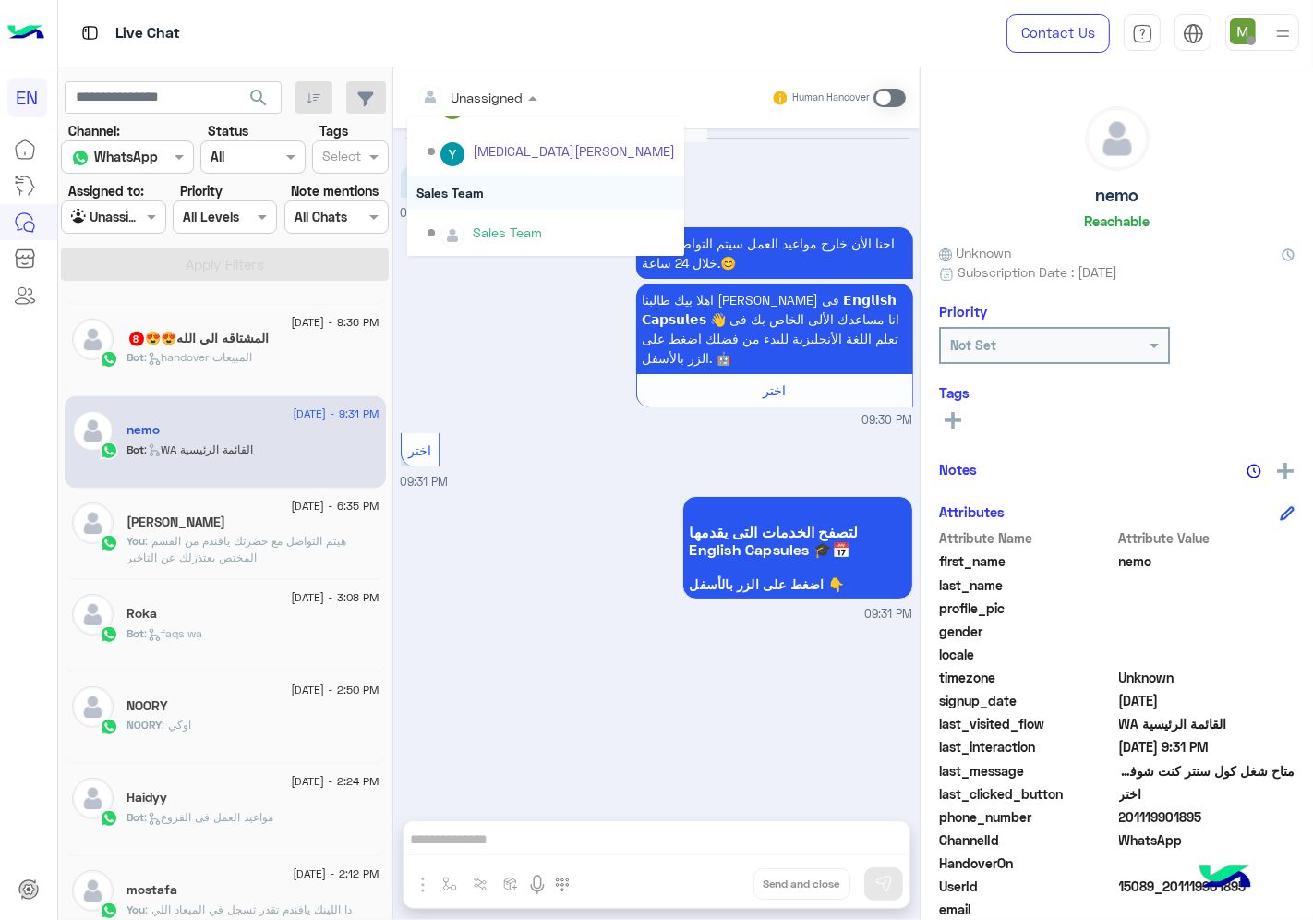
click at [484, 196] on div "Sales Team" at bounding box center [545, 192] width 277 height 34
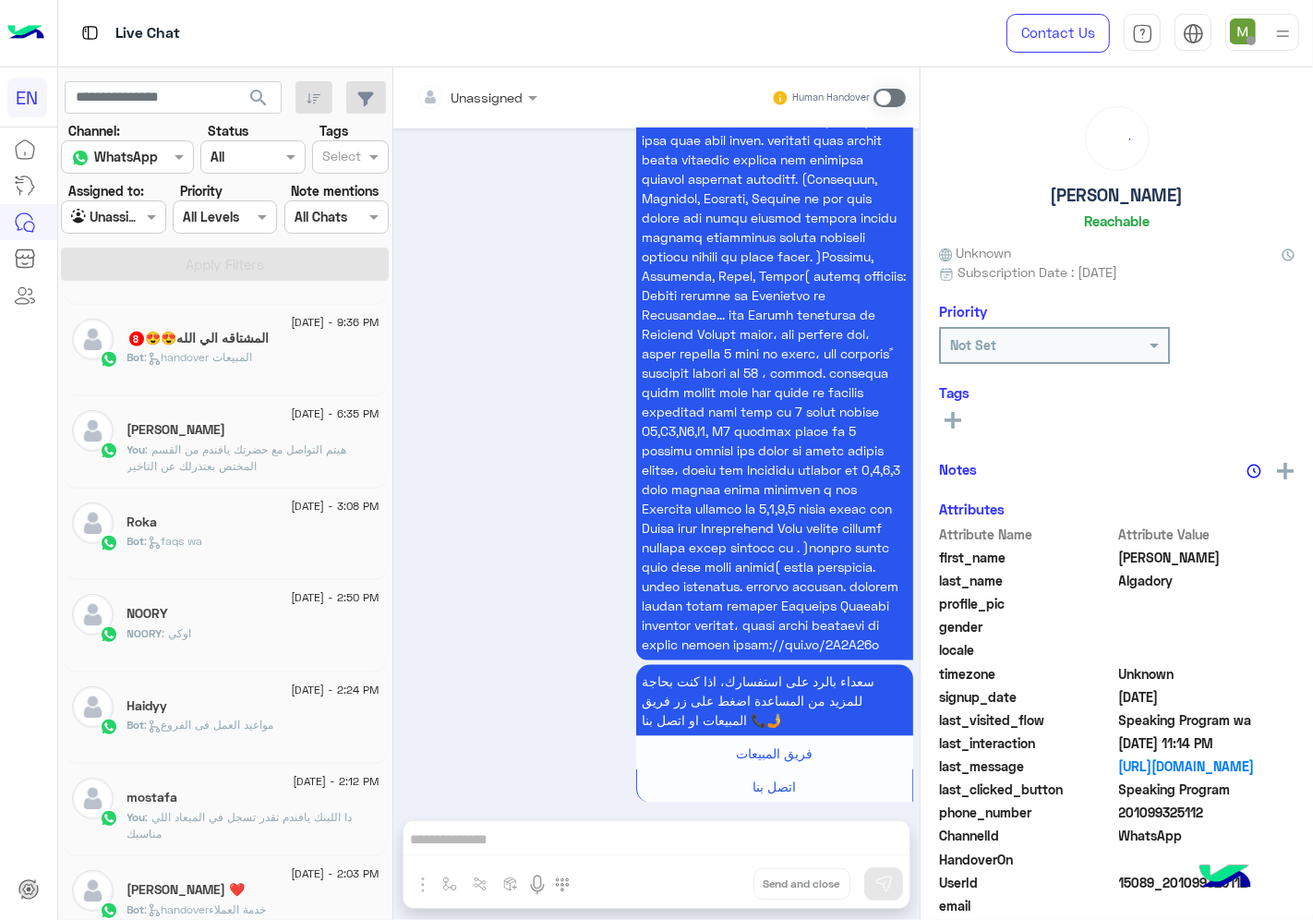
click at [302, 354] on div "Bot : handover المبيعات" at bounding box center [253, 365] width 252 height 32
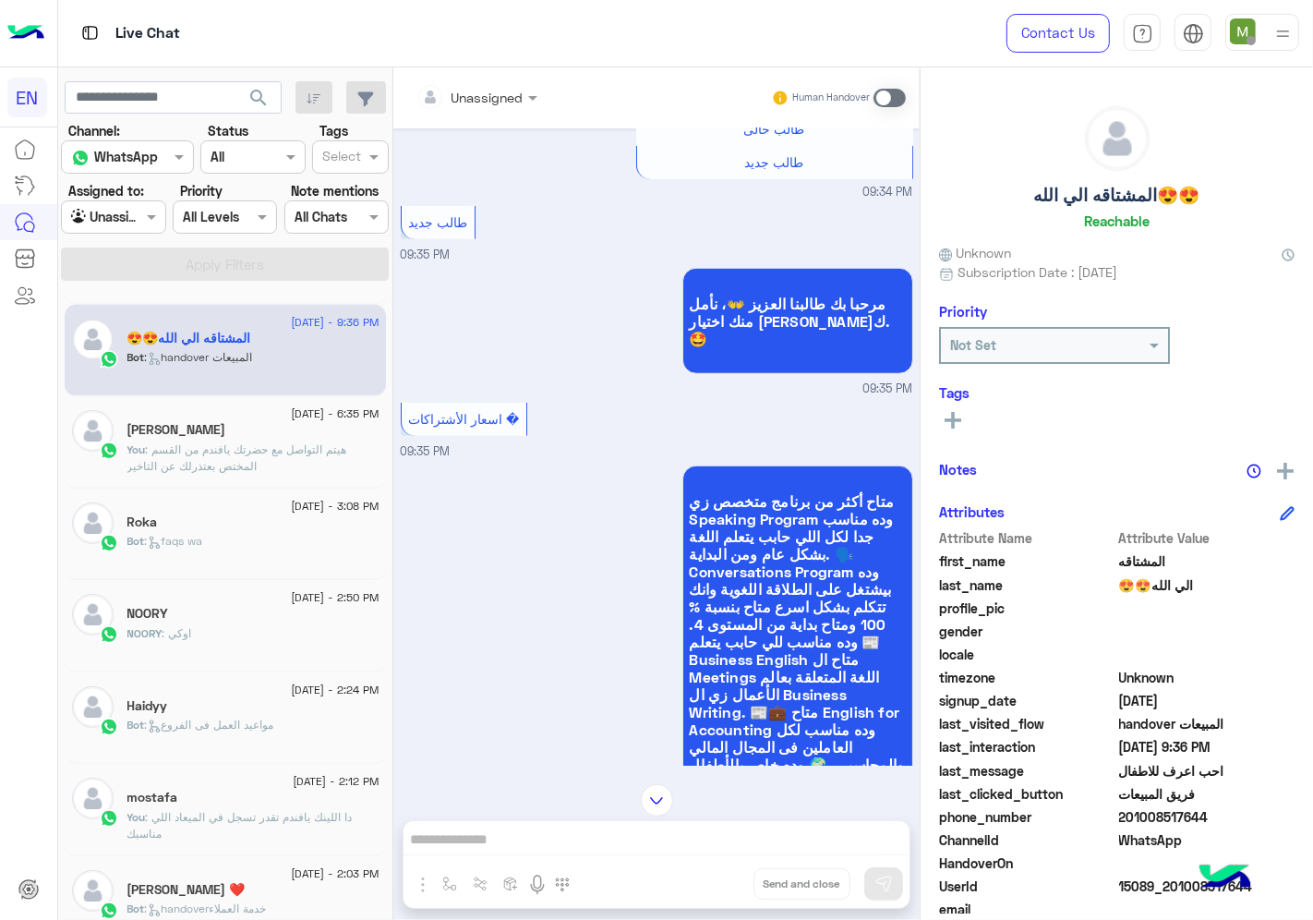
click at [489, 105] on div "Unassigned" at bounding box center [488, 97] width 72 height 19
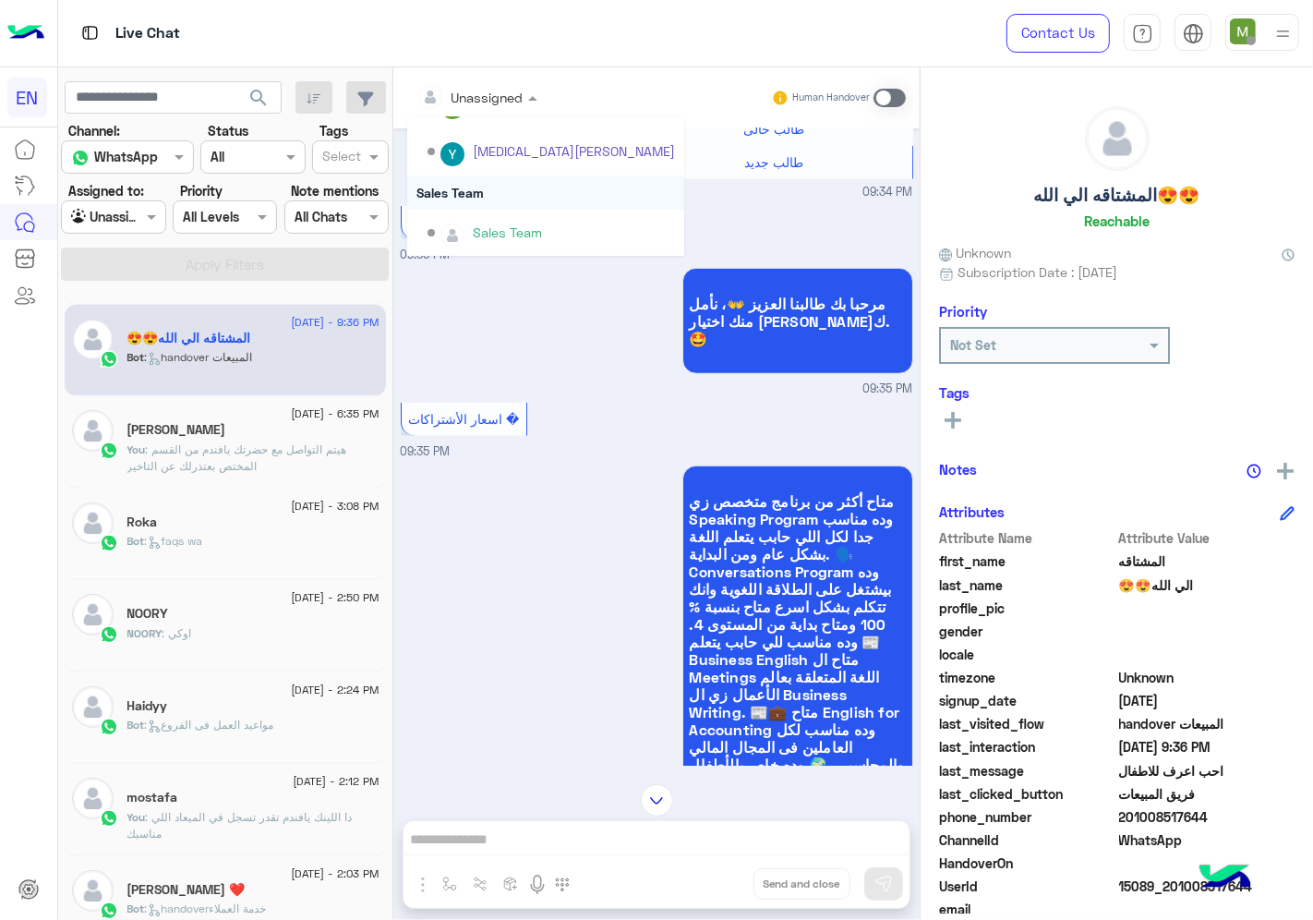
click at [465, 182] on div "Sales Team" at bounding box center [545, 192] width 277 height 34
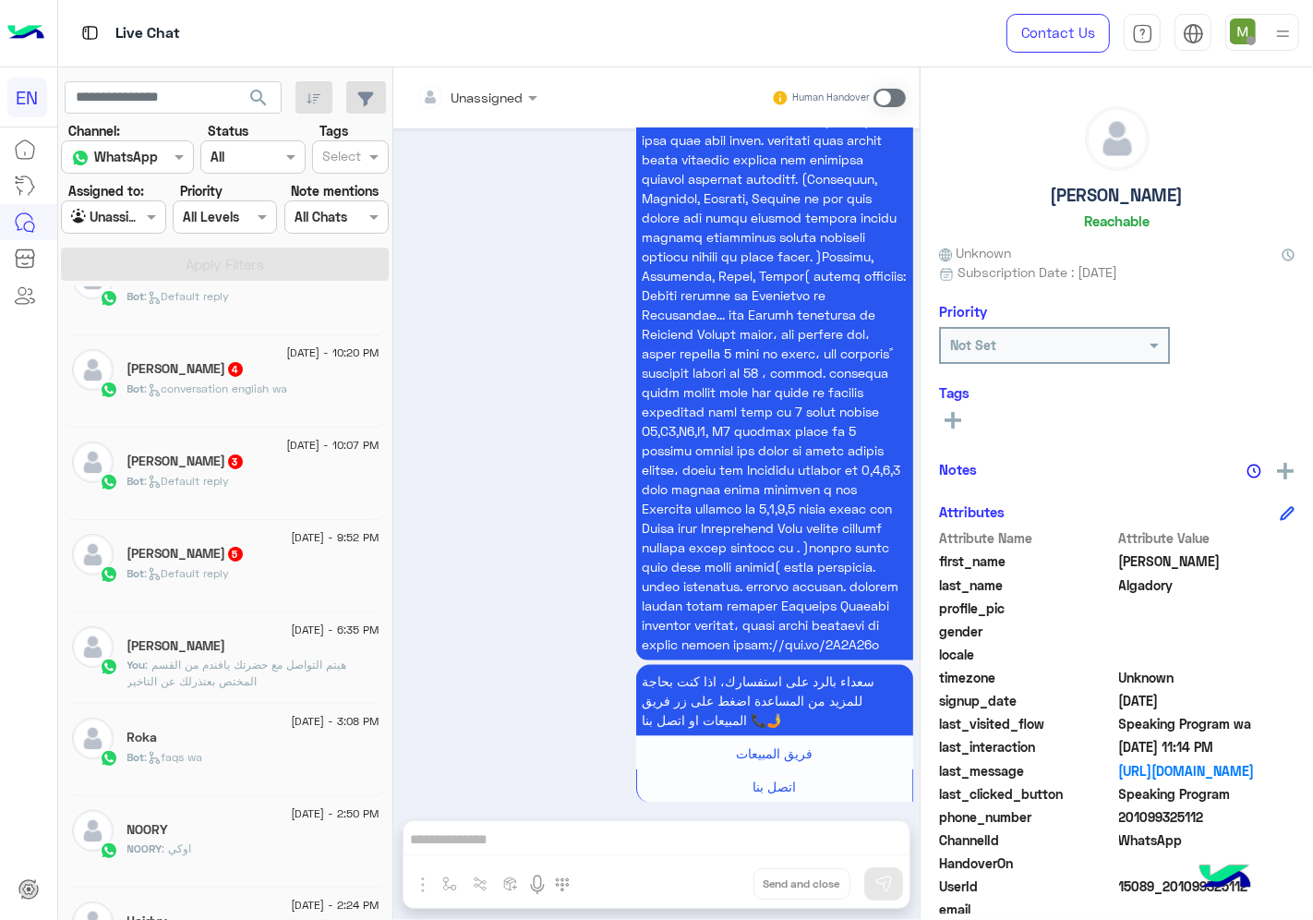
click at [297, 571] on div "Bot : Default reply" at bounding box center [253, 581] width 252 height 32
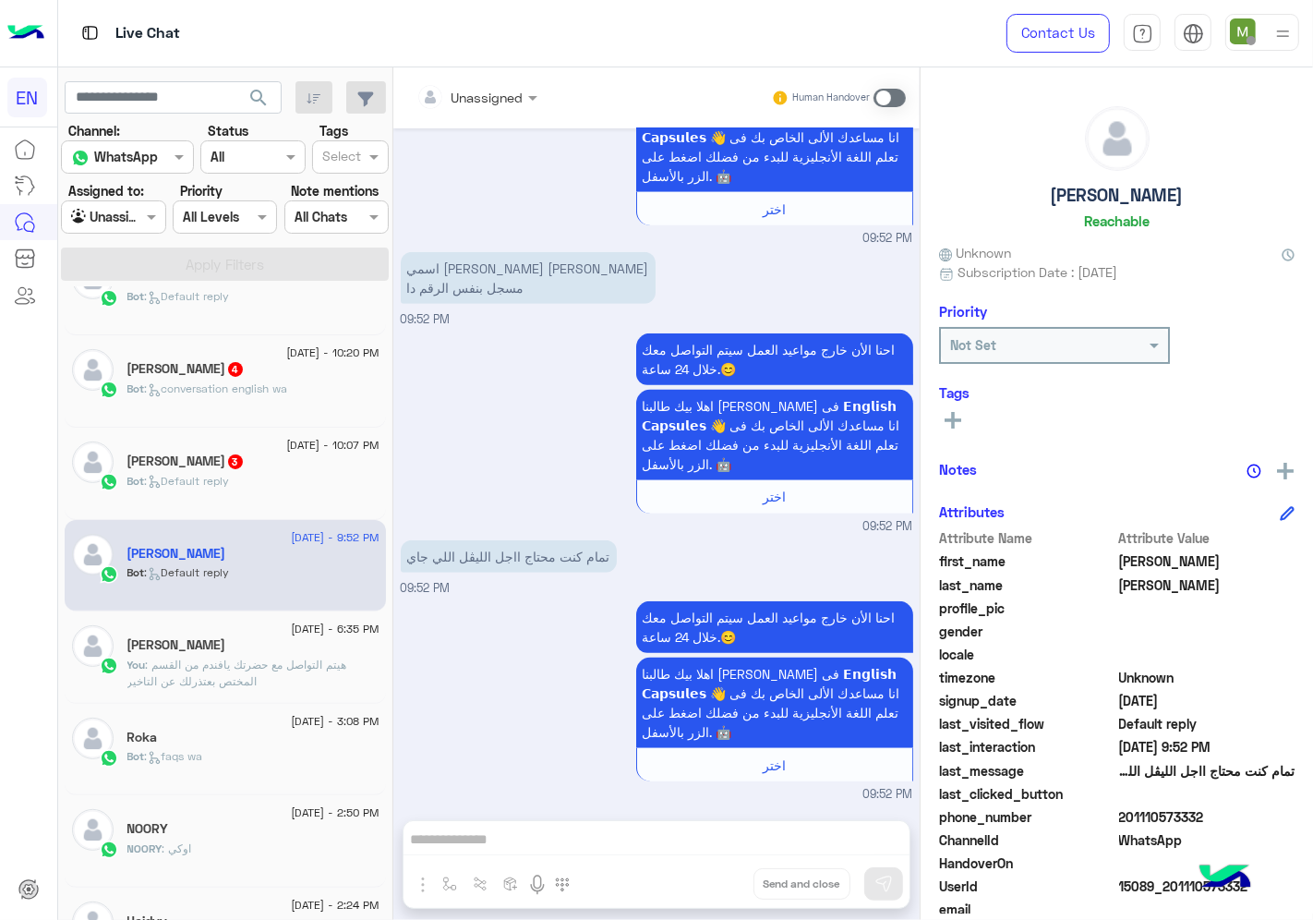
click at [491, 90] on input "text" at bounding box center [453, 97] width 75 height 19
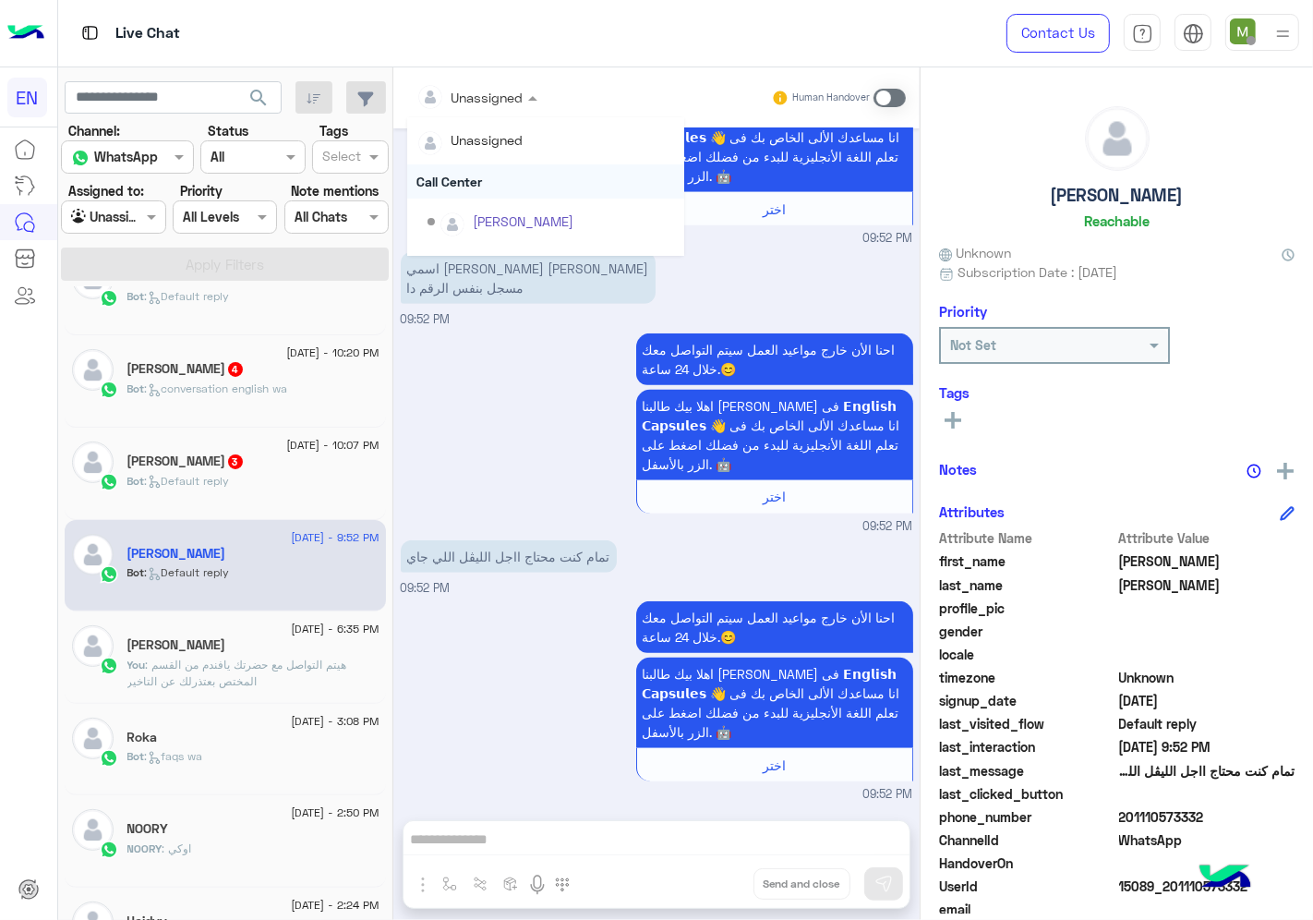
click at [467, 185] on div "Call Center" at bounding box center [545, 181] width 277 height 34
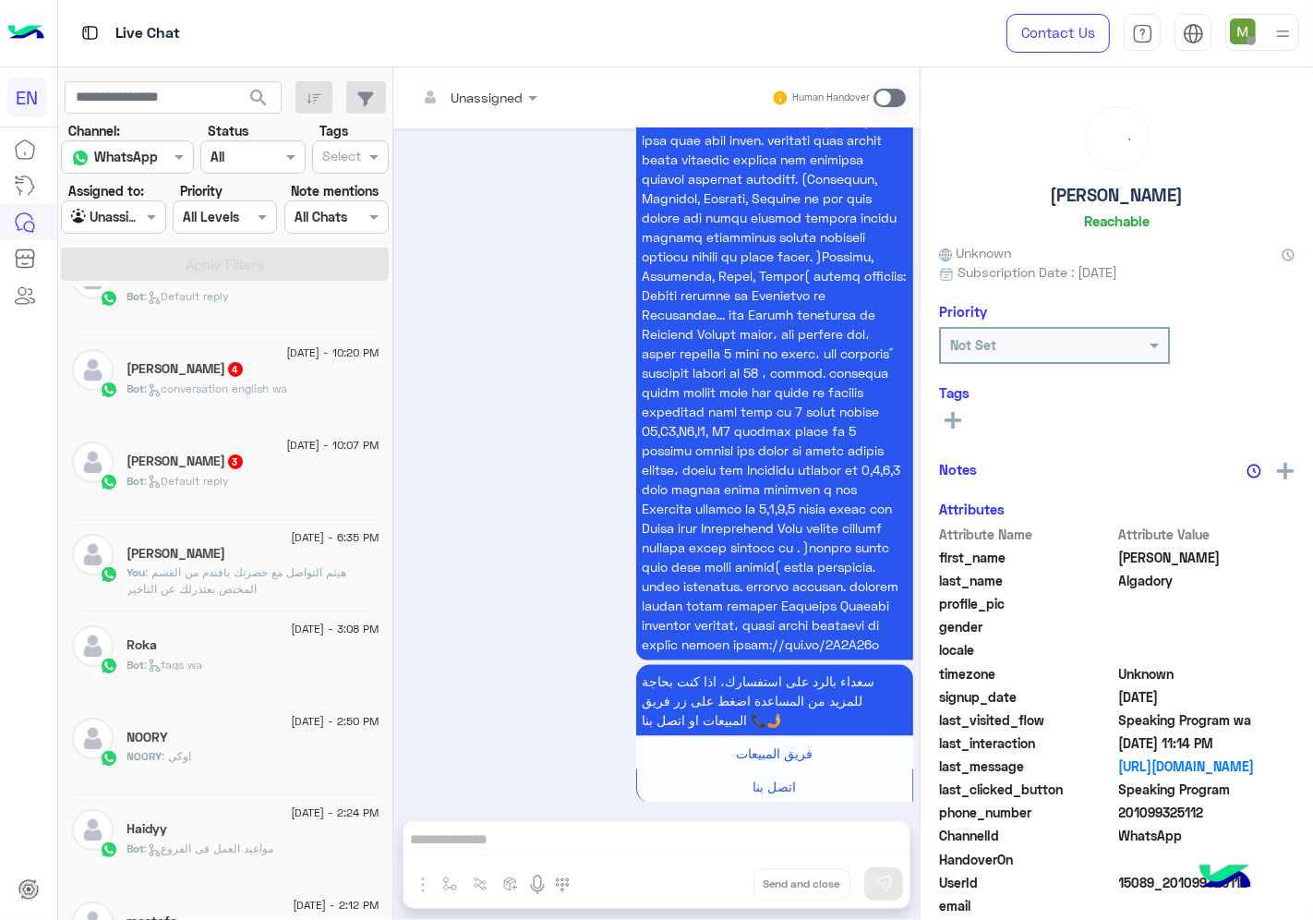
click at [297, 458] on div "Rana sherif 3" at bounding box center [253, 462] width 252 height 19
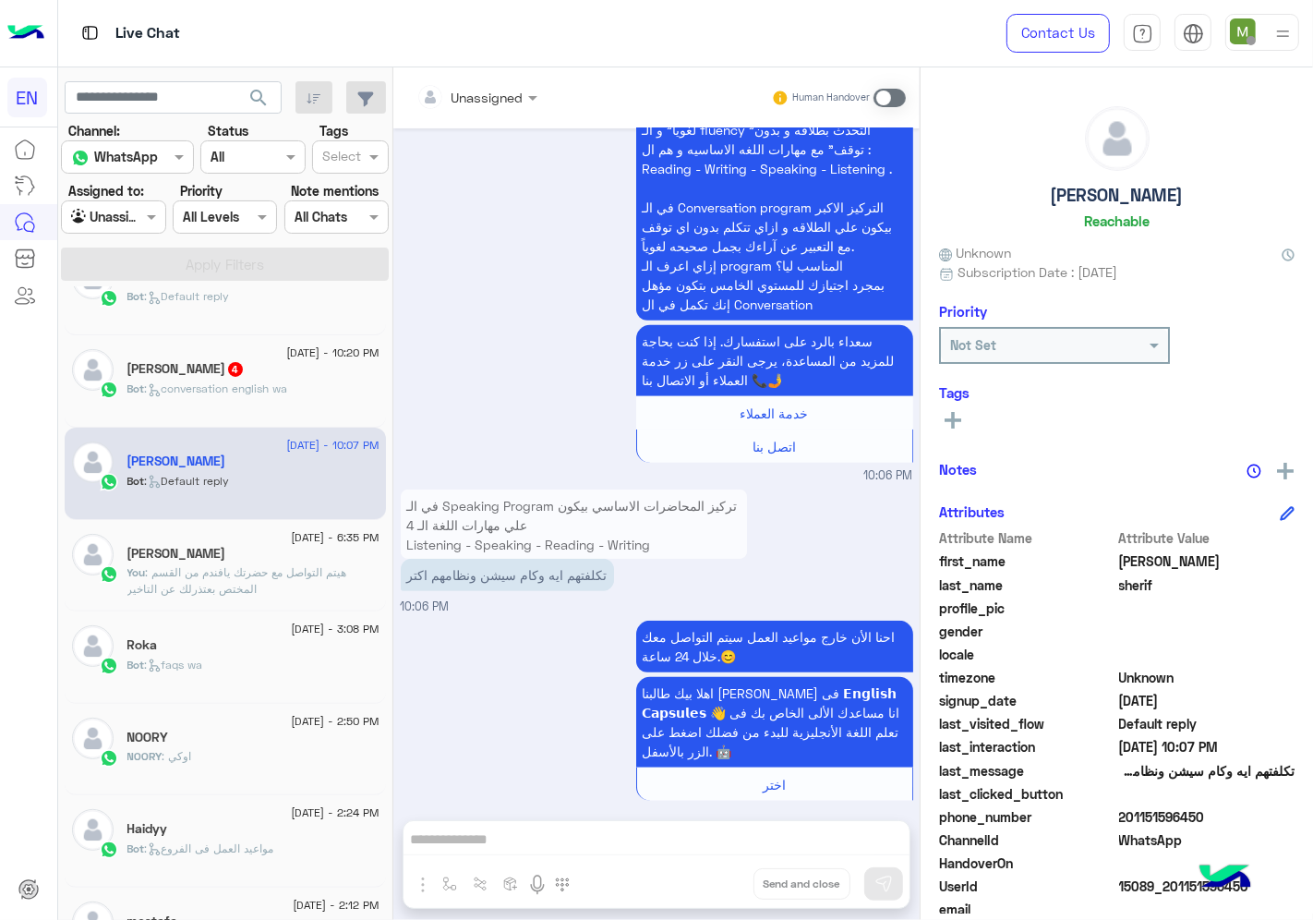
click at [466, 93] on input "text" at bounding box center [453, 97] width 75 height 19
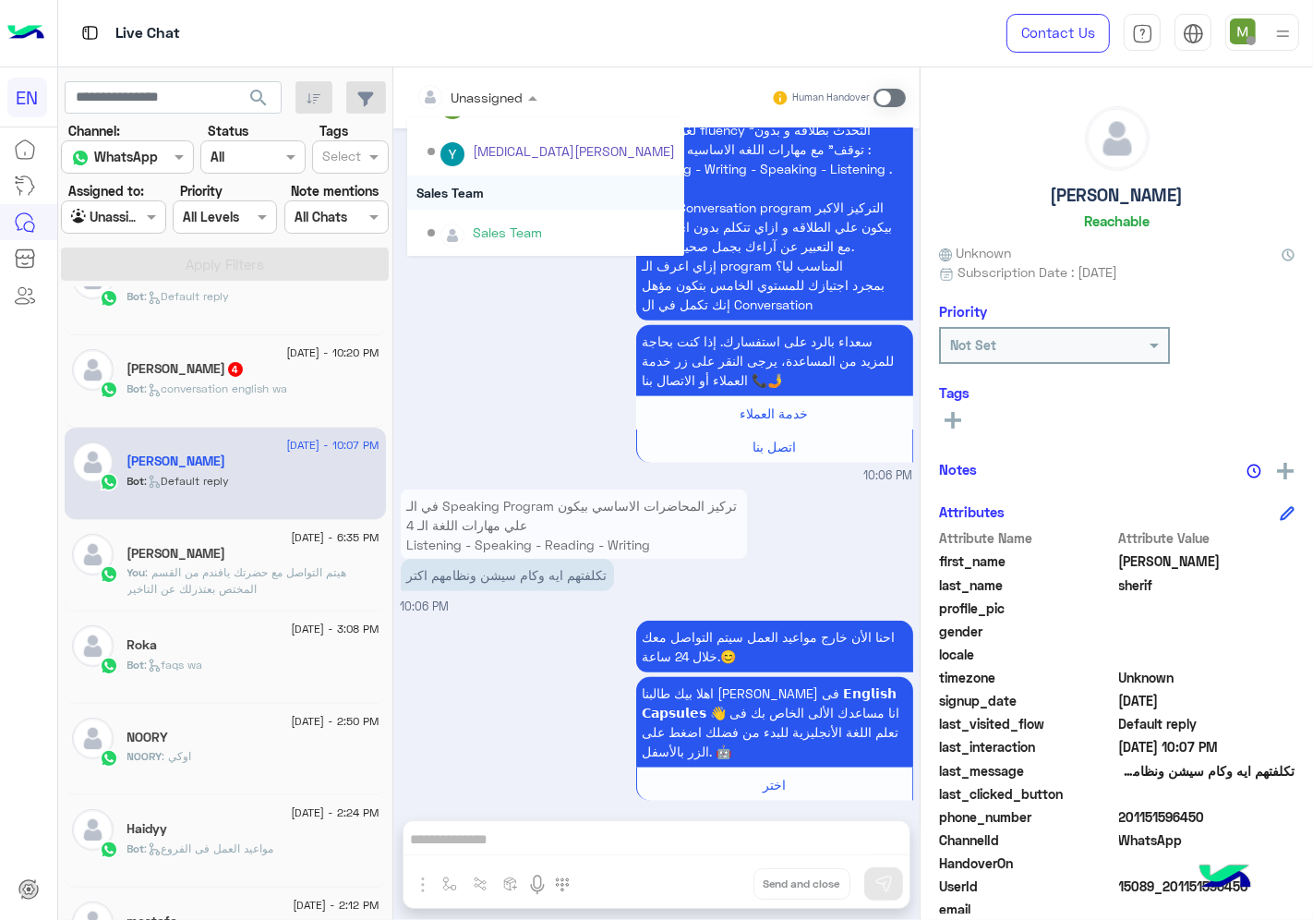
click at [463, 188] on div "Sales Team" at bounding box center [545, 192] width 277 height 34
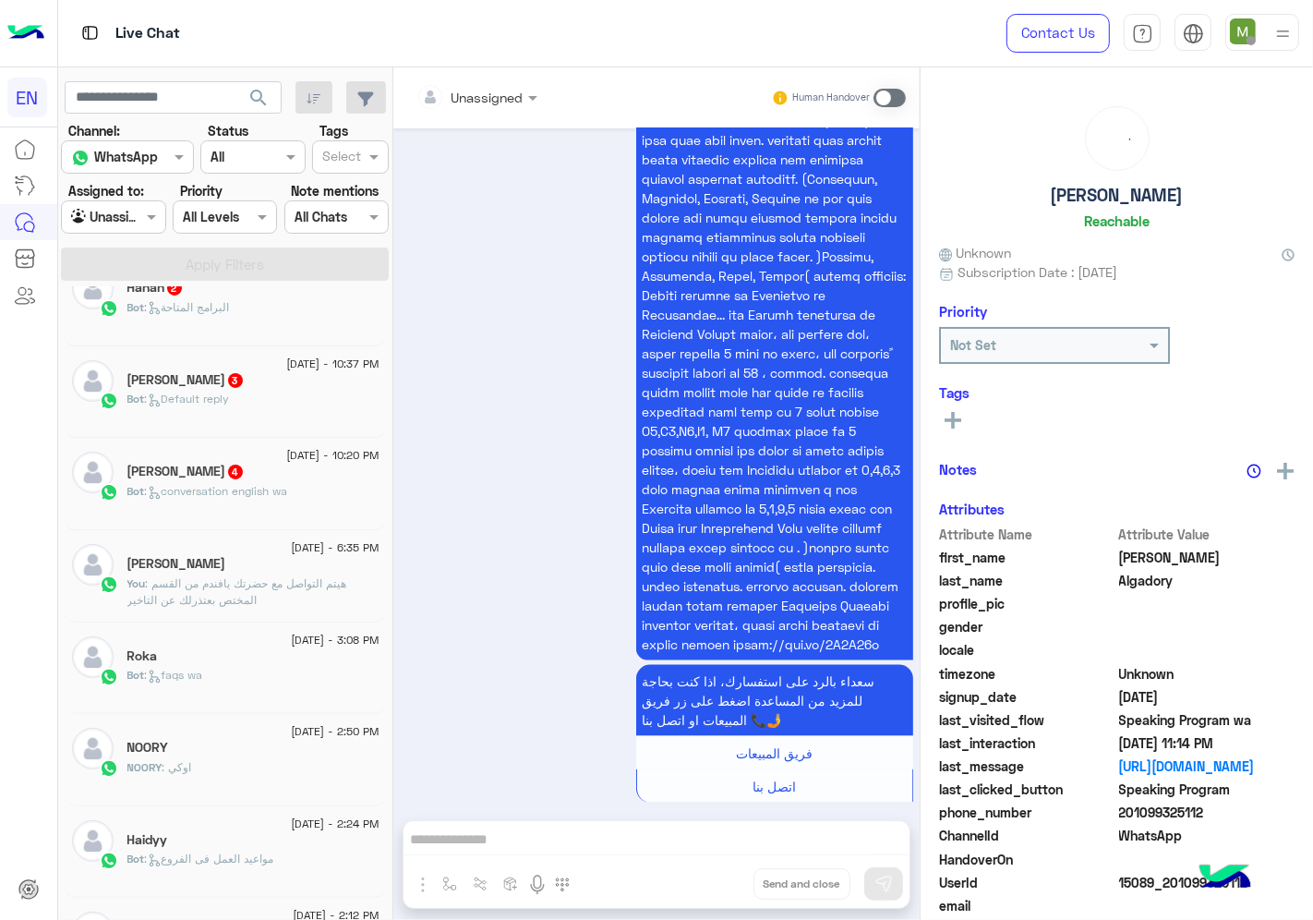
click at [293, 468] on div "[PERSON_NAME] 4" at bounding box center [253, 473] width 252 height 19
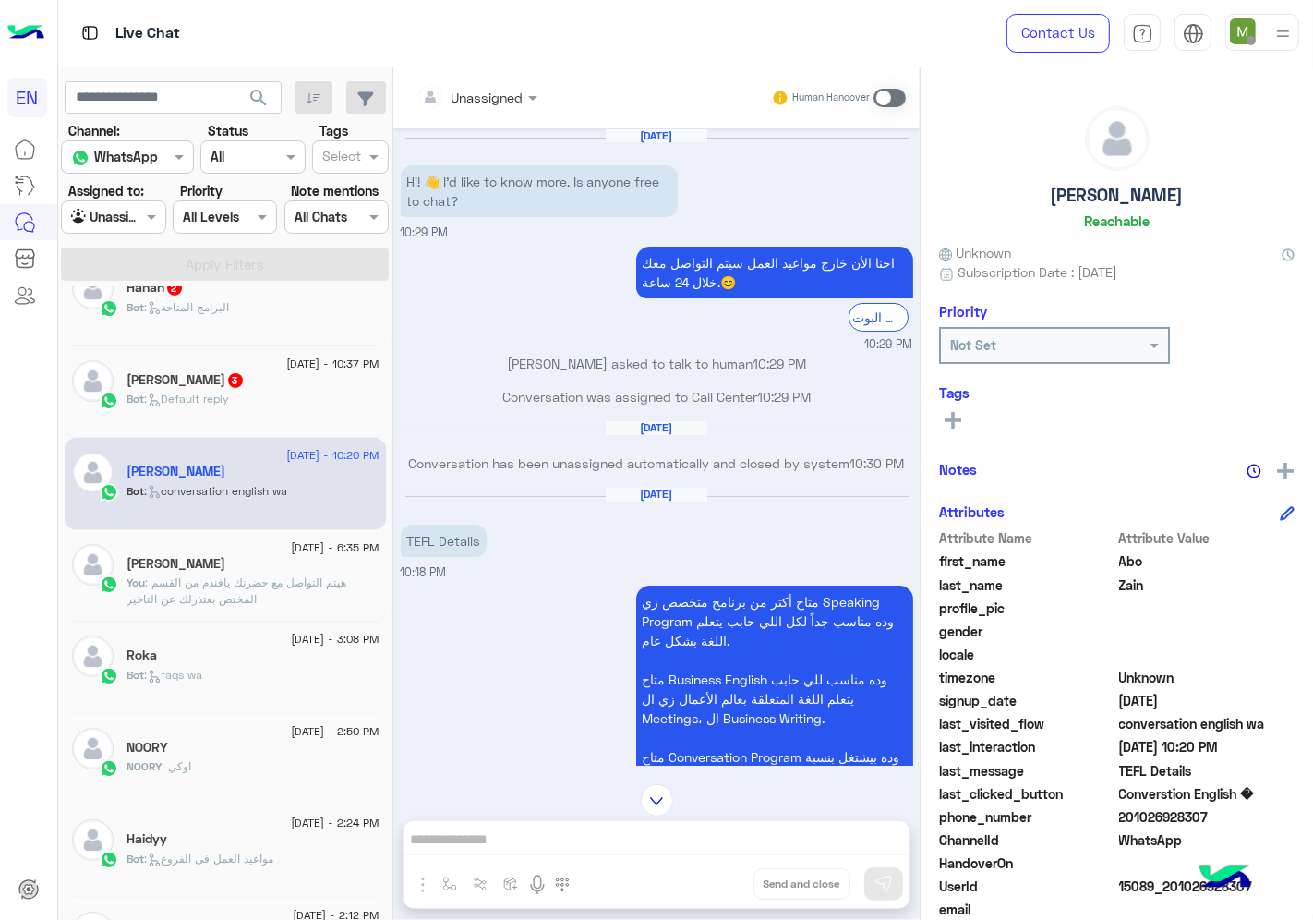
click at [500, 94] on div at bounding box center [476, 96] width 139 height 21
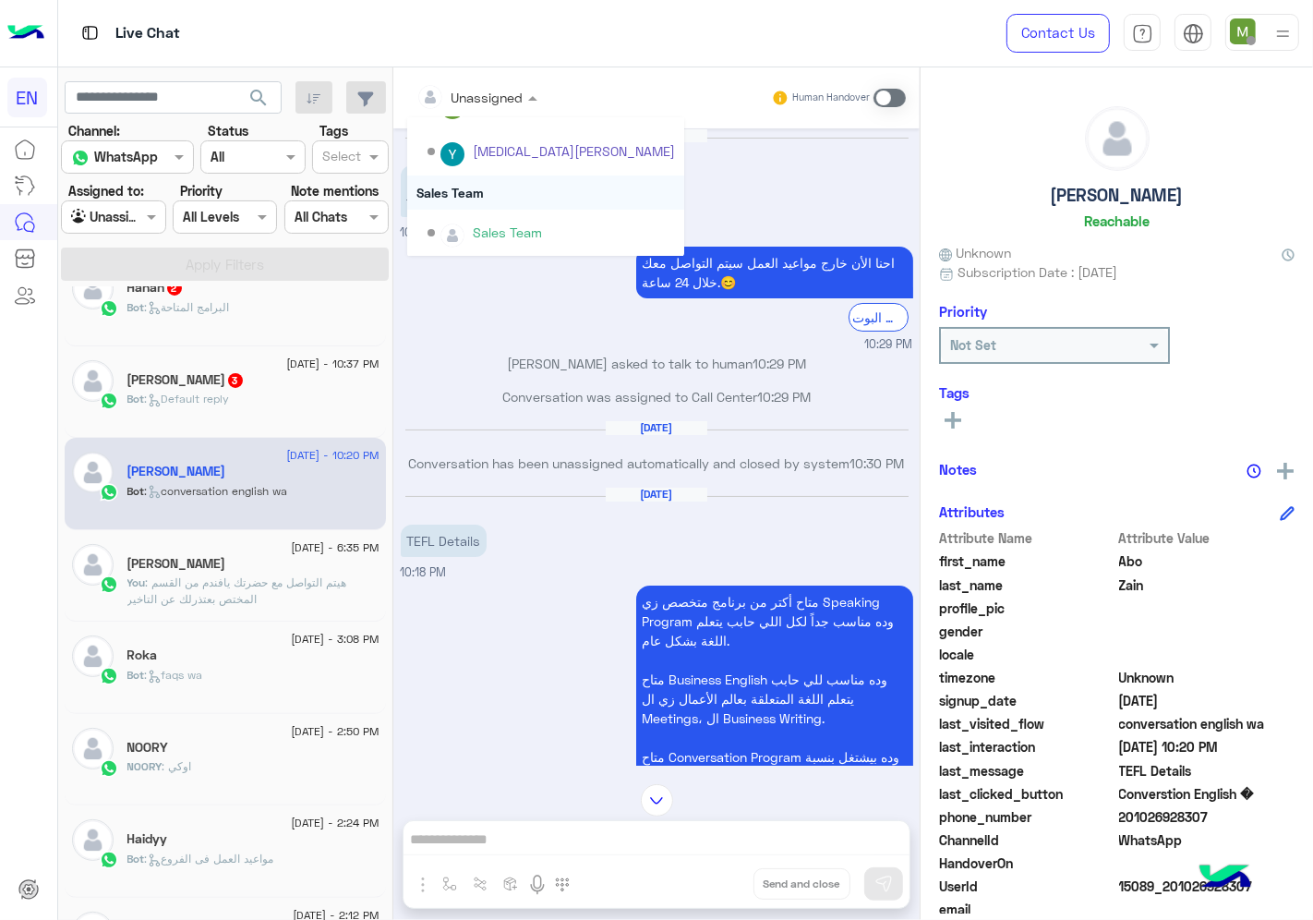
click at [468, 189] on div "Sales Team" at bounding box center [545, 192] width 277 height 34
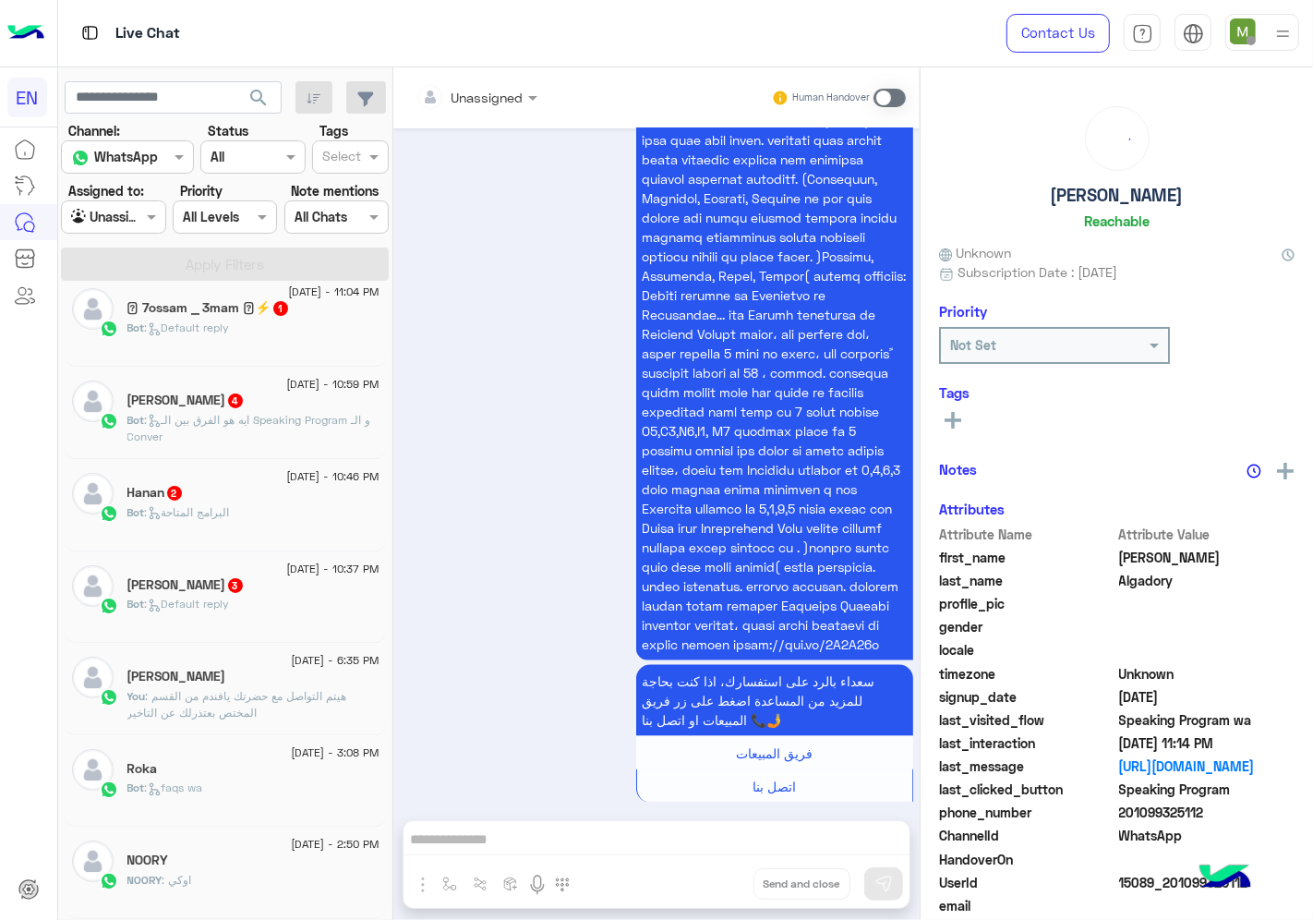
click at [307, 574] on span "[DATE] - 10:37 PM" at bounding box center [332, 569] width 92 height 17
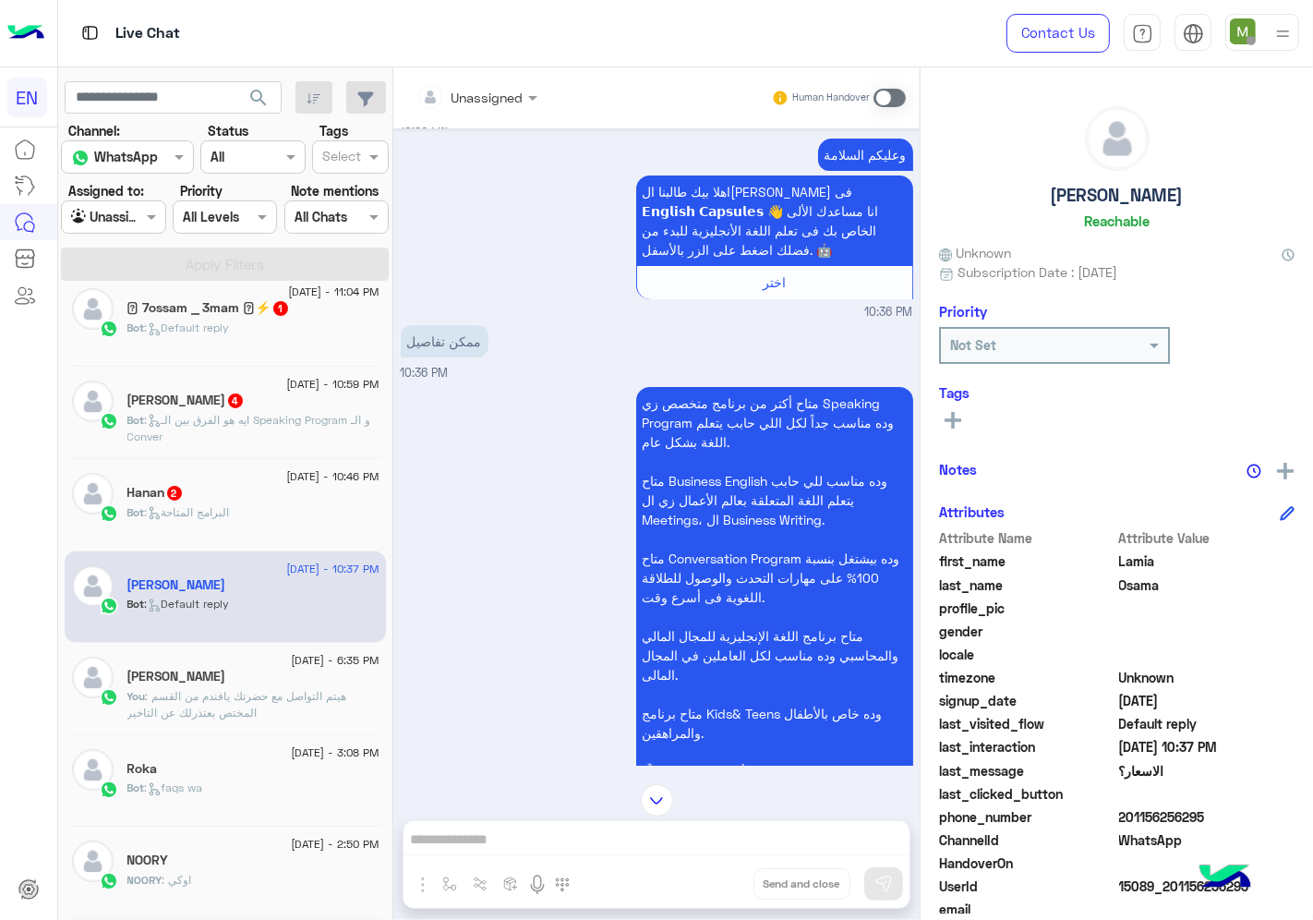
click at [493, 90] on div at bounding box center [476, 96] width 139 height 21
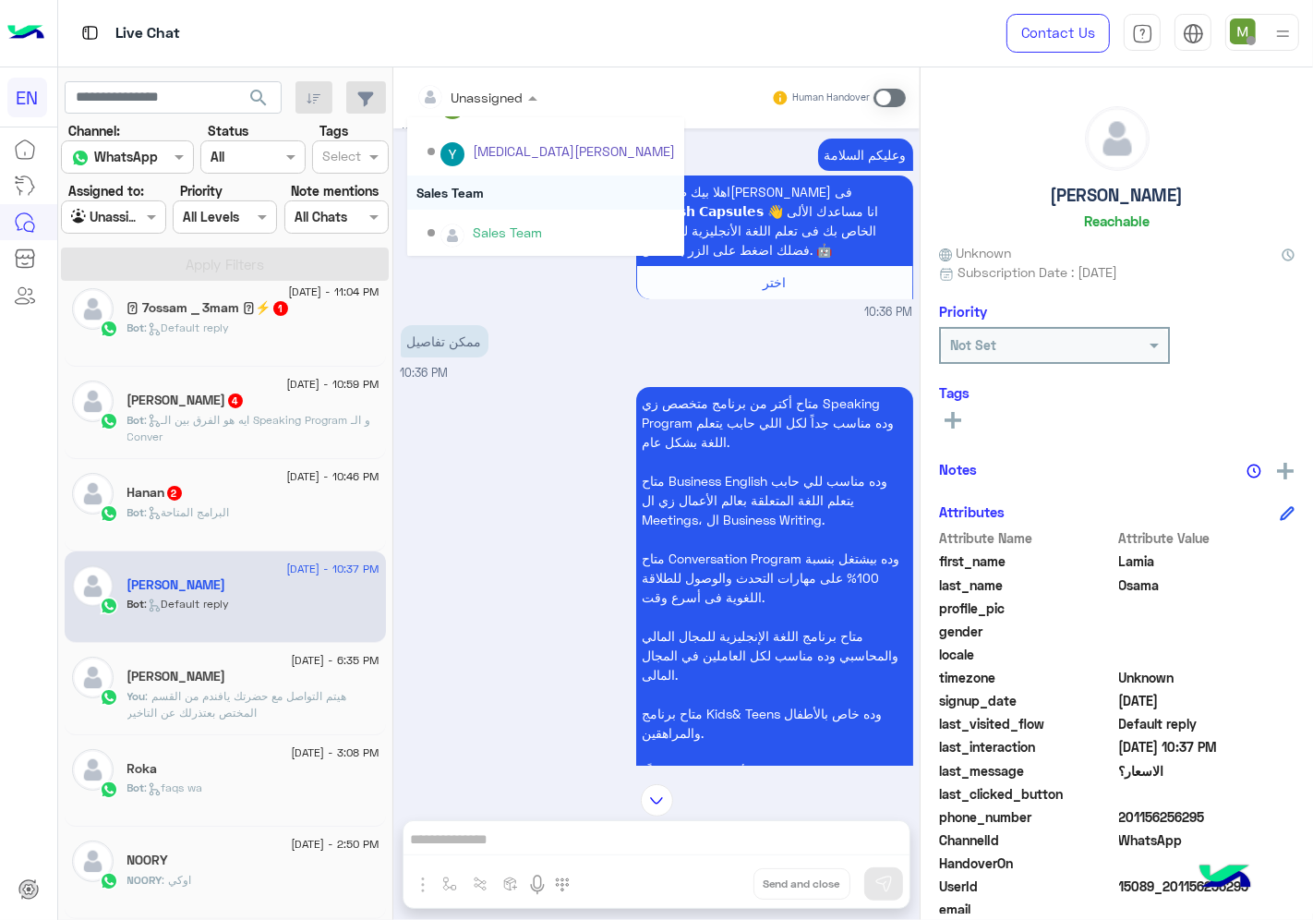
click at [467, 190] on div "Sales Team" at bounding box center [545, 192] width 277 height 34
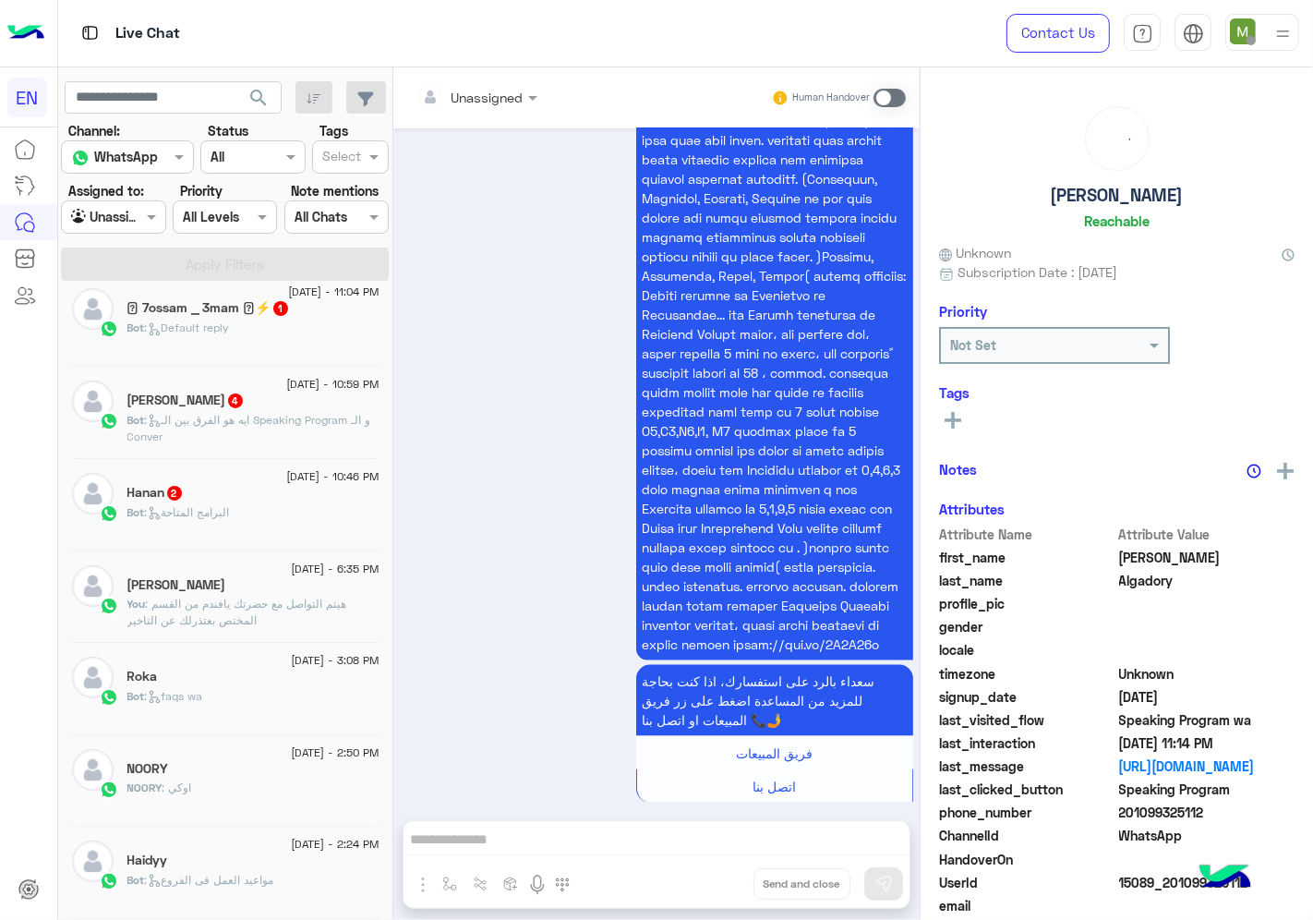
click at [264, 508] on div "Bot : البرامج المتاحة" at bounding box center [253, 520] width 252 height 32
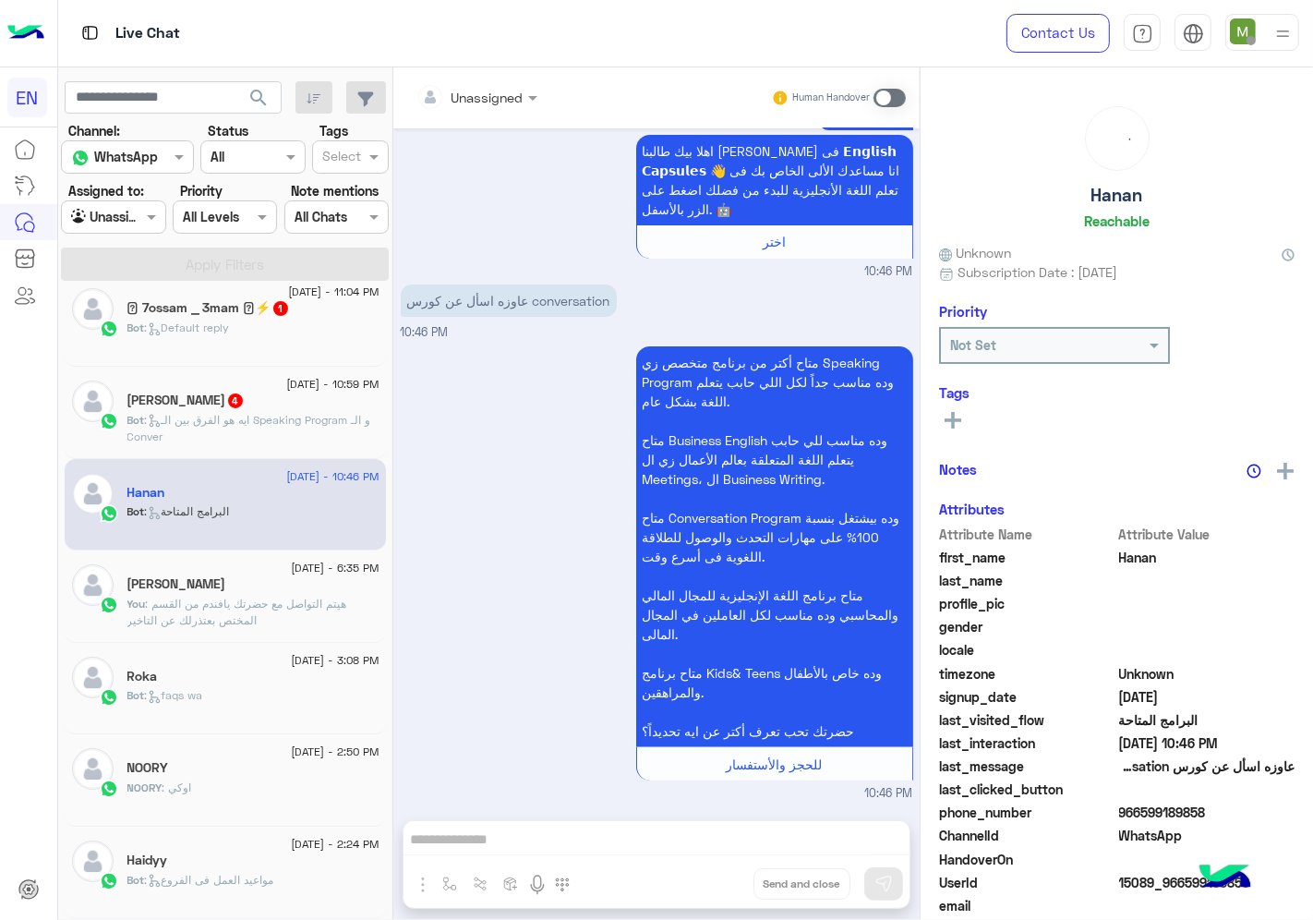
click at [502, 102] on div at bounding box center [476, 96] width 139 height 21
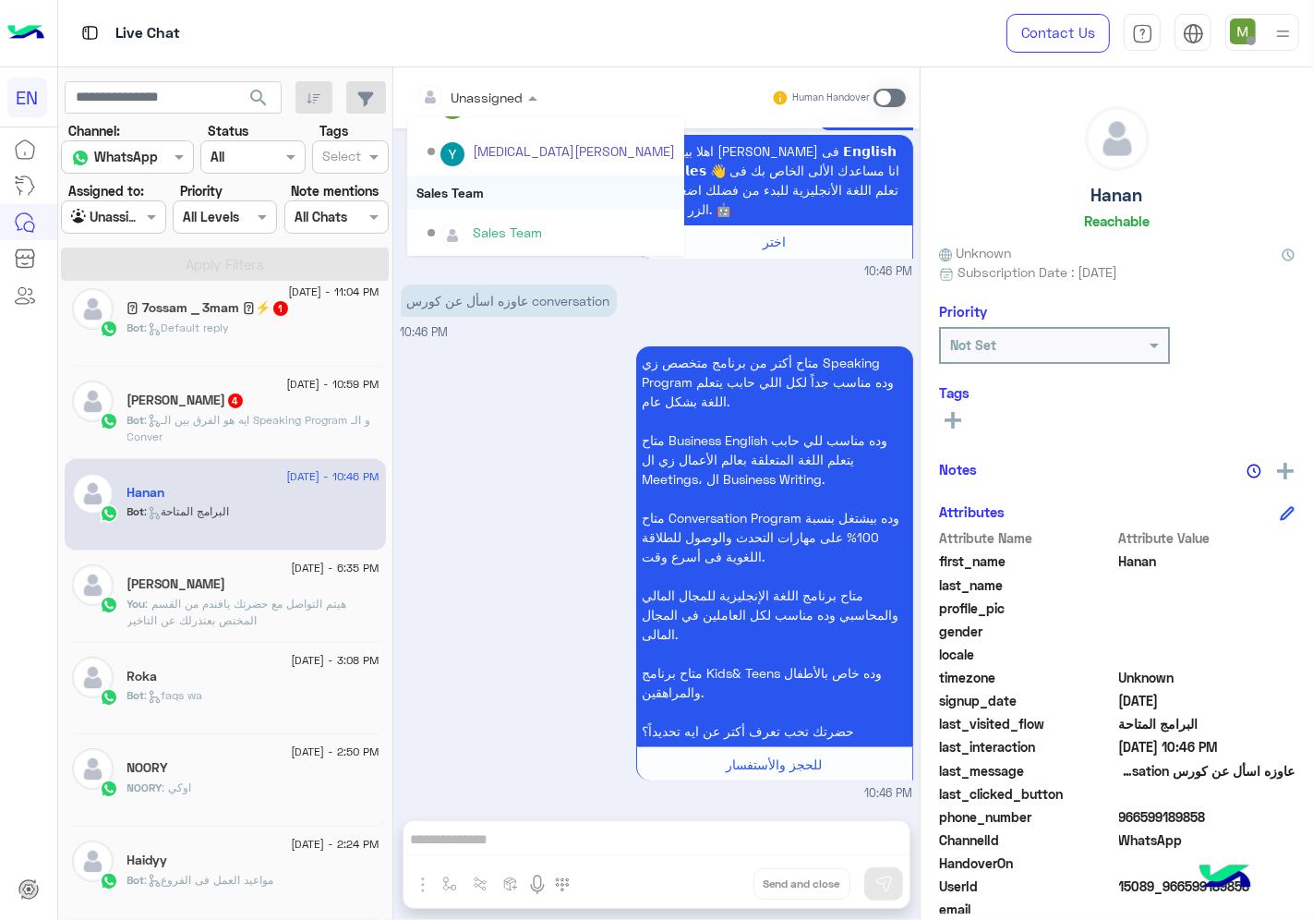
click at [485, 187] on div "Sales Team" at bounding box center [545, 192] width 277 height 34
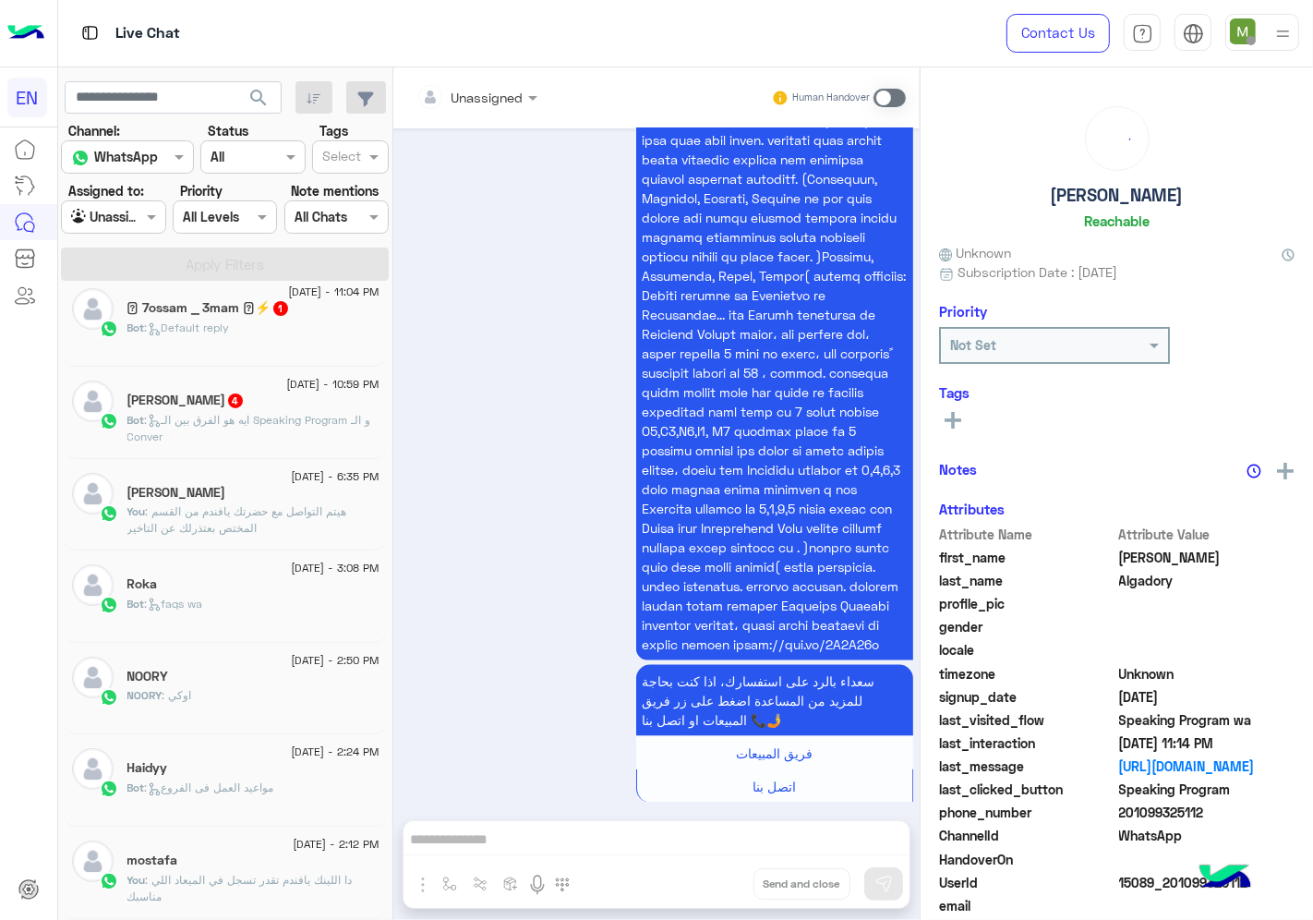
click at [310, 404] on div "Hanan Mansour 4" at bounding box center [253, 401] width 252 height 19
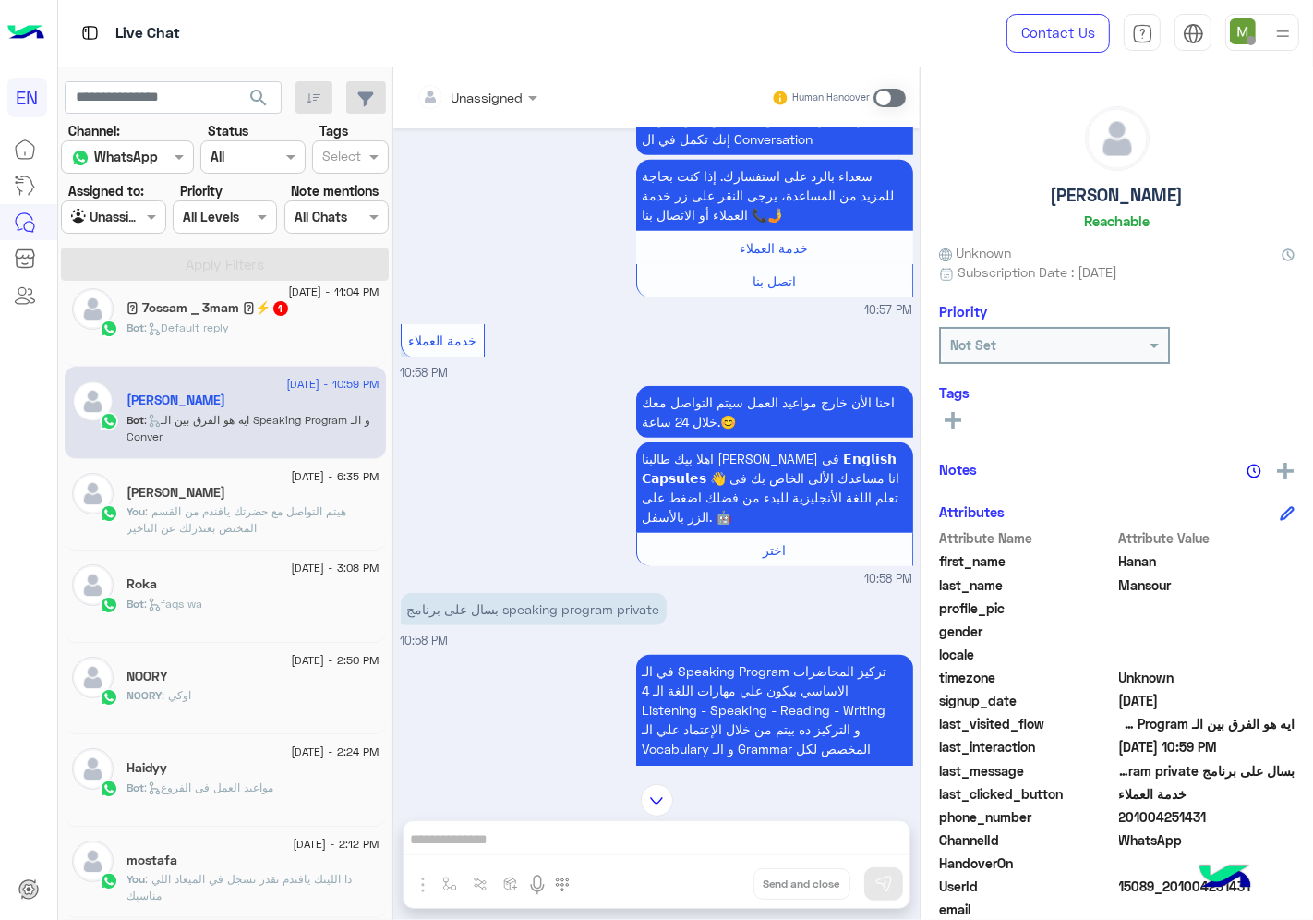
click at [495, 90] on div at bounding box center [476, 96] width 139 height 21
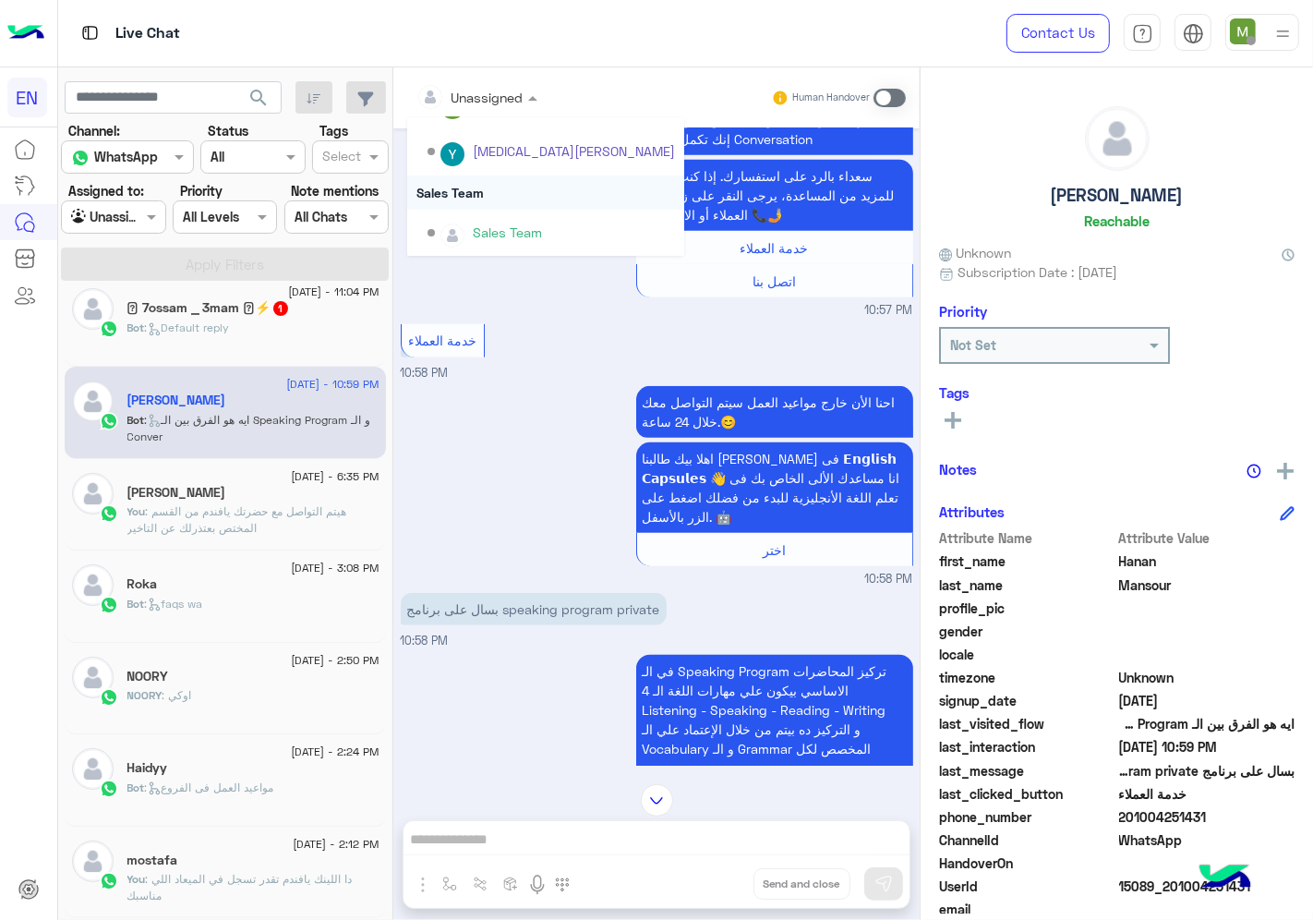
click at [489, 194] on div "Sales Team" at bounding box center [545, 192] width 277 height 34
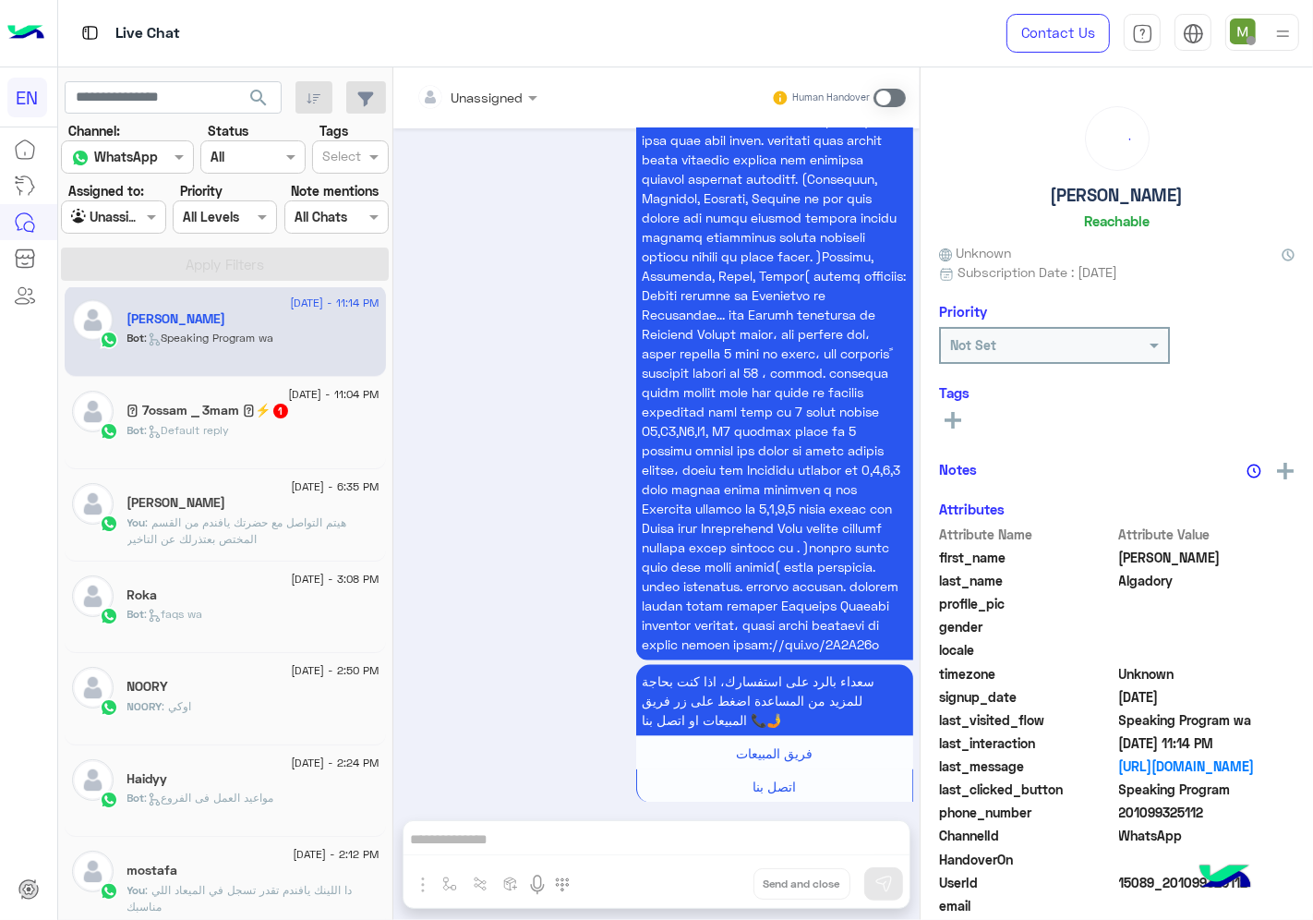
click at [278, 431] on div "Bot : Default reply" at bounding box center [253, 438] width 252 height 32
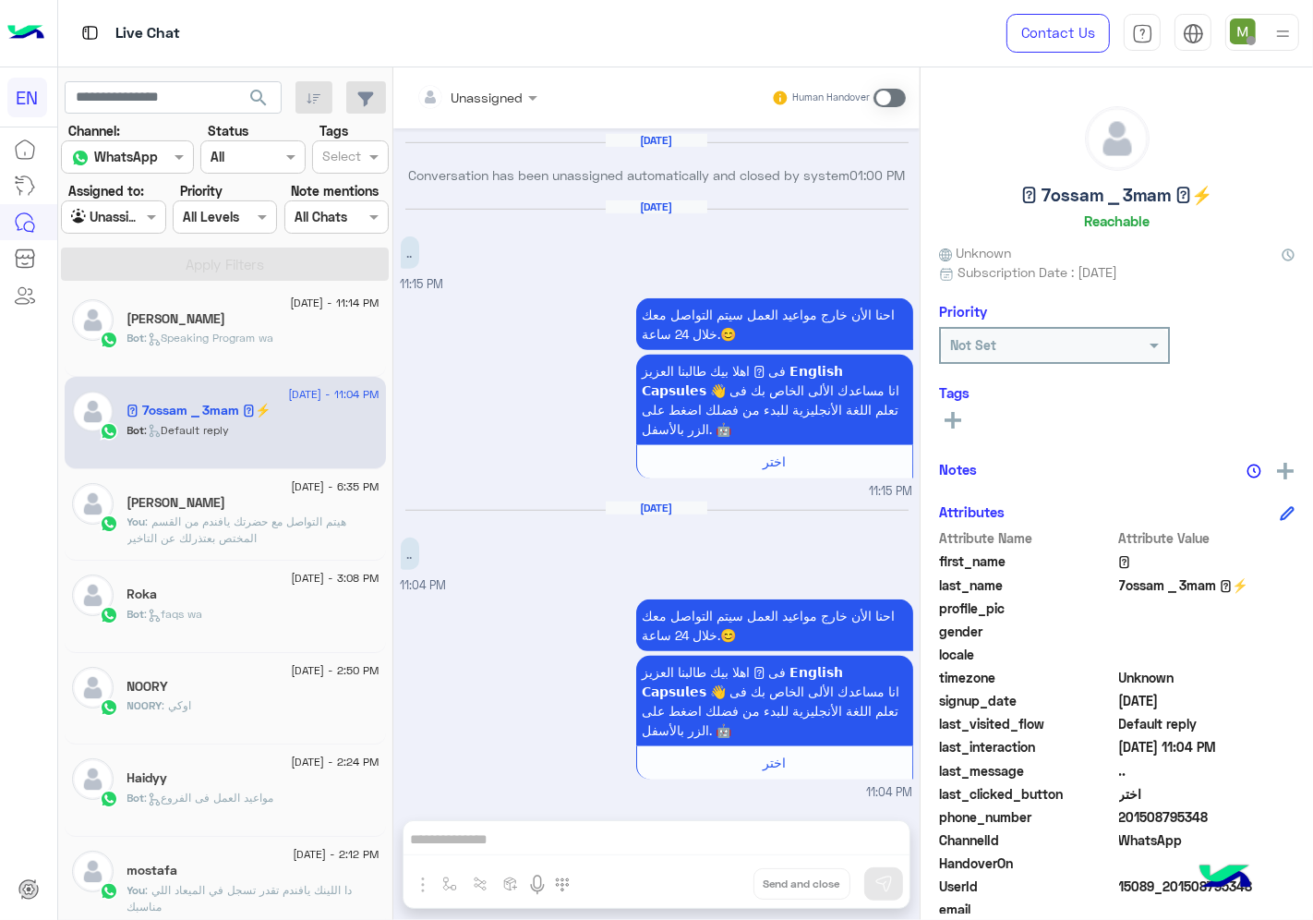
click at [501, 100] on div at bounding box center [476, 96] width 139 height 21
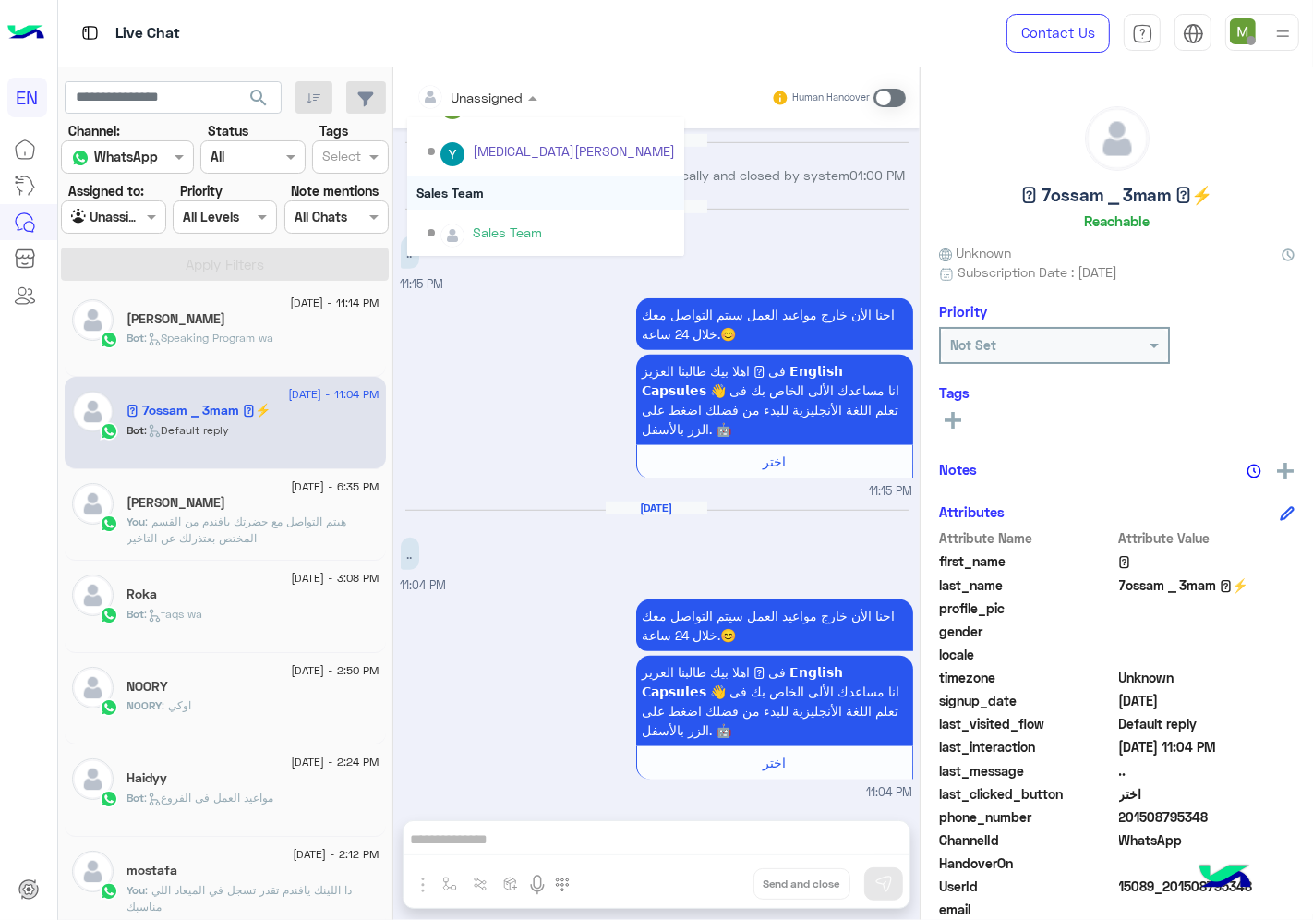
click at [464, 186] on div "Sales Team" at bounding box center [545, 192] width 277 height 34
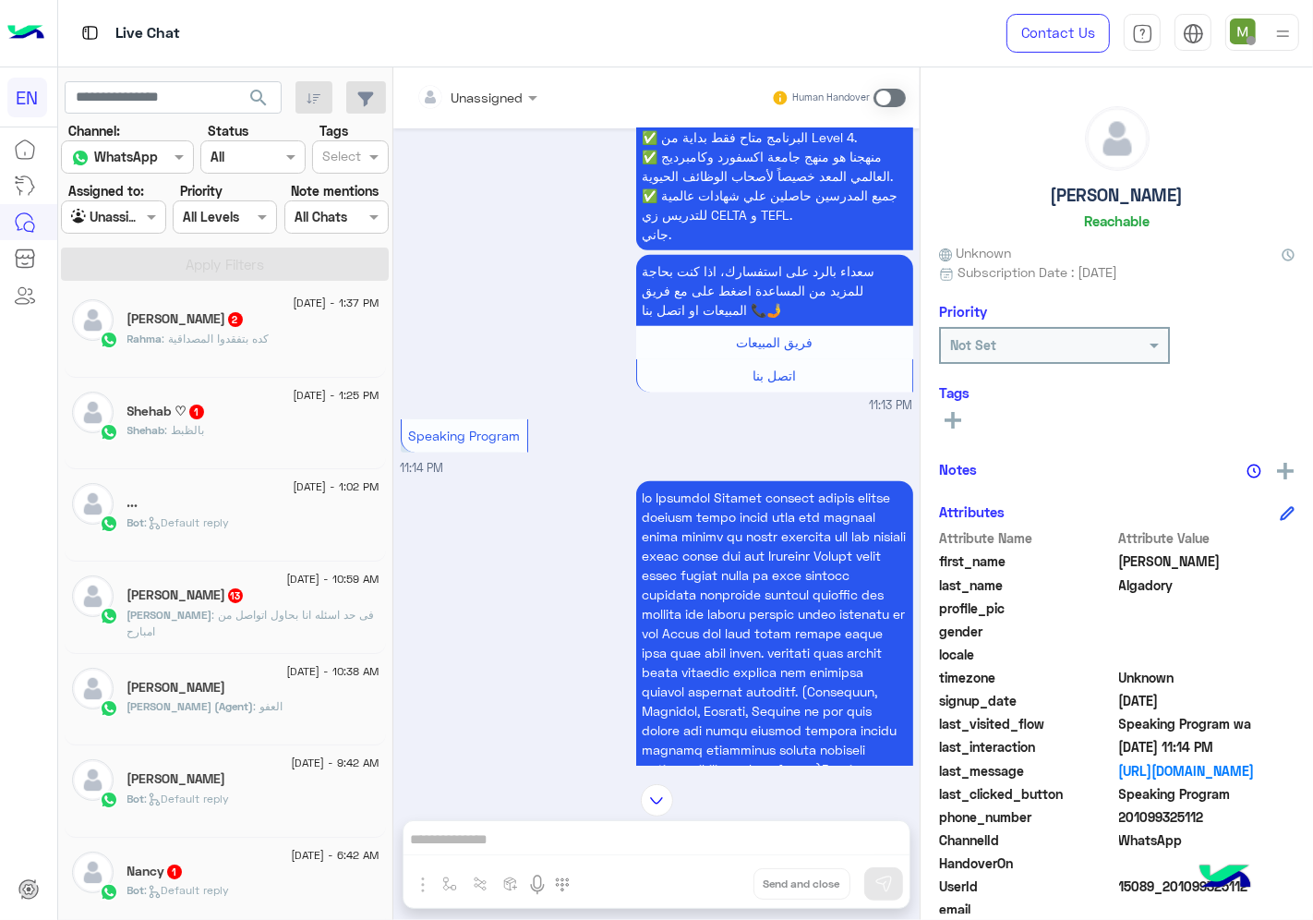
click at [475, 95] on input "text" at bounding box center [453, 97] width 75 height 19
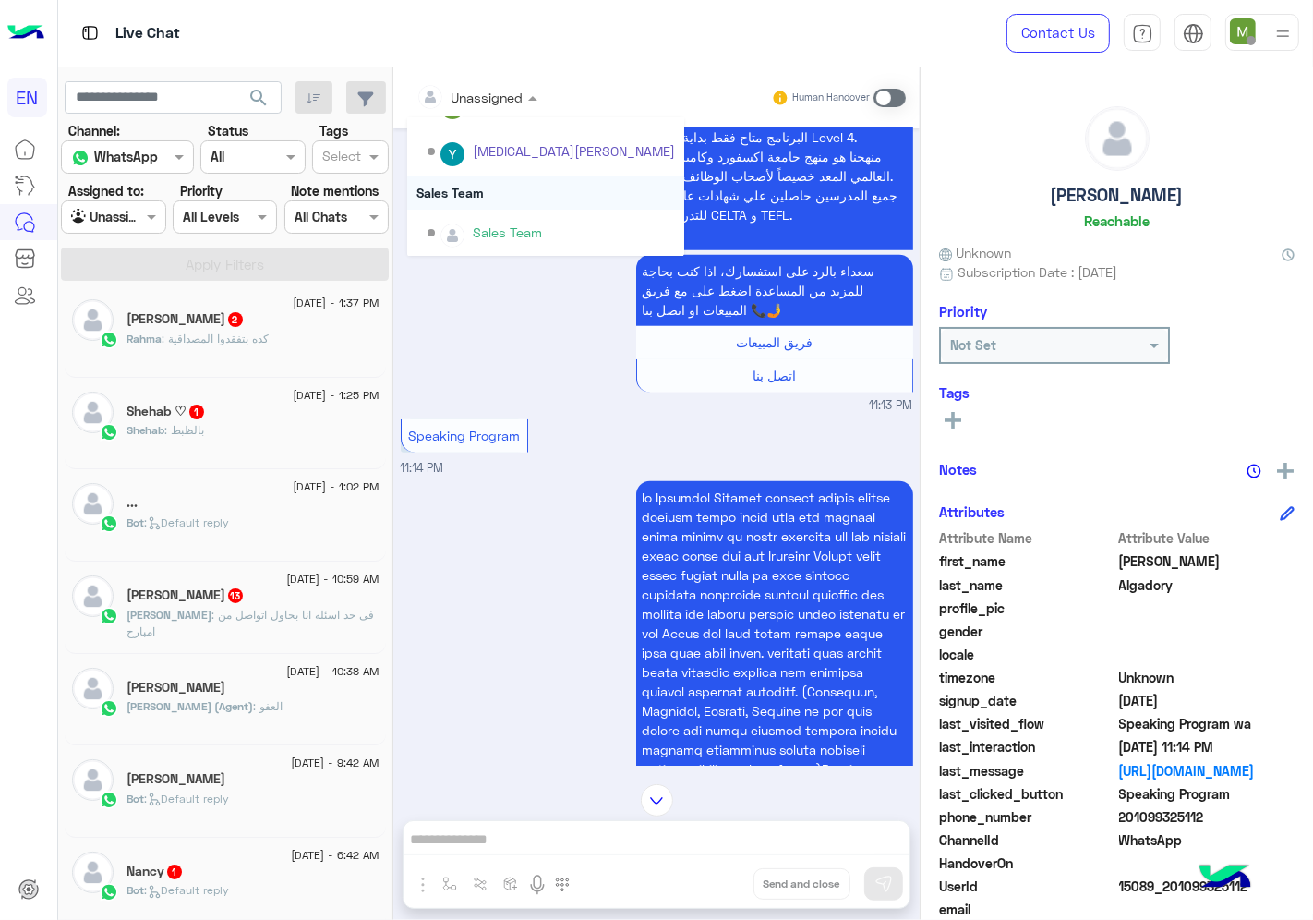
click at [464, 191] on div "Sales Team" at bounding box center [545, 192] width 277 height 34
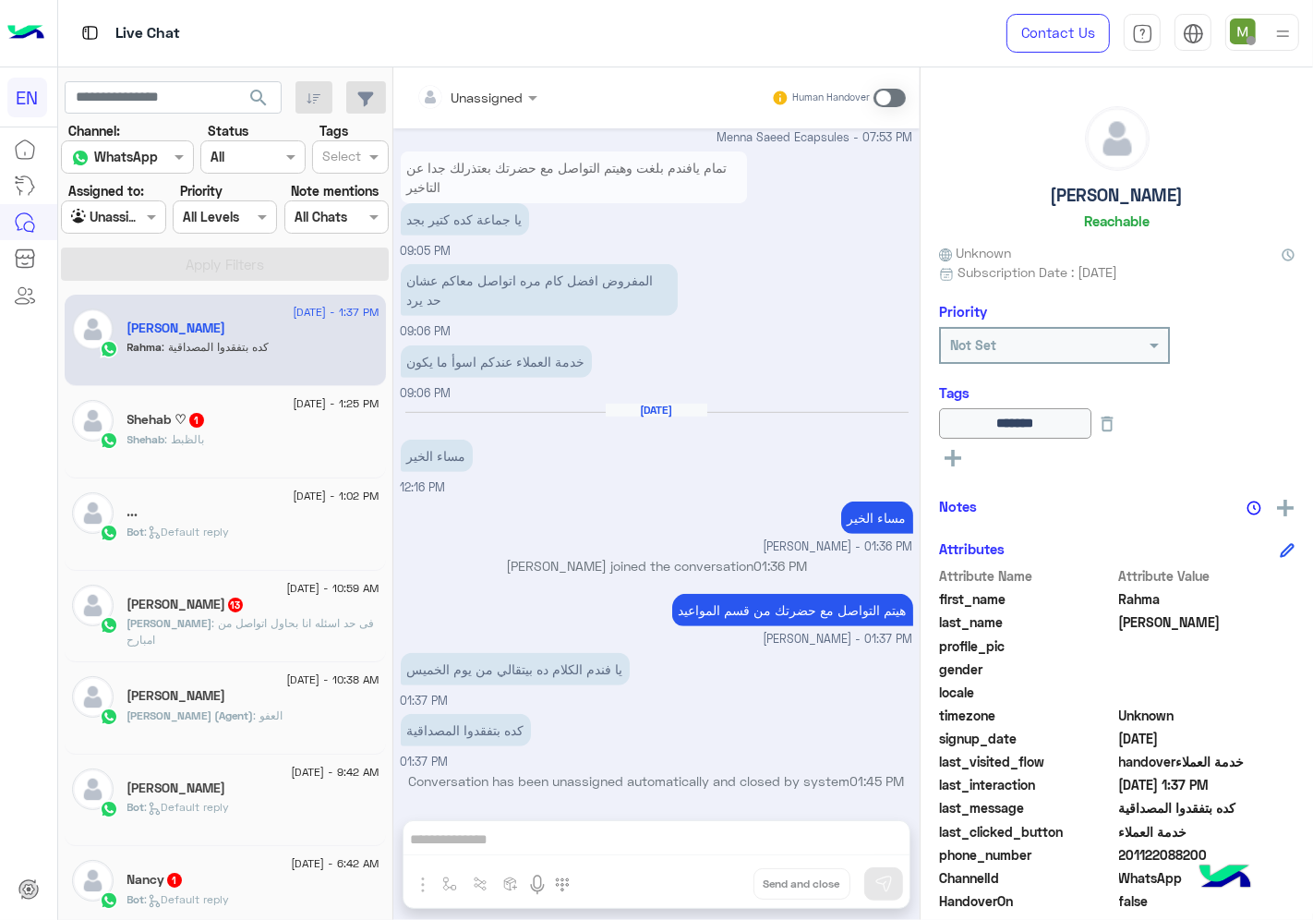
click at [510, 93] on div at bounding box center [476, 96] width 139 height 21
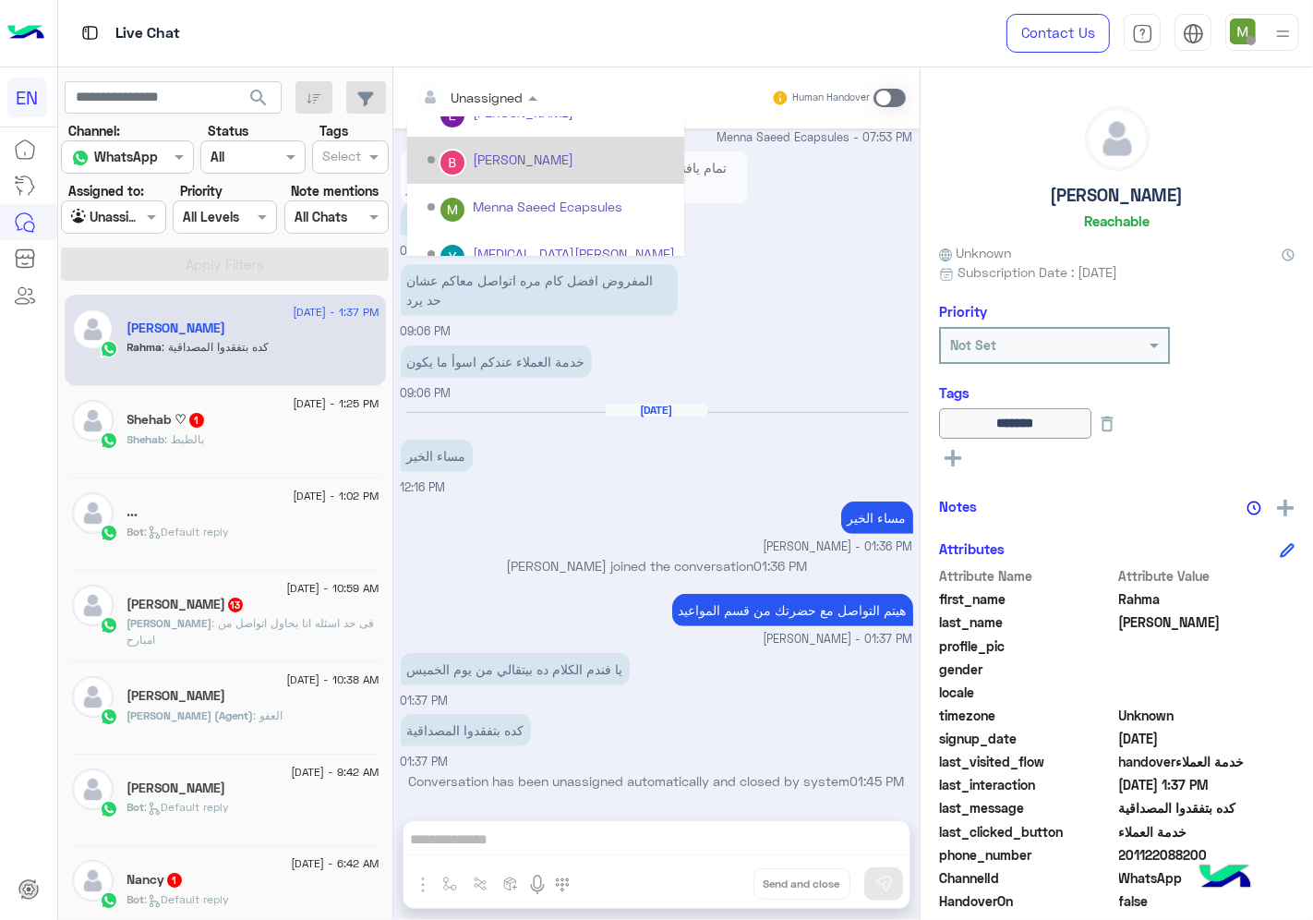
click at [494, 161] on div "[PERSON_NAME]" at bounding box center [523, 159] width 101 height 19
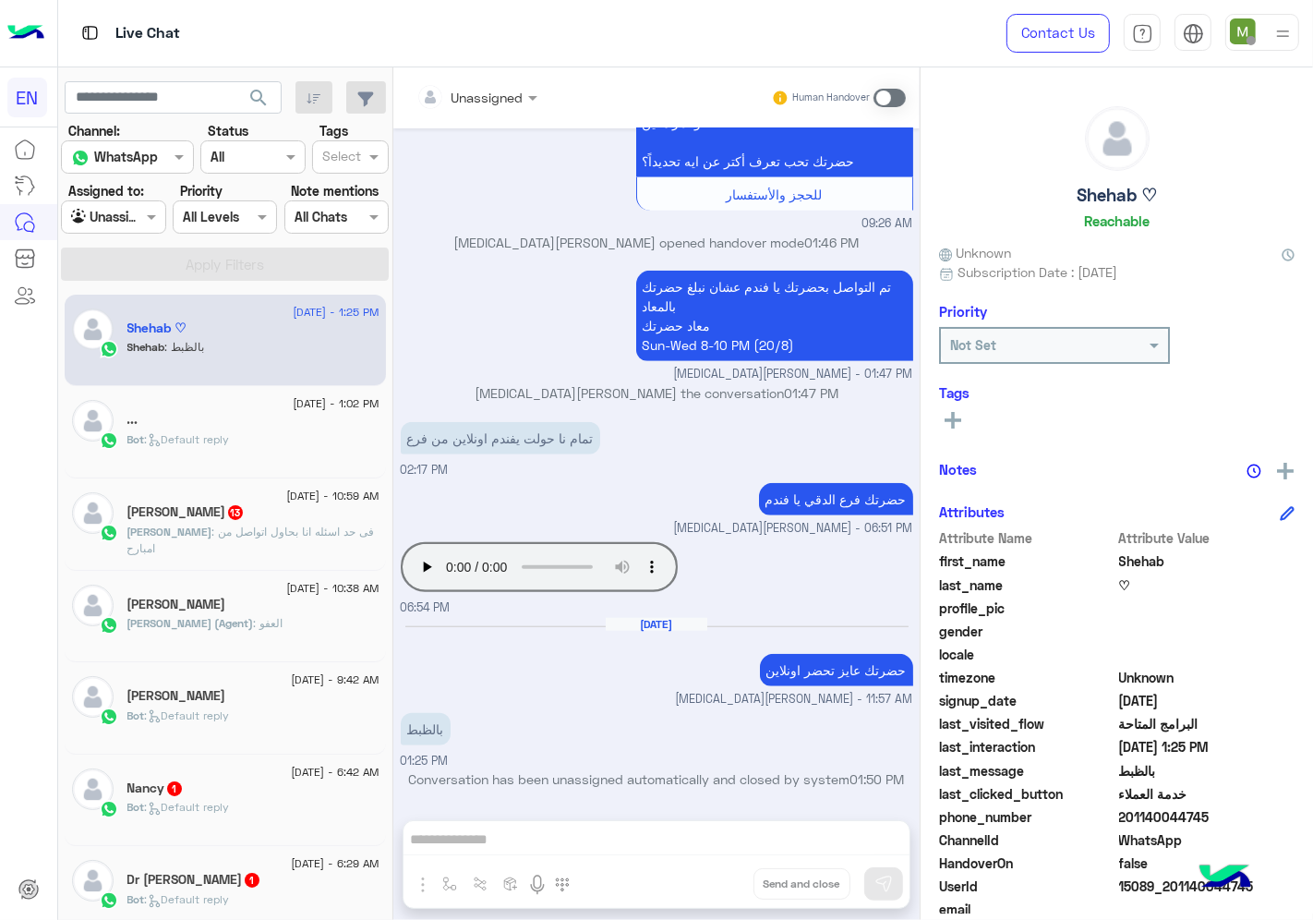
click at [504, 92] on div at bounding box center [476, 96] width 139 height 21
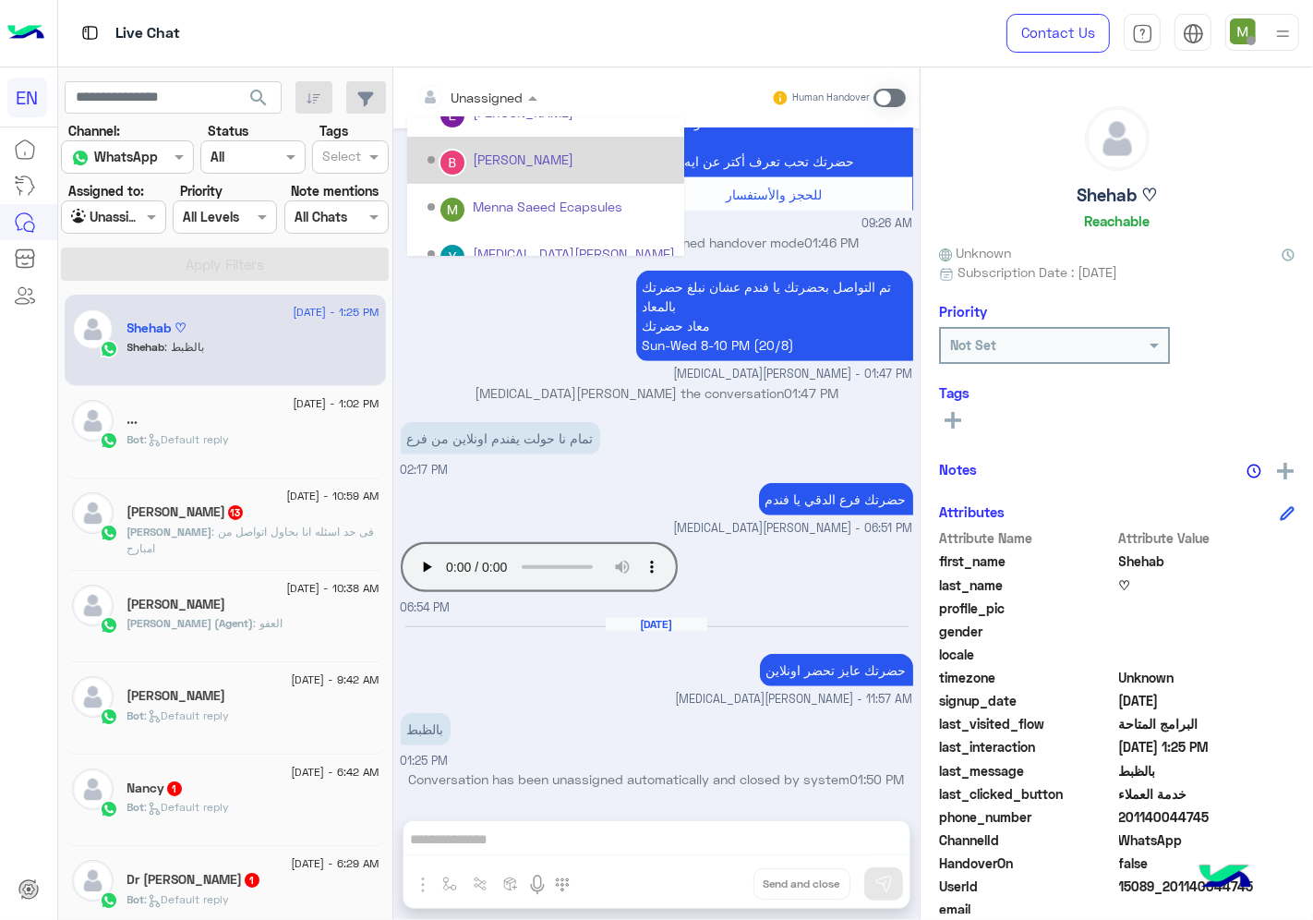
click at [464, 163] on img "Options list" at bounding box center [452, 163] width 24 height 24
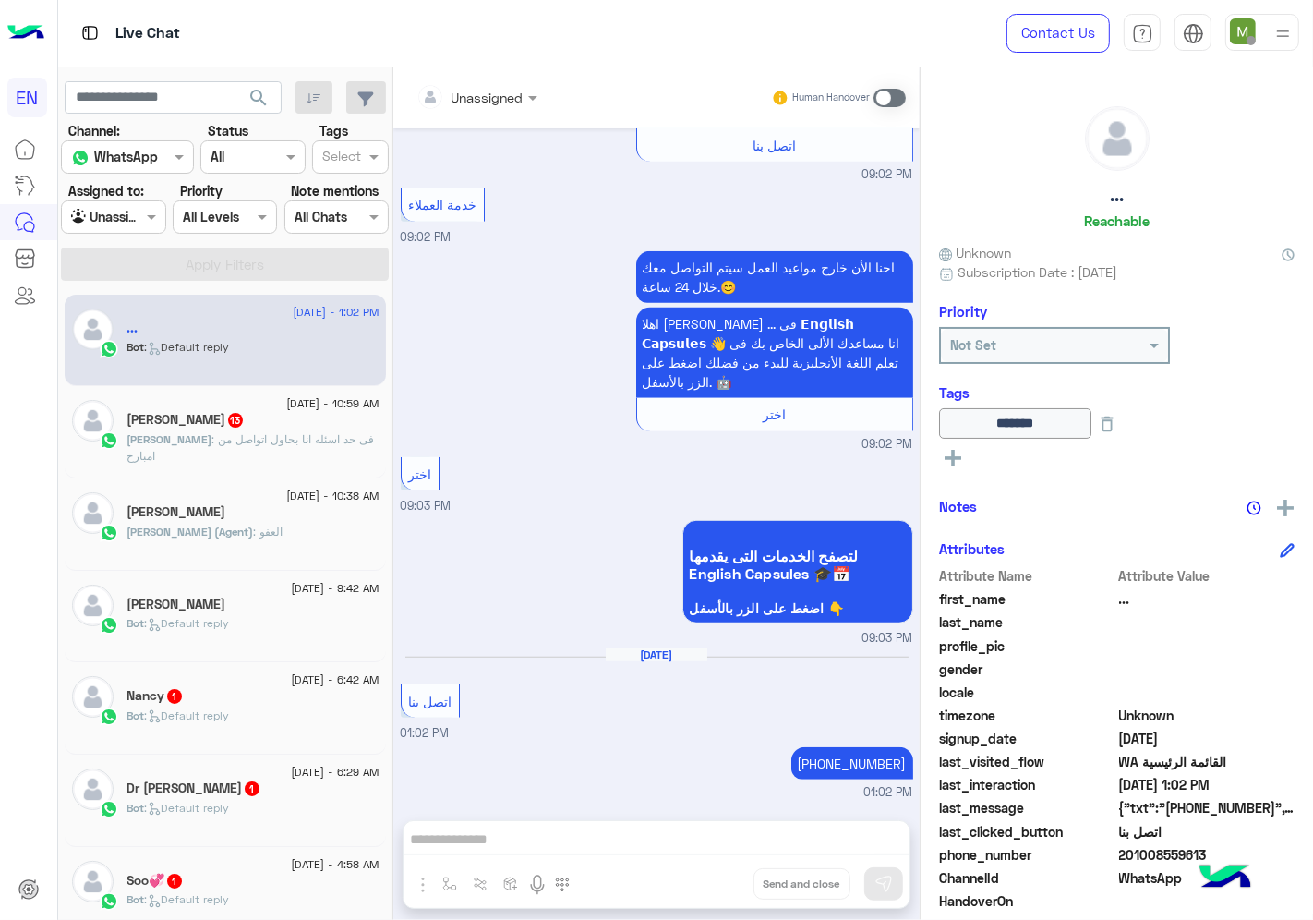
click at [278, 443] on span ": فى حد اسئله انا بحاول اتواصل من امبارح" at bounding box center [250, 447] width 247 height 30
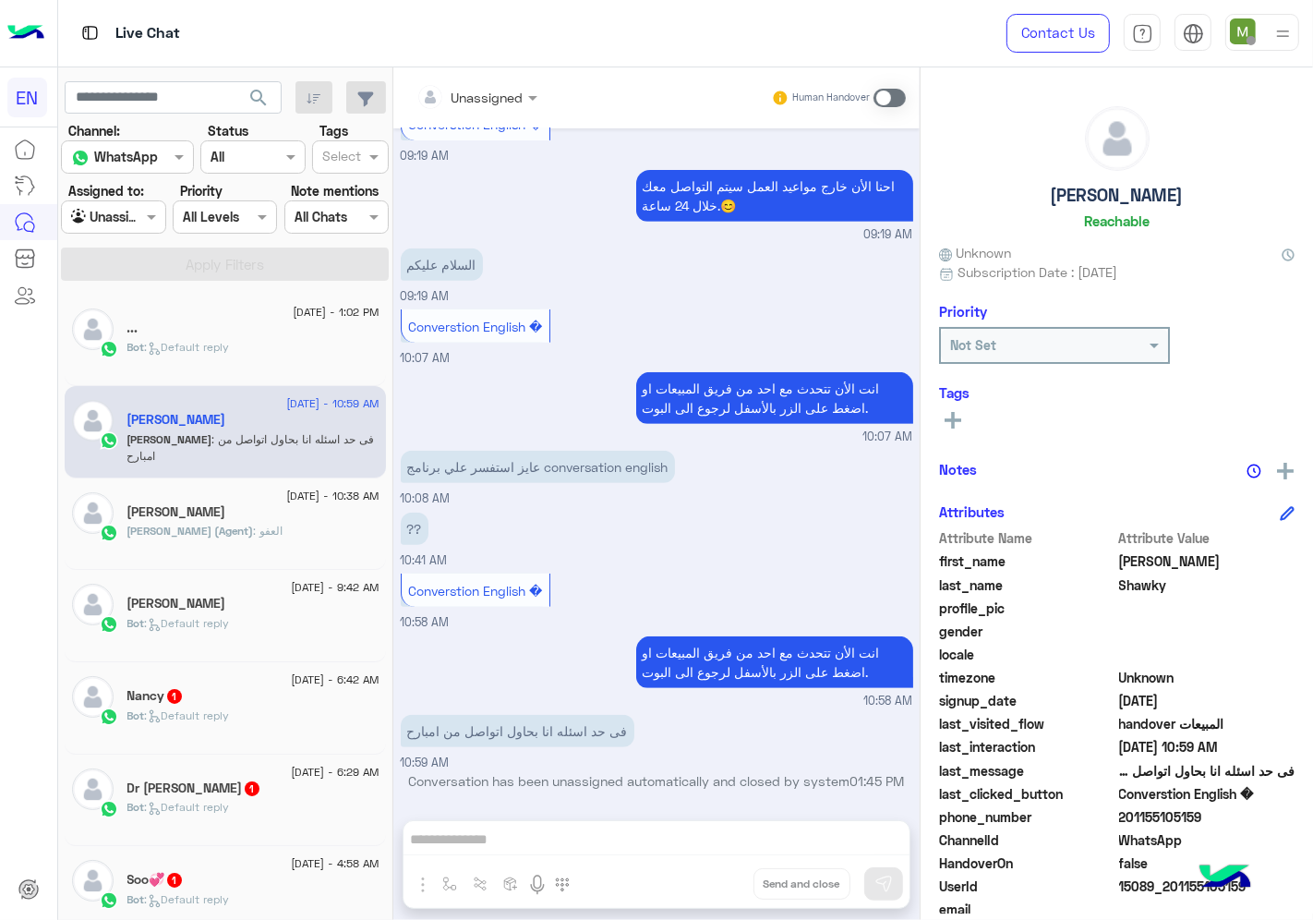
click at [493, 106] on div "Unassigned" at bounding box center [488, 97] width 72 height 19
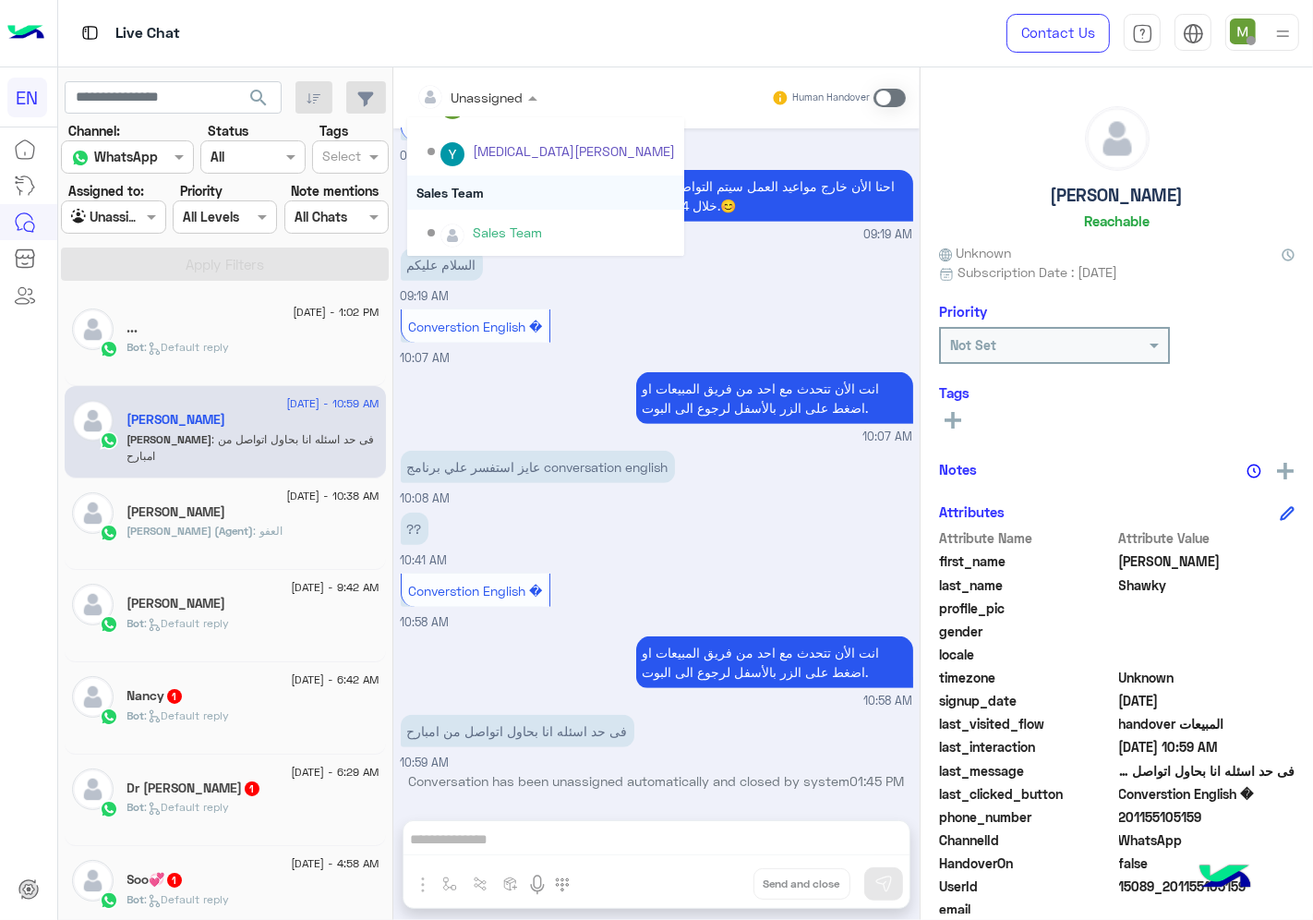
click at [468, 190] on div "Sales Team" at bounding box center [545, 192] width 277 height 34
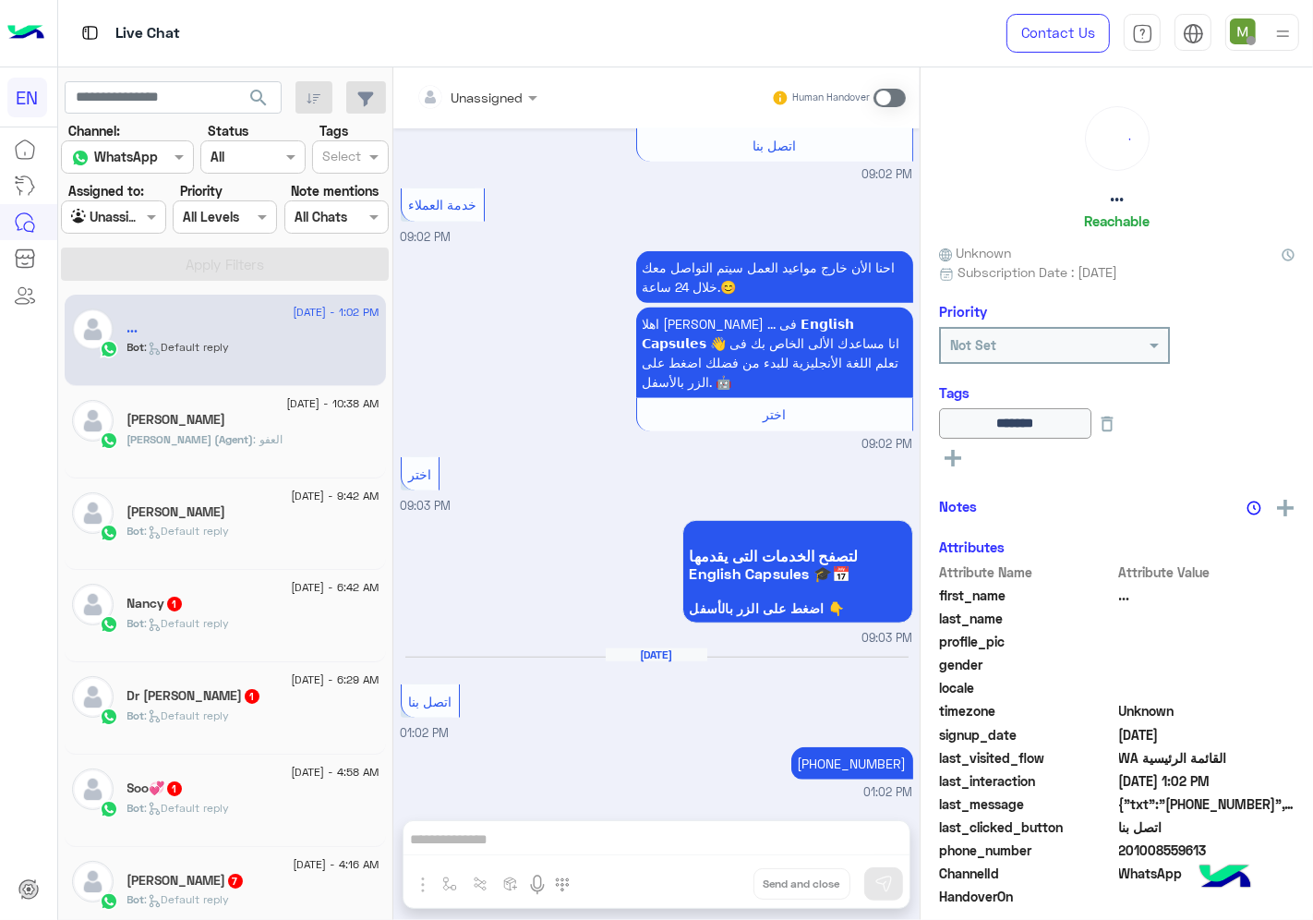
click at [235, 541] on div "Bot : Default reply" at bounding box center [253, 539] width 252 height 32
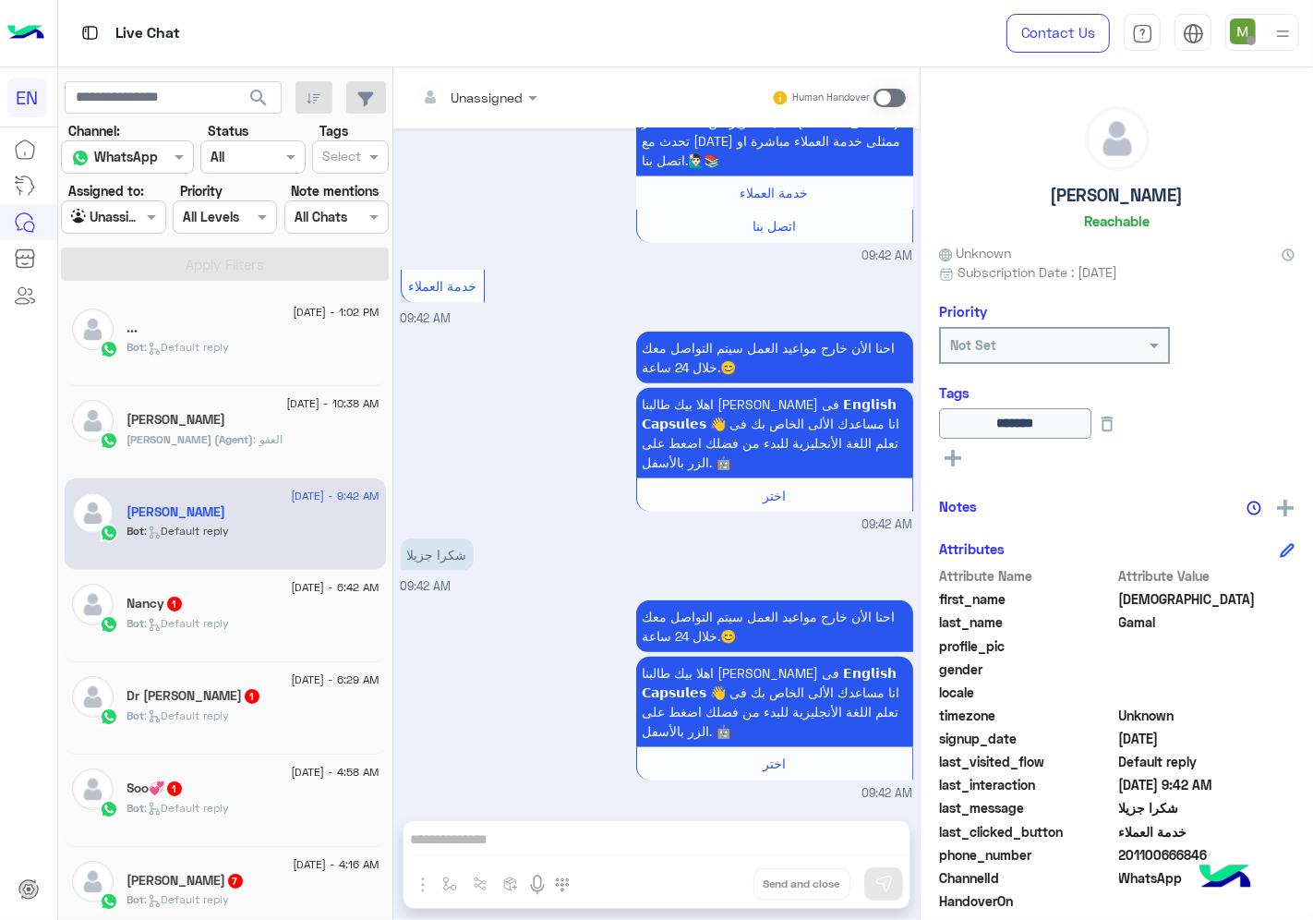
click at [212, 601] on div "Nancy 1" at bounding box center [253, 605] width 252 height 19
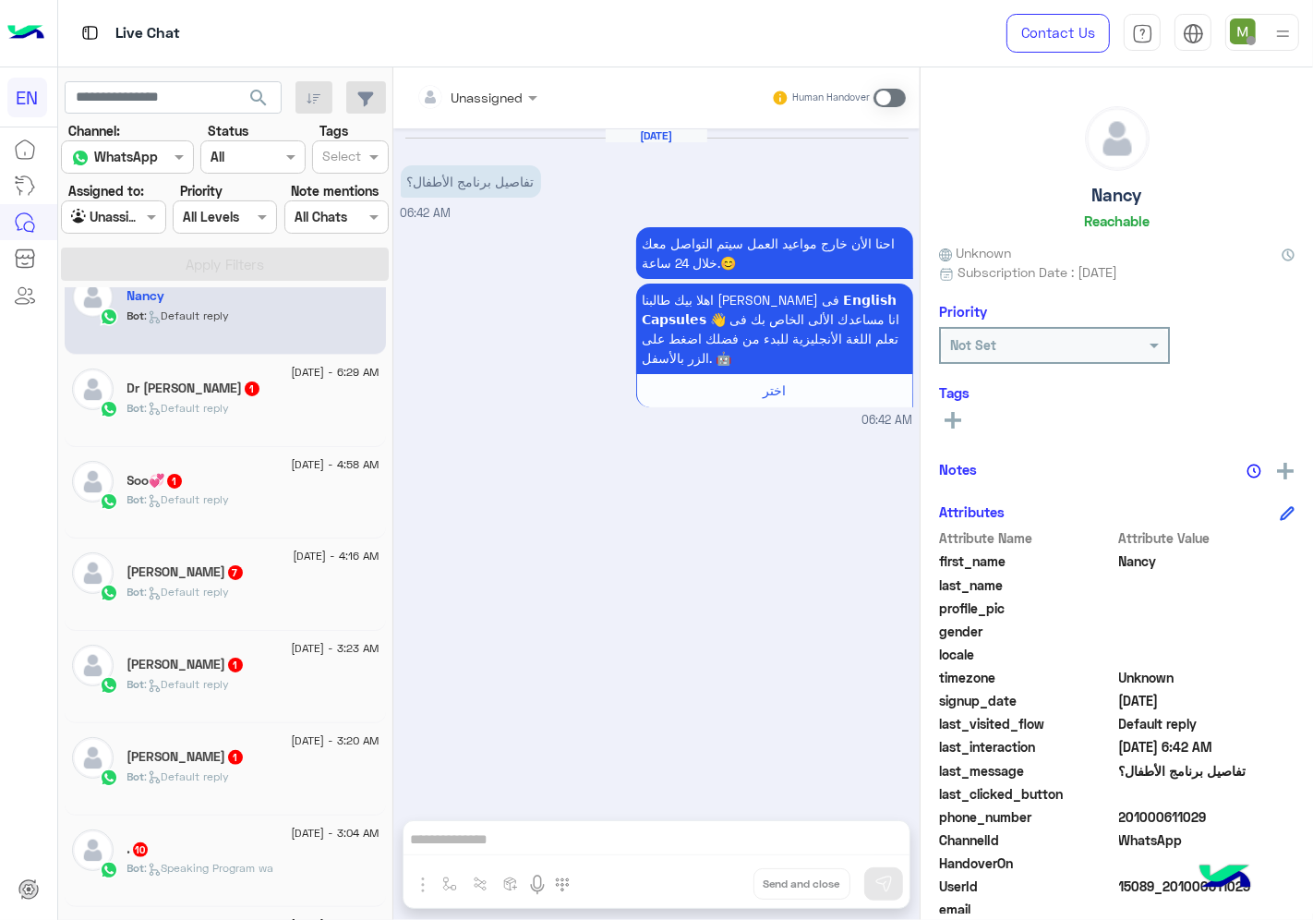
click at [487, 90] on input "text" at bounding box center [453, 97] width 75 height 19
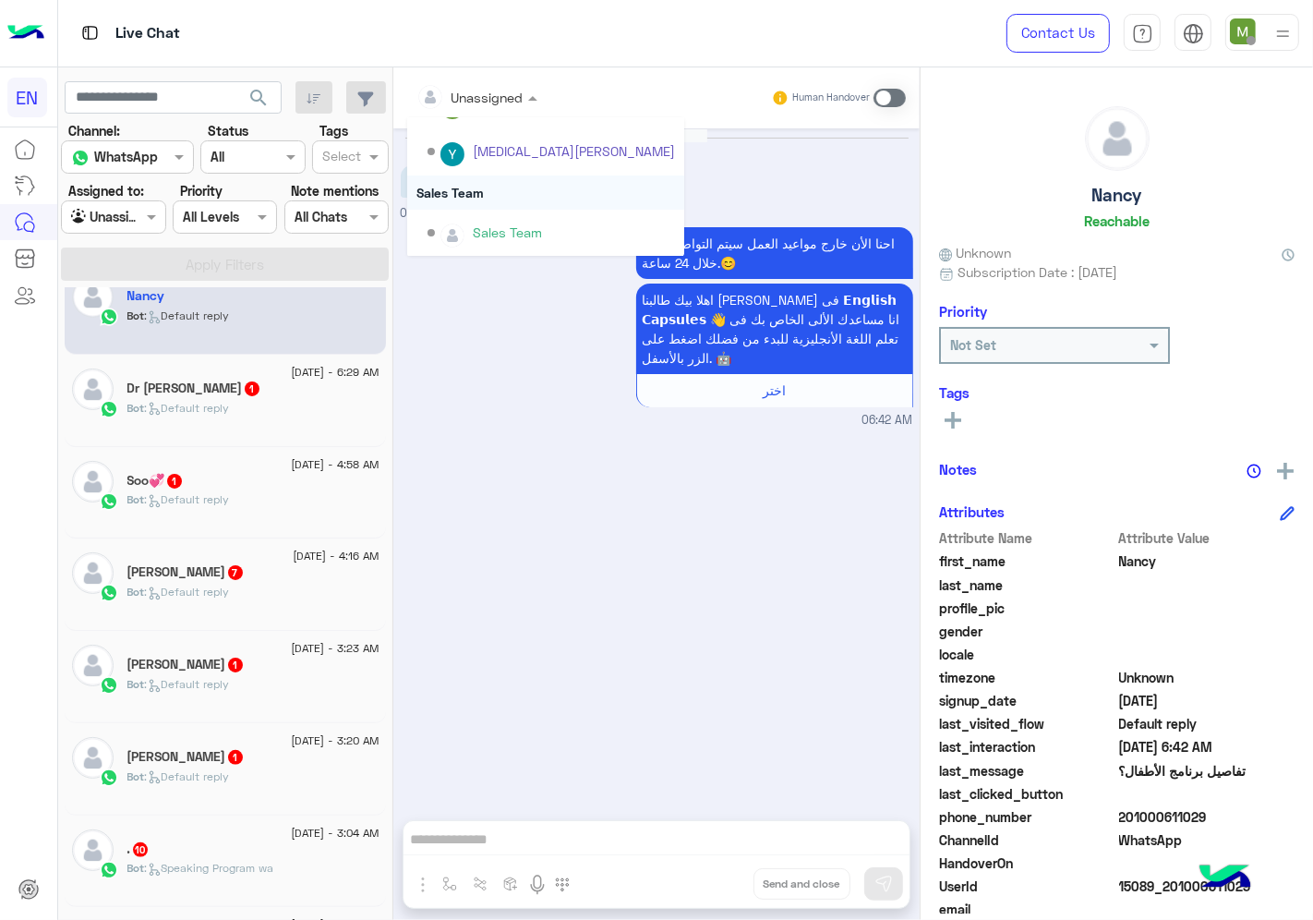
click at [468, 186] on div "Sales Team" at bounding box center [545, 192] width 277 height 34
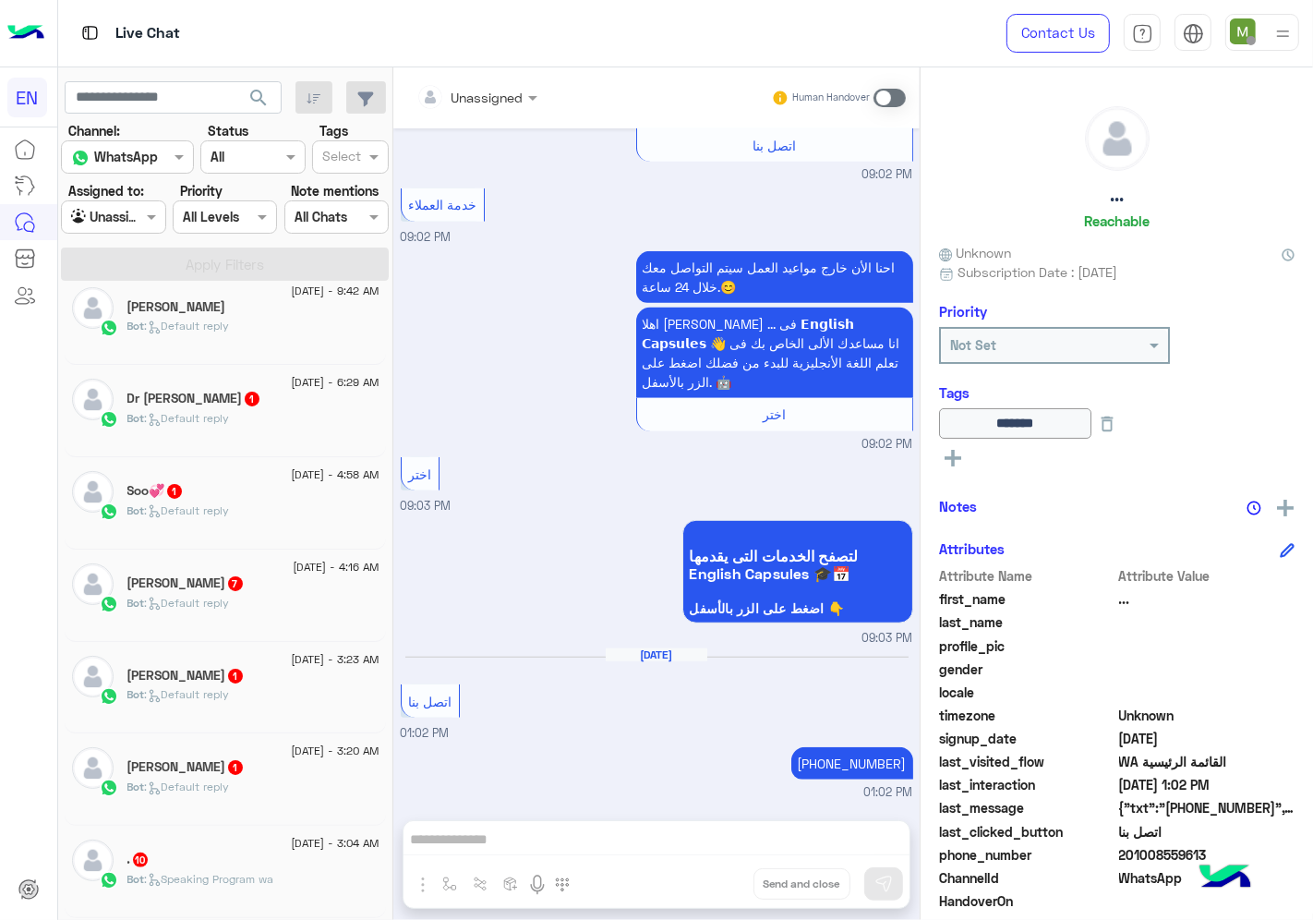
click at [291, 403] on div "Dr [PERSON_NAME] 1" at bounding box center [253, 400] width 252 height 19
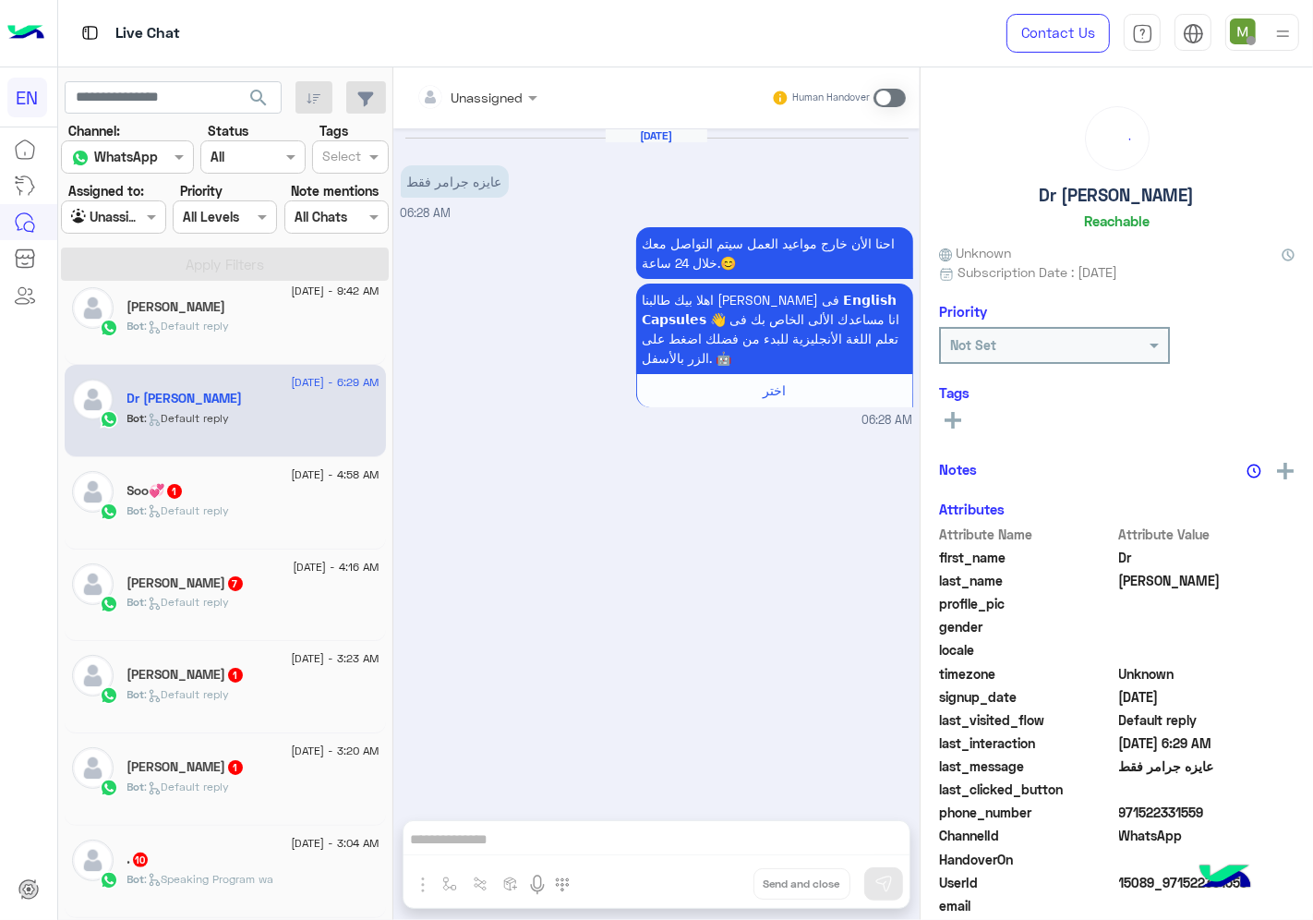
click at [482, 106] on div "Unassigned" at bounding box center [488, 97] width 72 height 19
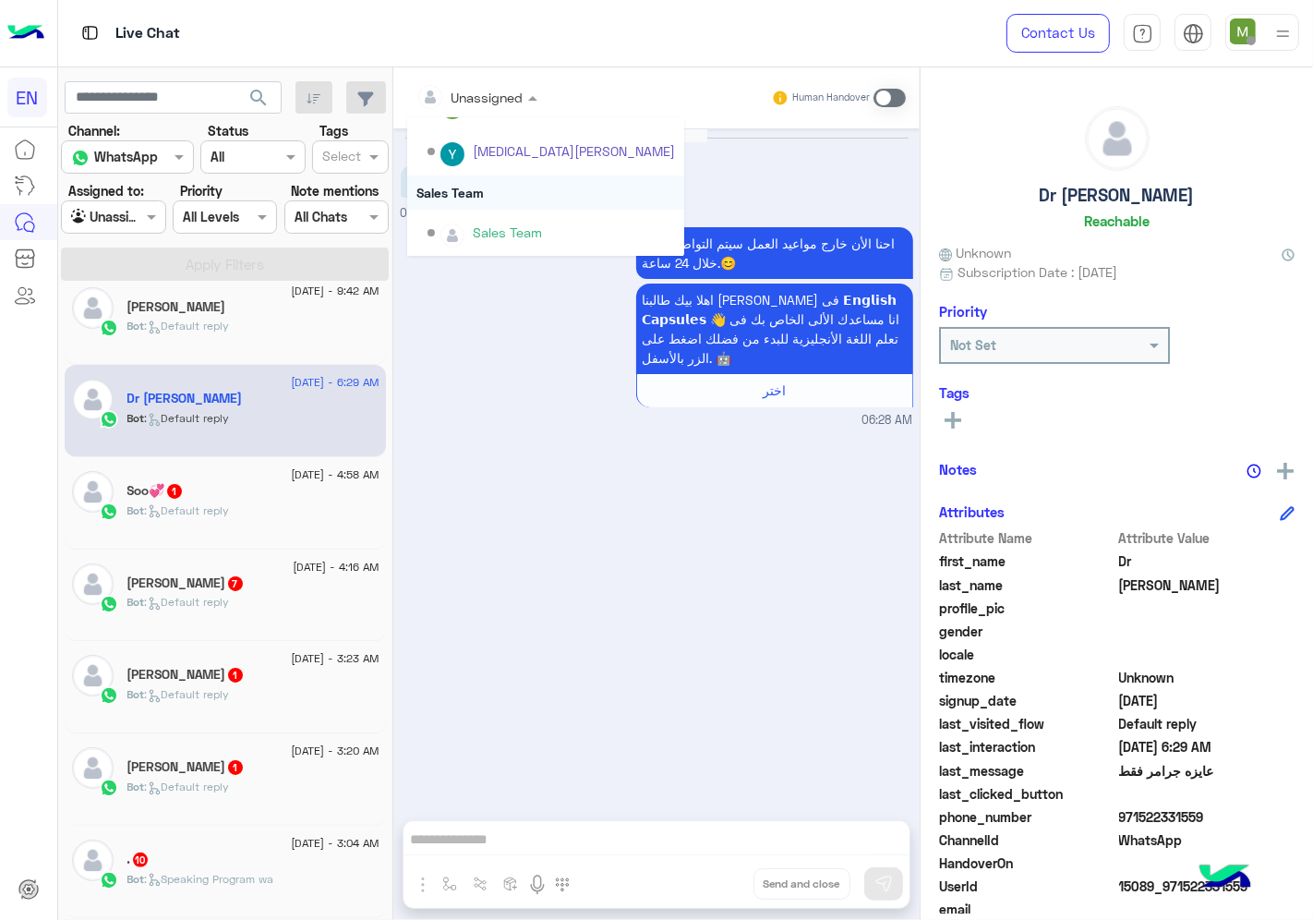
click at [471, 190] on div "Sales Team" at bounding box center [545, 192] width 277 height 34
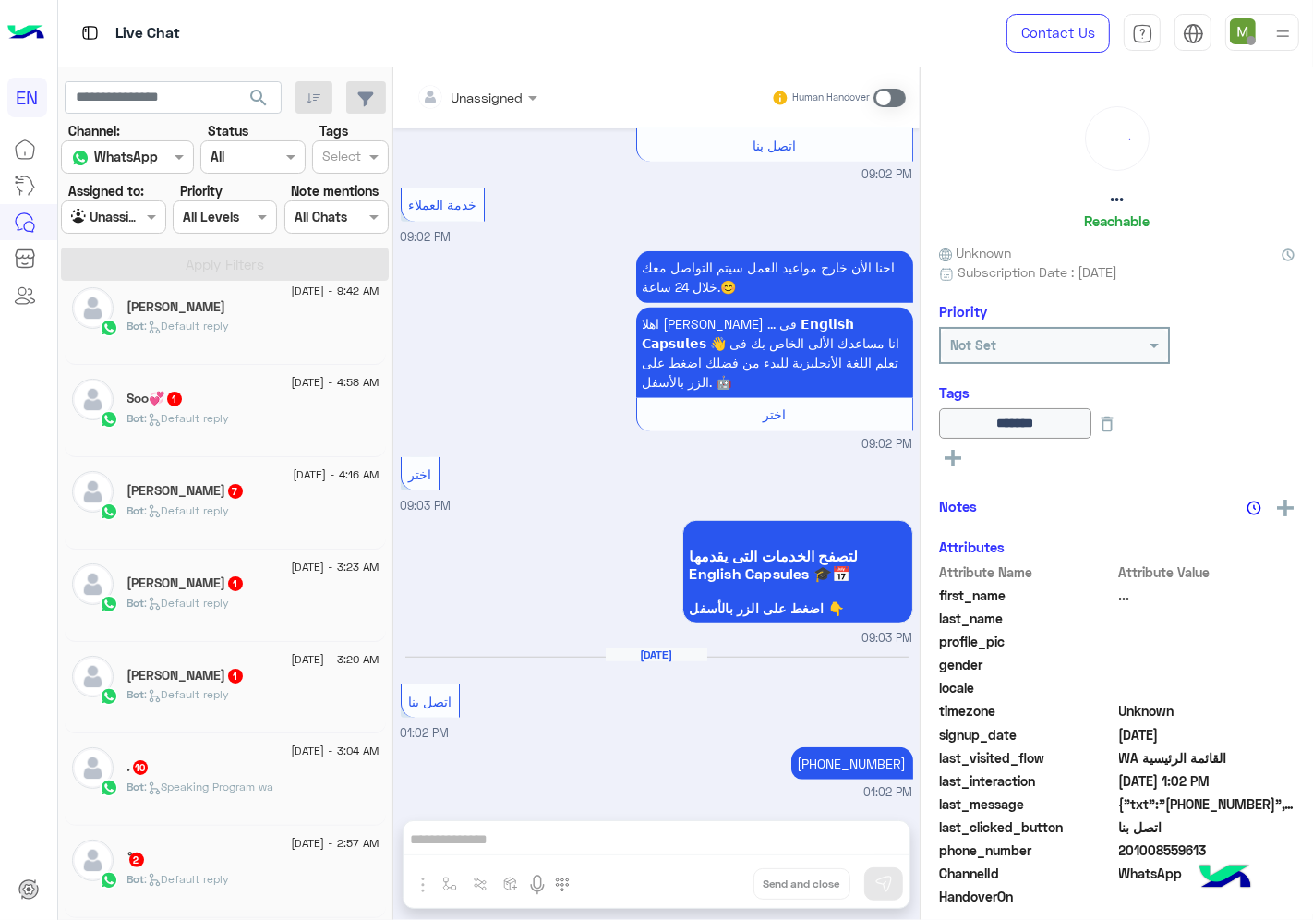
click at [259, 327] on div "Bot : Default reply" at bounding box center [253, 334] width 252 height 32
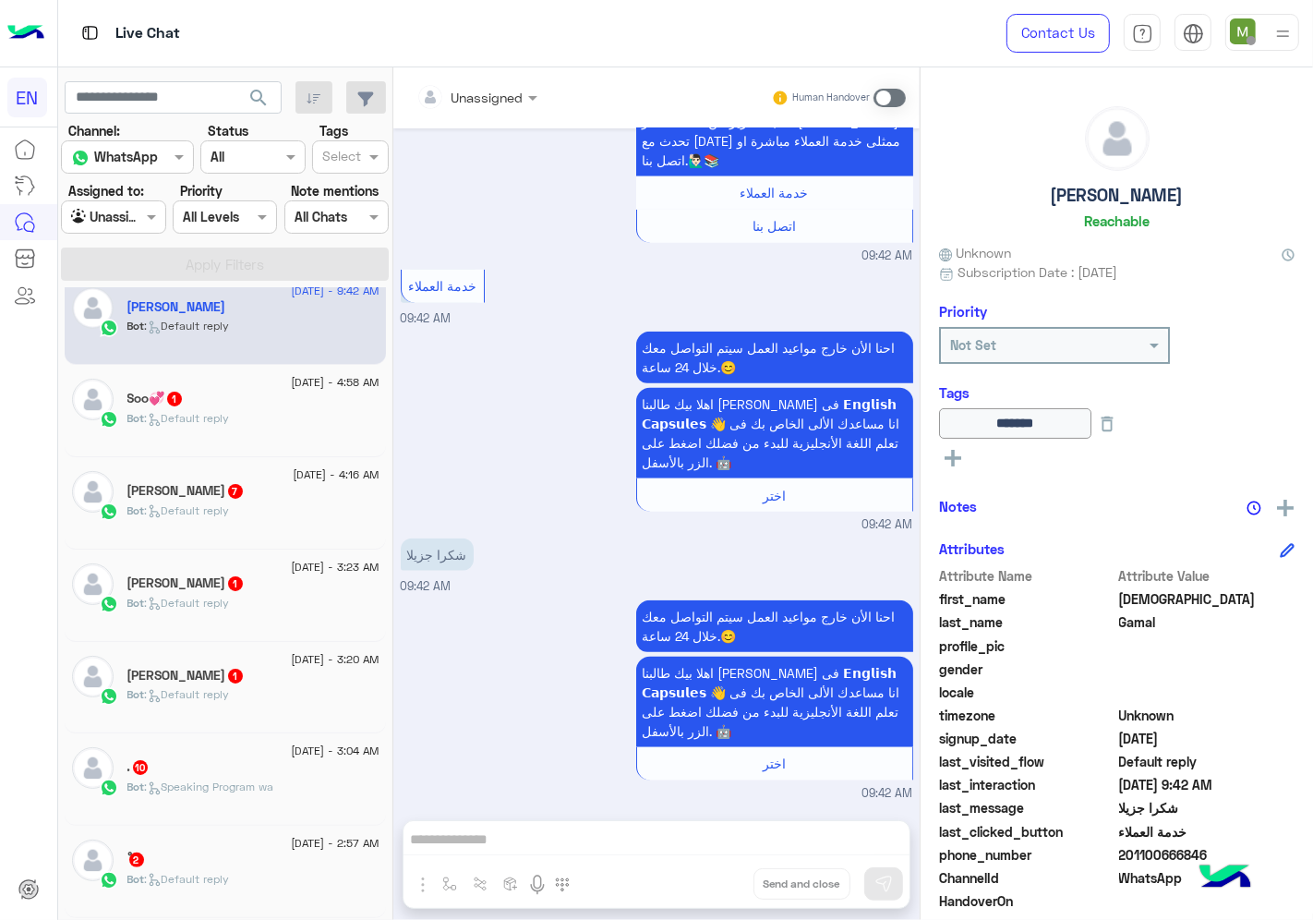
click at [229, 404] on div "Soo💞 1" at bounding box center [253, 400] width 252 height 19
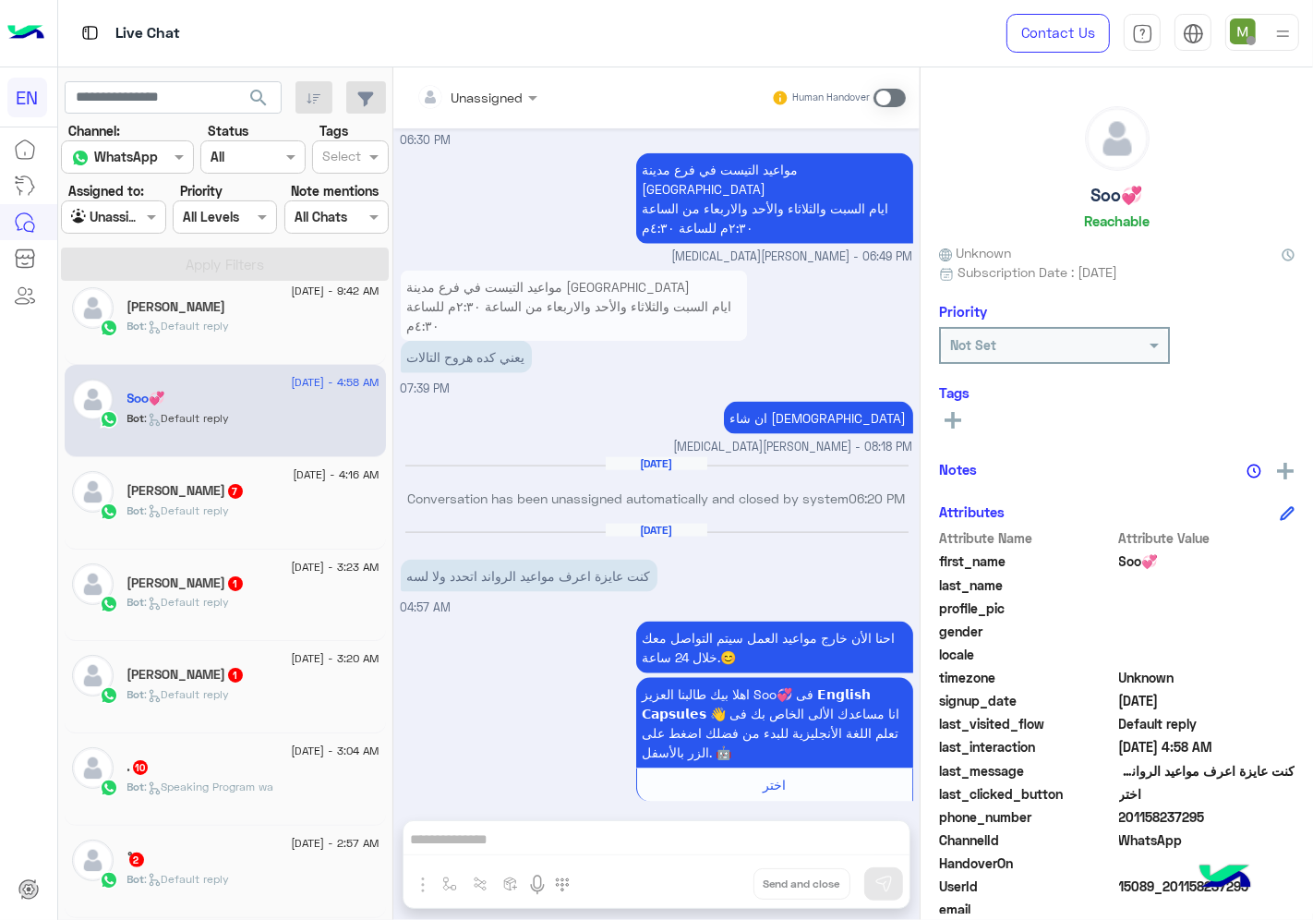
click at [495, 94] on div at bounding box center [476, 96] width 139 height 21
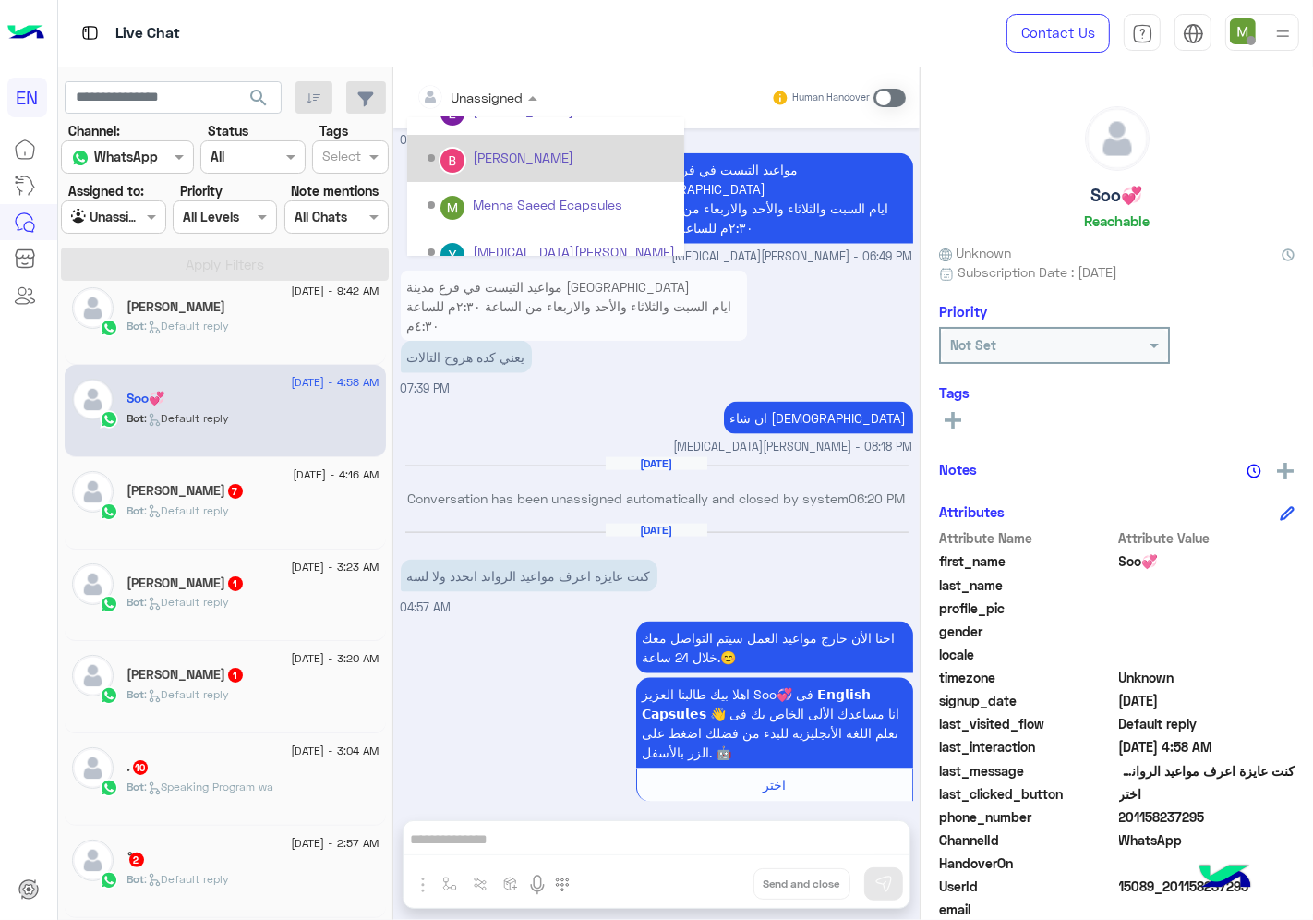
click at [484, 155] on div "[PERSON_NAME]" at bounding box center [523, 157] width 101 height 19
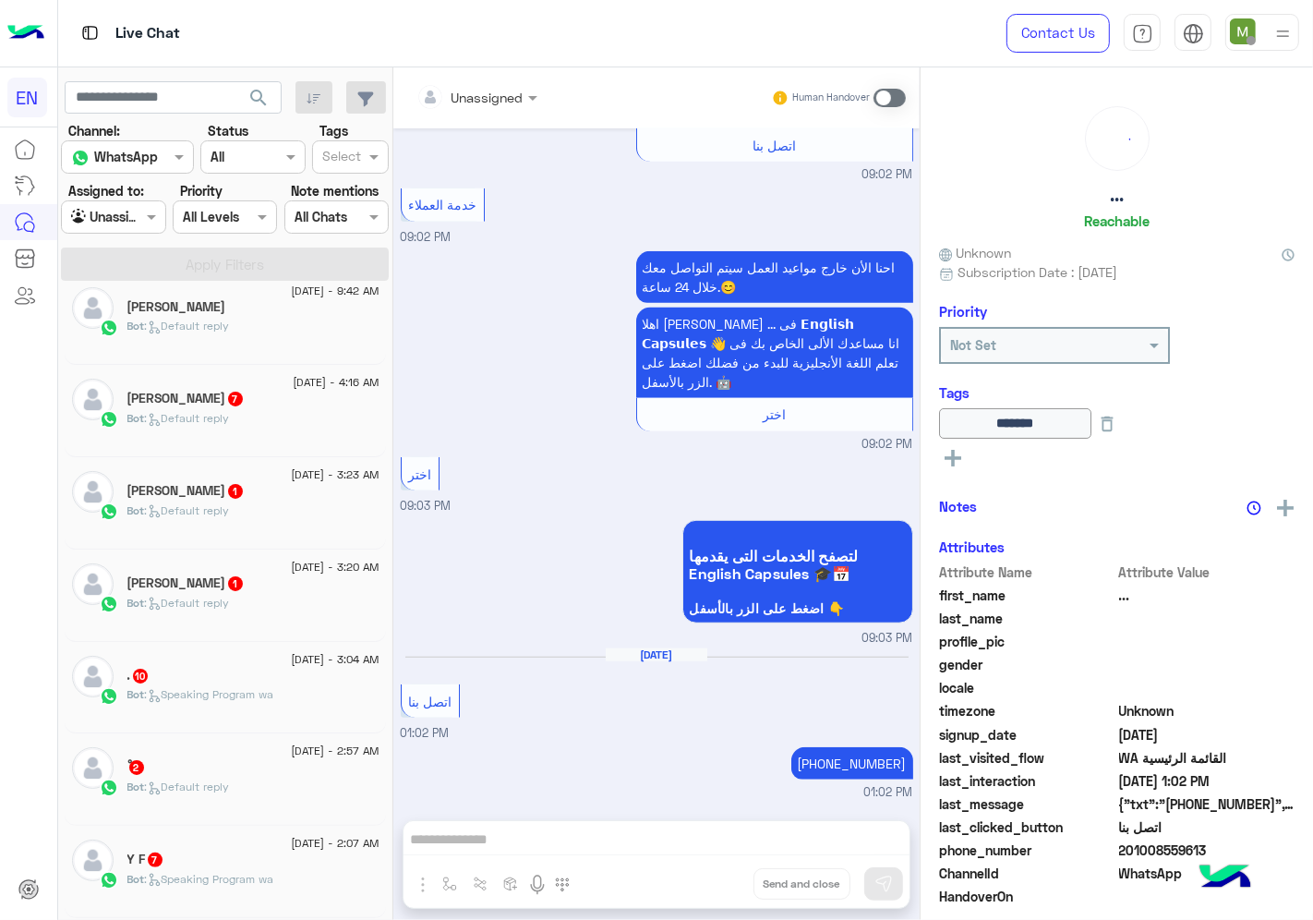
click at [263, 416] on div "Bot : Default reply" at bounding box center [253, 426] width 252 height 32
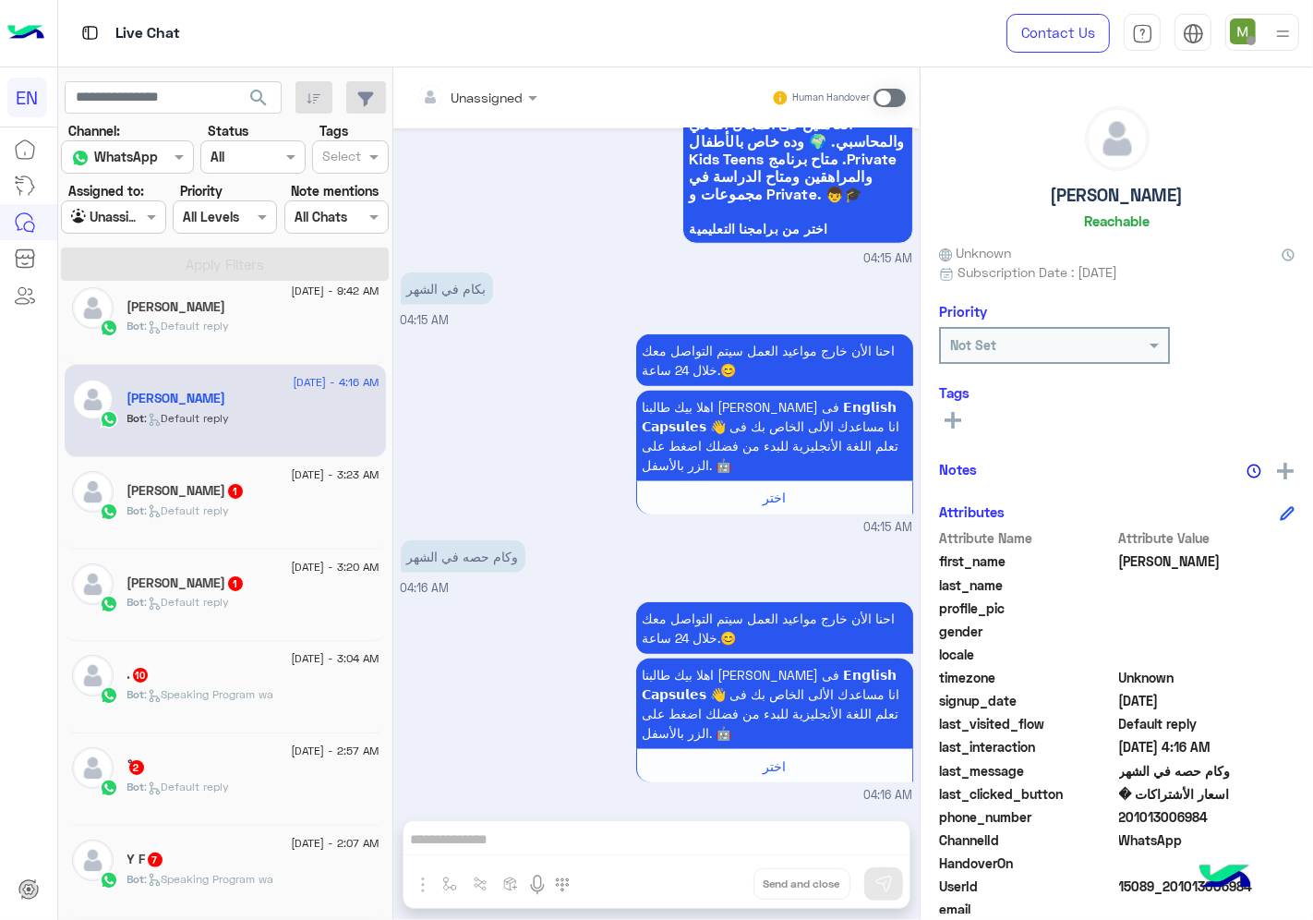
click at [486, 90] on input "text" at bounding box center [453, 97] width 75 height 19
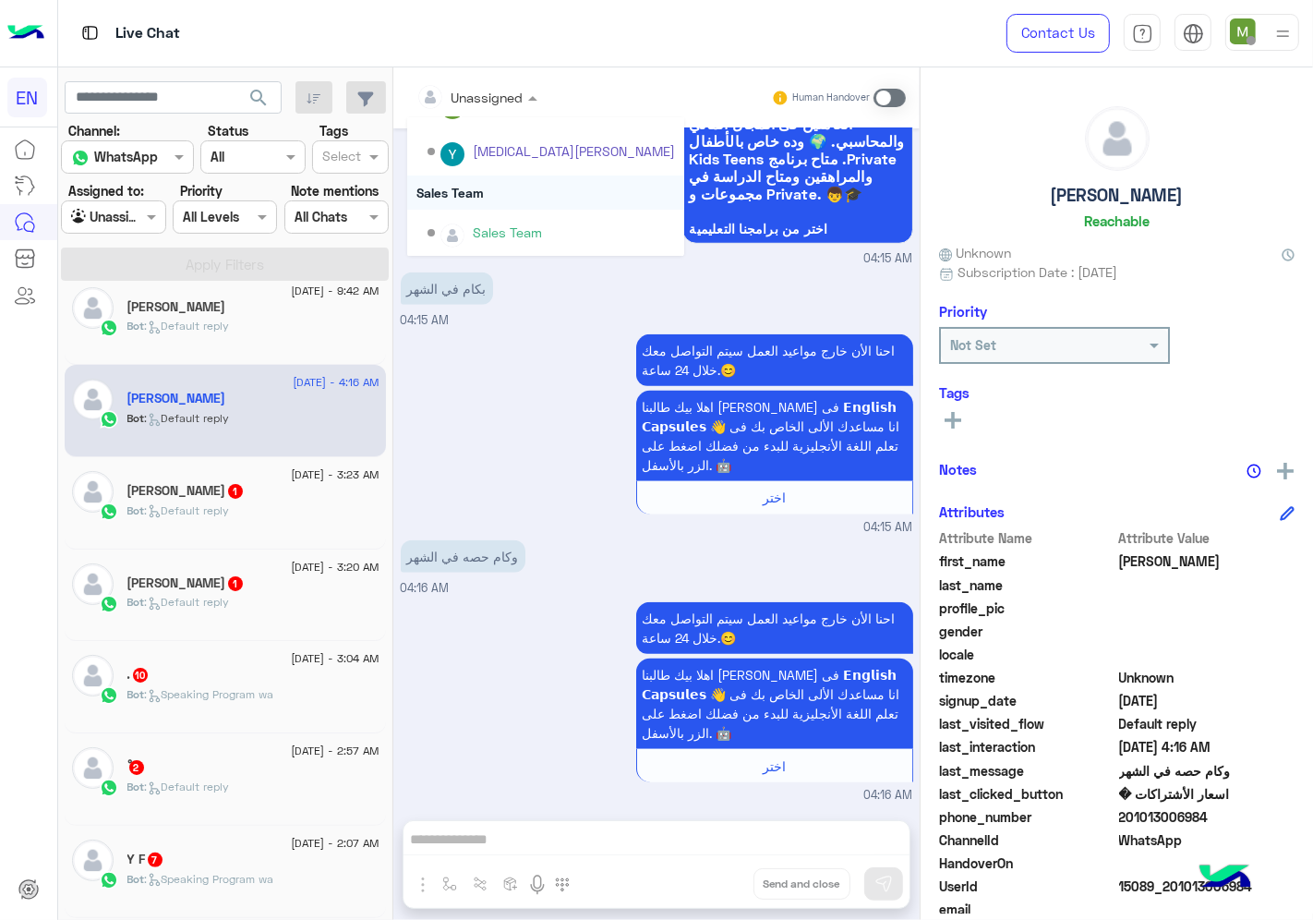
click at [467, 188] on div "Sales Team" at bounding box center [545, 192] width 277 height 34
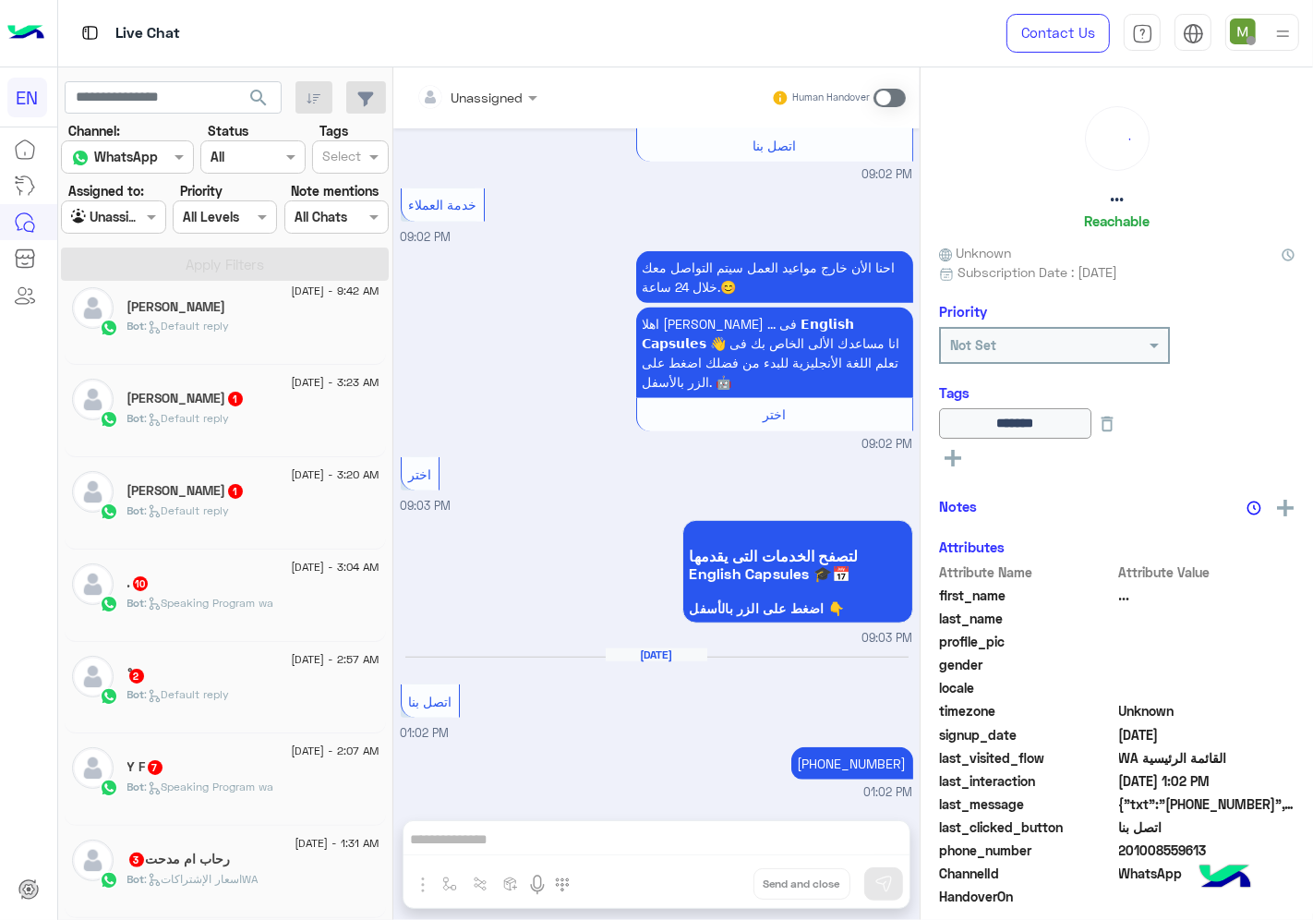
click at [307, 416] on div "Bot : Default reply" at bounding box center [253, 426] width 252 height 32
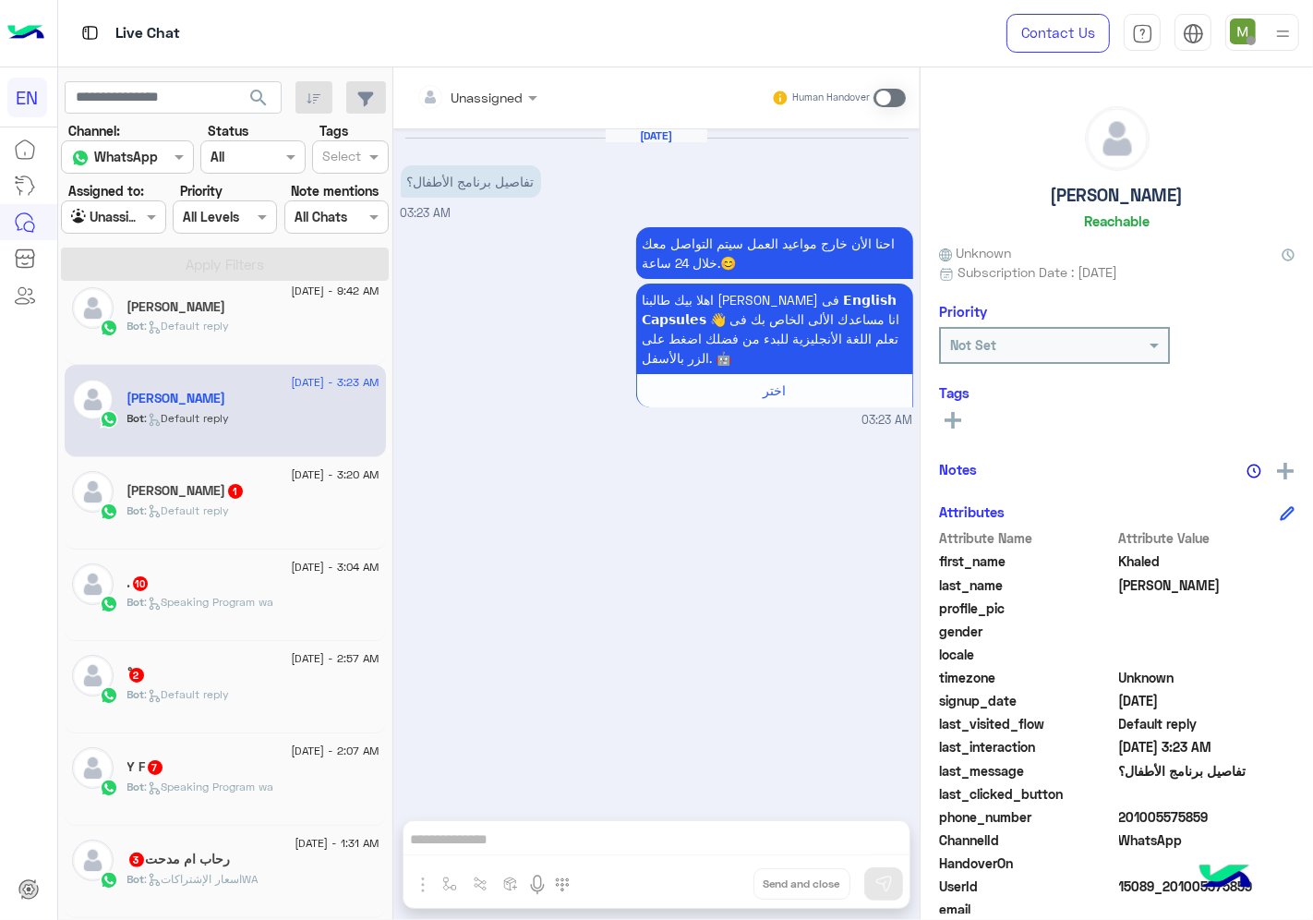
click at [494, 92] on div at bounding box center [476, 96] width 139 height 21
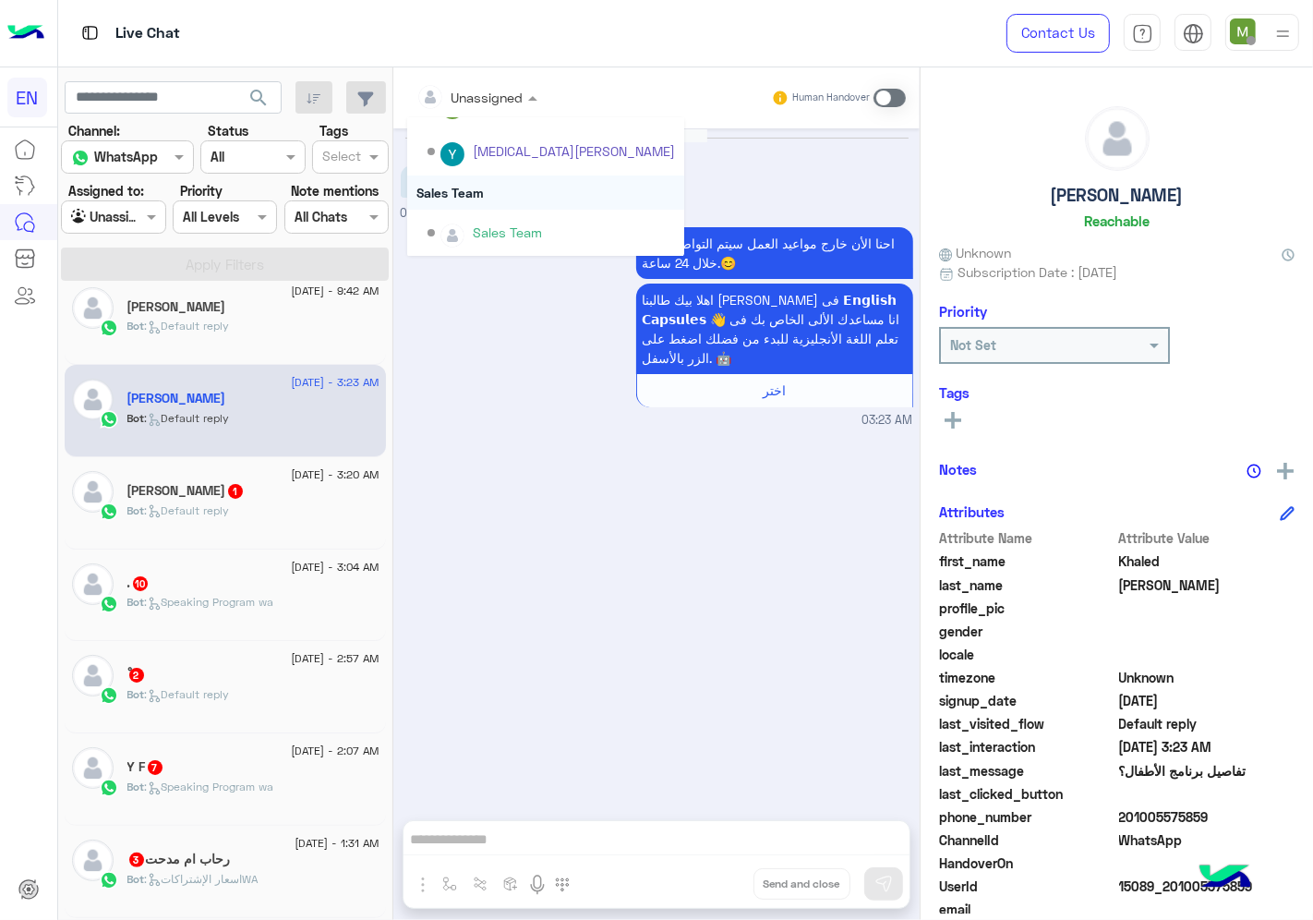
click at [473, 190] on div "Sales Team" at bounding box center [545, 192] width 277 height 34
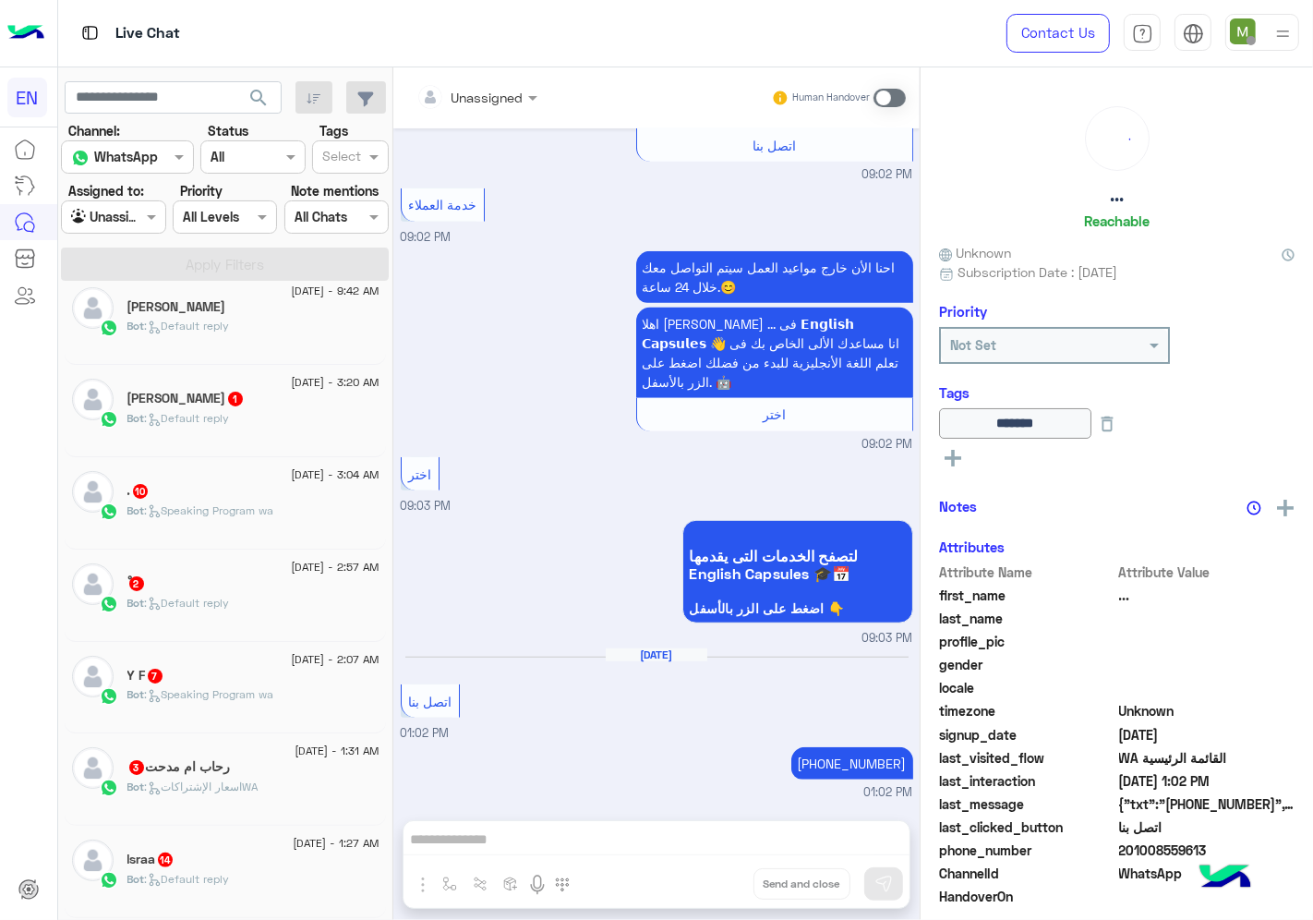
click at [286, 427] on div "Bot : Default reply" at bounding box center [253, 426] width 252 height 32
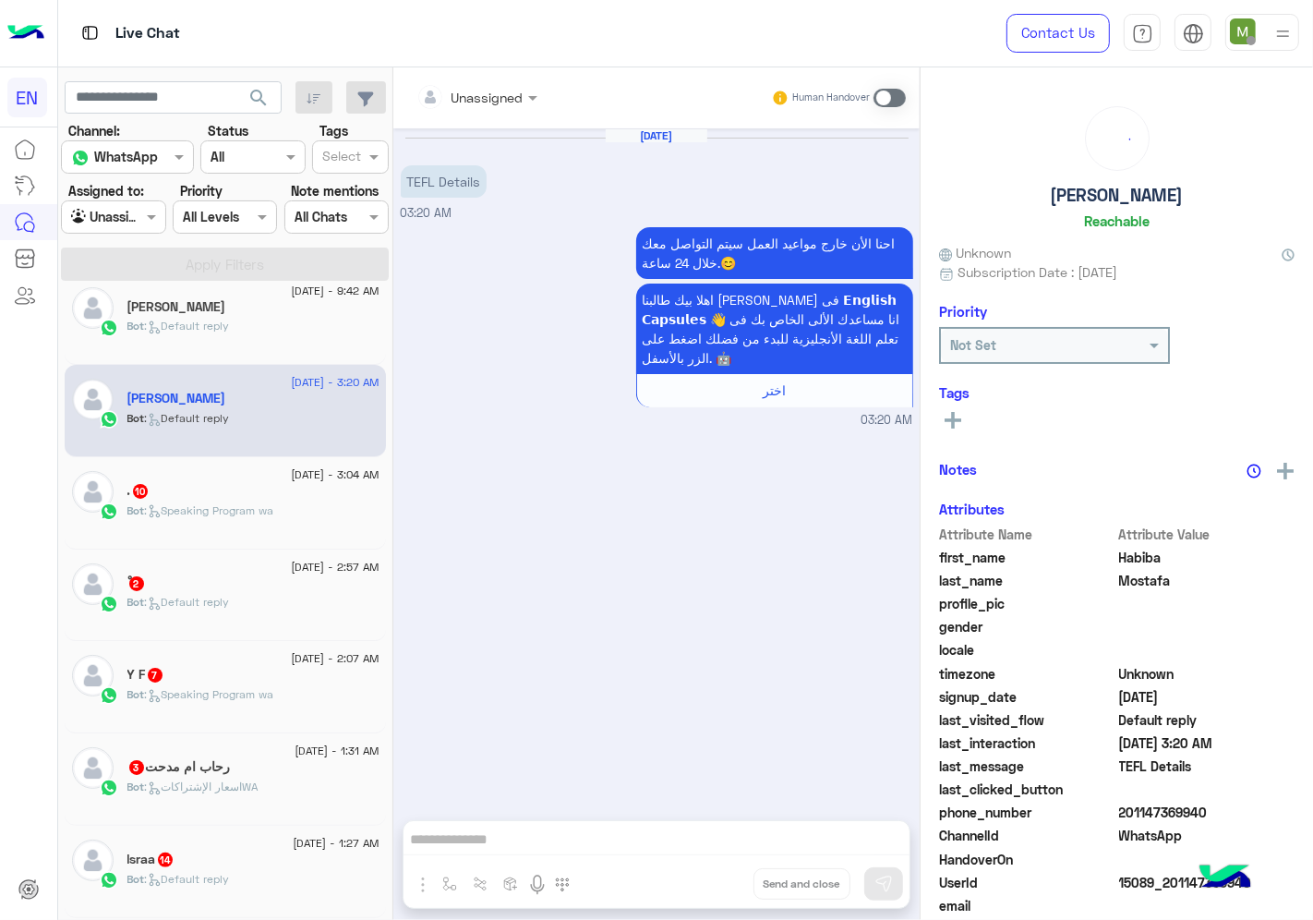
click at [488, 100] on input "text" at bounding box center [453, 97] width 75 height 19
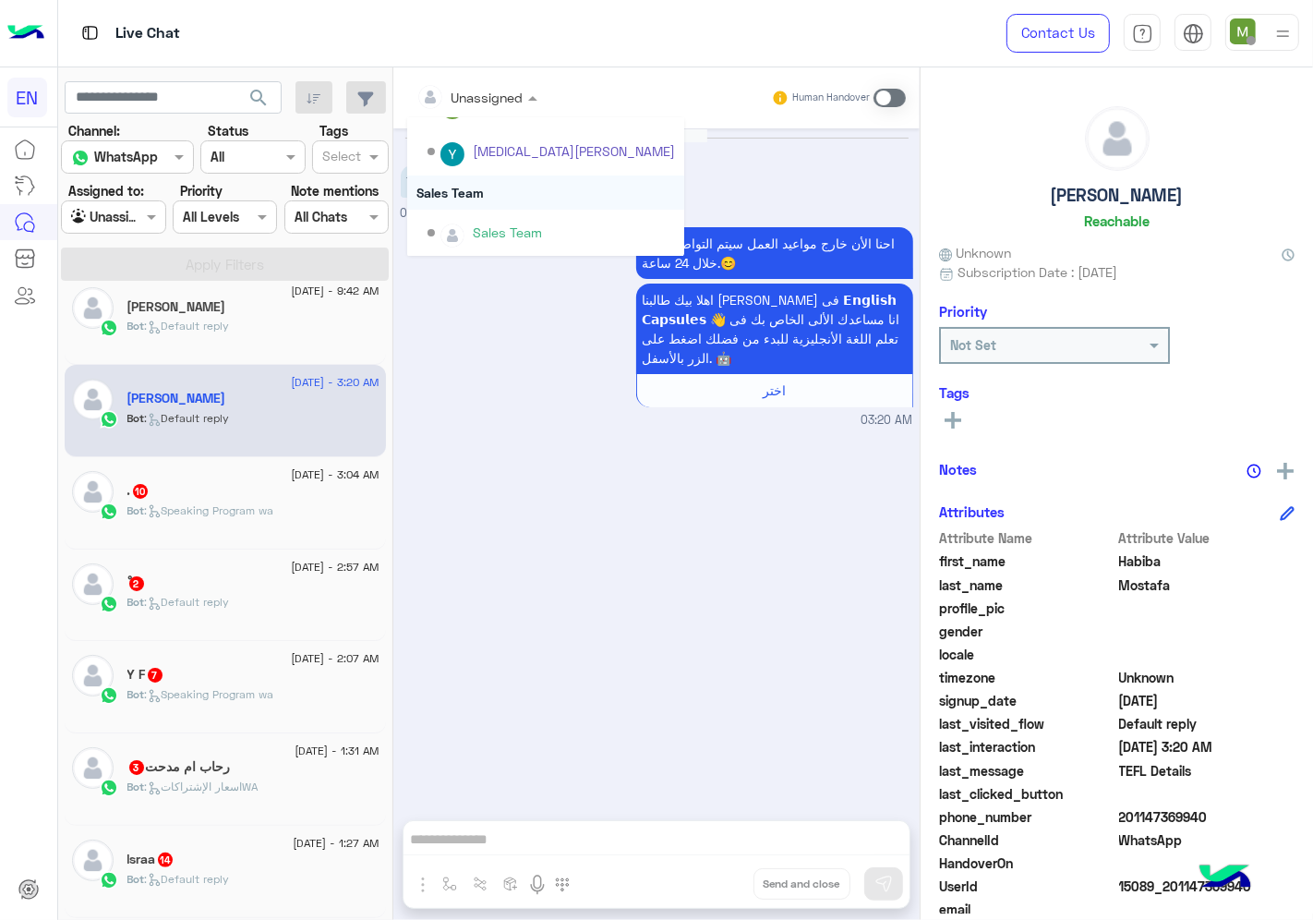
click at [466, 187] on div "Sales Team" at bounding box center [545, 192] width 277 height 34
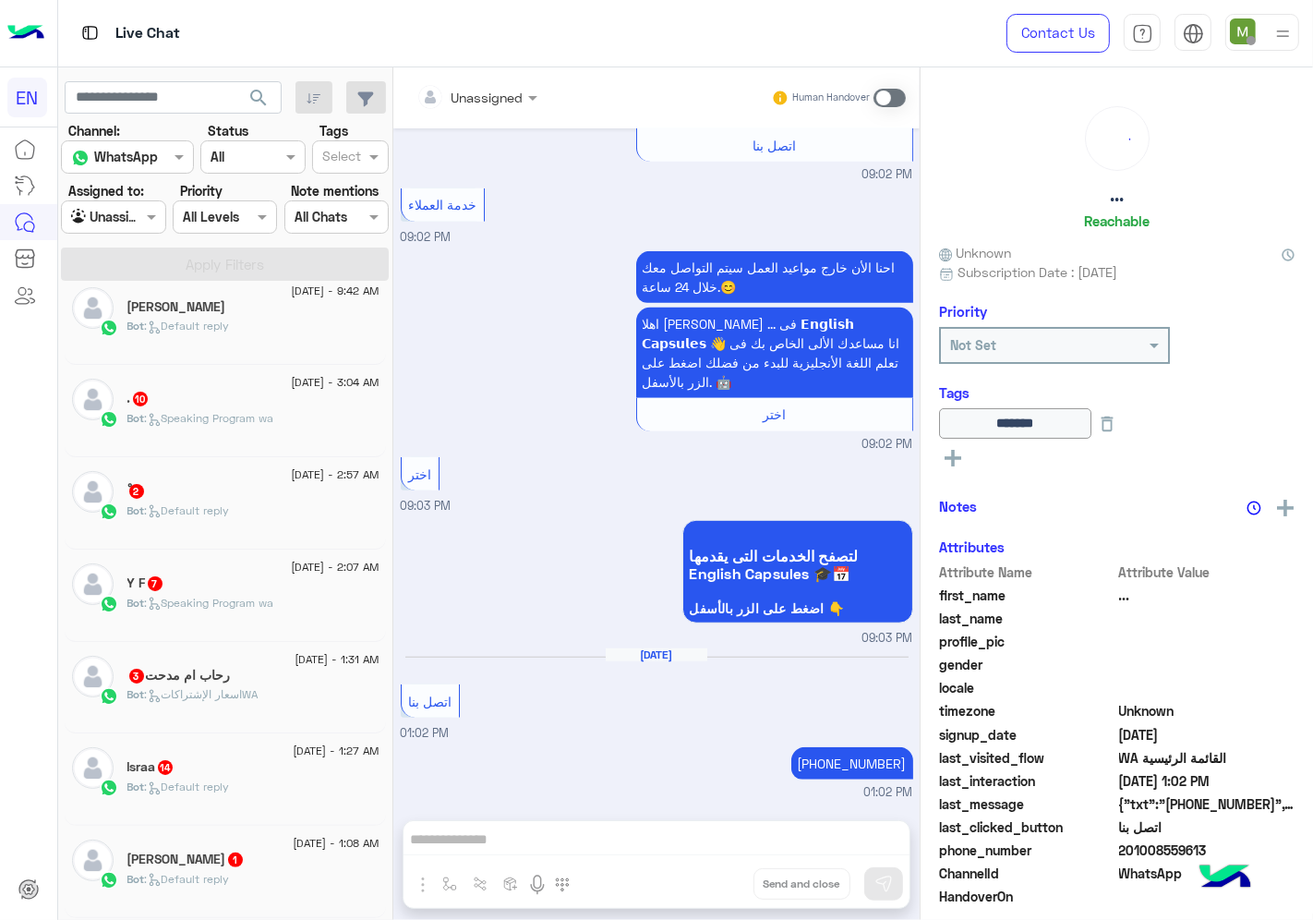
click at [253, 416] on span ": Speaking Program wa" at bounding box center [209, 418] width 129 height 14
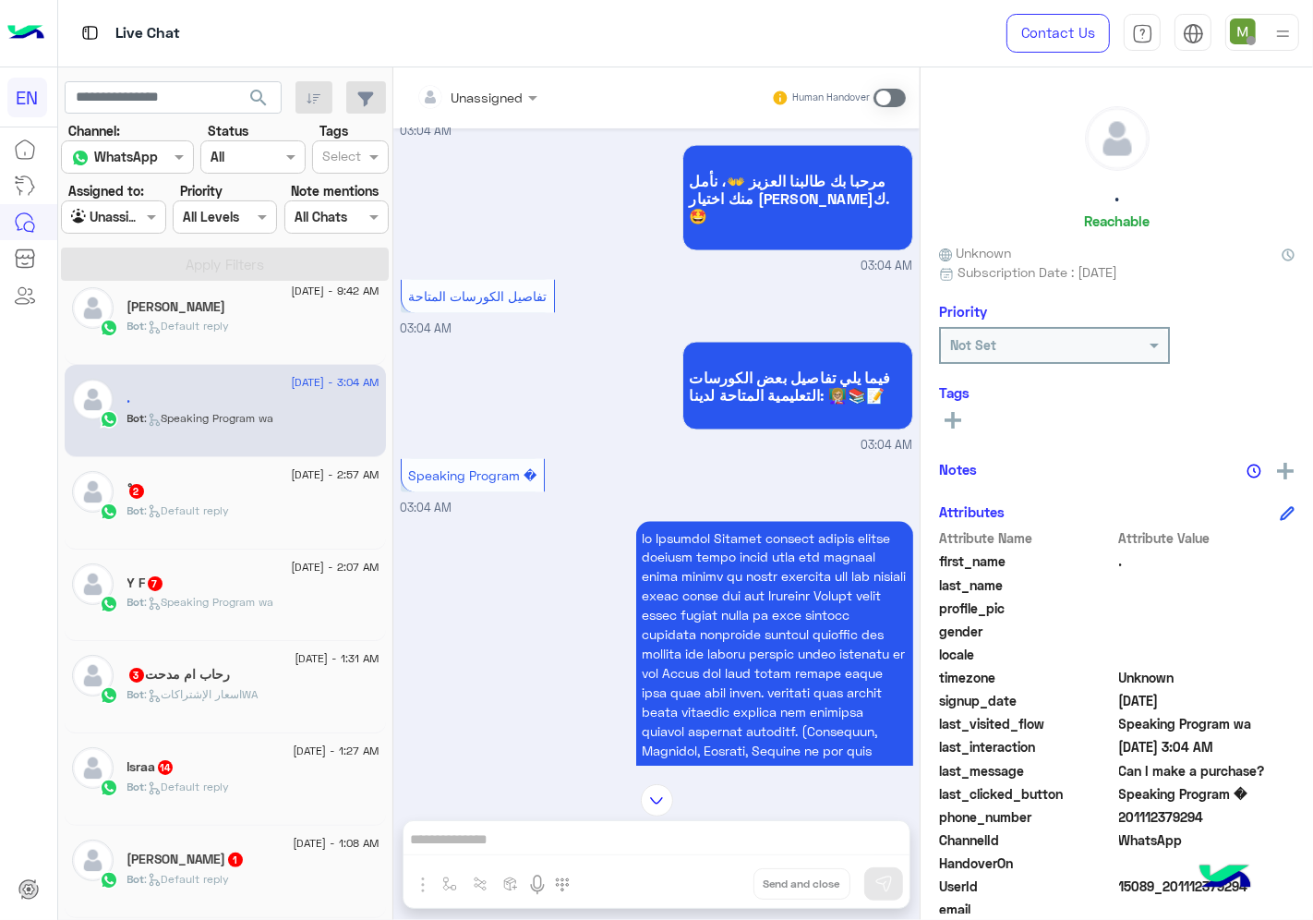
click at [488, 90] on input "text" at bounding box center [453, 97] width 75 height 19
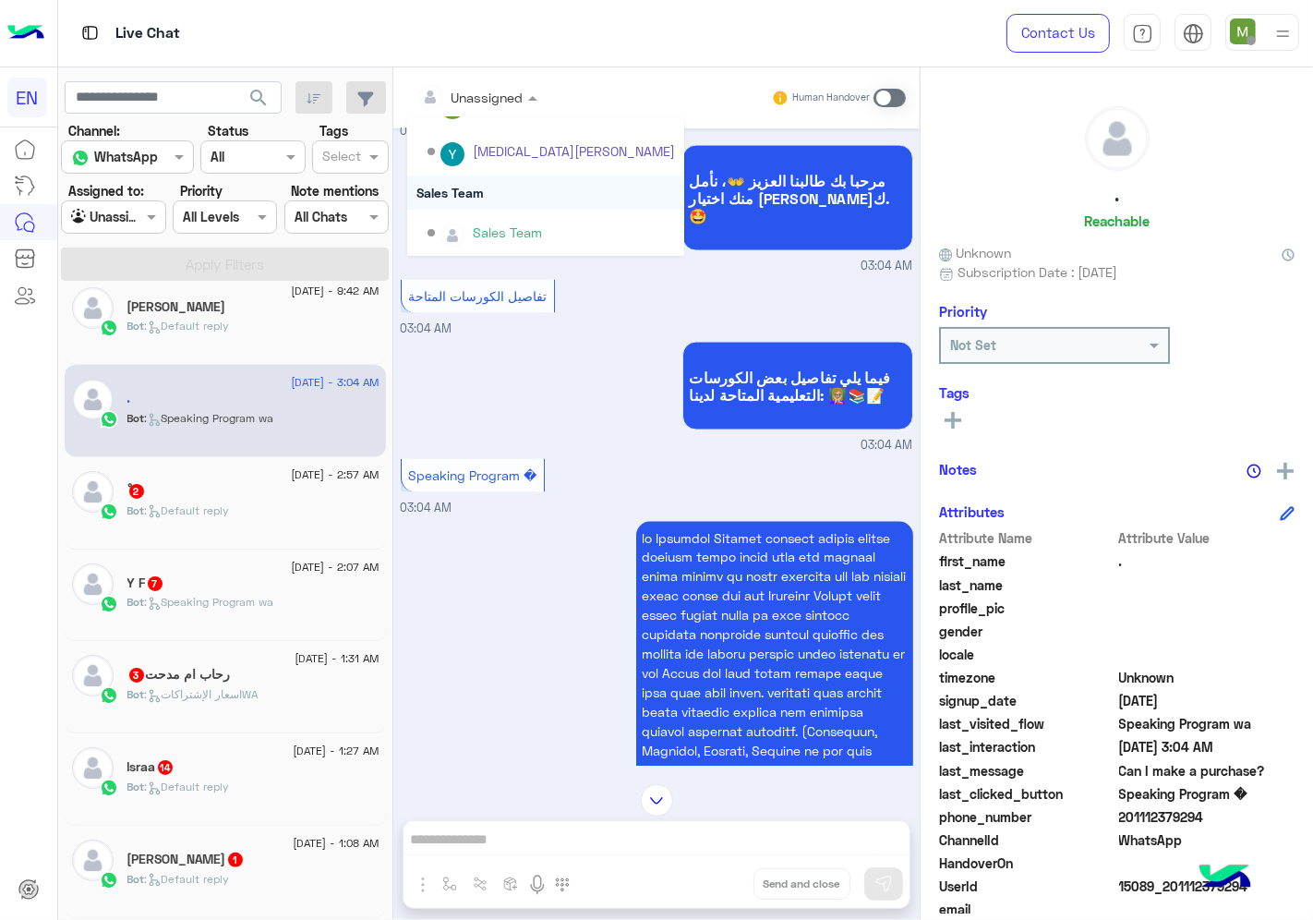
click at [467, 183] on div "Sales Team" at bounding box center [545, 192] width 277 height 34
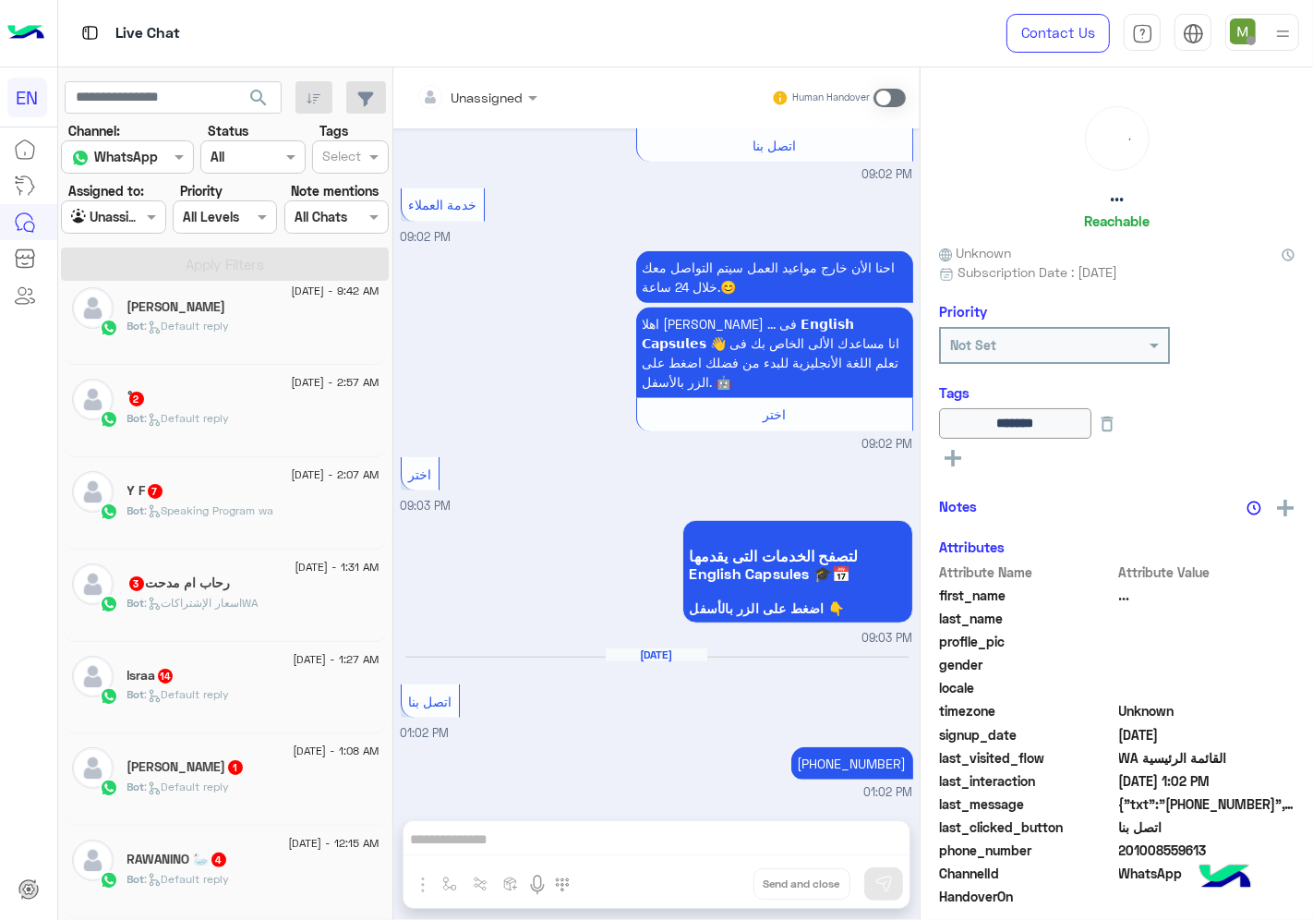
click at [287, 408] on div "ْ 2" at bounding box center [253, 400] width 252 height 19
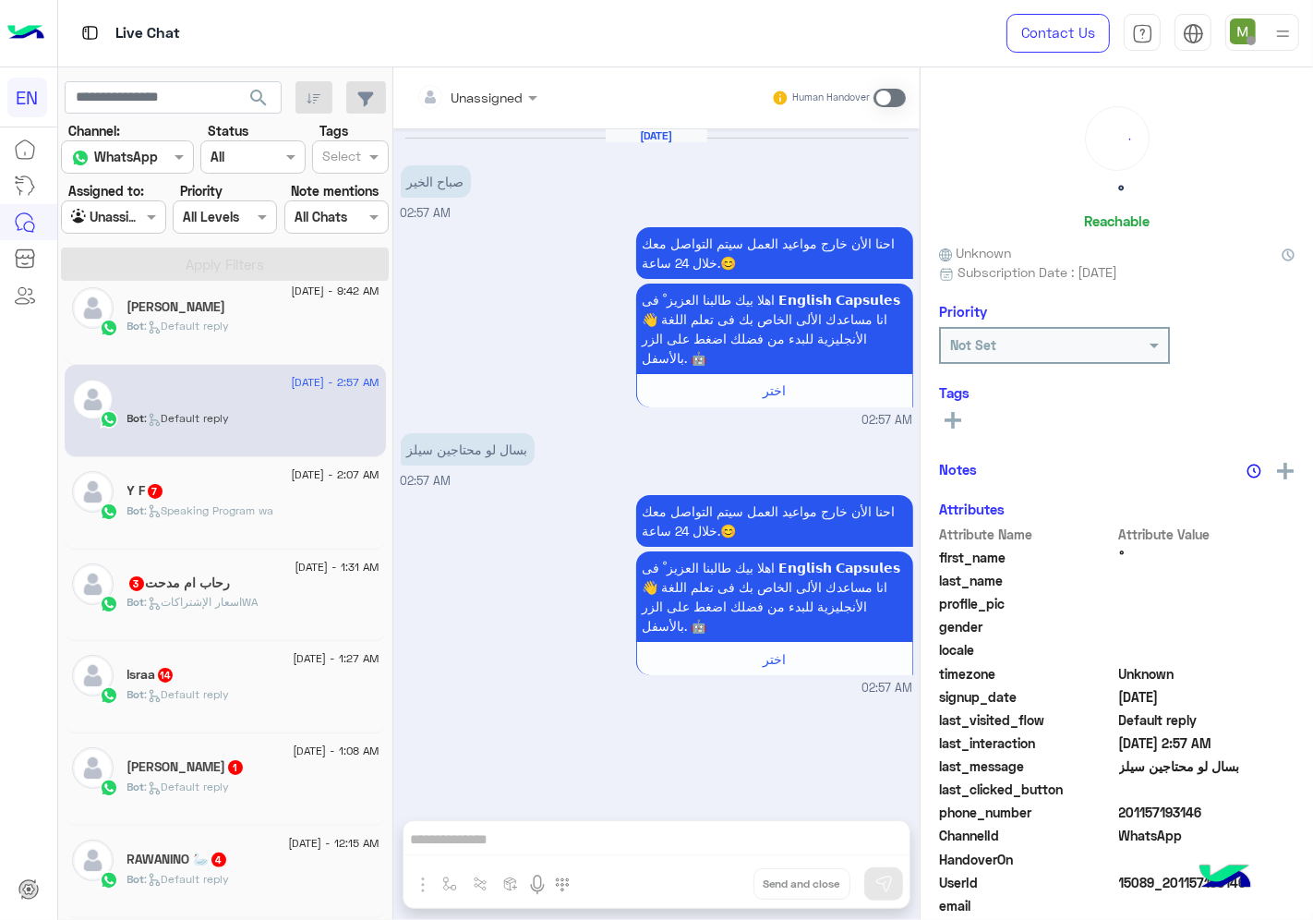
click at [483, 90] on input "text" at bounding box center [453, 97] width 75 height 19
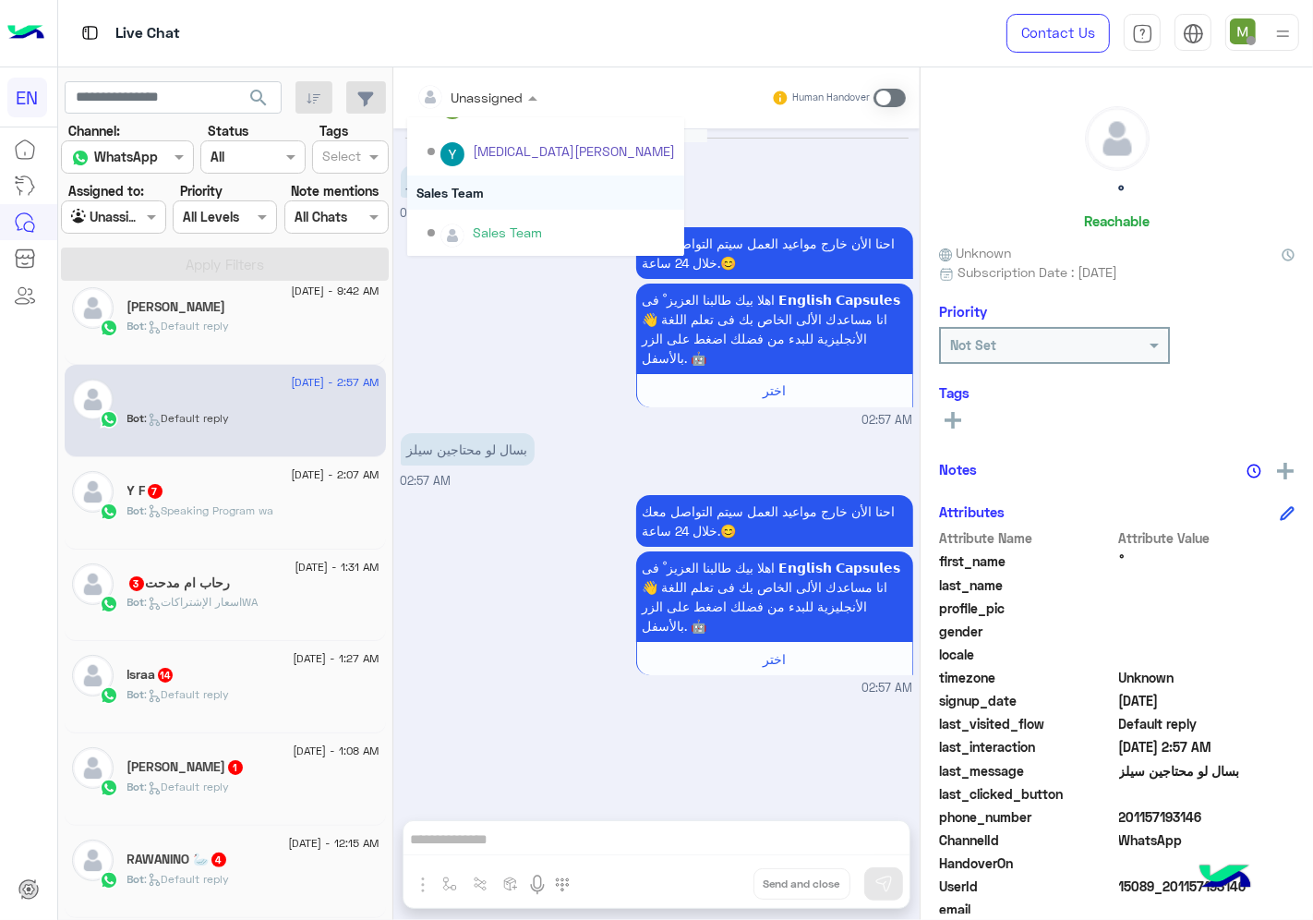
click at [478, 187] on div "Sales Team" at bounding box center [545, 192] width 277 height 34
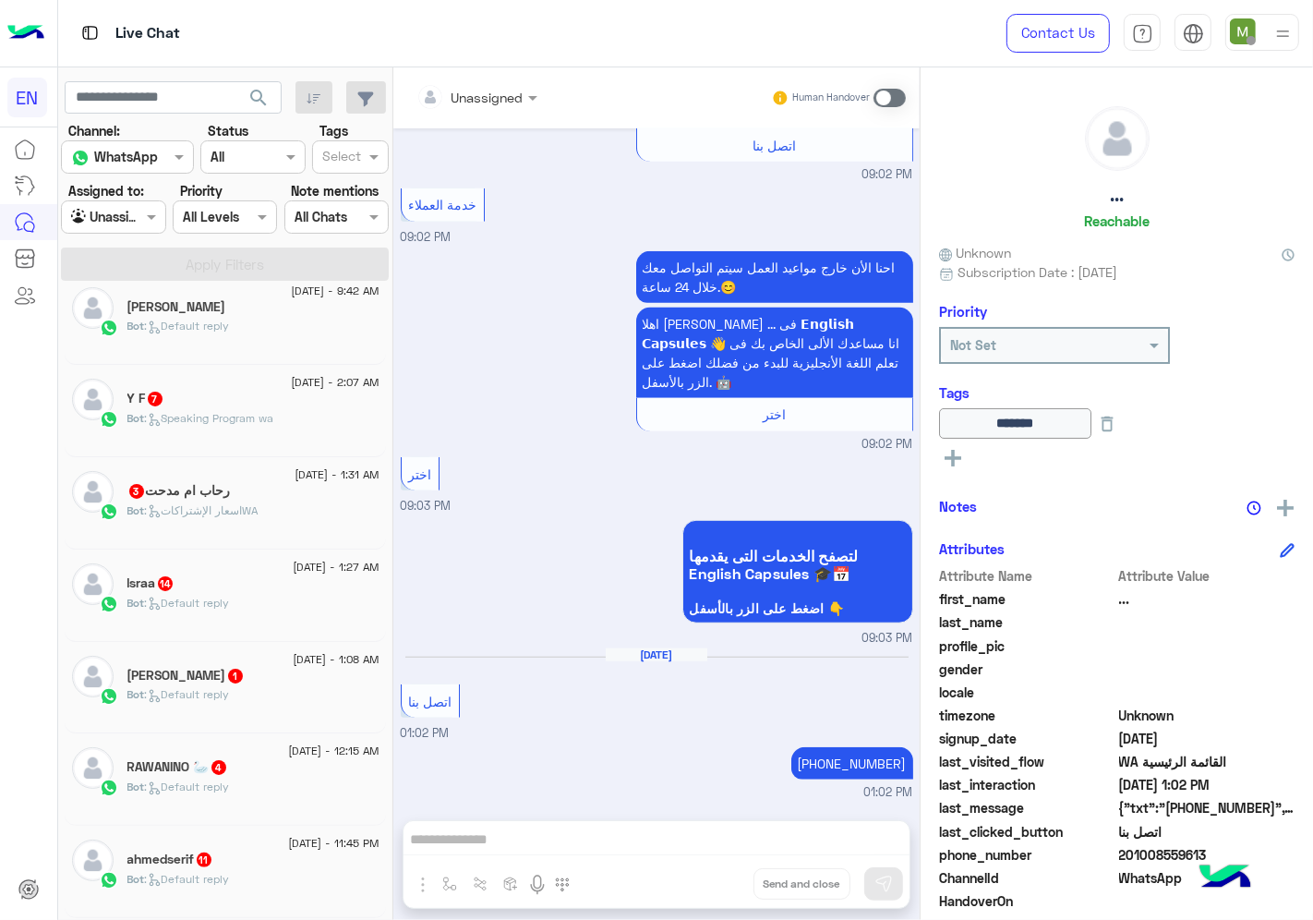
click at [287, 398] on div "Y F 7" at bounding box center [253, 400] width 252 height 19
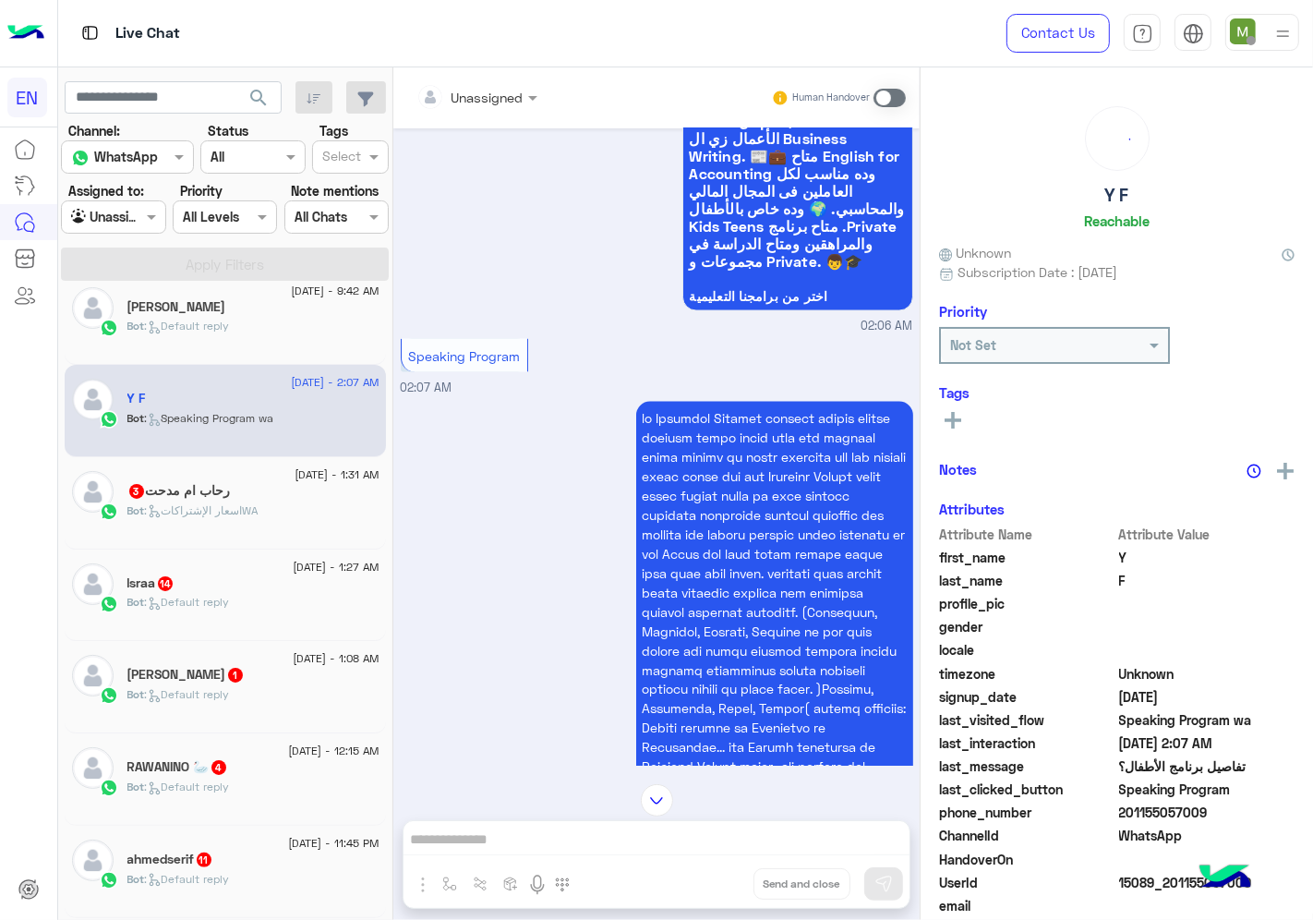
click at [477, 98] on input "text" at bounding box center [453, 97] width 75 height 19
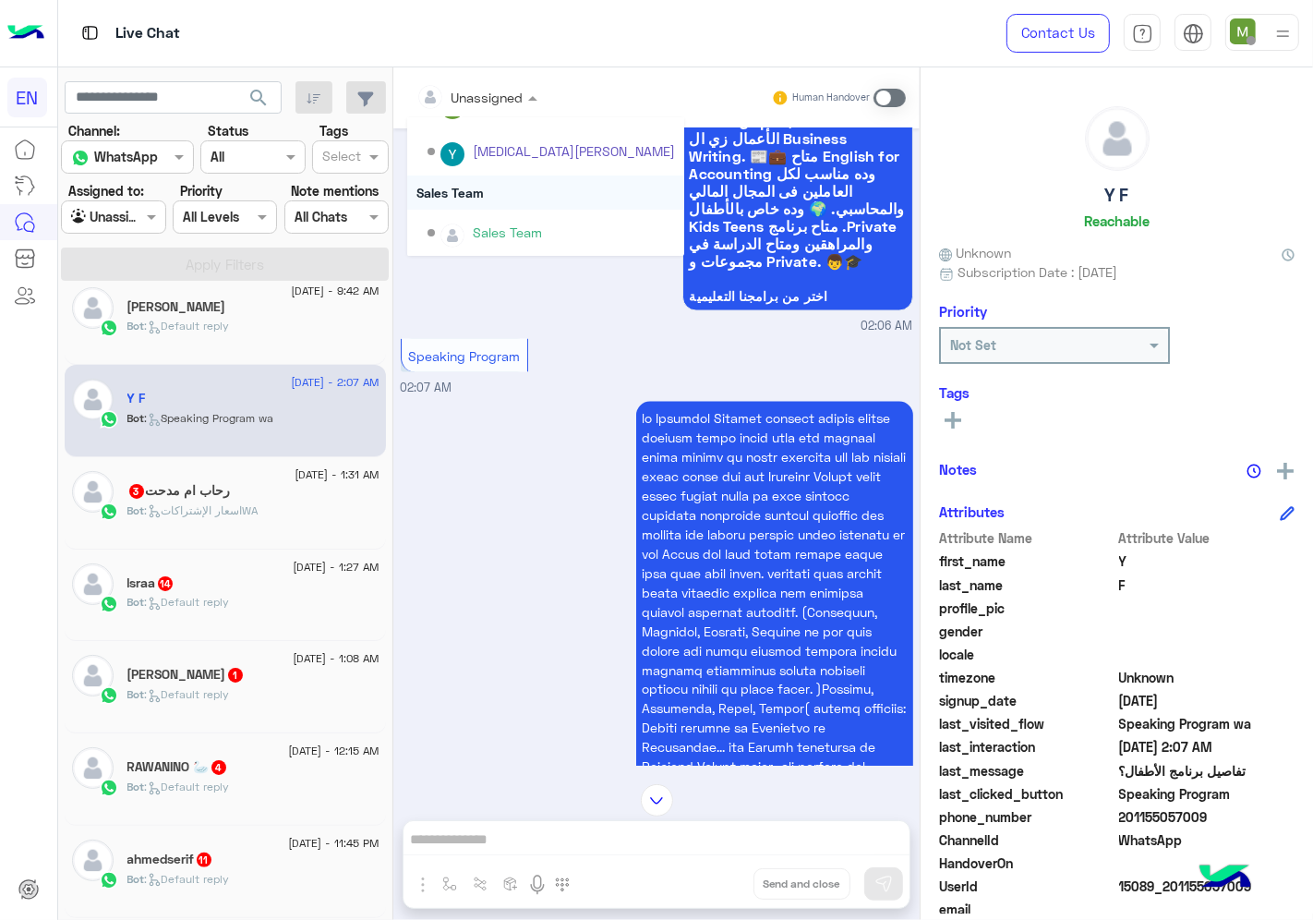
click at [444, 196] on div "Sales Team" at bounding box center [545, 192] width 277 height 34
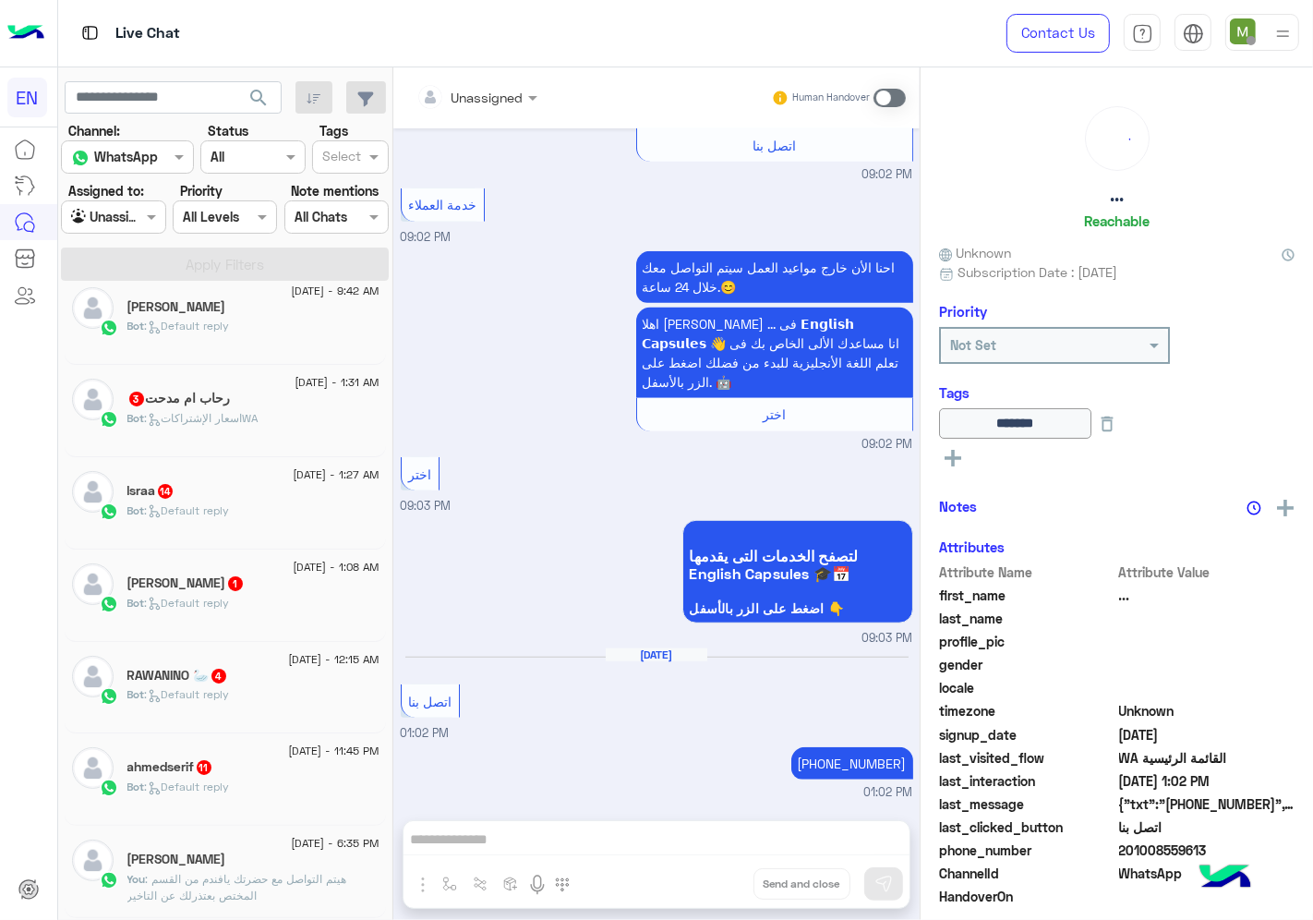
click at [283, 410] on div "Bot : اسعار الإشتراكاتWA" at bounding box center [253, 426] width 252 height 32
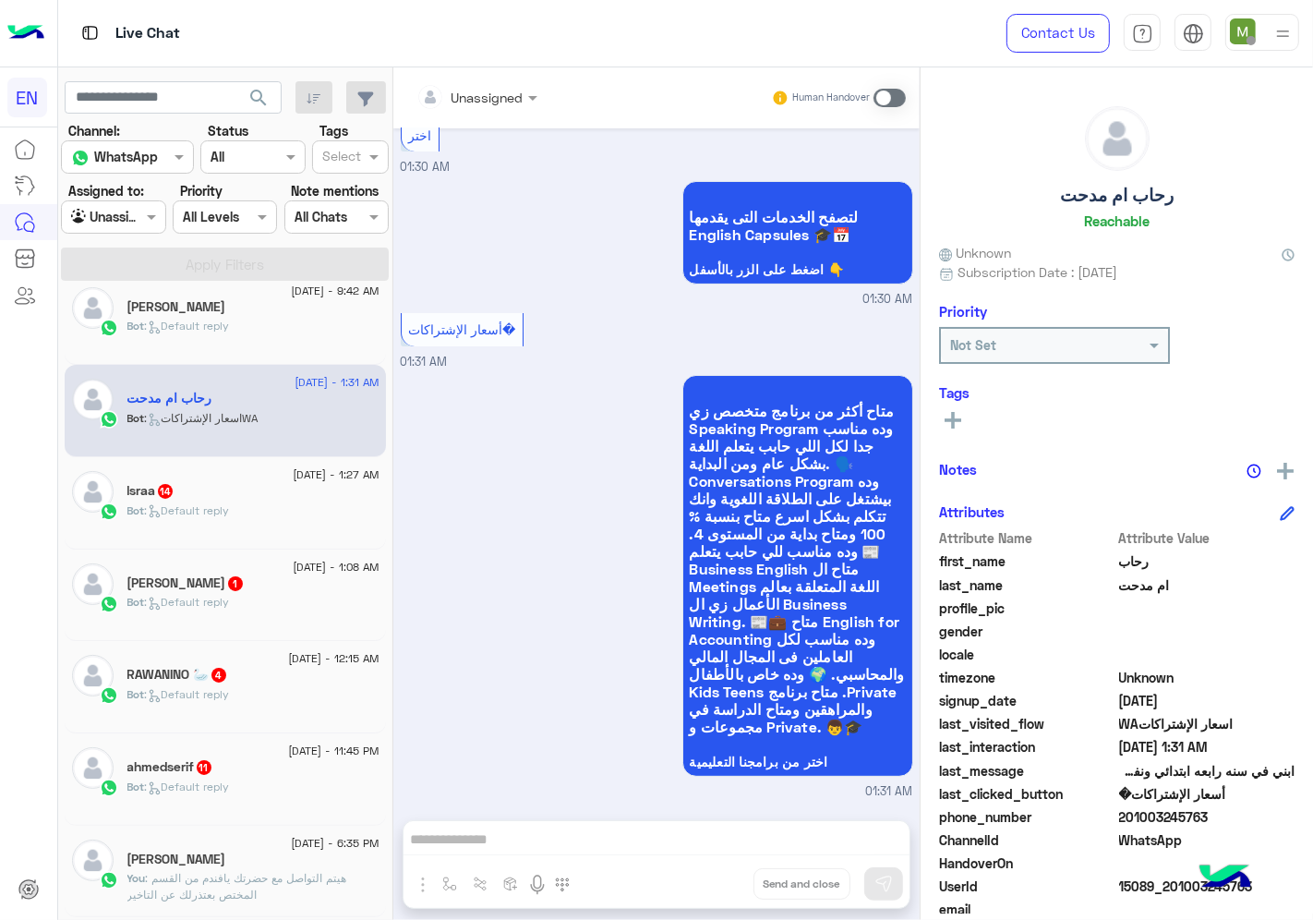
click at [474, 114] on div "Unassigned" at bounding box center [469, 96] width 107 height 37
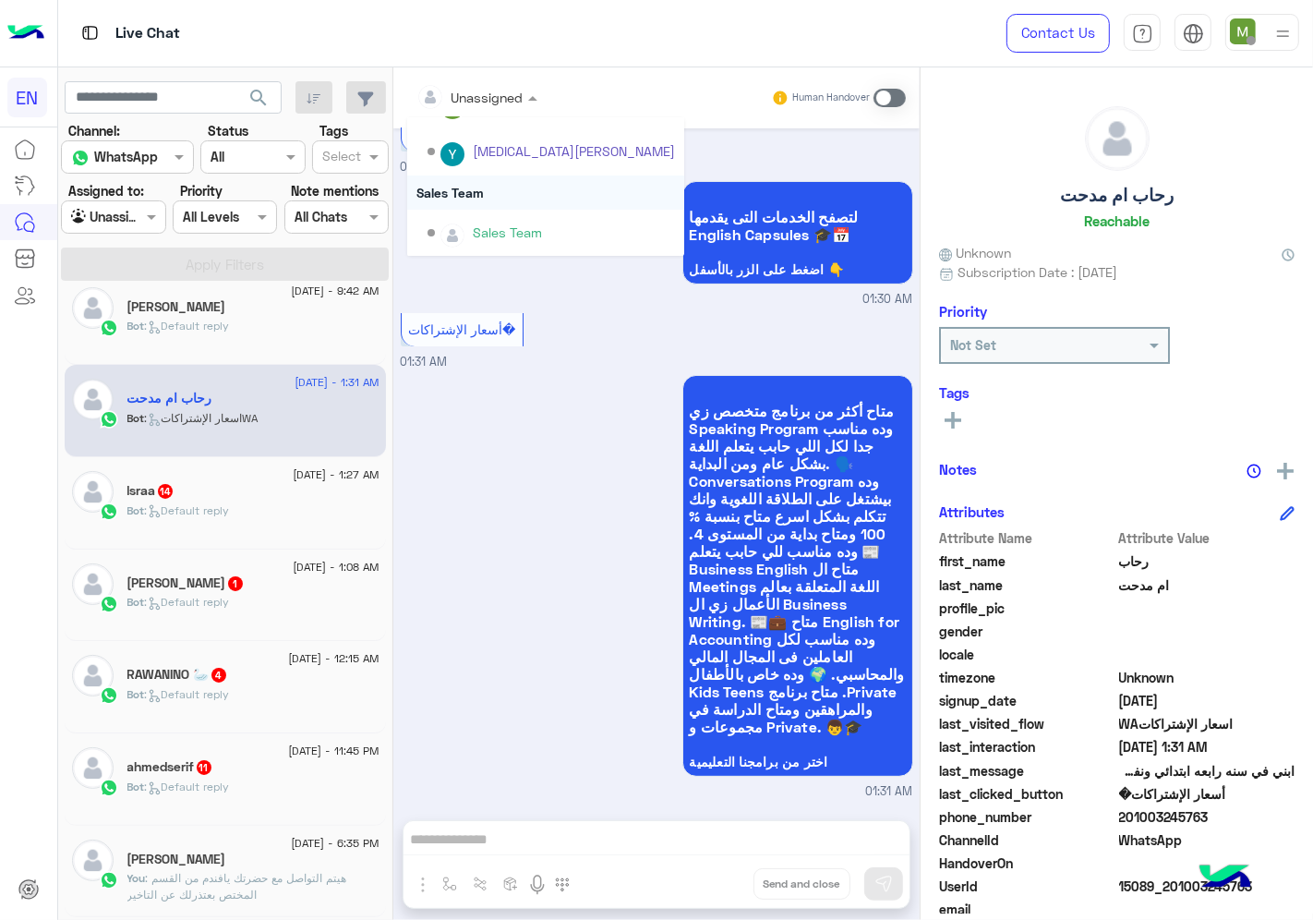
click at [476, 190] on div "Sales Team" at bounding box center [545, 192] width 277 height 34
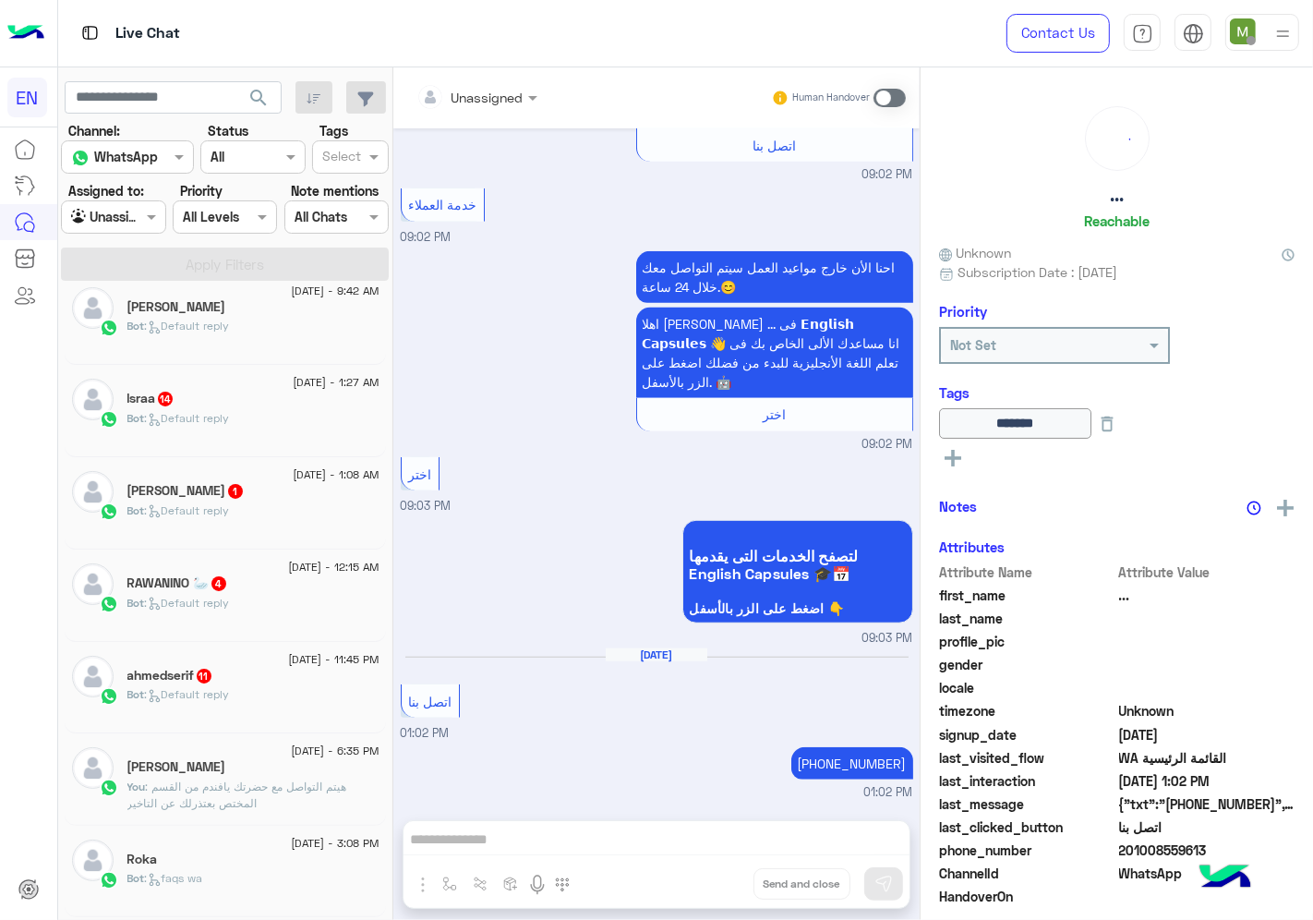
click at [288, 411] on div "Bot : Default reply" at bounding box center [253, 426] width 252 height 32
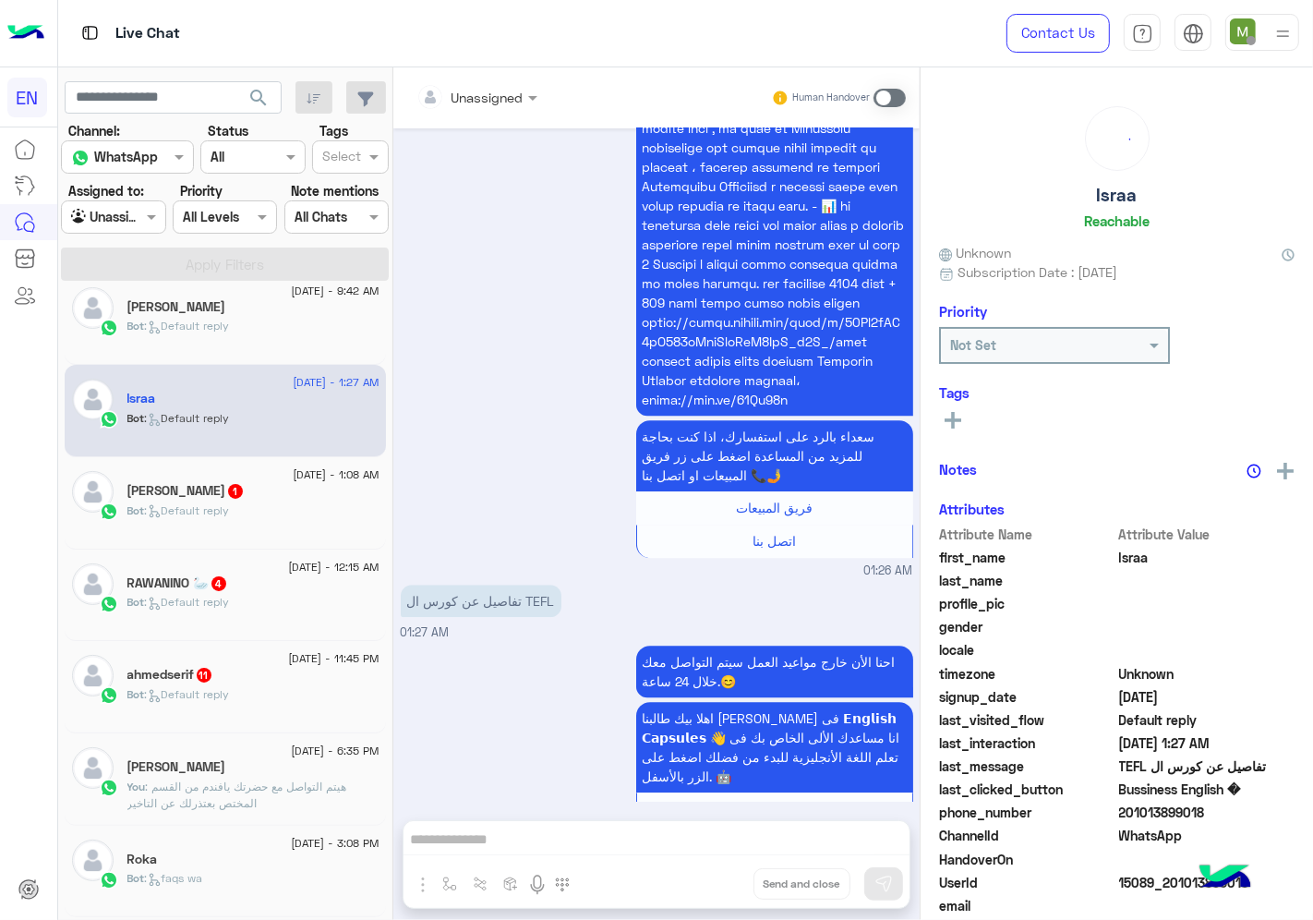
click at [494, 100] on div at bounding box center [476, 96] width 139 height 21
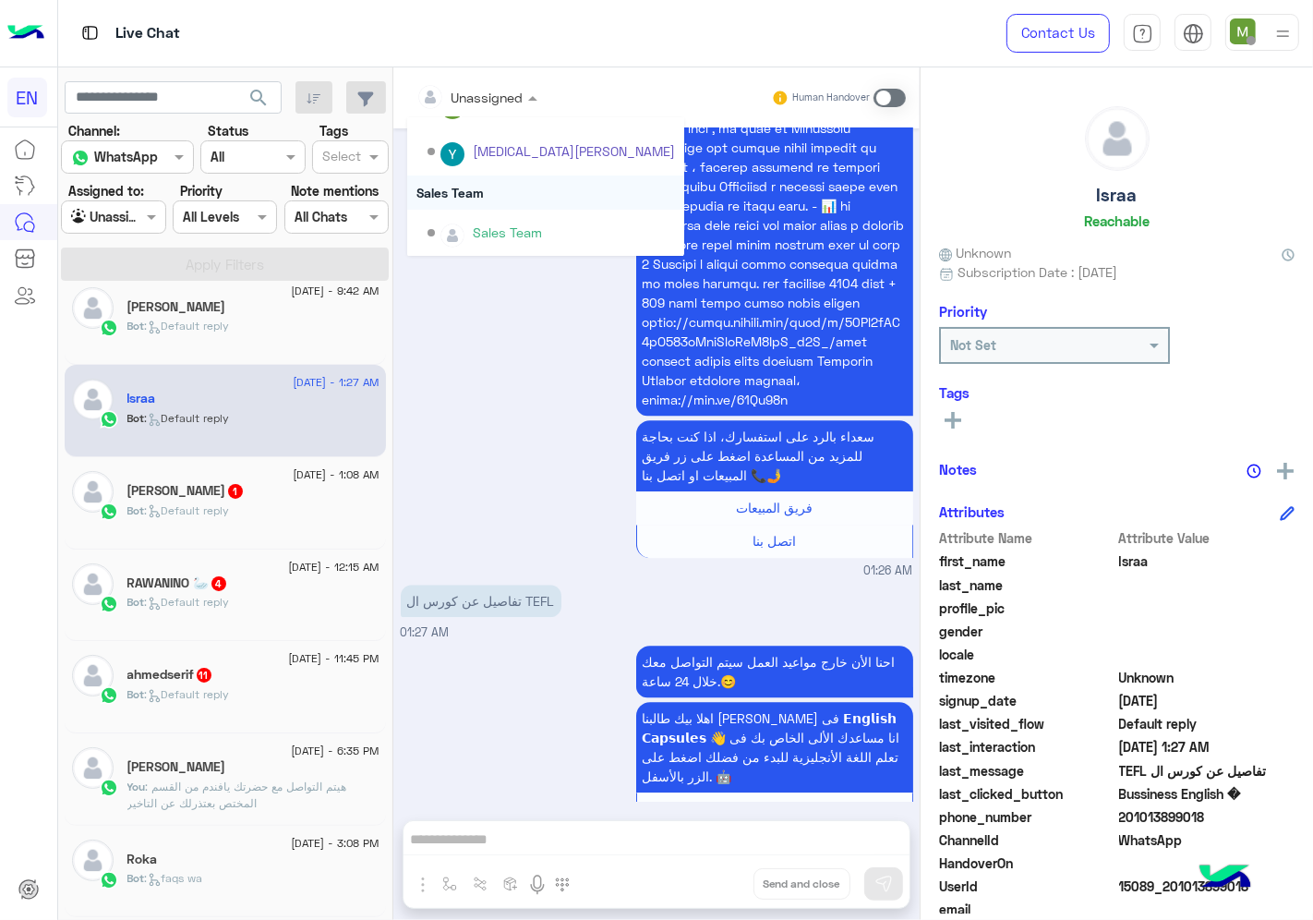
click at [472, 187] on div "Sales Team" at bounding box center [545, 192] width 277 height 34
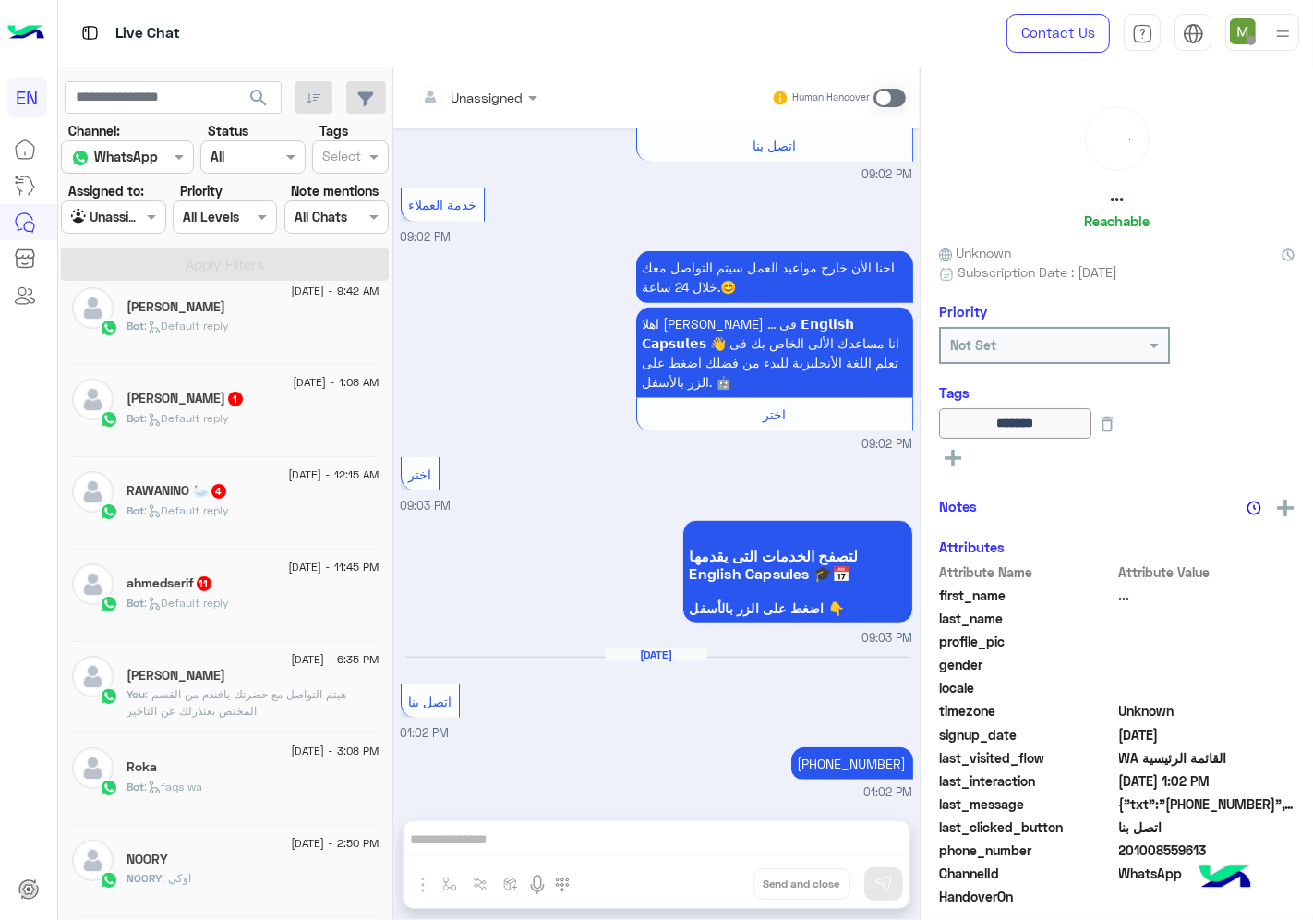
click at [289, 416] on div "Bot : Default reply" at bounding box center [253, 426] width 252 height 32
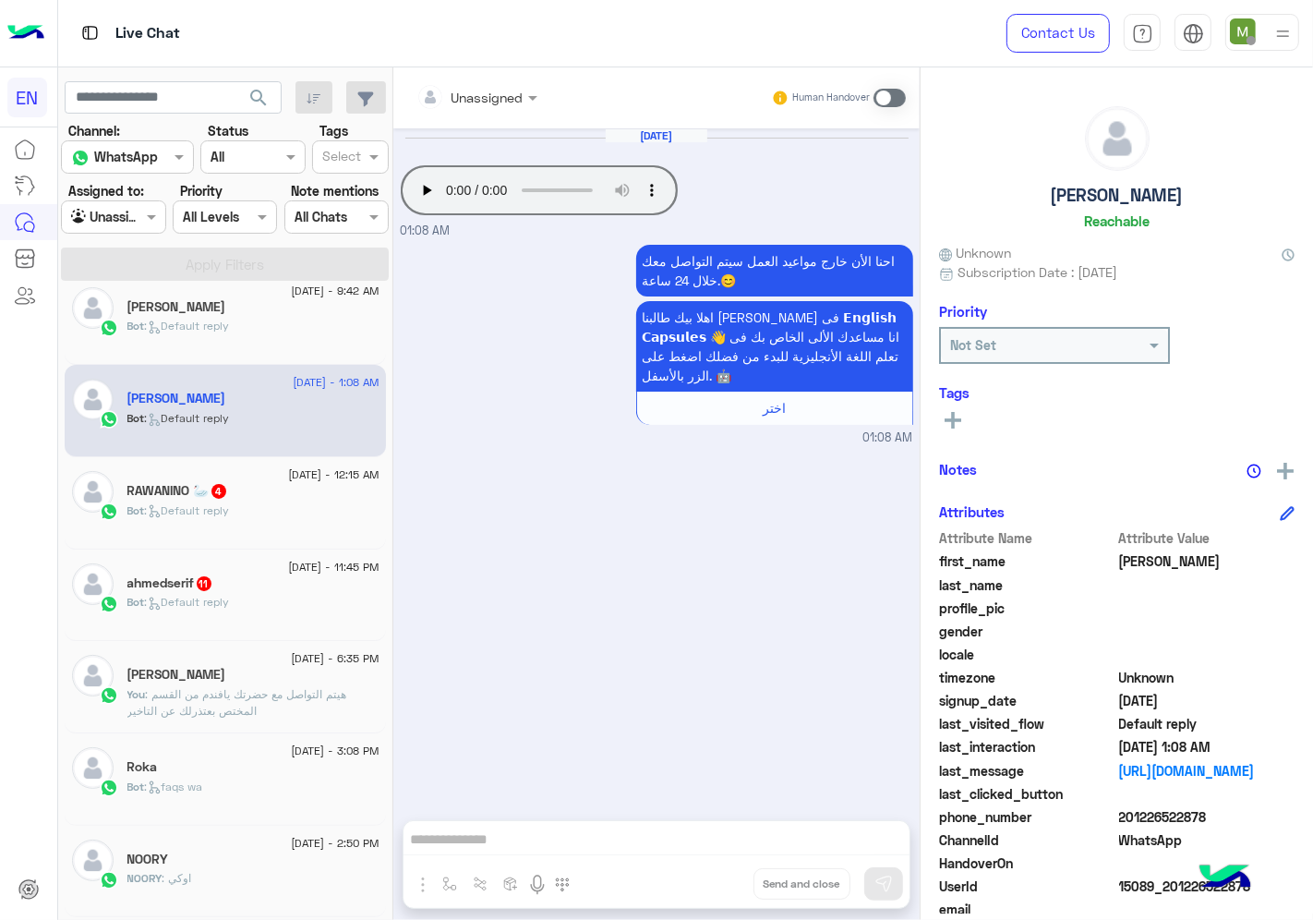
click at [474, 93] on input "text" at bounding box center [453, 97] width 75 height 19
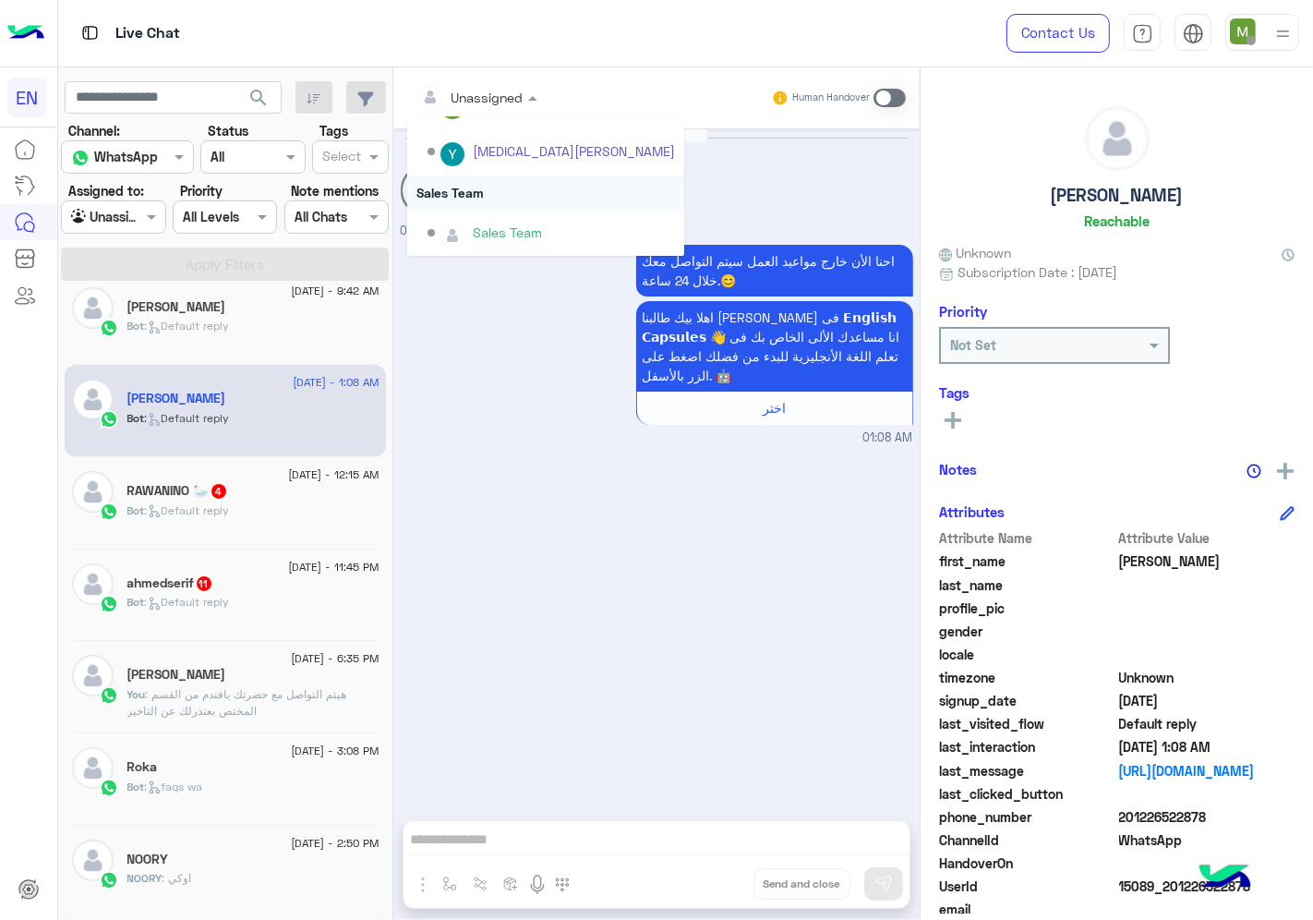
click at [465, 191] on div "Sales Team" at bounding box center [545, 192] width 277 height 34
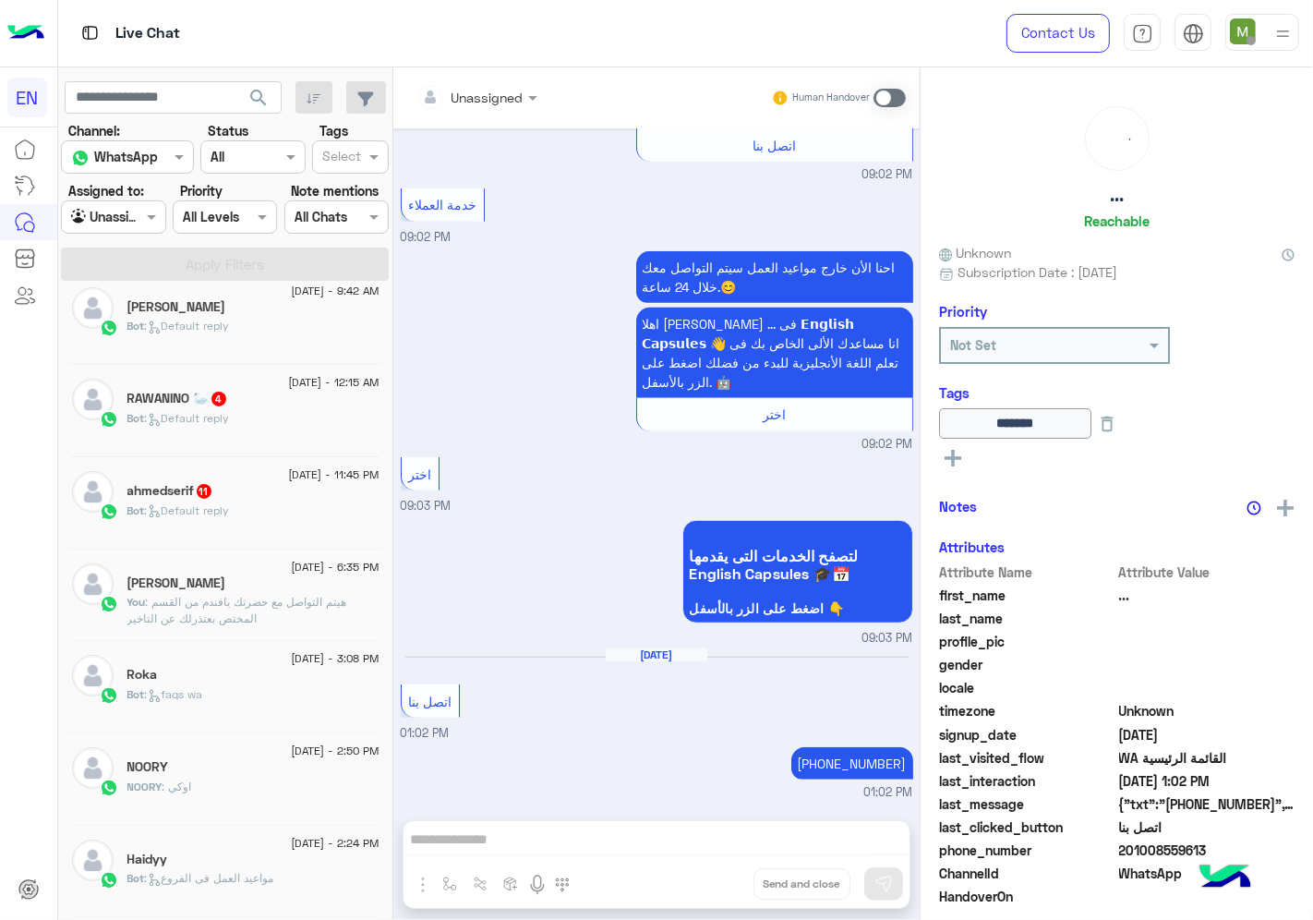
click at [259, 414] on div "Bot : Default reply" at bounding box center [253, 426] width 252 height 32
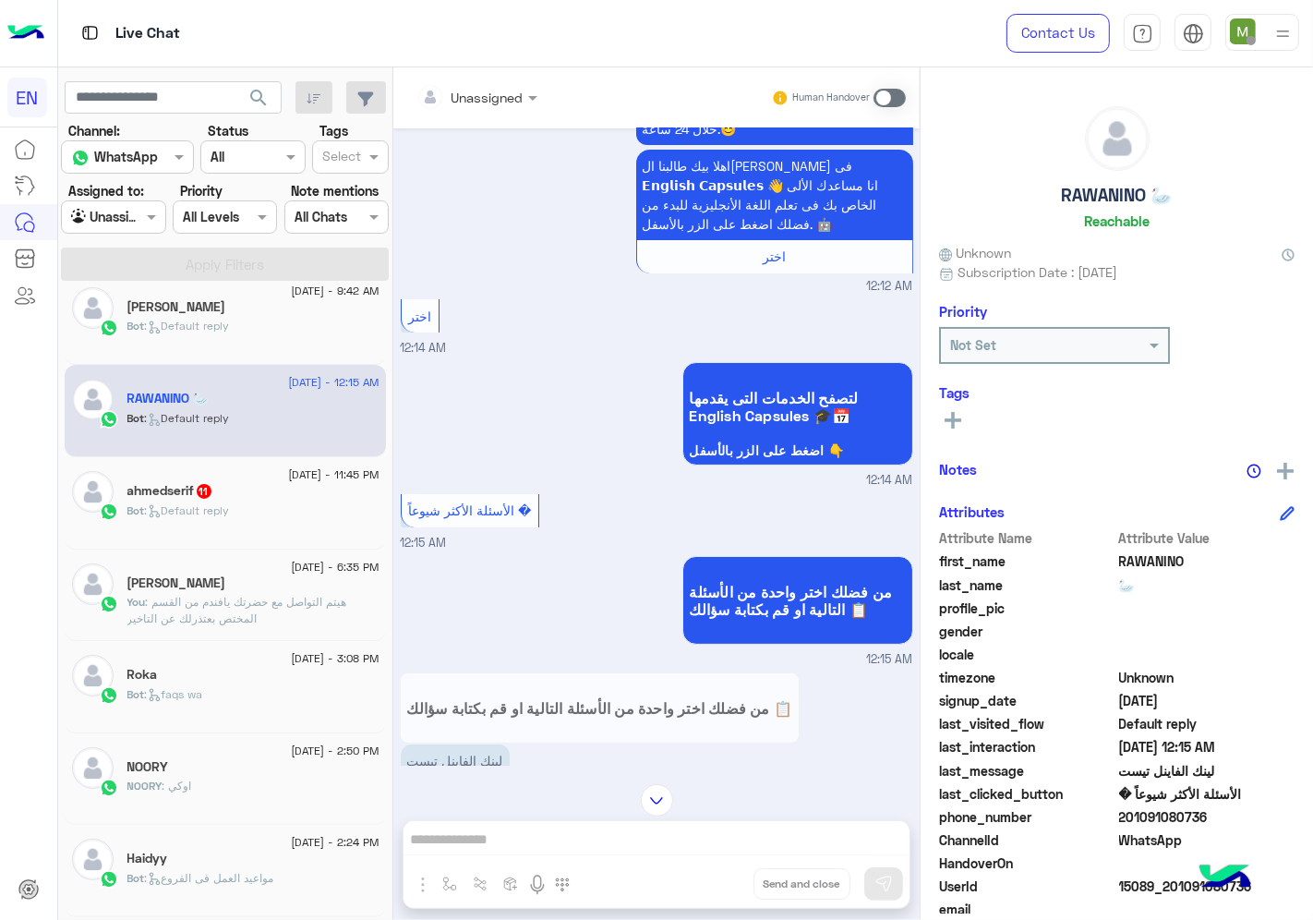
click at [487, 93] on input "text" at bounding box center [453, 97] width 75 height 19
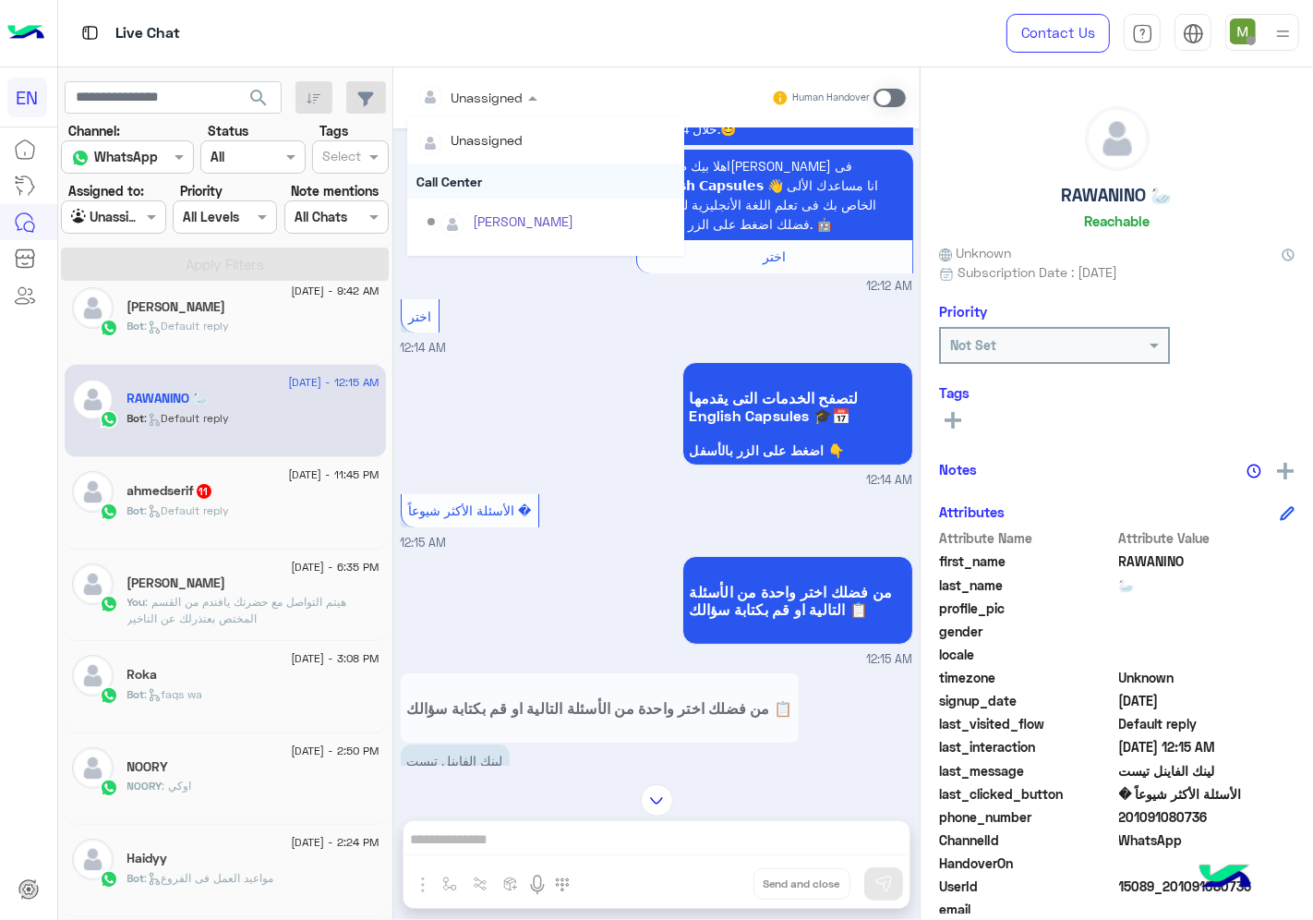
click at [469, 175] on div "Call Center" at bounding box center [545, 181] width 277 height 34
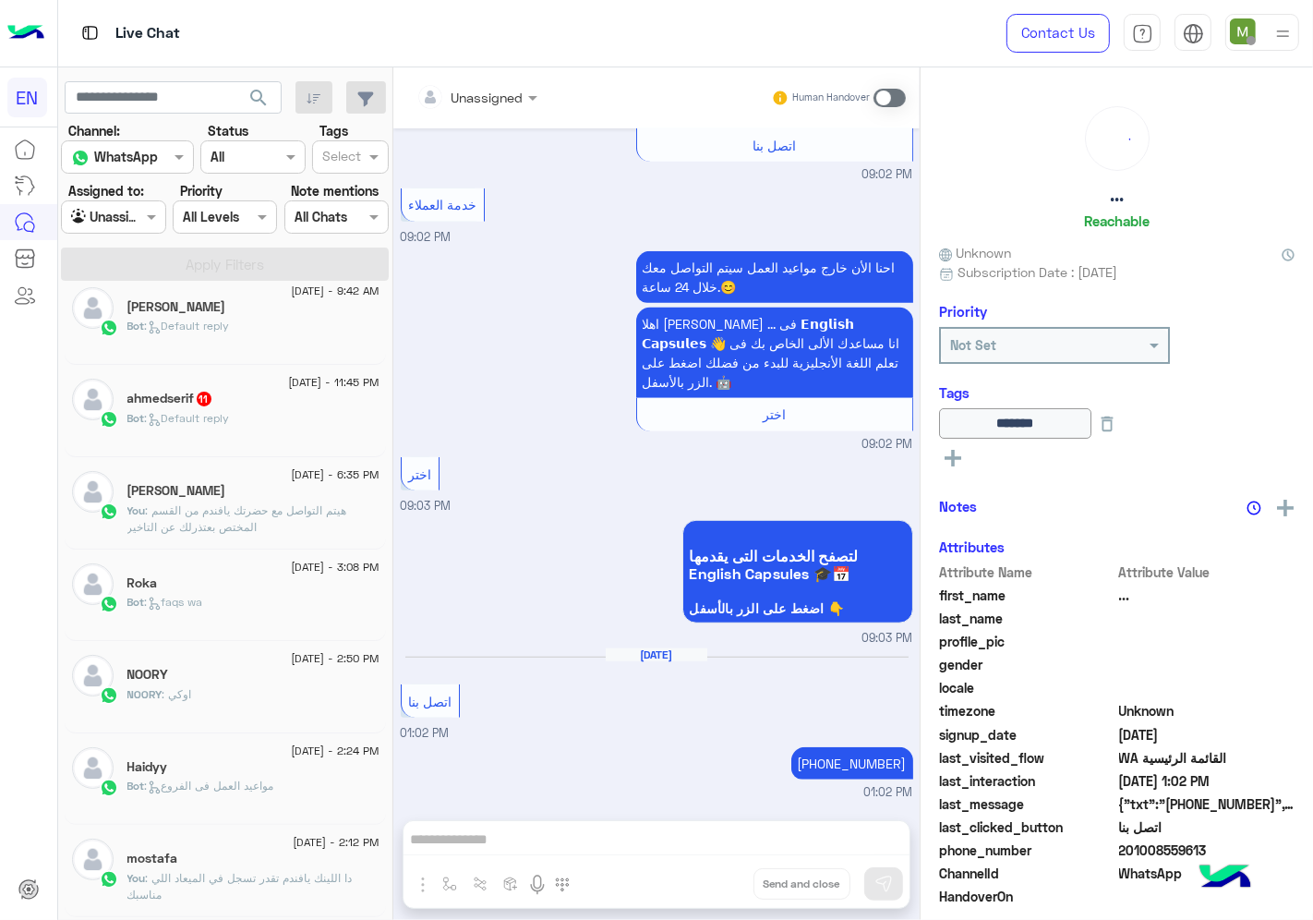
click at [241, 416] on div "Bot : Default reply" at bounding box center [253, 426] width 252 height 32
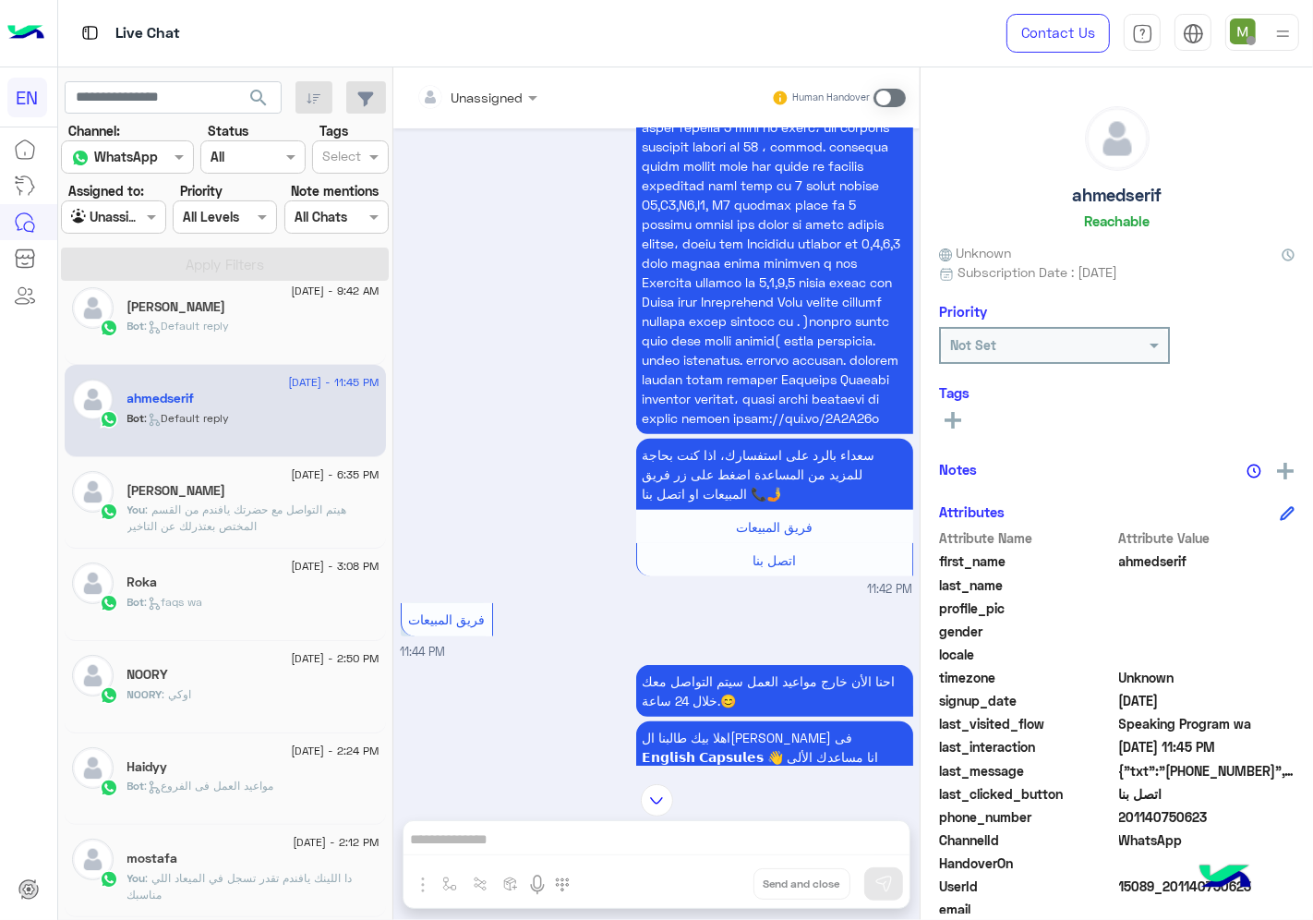
click at [475, 90] on input "text" at bounding box center [453, 97] width 75 height 19
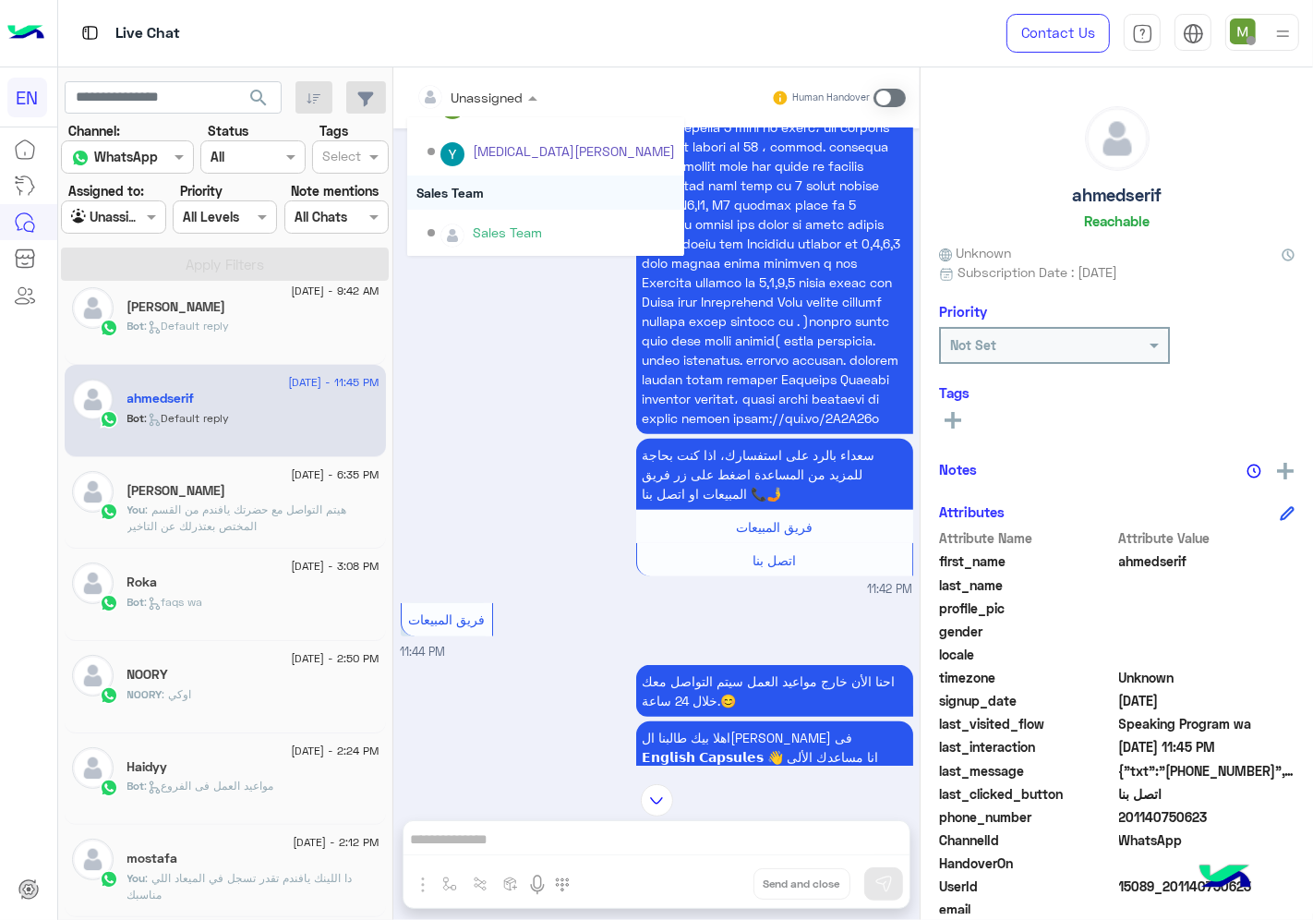
click at [462, 185] on div "Sales Team" at bounding box center [545, 192] width 277 height 34
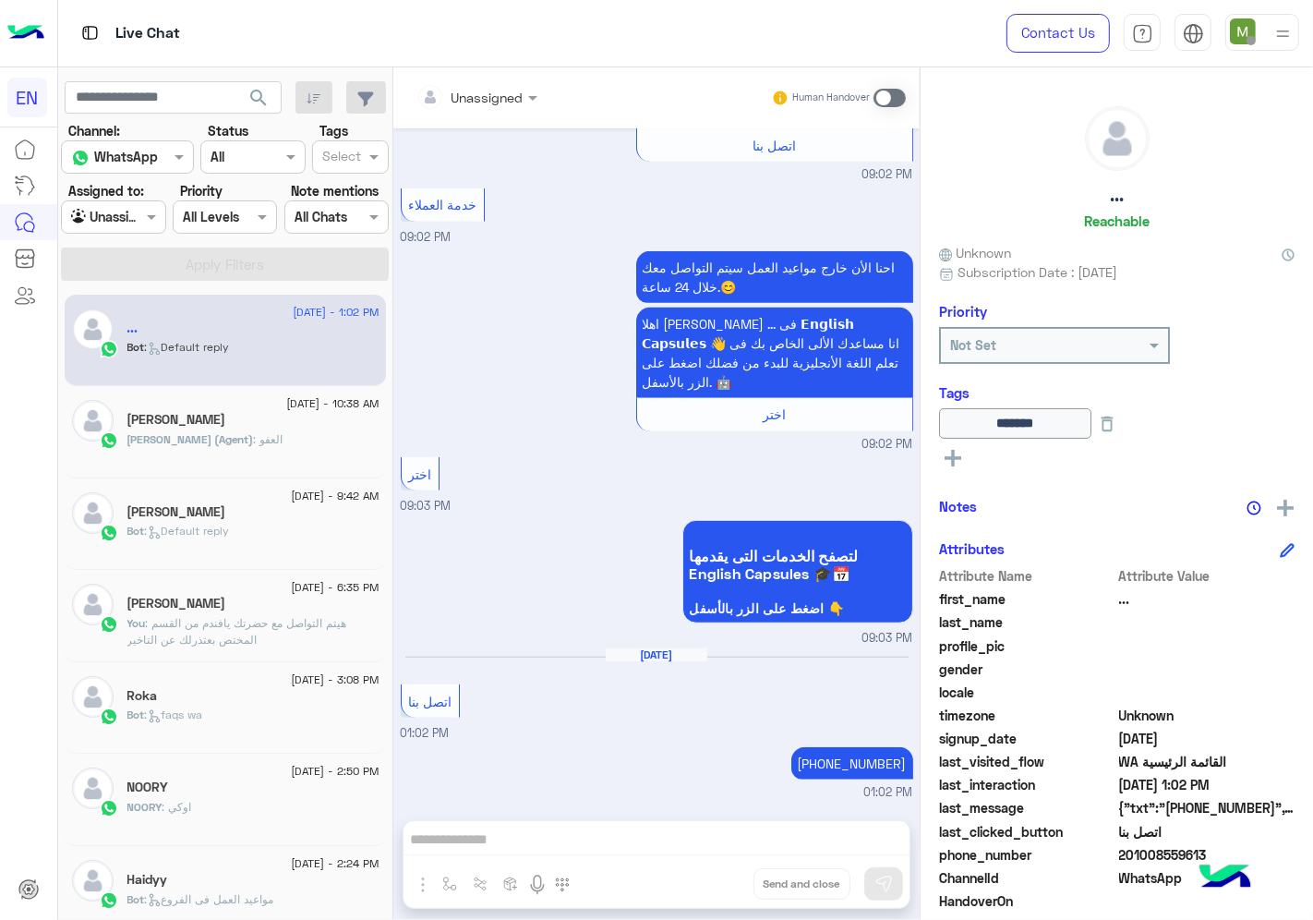
click at [247, 509] on div "[PERSON_NAME]" at bounding box center [253, 513] width 252 height 19
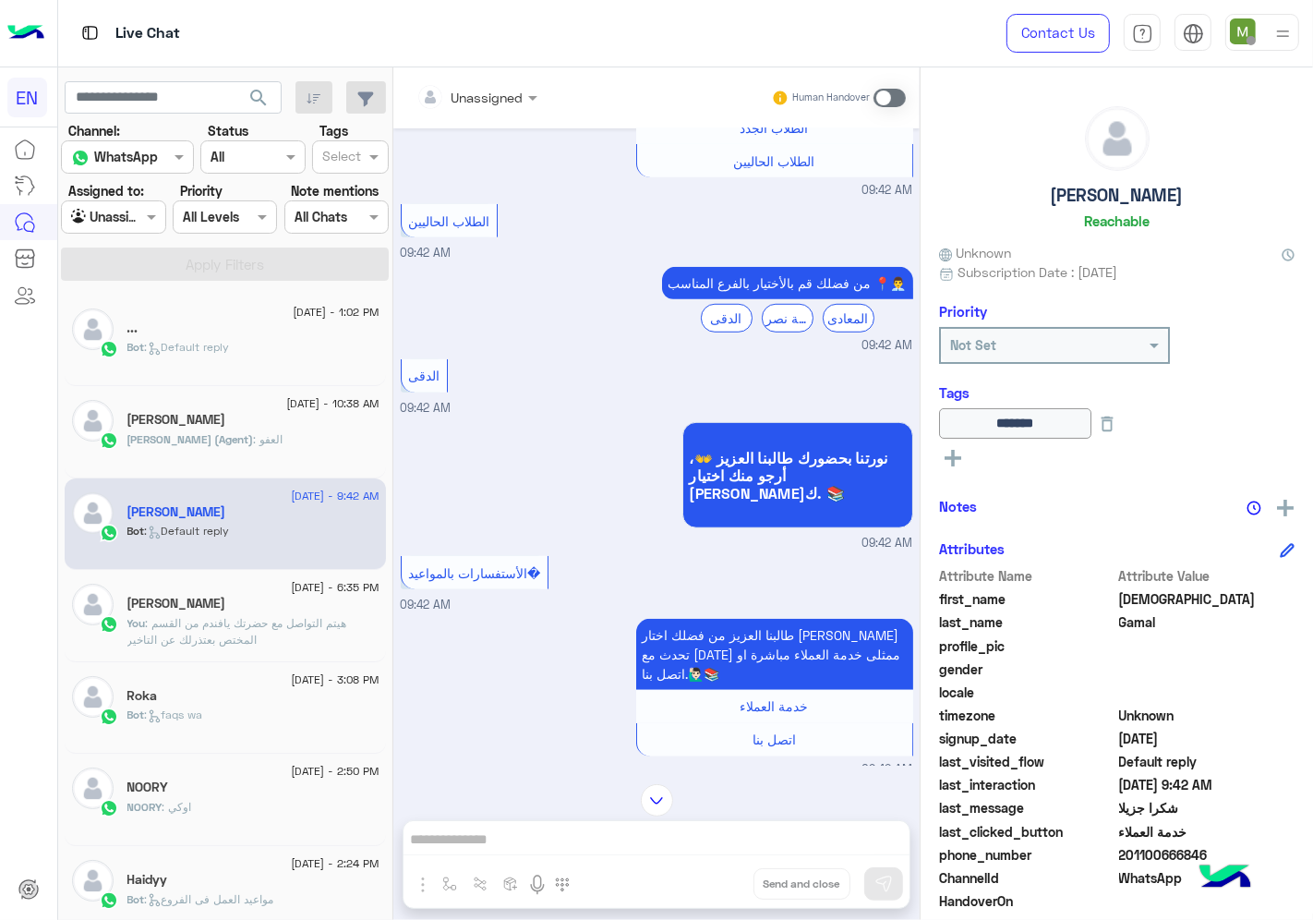
click at [249, 687] on div "[DATE] - 3:08 PM" at bounding box center [253, 682] width 252 height 12
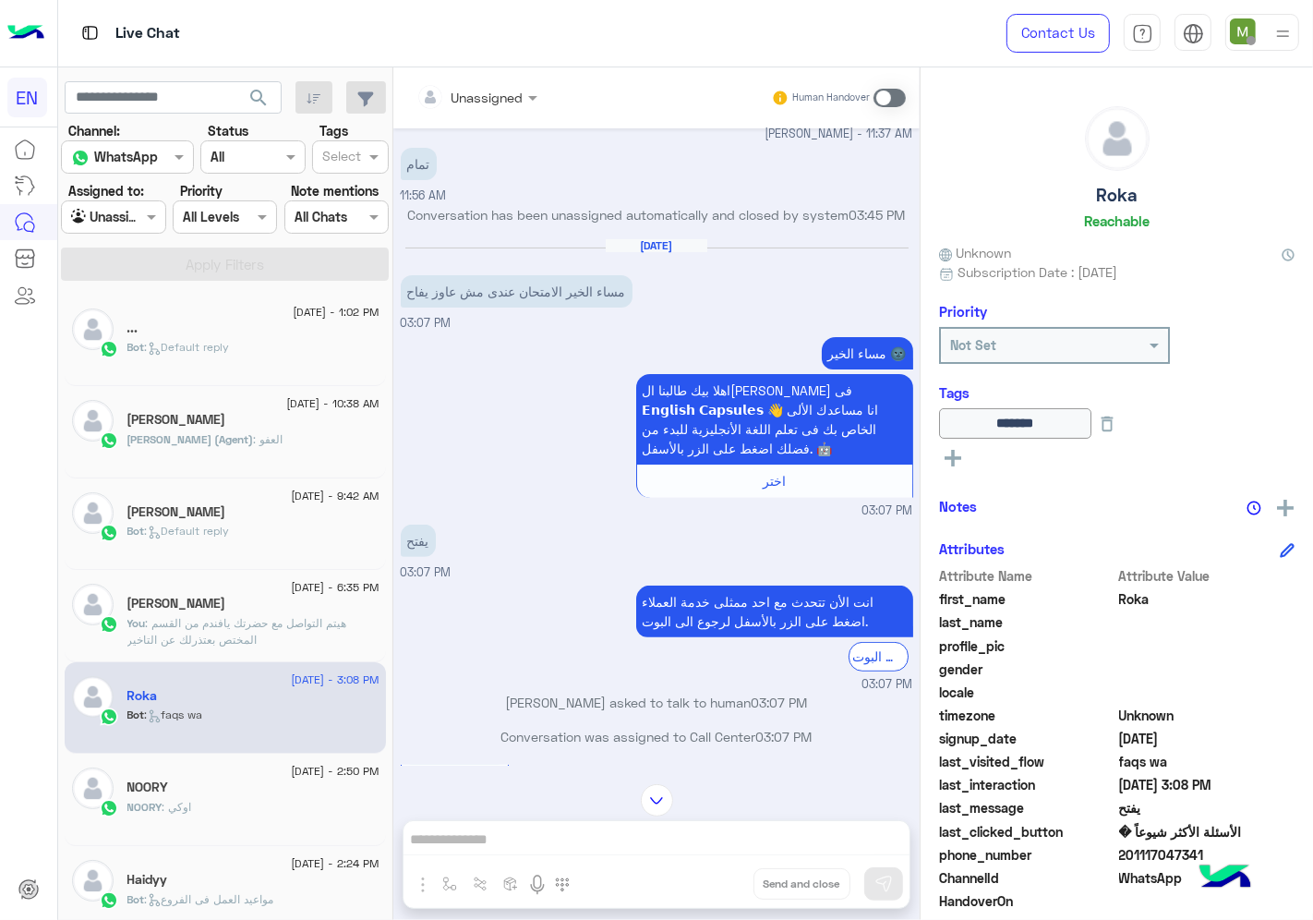
click at [519, 100] on div at bounding box center [476, 96] width 139 height 21
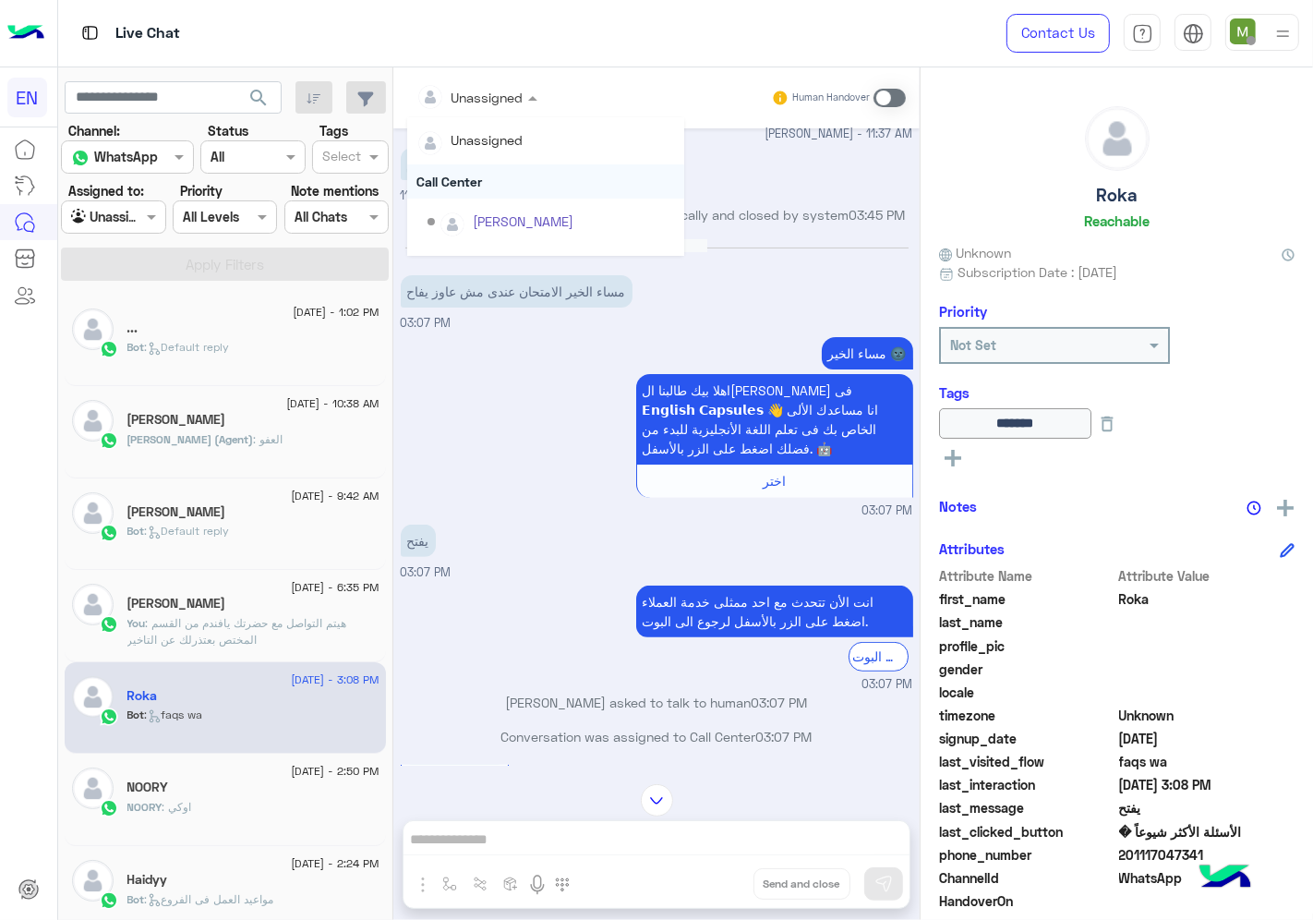
click at [469, 181] on div "Call Center" at bounding box center [545, 181] width 277 height 34
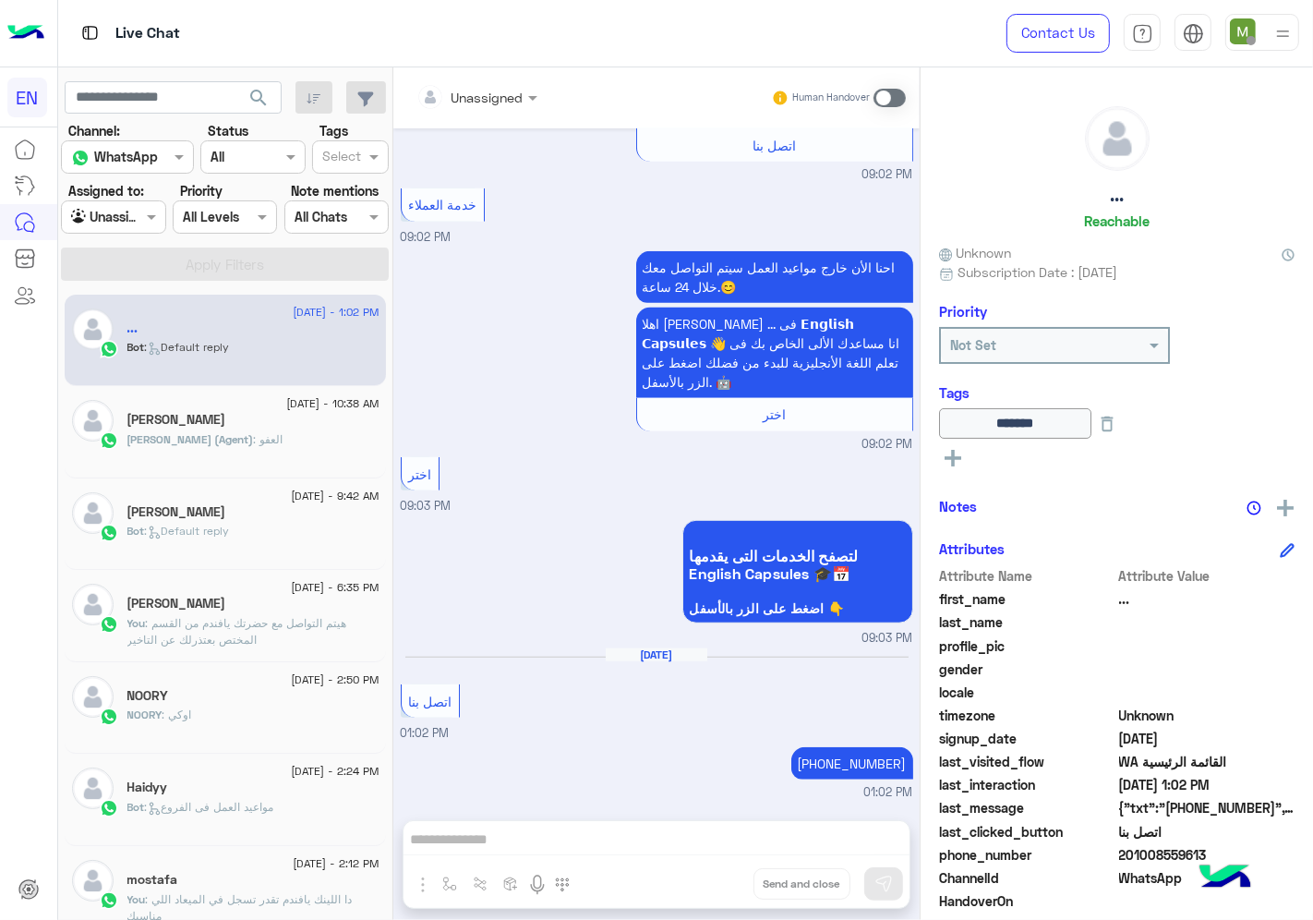
click at [186, 533] on span ": Default reply" at bounding box center [187, 531] width 85 height 14
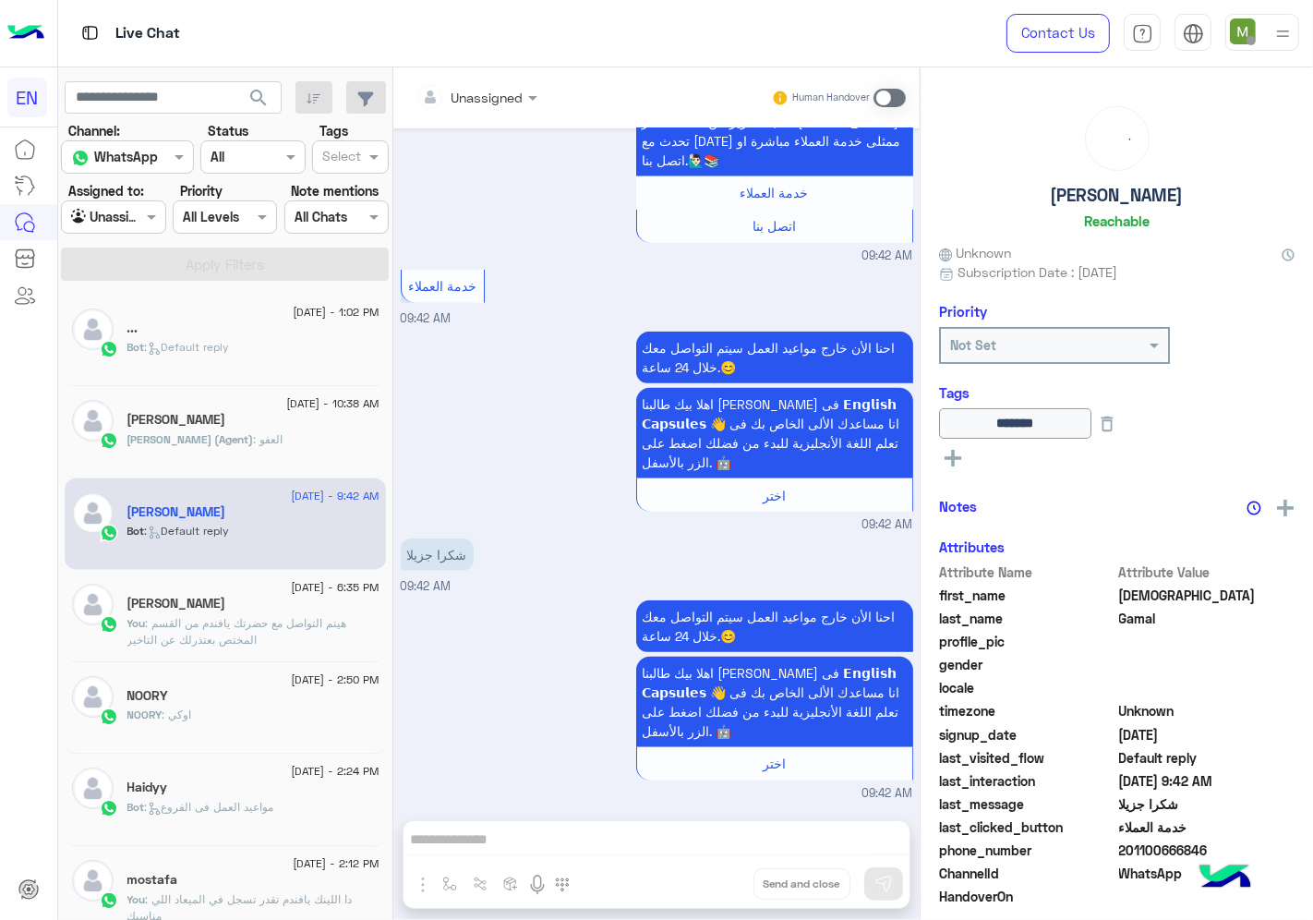
click at [194, 612] on div "[PERSON_NAME]" at bounding box center [253, 605] width 252 height 19
